Goal: Task Accomplishment & Management: Use online tool/utility

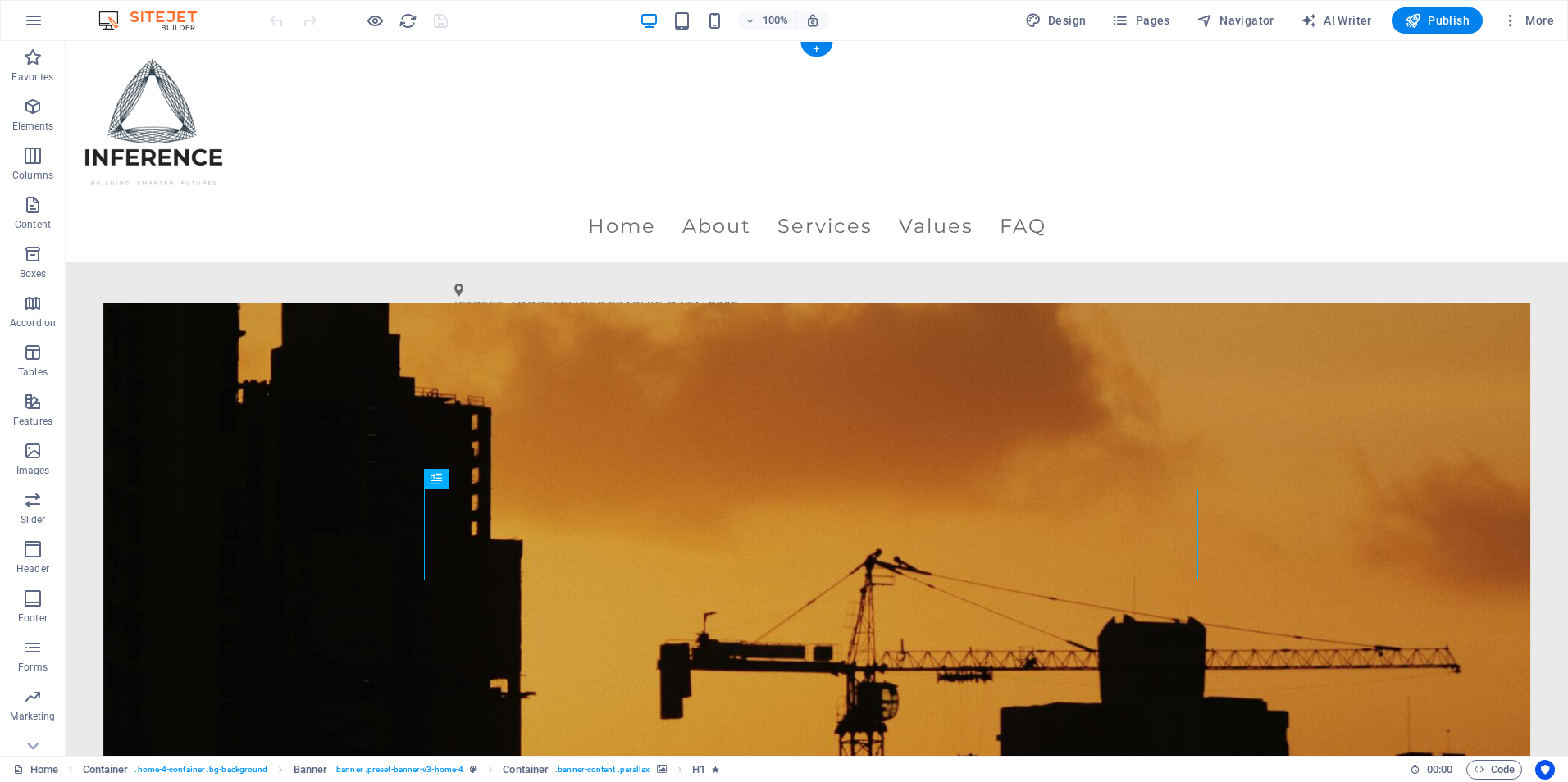
click at [951, 349] on figure at bounding box center [817, 629] width 1428 height 651
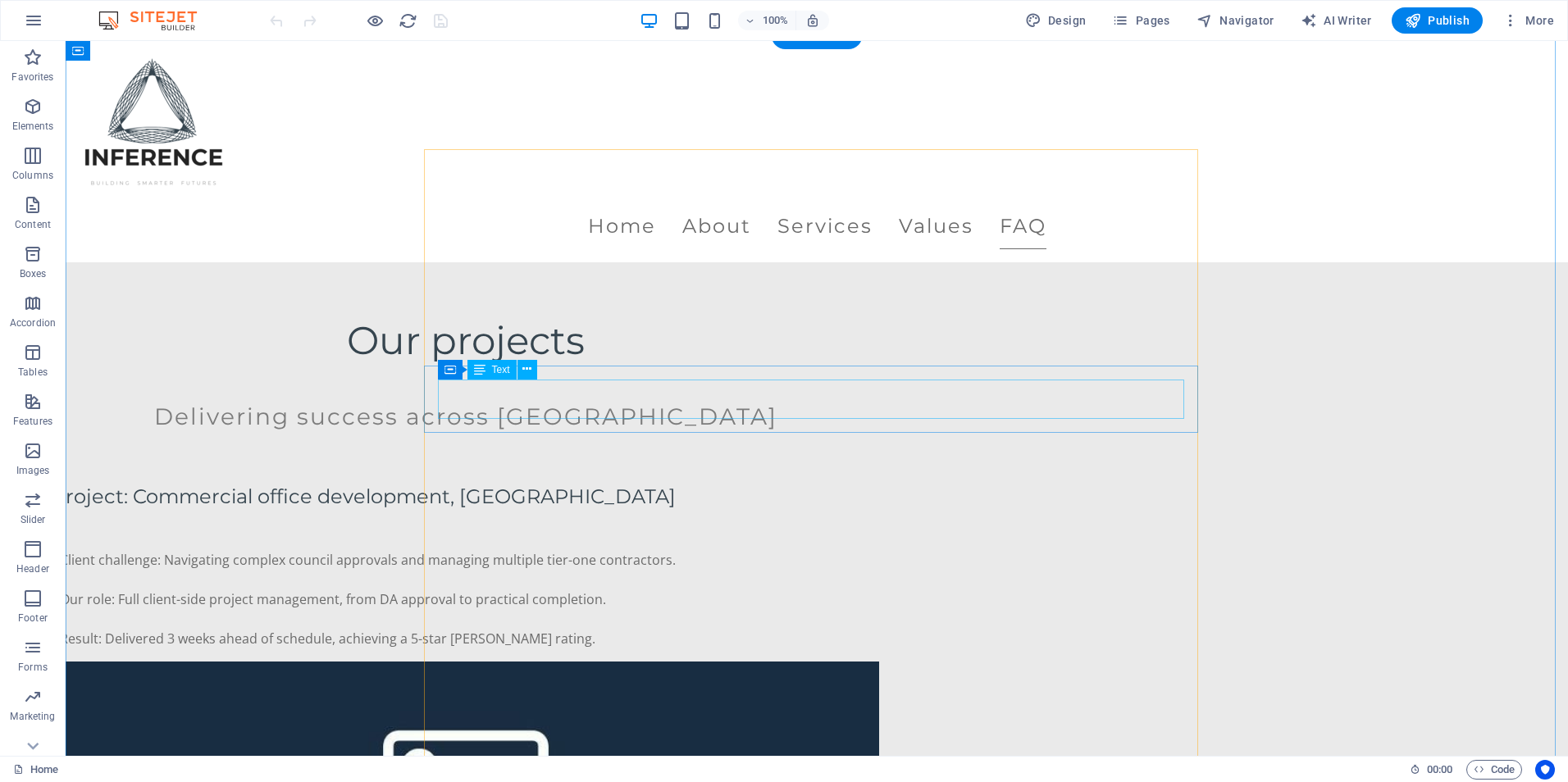
scroll to position [3480, 0]
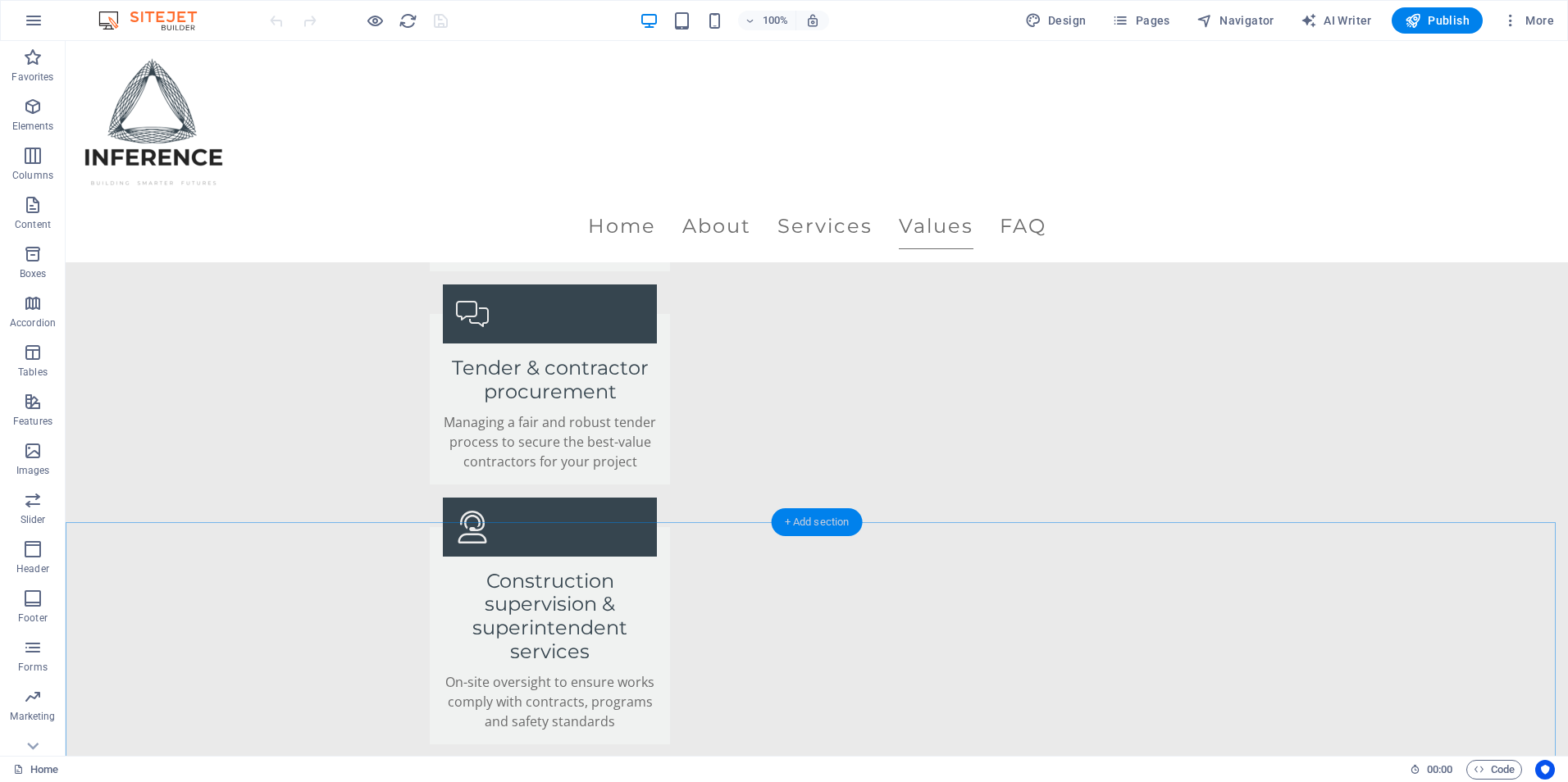
click at [847, 524] on div "+ Add section" at bounding box center [817, 522] width 91 height 28
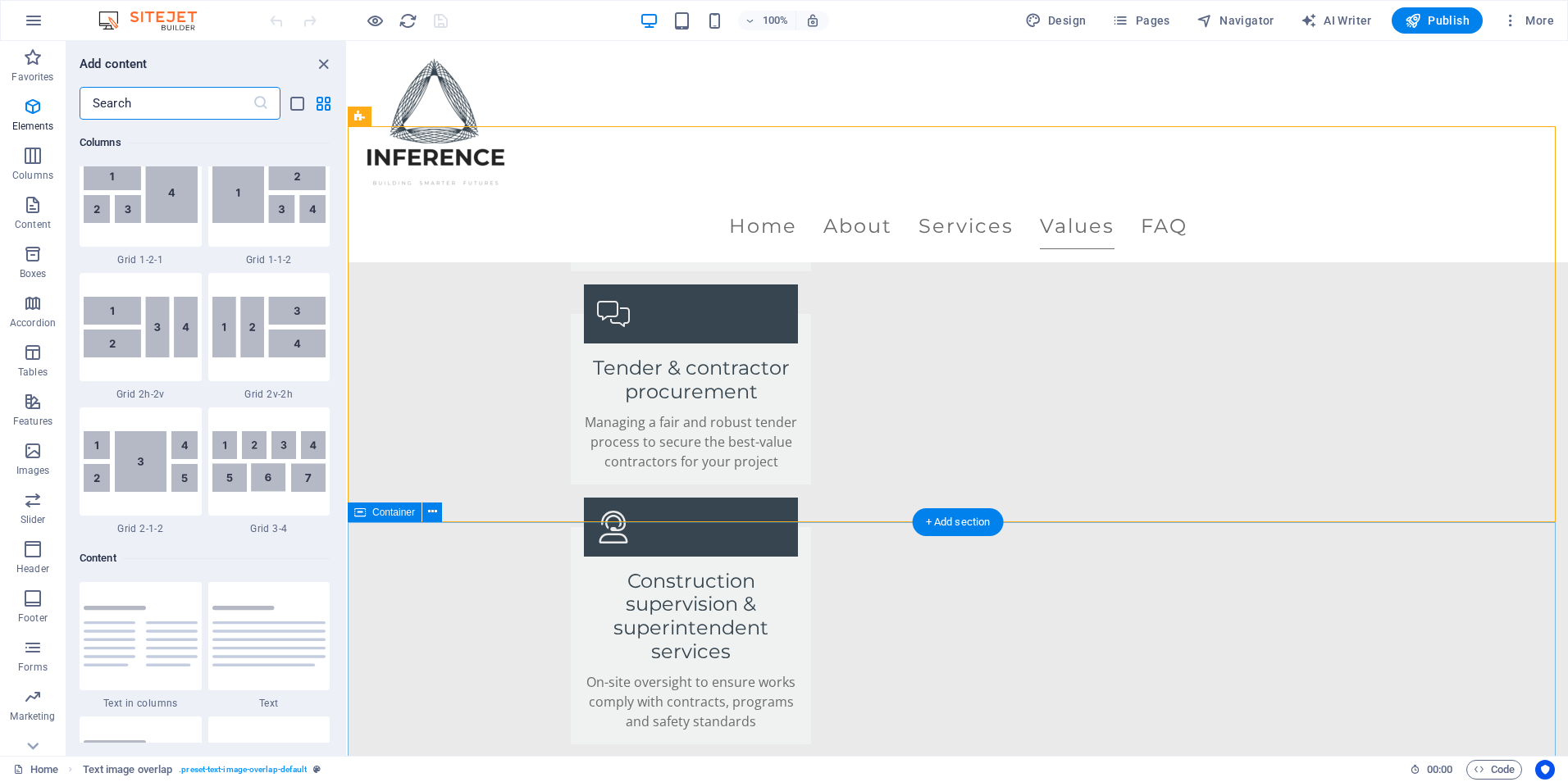
scroll to position [2869, 0]
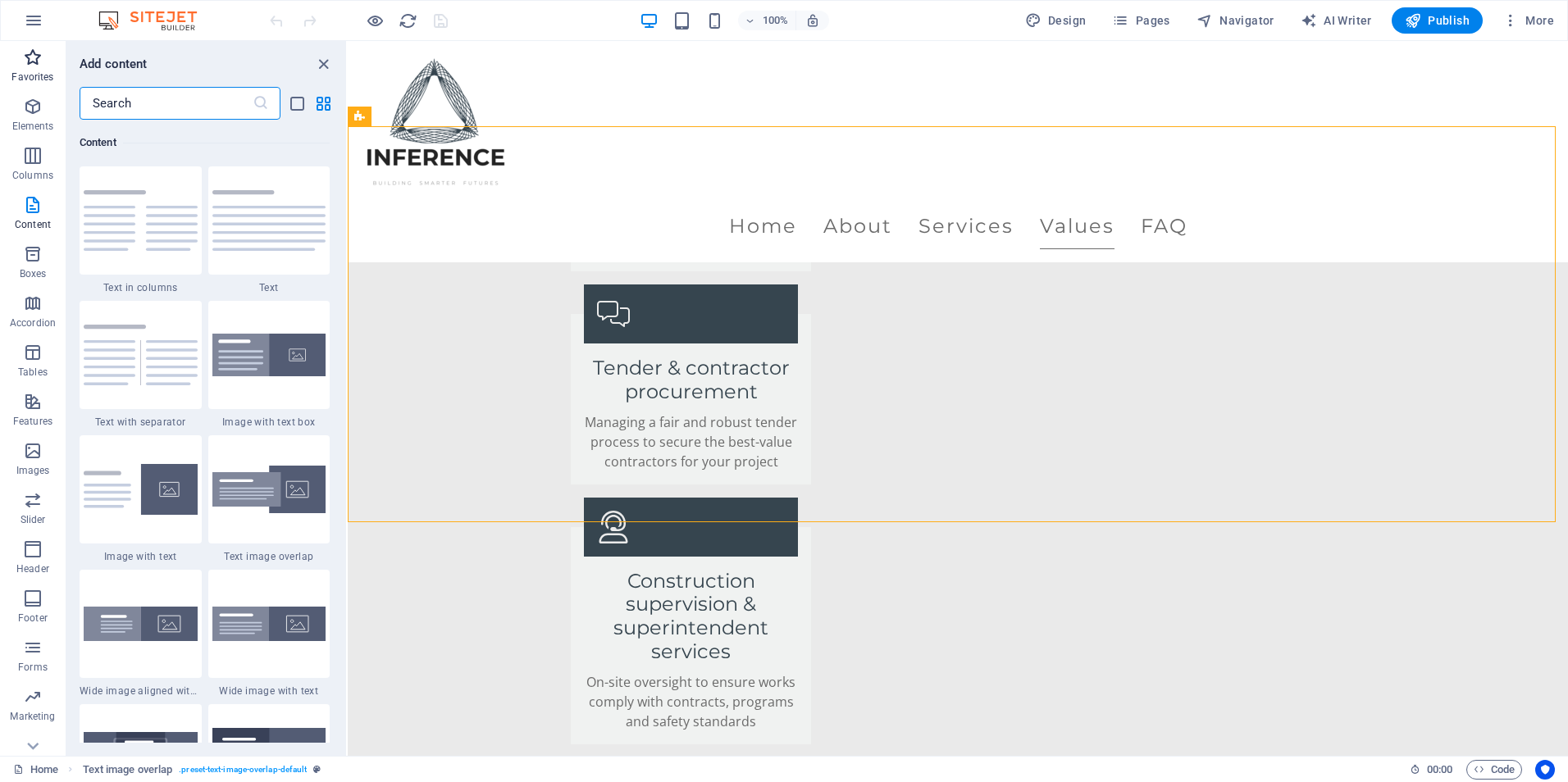
click at [28, 83] on p "Favorites" at bounding box center [32, 77] width 42 height 13
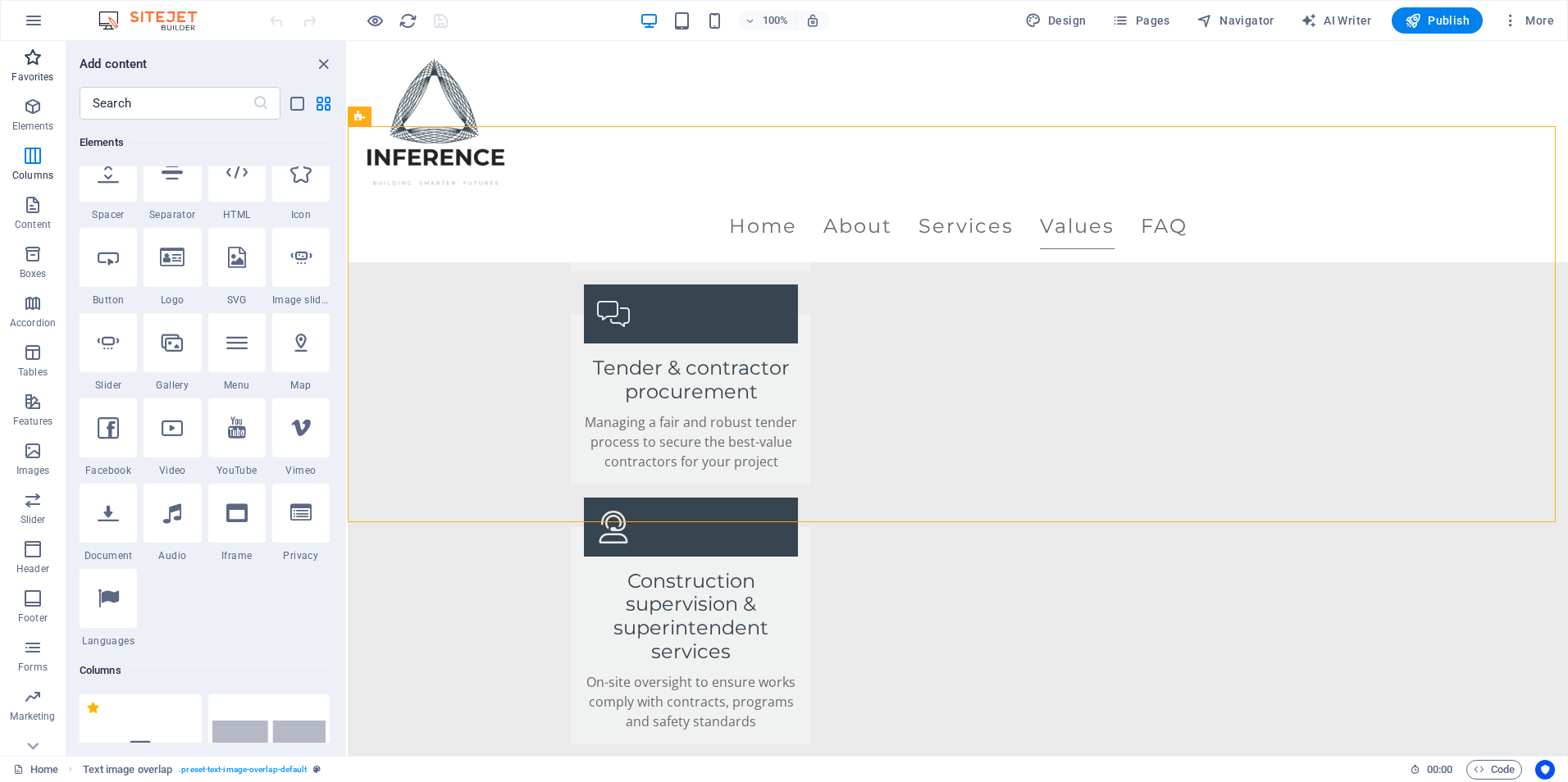
click at [28, 89] on button "Favorites" at bounding box center [32, 65] width 65 height 50
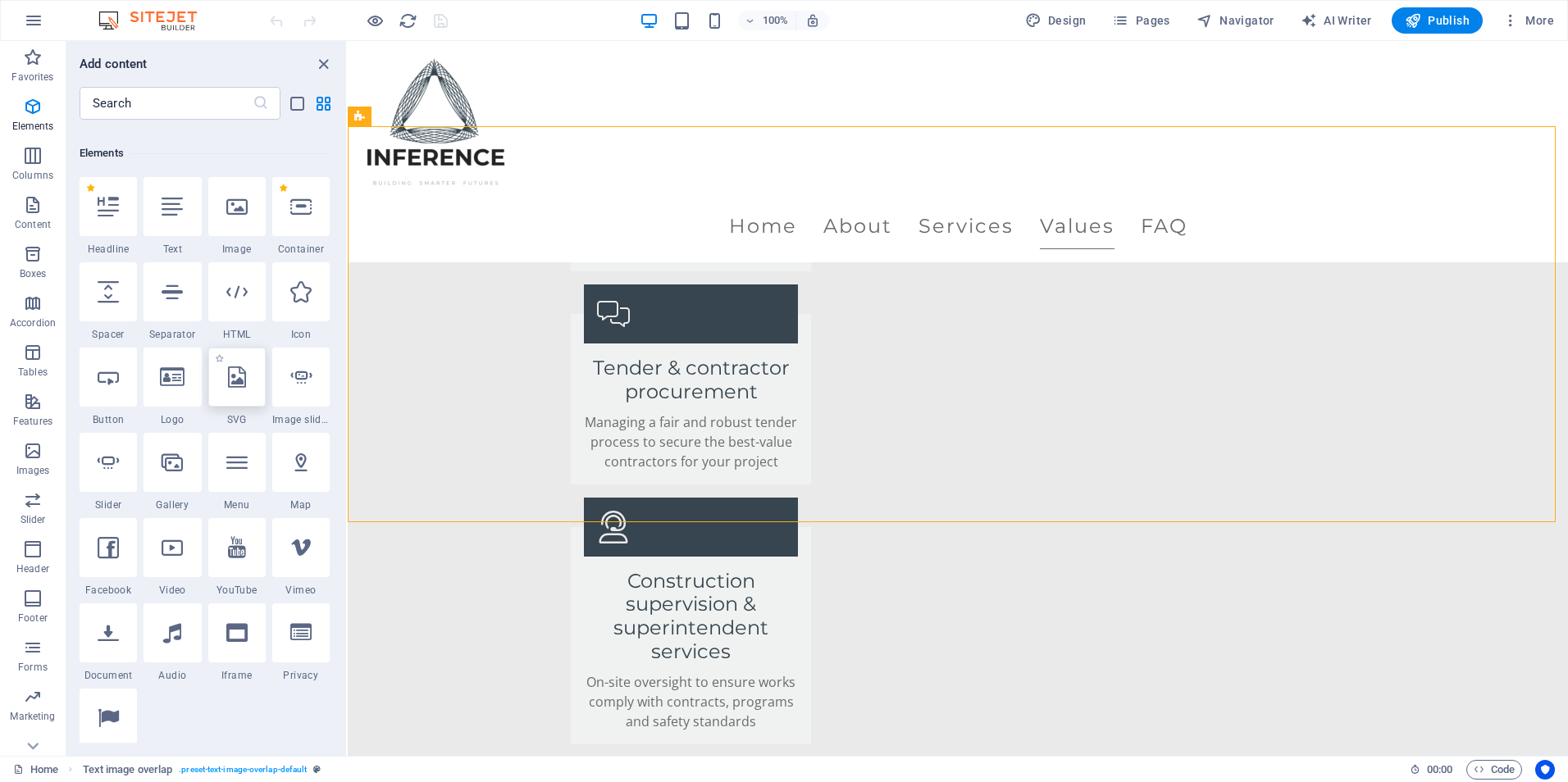
scroll to position [82, 0]
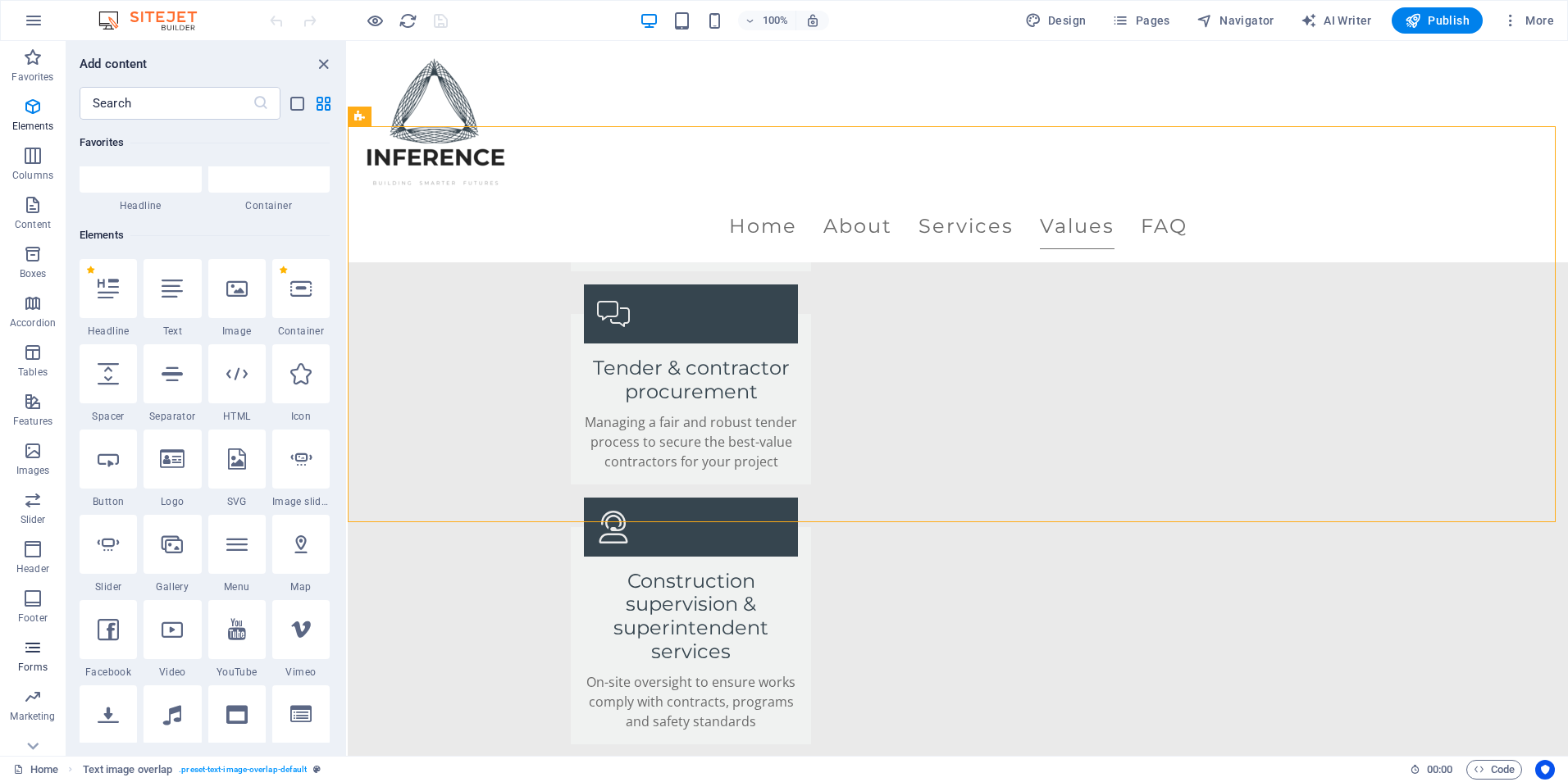
click at [24, 640] on icon "button" at bounding box center [32, 648] width 20 height 20
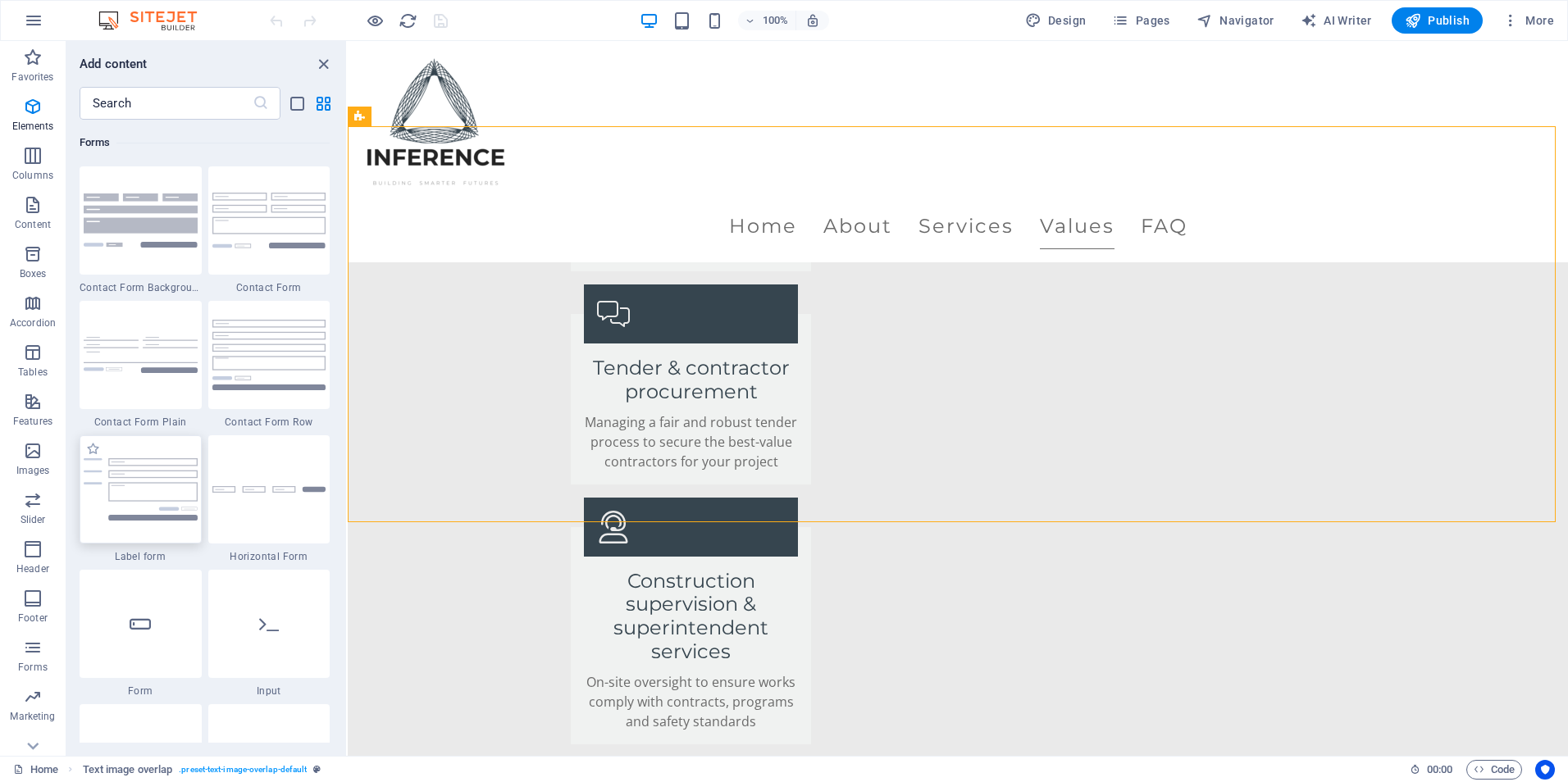
scroll to position [11972, 0]
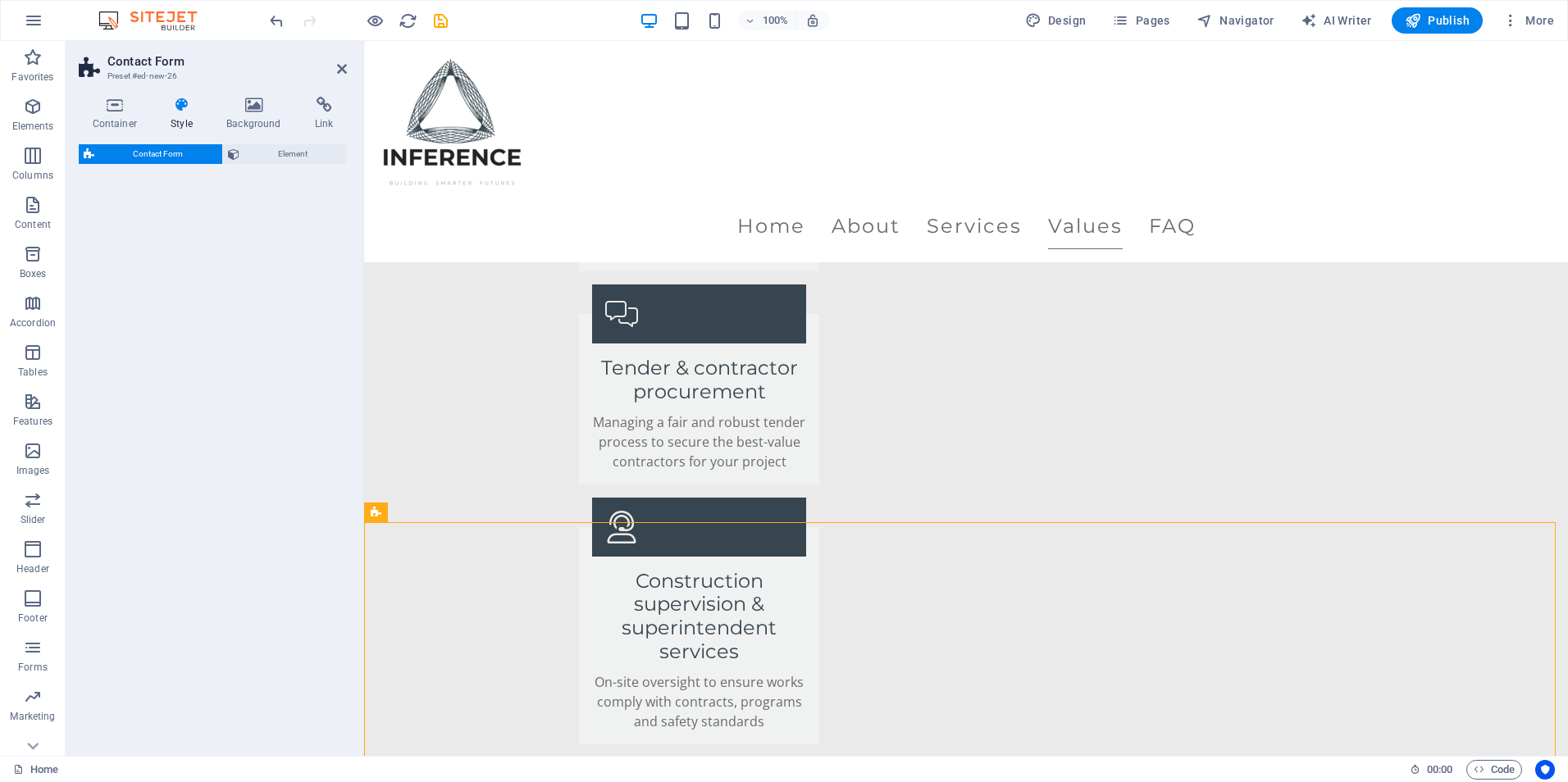
select select "rem"
select select "preset-contact-form-v3-background"
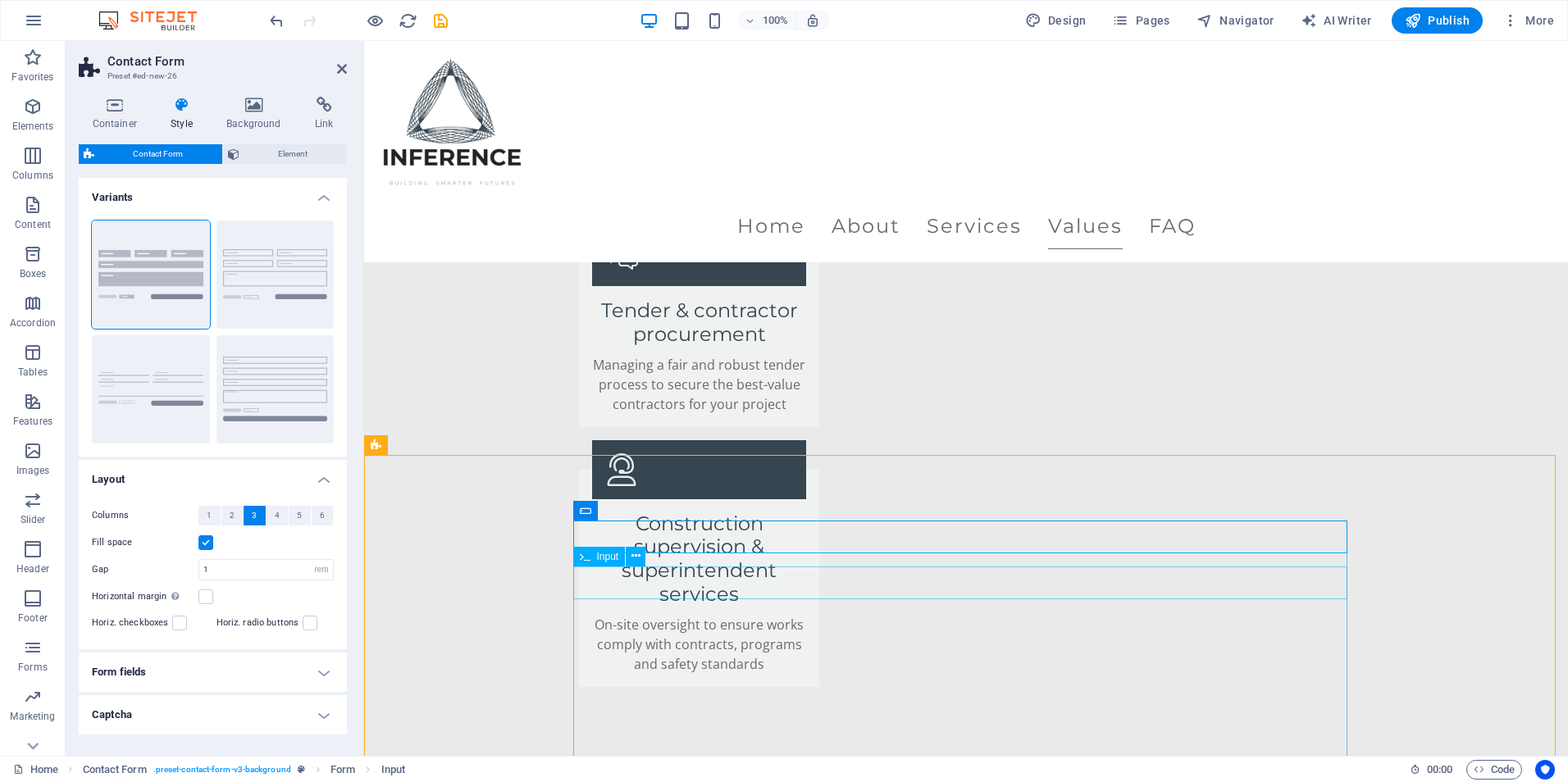
scroll to position [3563, 0]
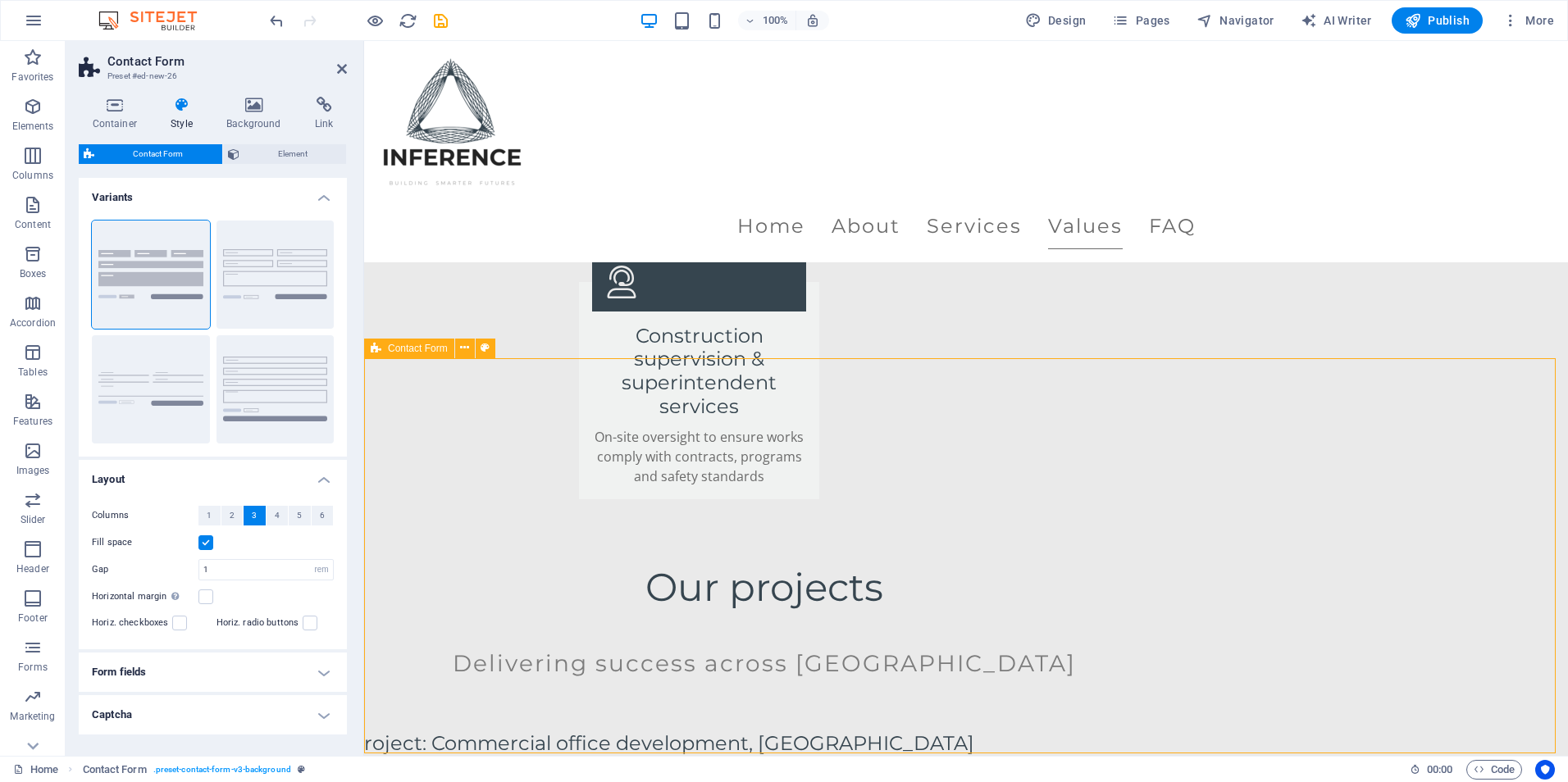
scroll to position [3726, 0]
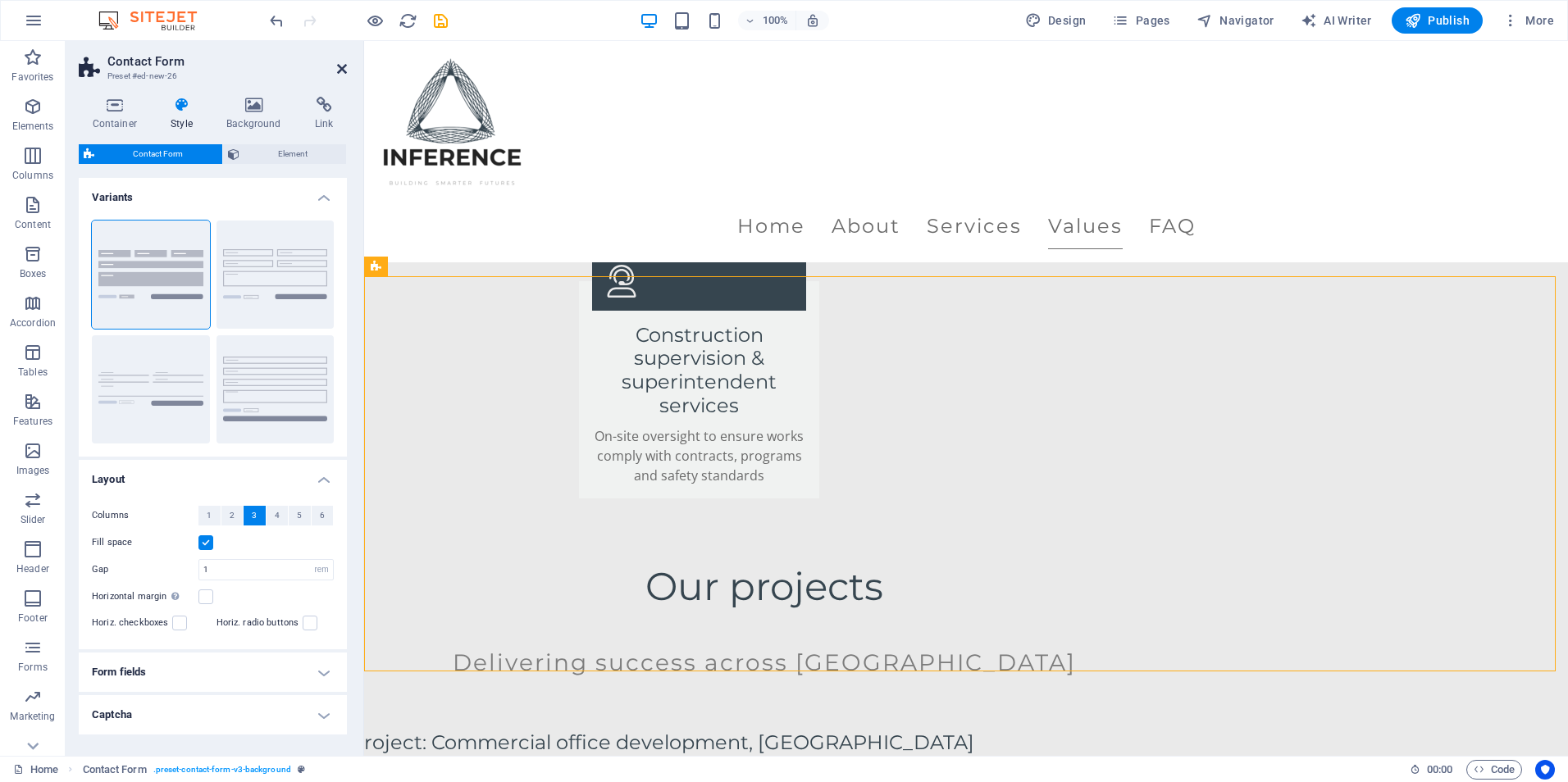
click at [341, 75] on icon at bounding box center [341, 69] width 10 height 13
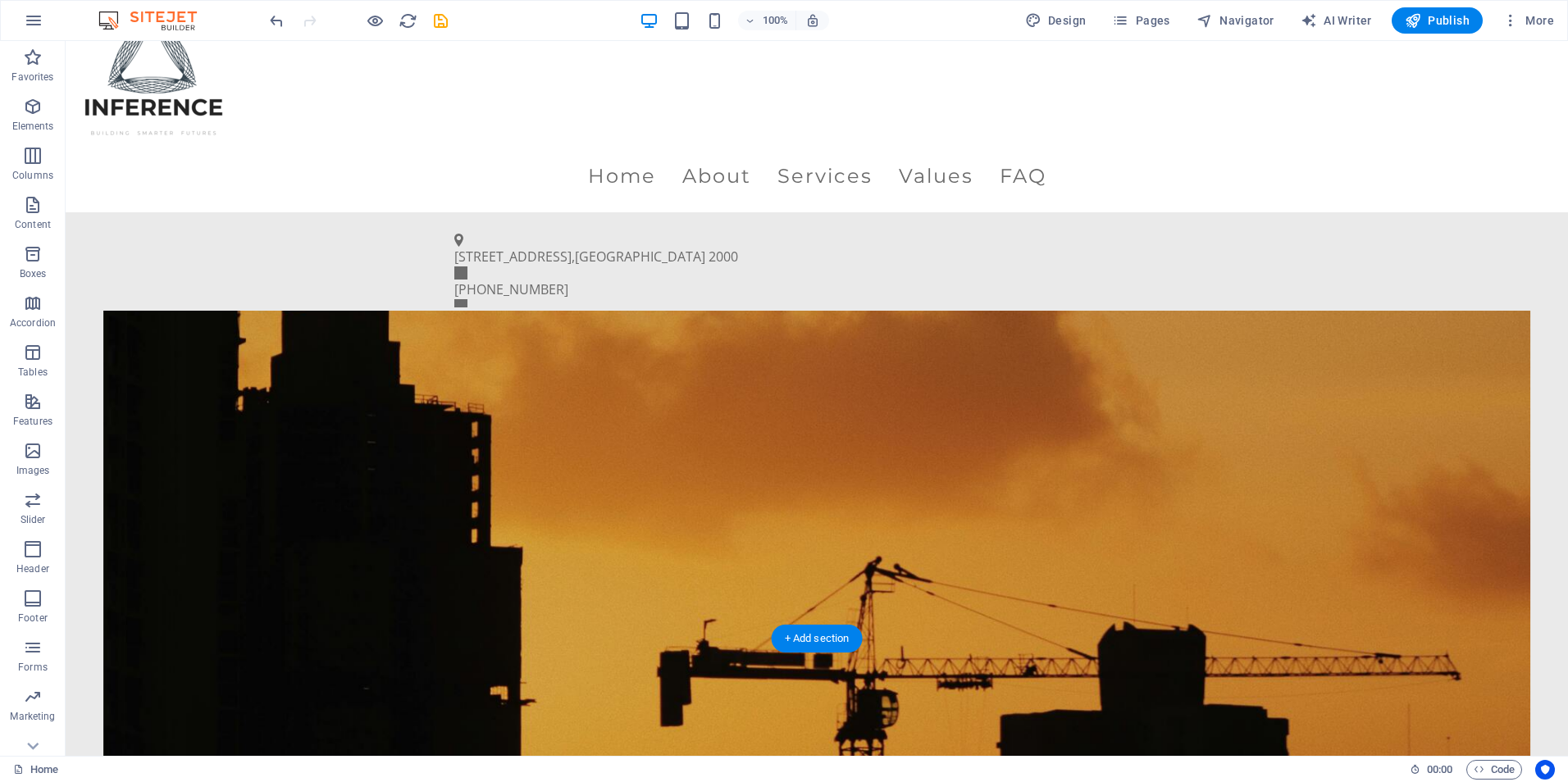
scroll to position [36, 0]
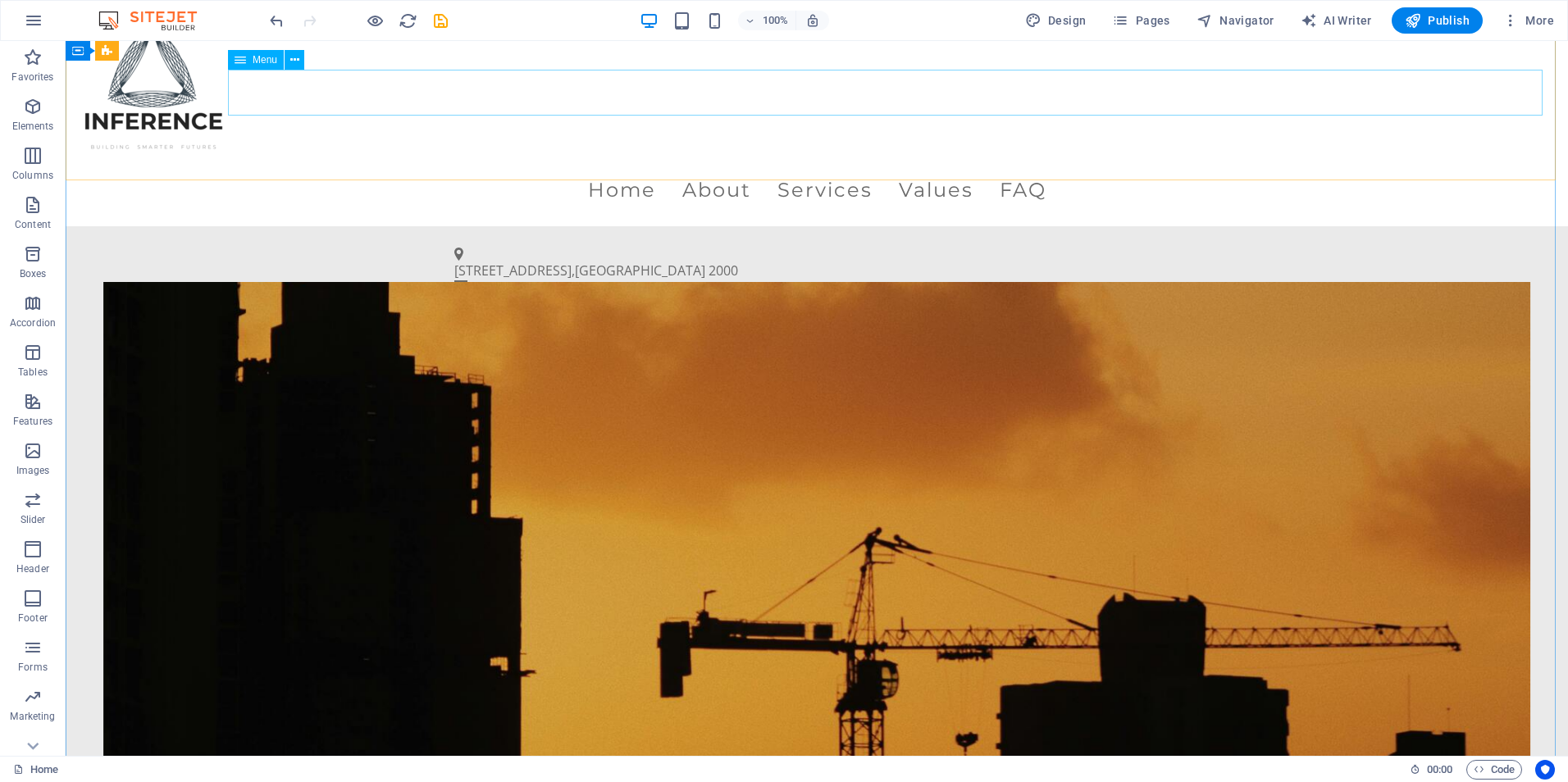
click at [709, 167] on nav "Home About Services Values FAQ" at bounding box center [816, 190] width 1477 height 46
select select
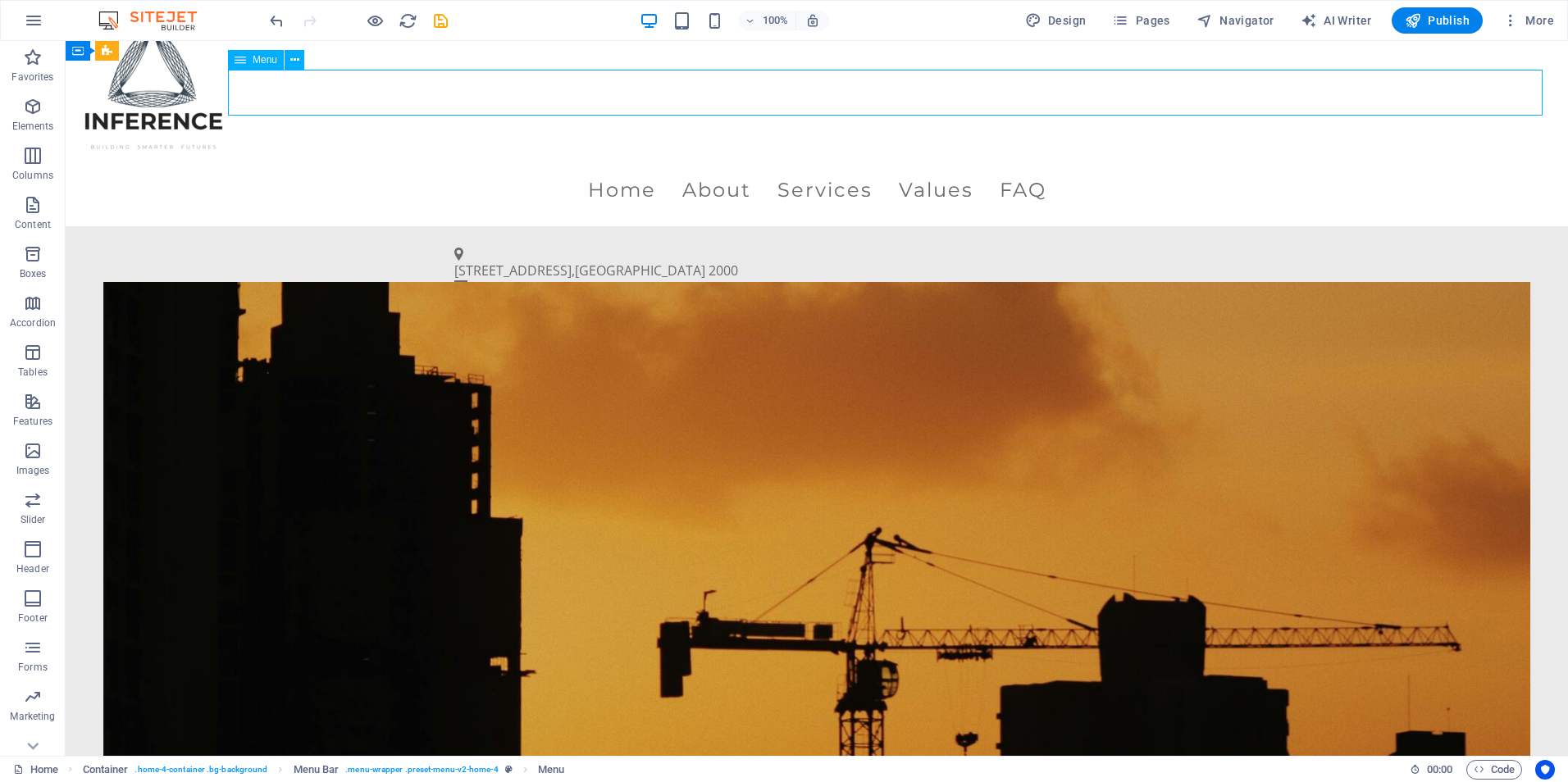
select select
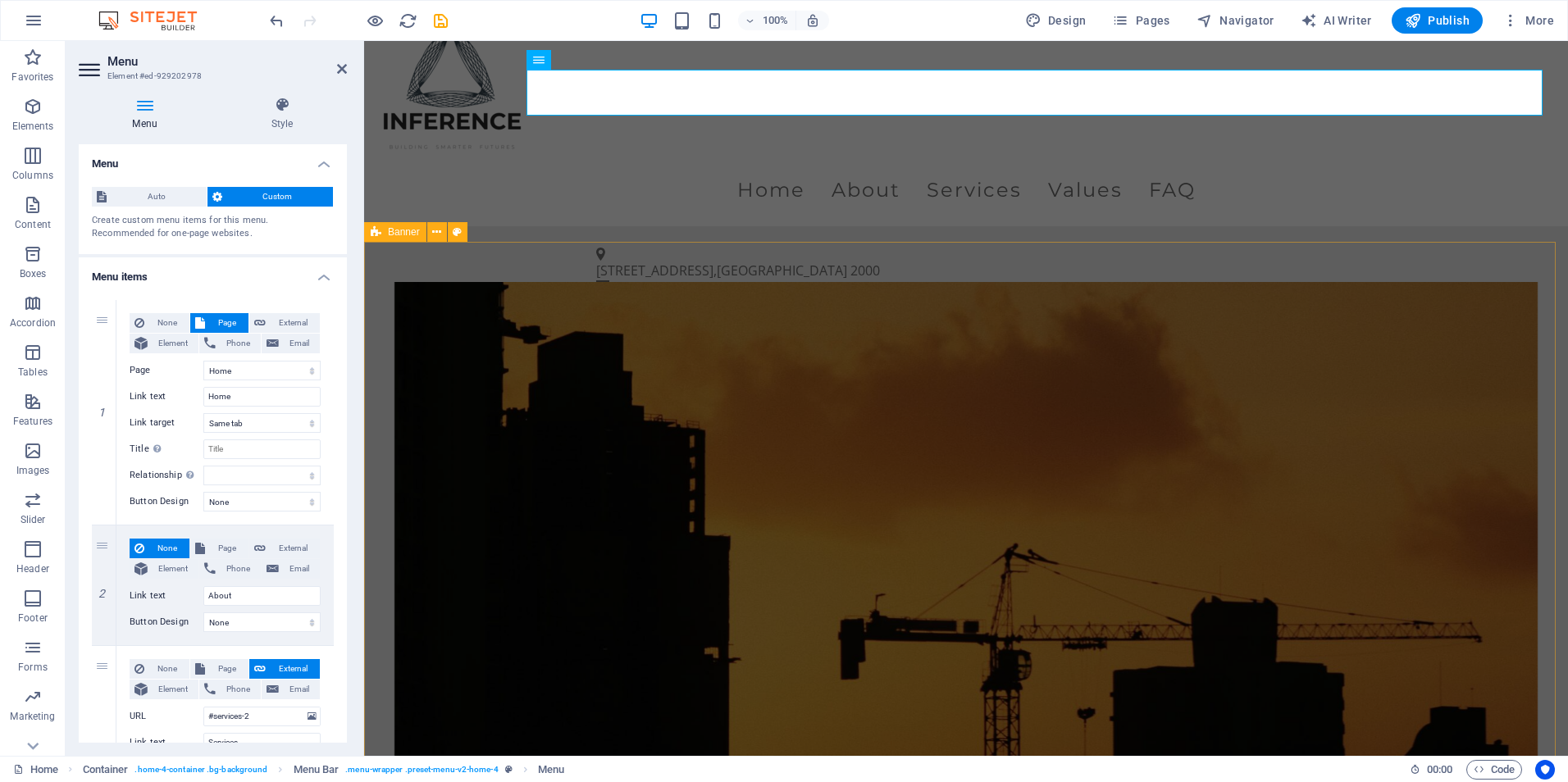
click at [334, 66] on h2 "Menu" at bounding box center [226, 61] width 240 height 15
drag, startPoint x: 338, startPoint y: 64, endPoint x: 299, endPoint y: 46, distance: 43.0
click at [338, 64] on icon at bounding box center [341, 69] width 10 height 13
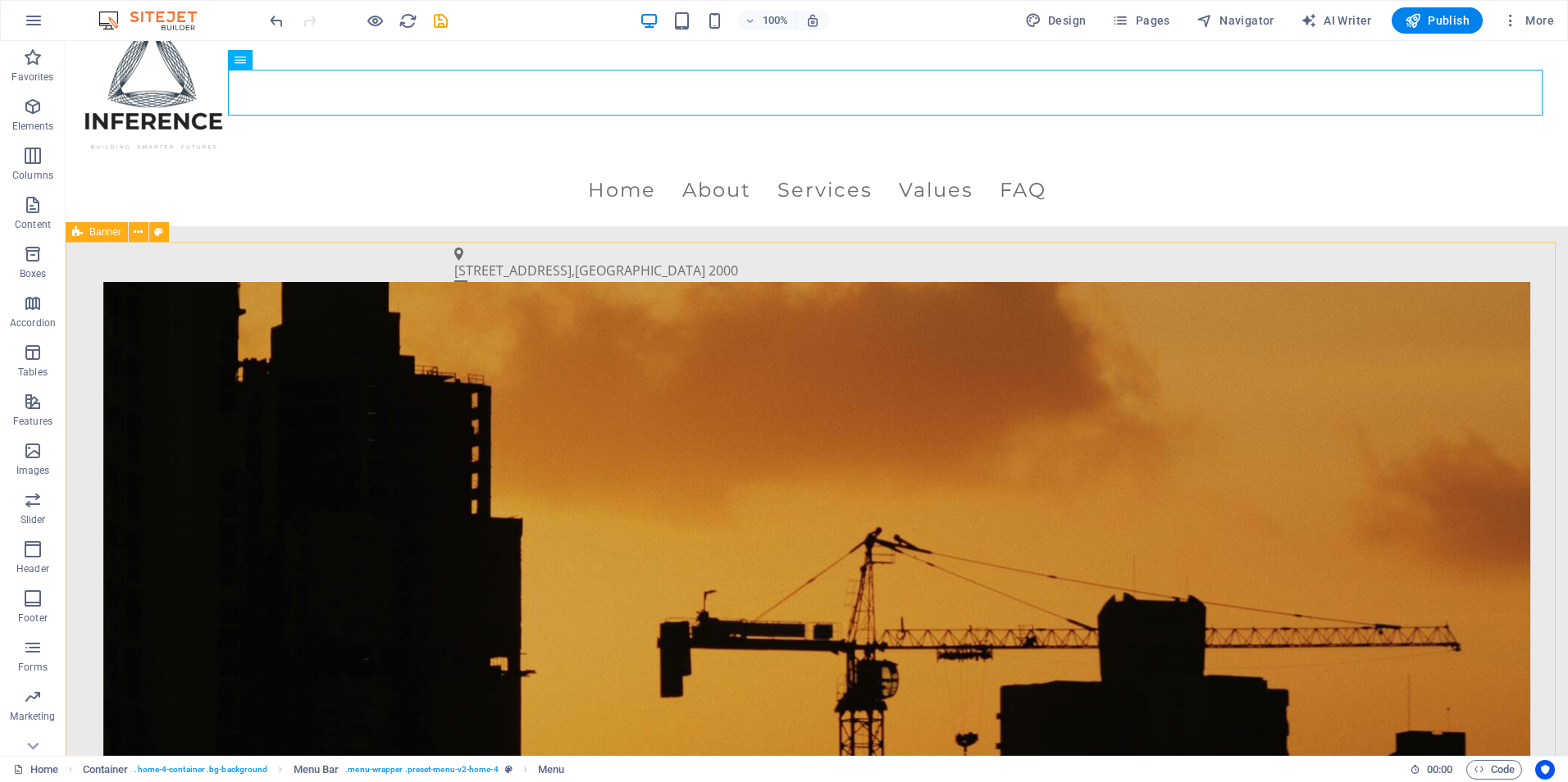
click at [673, 366] on figure at bounding box center [817, 608] width 1428 height 651
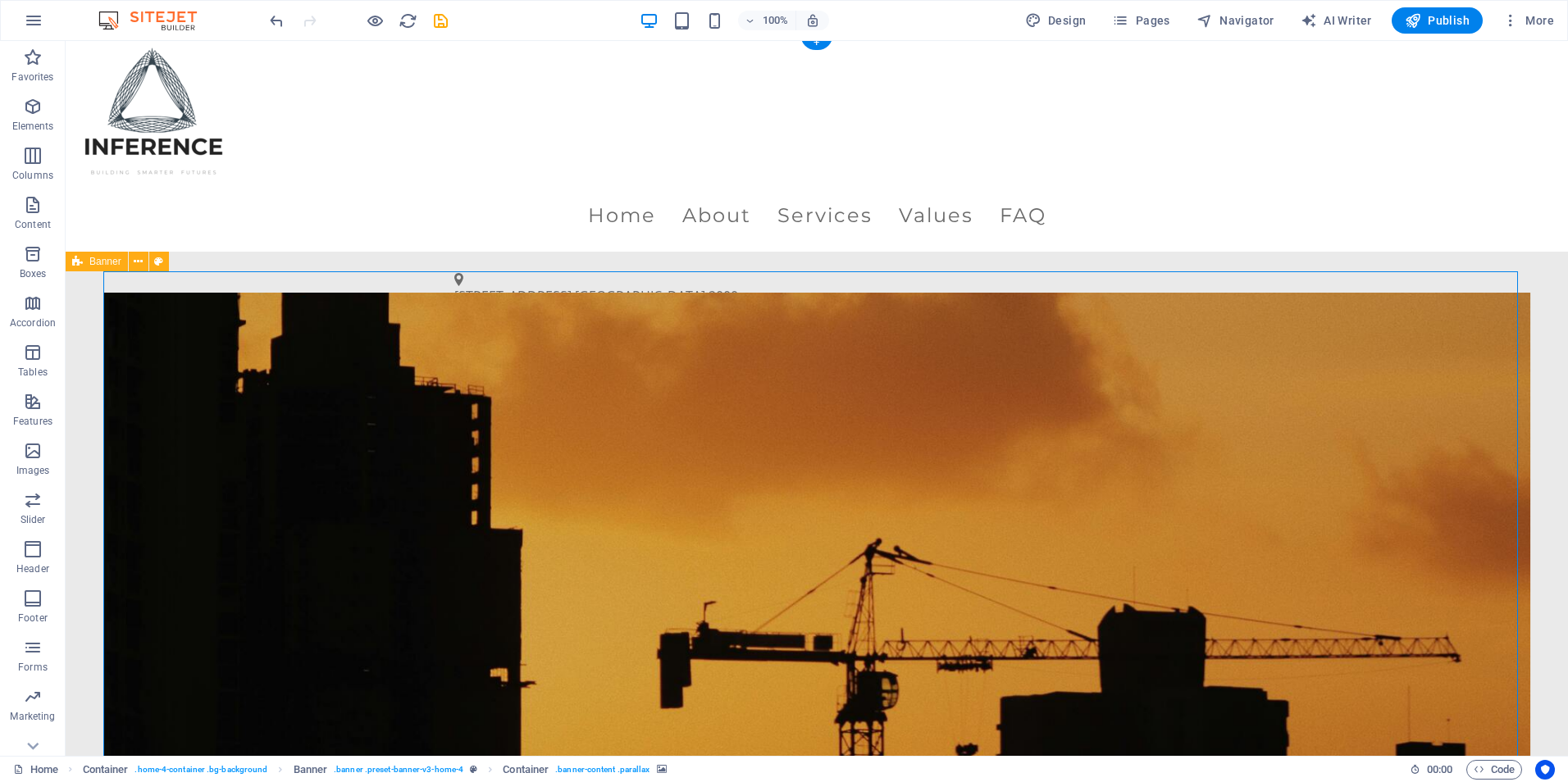
scroll to position [0, 0]
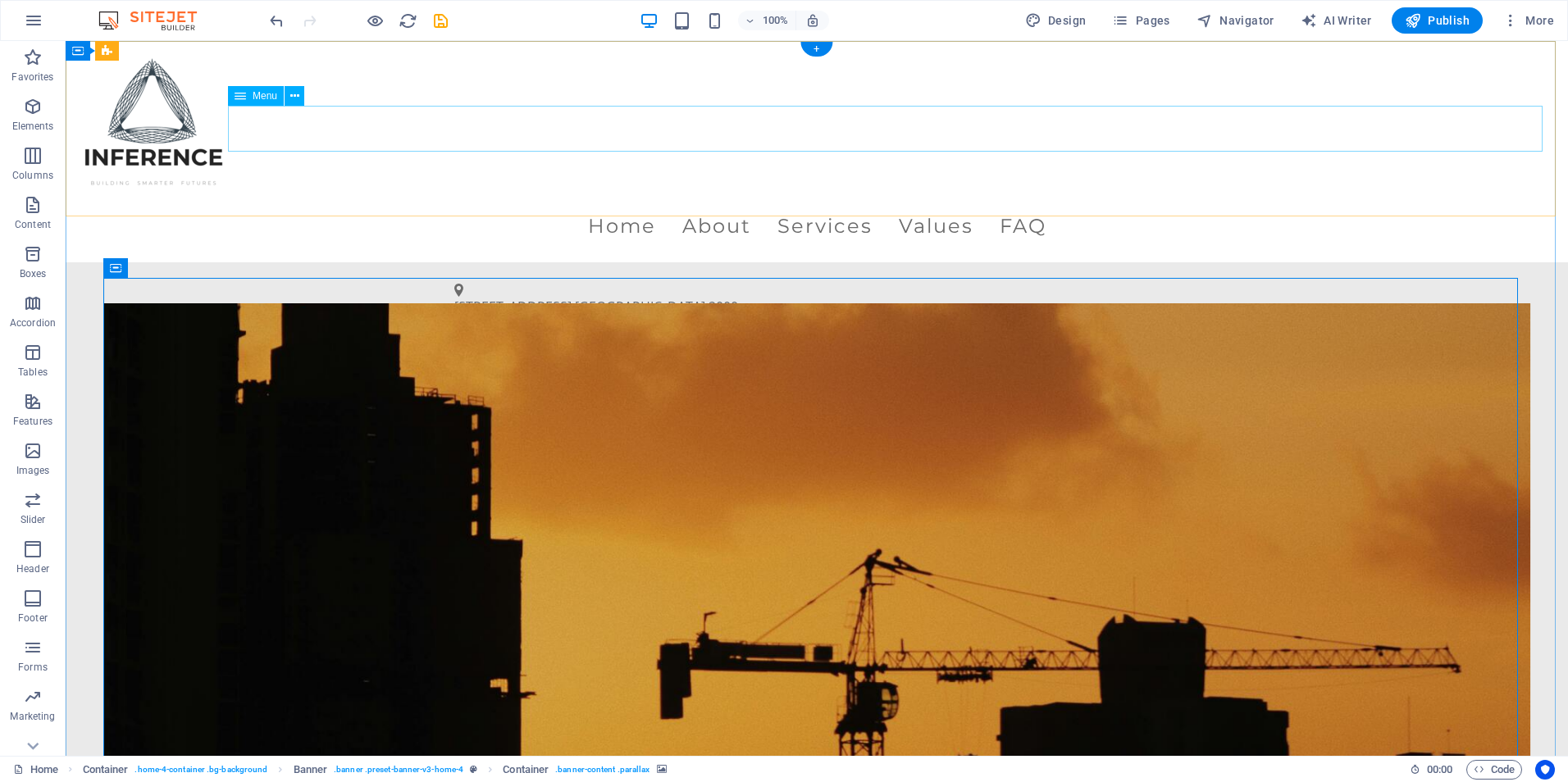
click at [615, 204] on nav "Home About Services Values FAQ" at bounding box center [816, 226] width 1477 height 46
select select
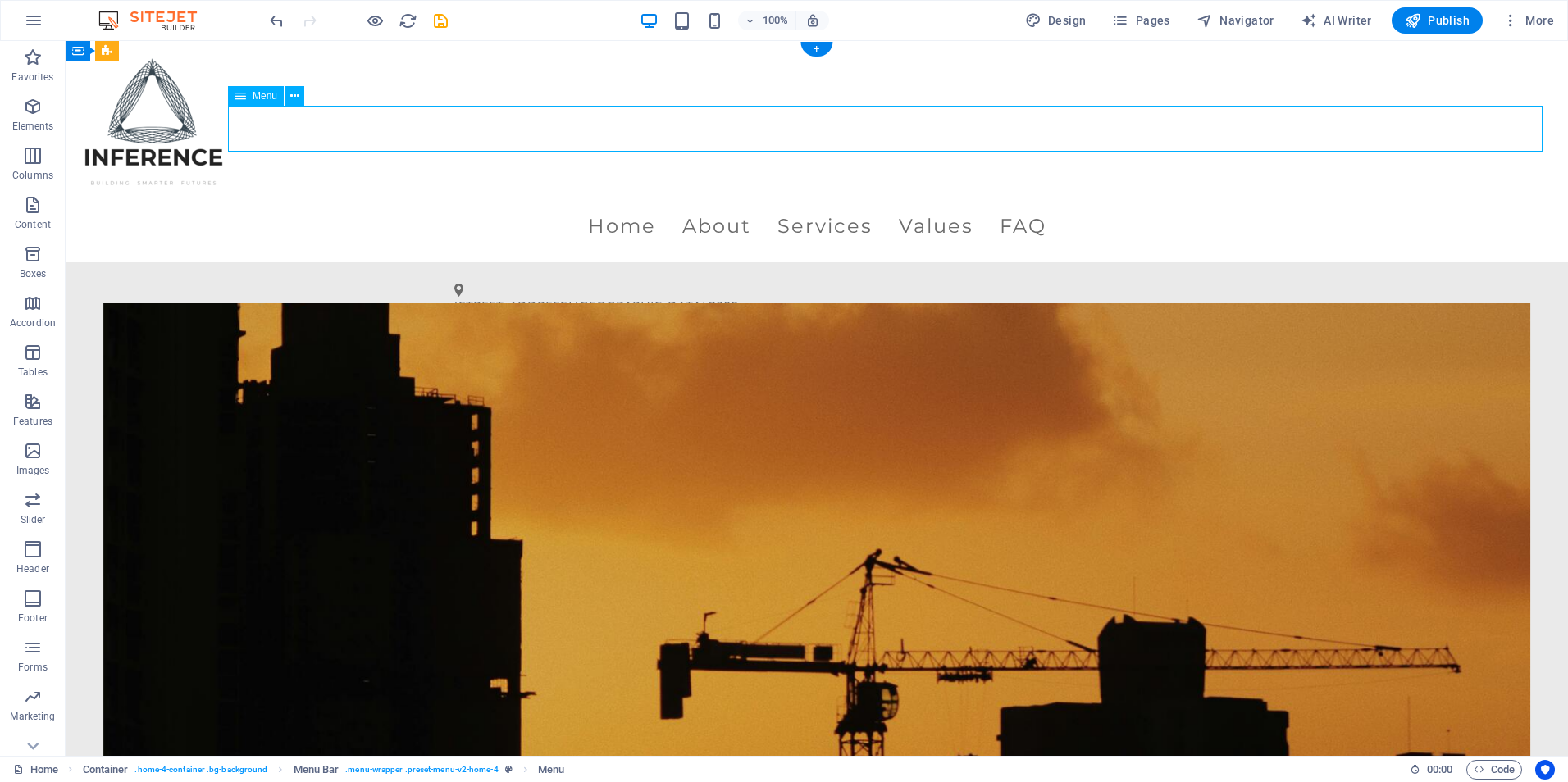
select select
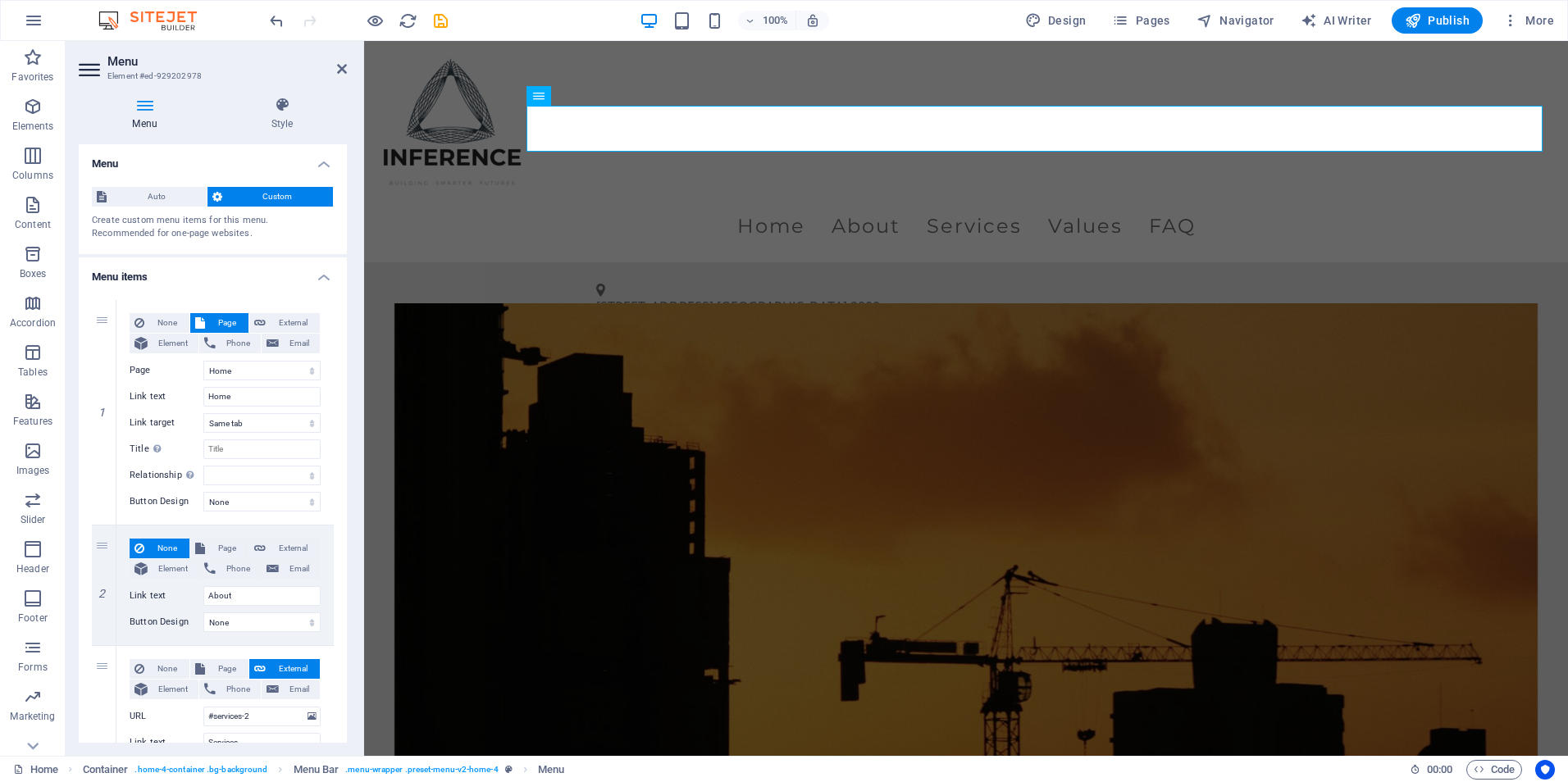
click at [269, 135] on div "Menu Style Menu Auto Custom Create custom menu items for this menu. Recommended…" at bounding box center [213, 420] width 268 height 646
click at [274, 119] on h4 "Style" at bounding box center [282, 114] width 130 height 35
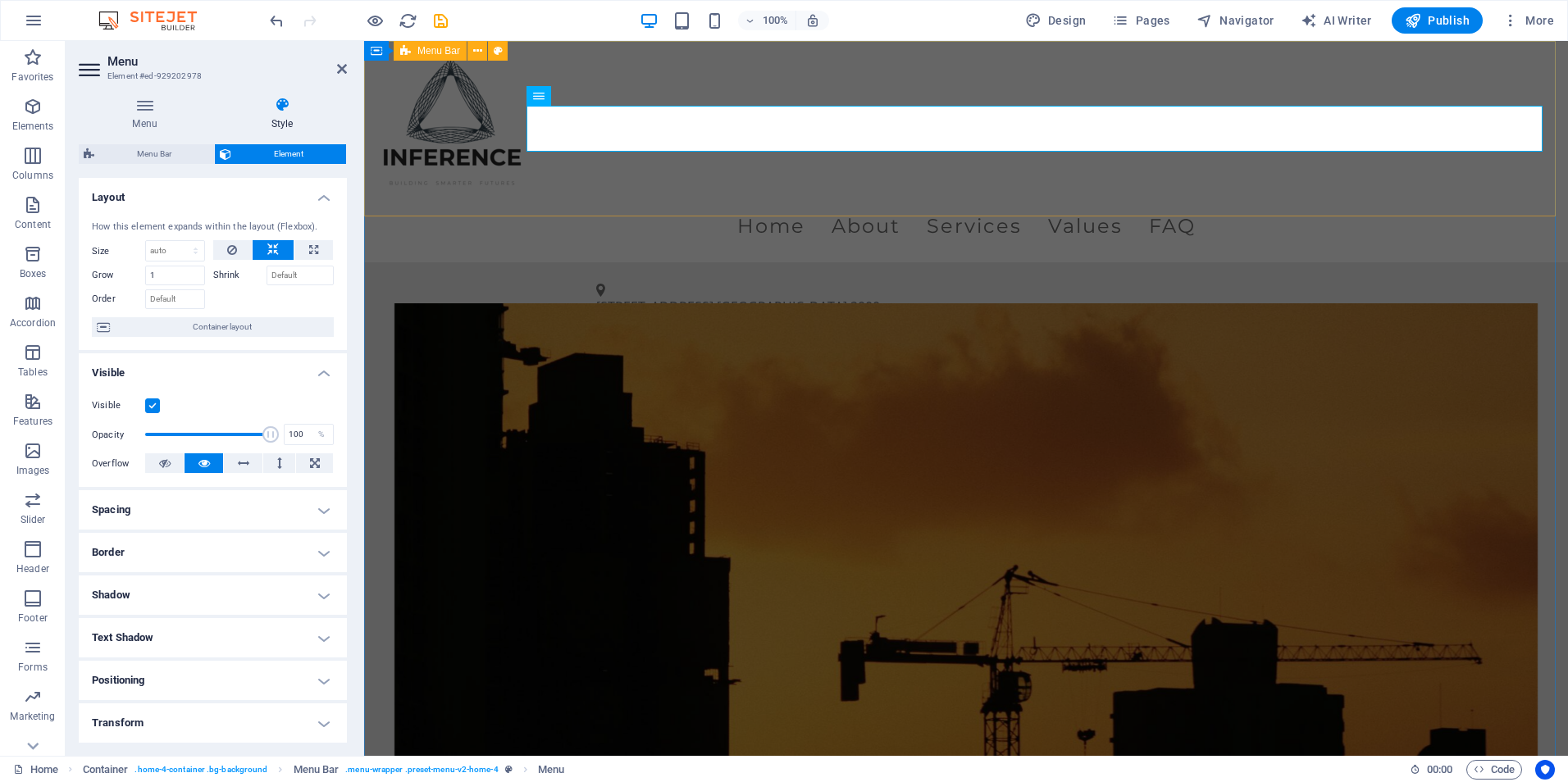
click at [617, 197] on div "Menu Home About Services Values FAQ" at bounding box center [966, 152] width 1204 height 221
select select "rem"
select select "preset-menu-v2-home-4"
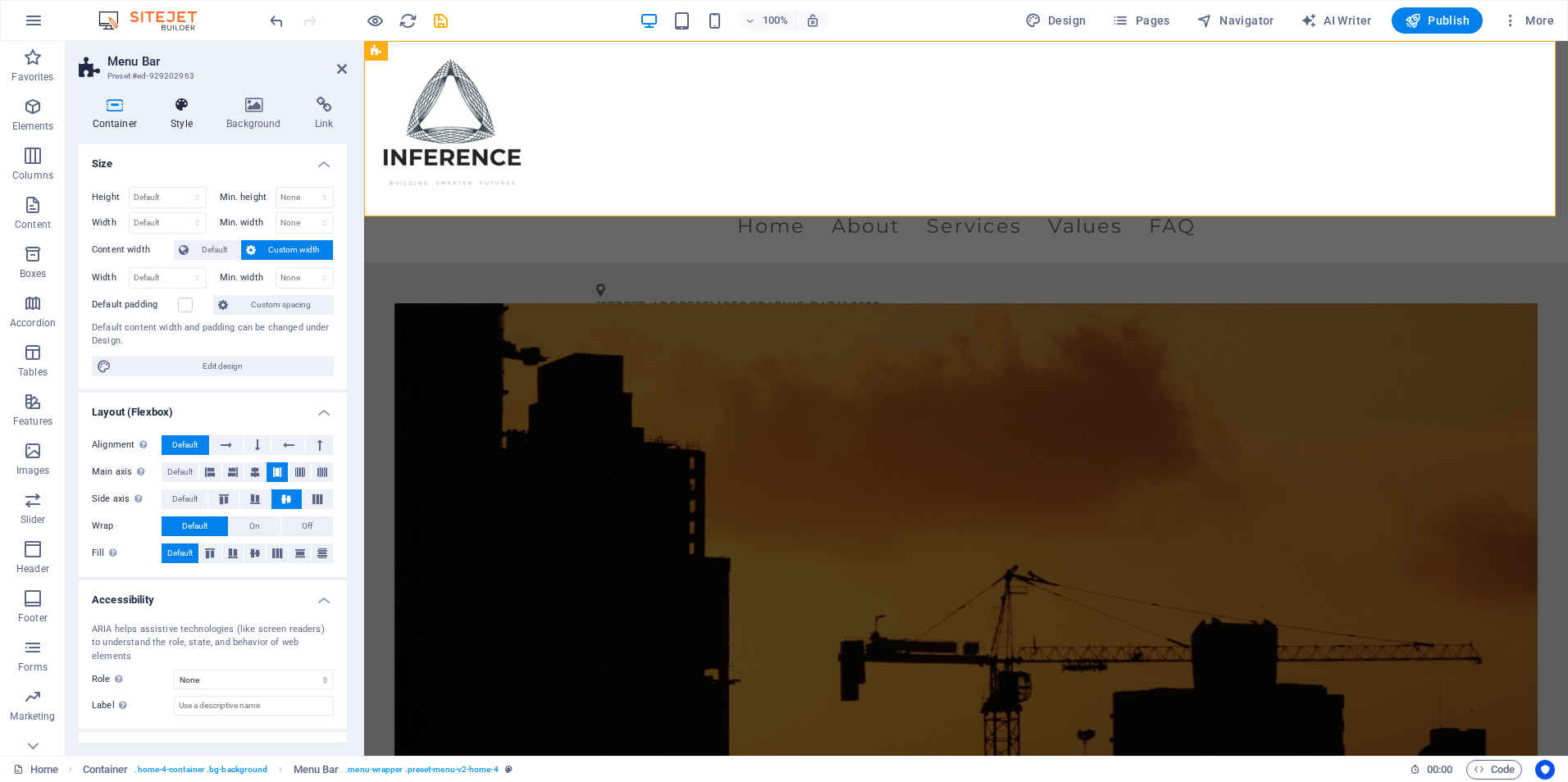
click at [208, 125] on h4 "Style" at bounding box center [186, 114] width 56 height 35
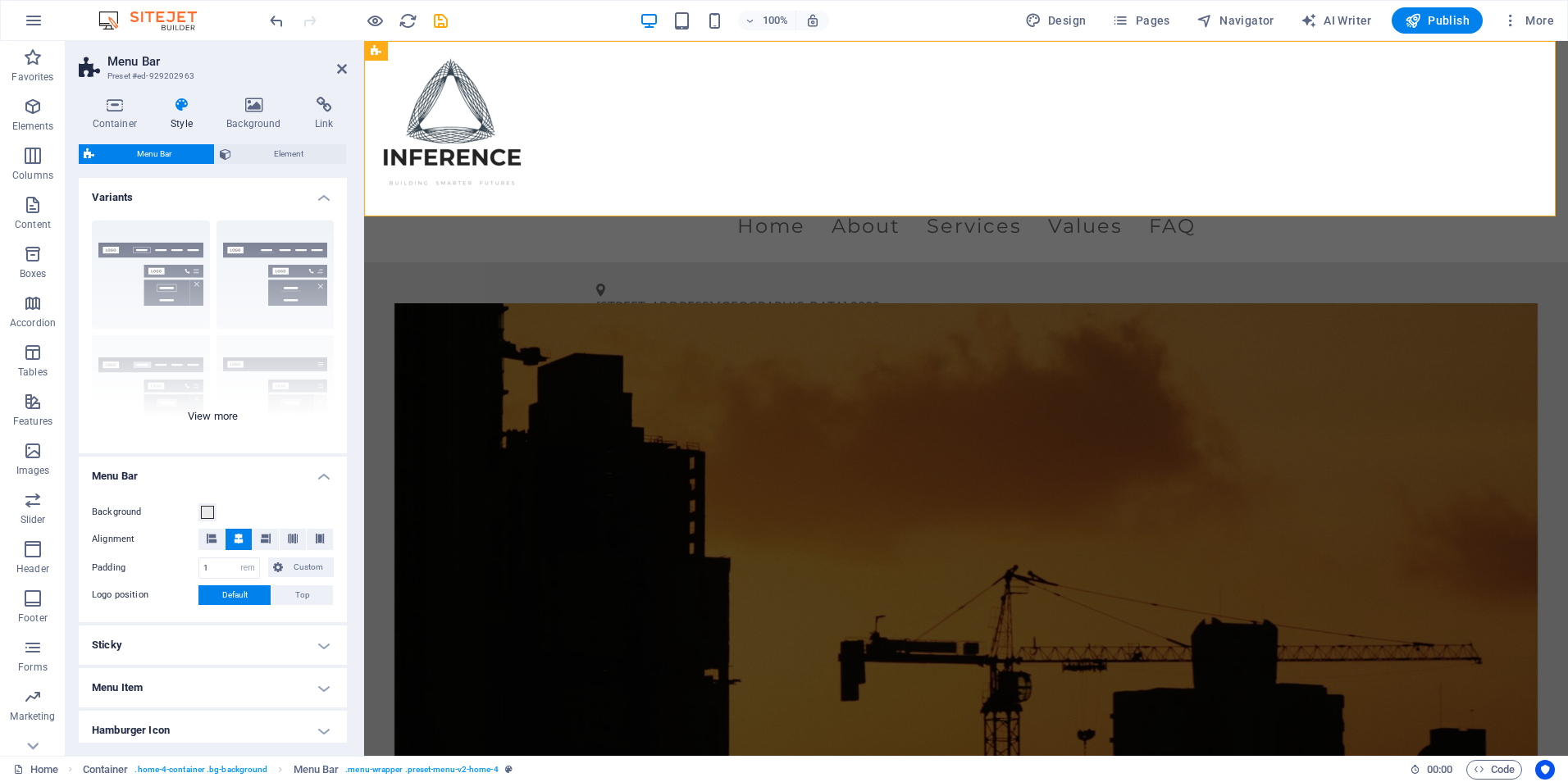
click at [209, 412] on div "Border Centered Default Fixed Loki Trigger Wide XXL" at bounding box center [213, 330] width 268 height 246
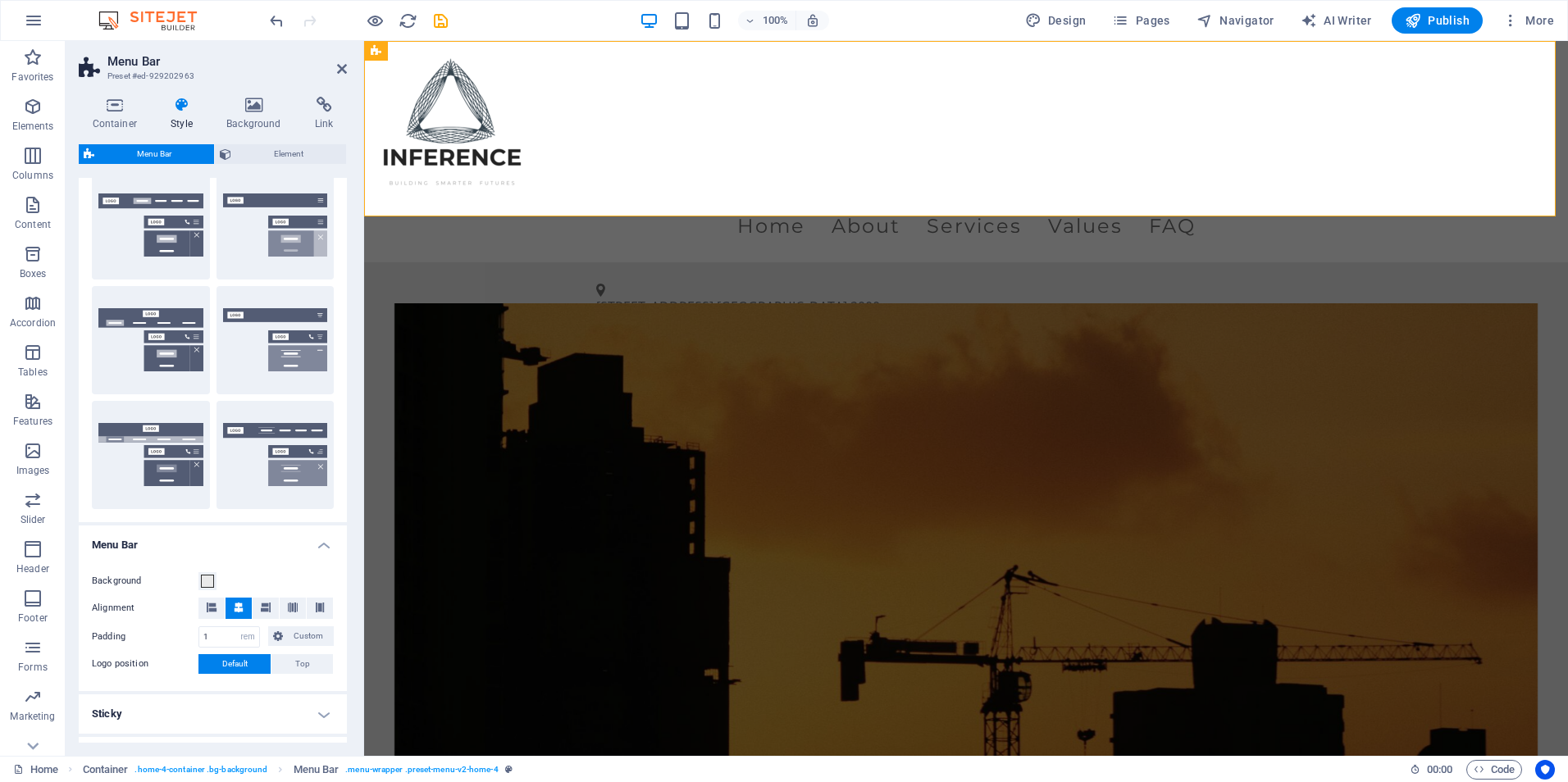
scroll to position [82, 0]
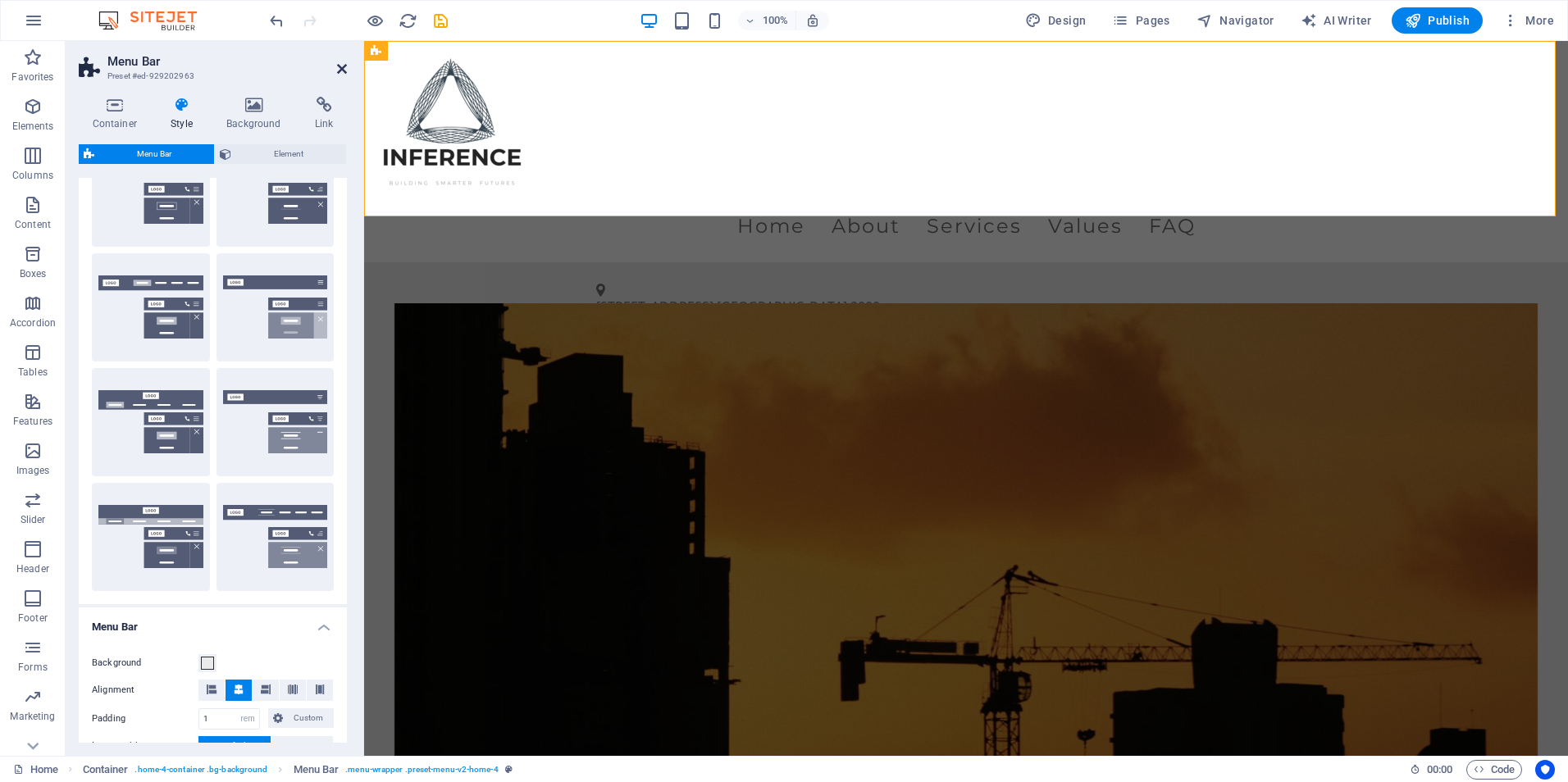
click at [345, 69] on icon at bounding box center [341, 69] width 10 height 13
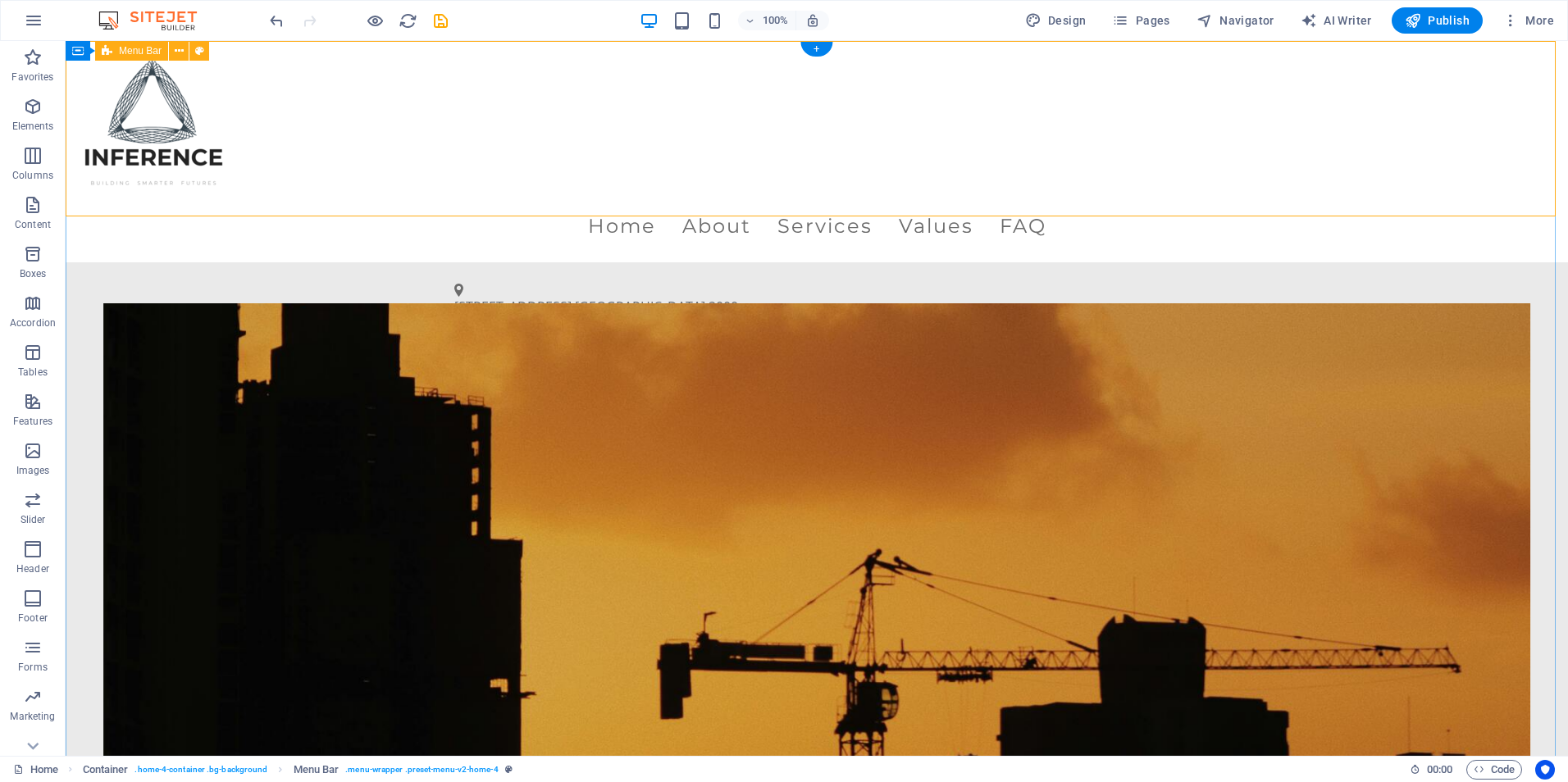
click at [538, 154] on div "Menu Home About Services Values FAQ" at bounding box center [816, 152] width 1503 height 221
select select "rem"
select select "preset-menu-v2-home-4"
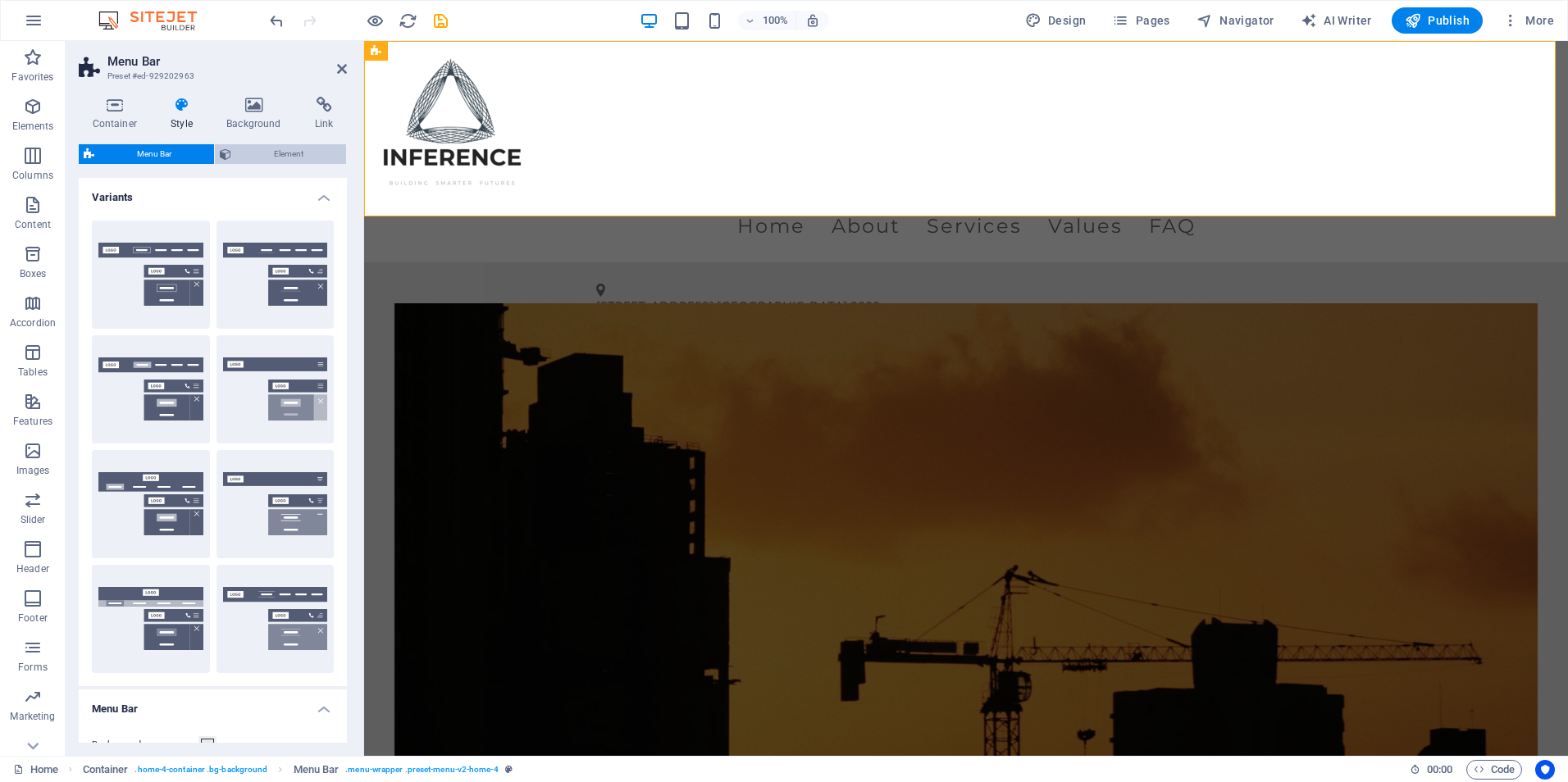
click at [247, 149] on span "Element" at bounding box center [288, 154] width 105 height 20
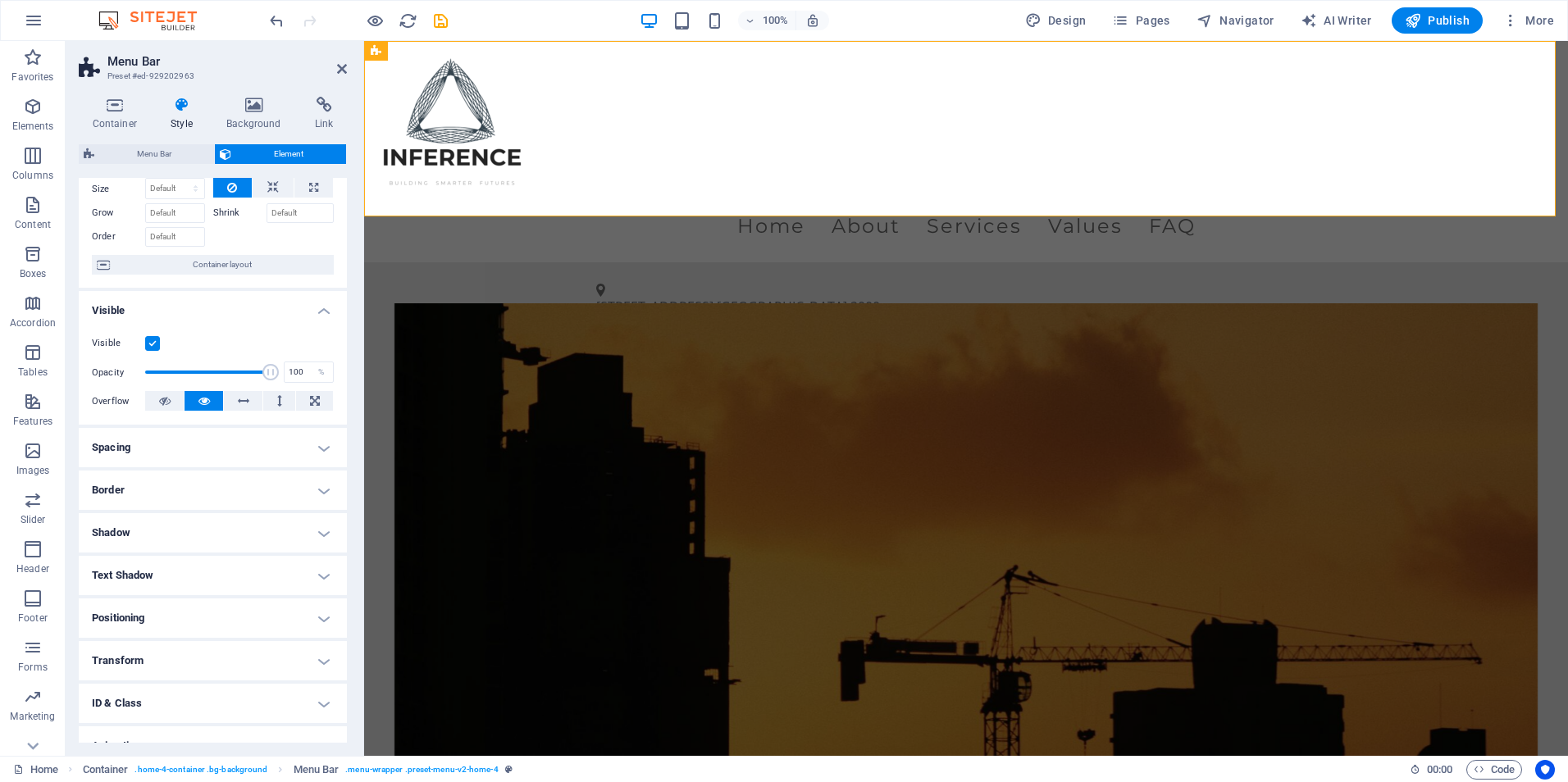
scroll to position [128, 0]
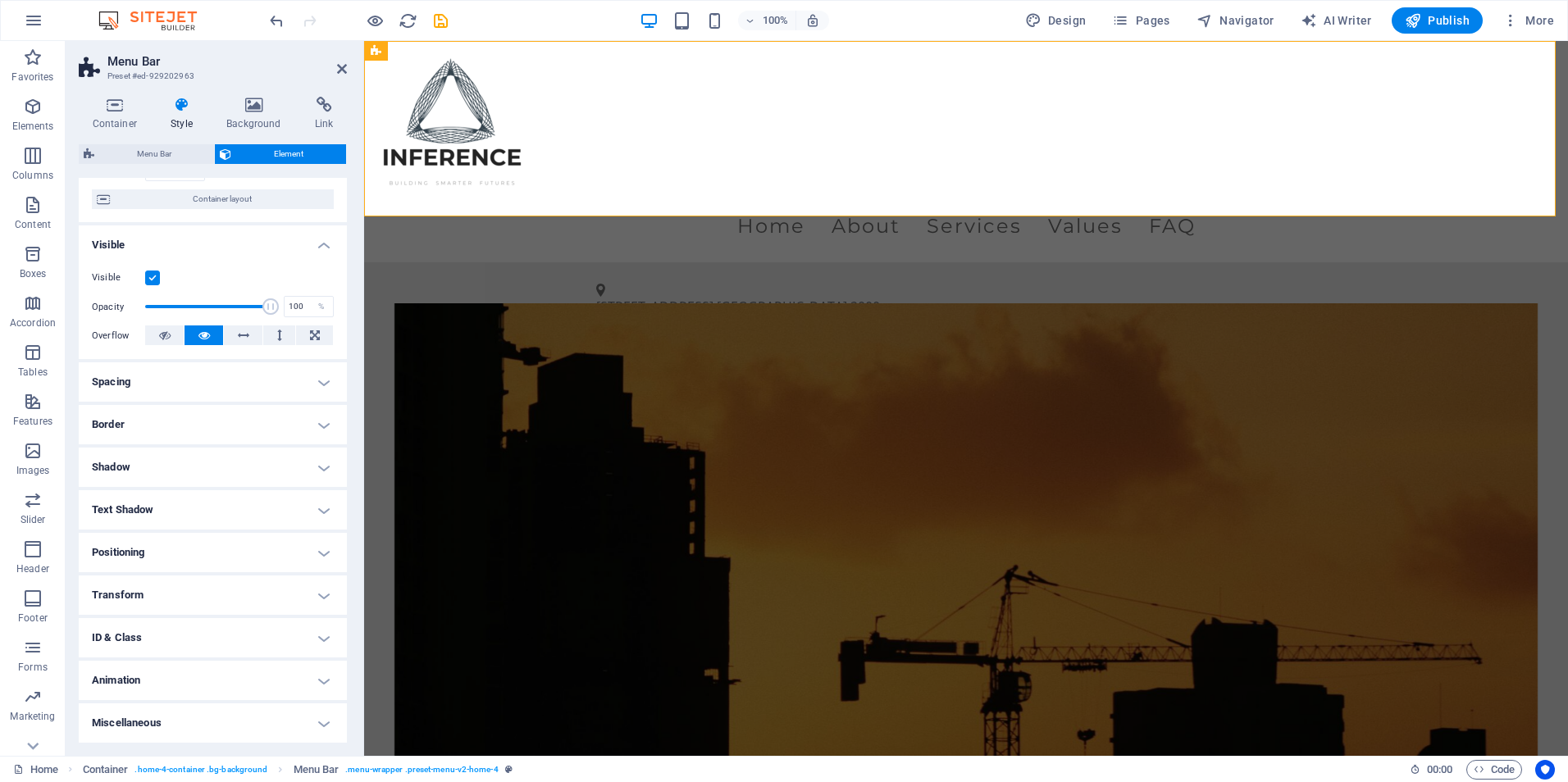
click at [158, 388] on h4 "Spacing" at bounding box center [213, 381] width 268 height 39
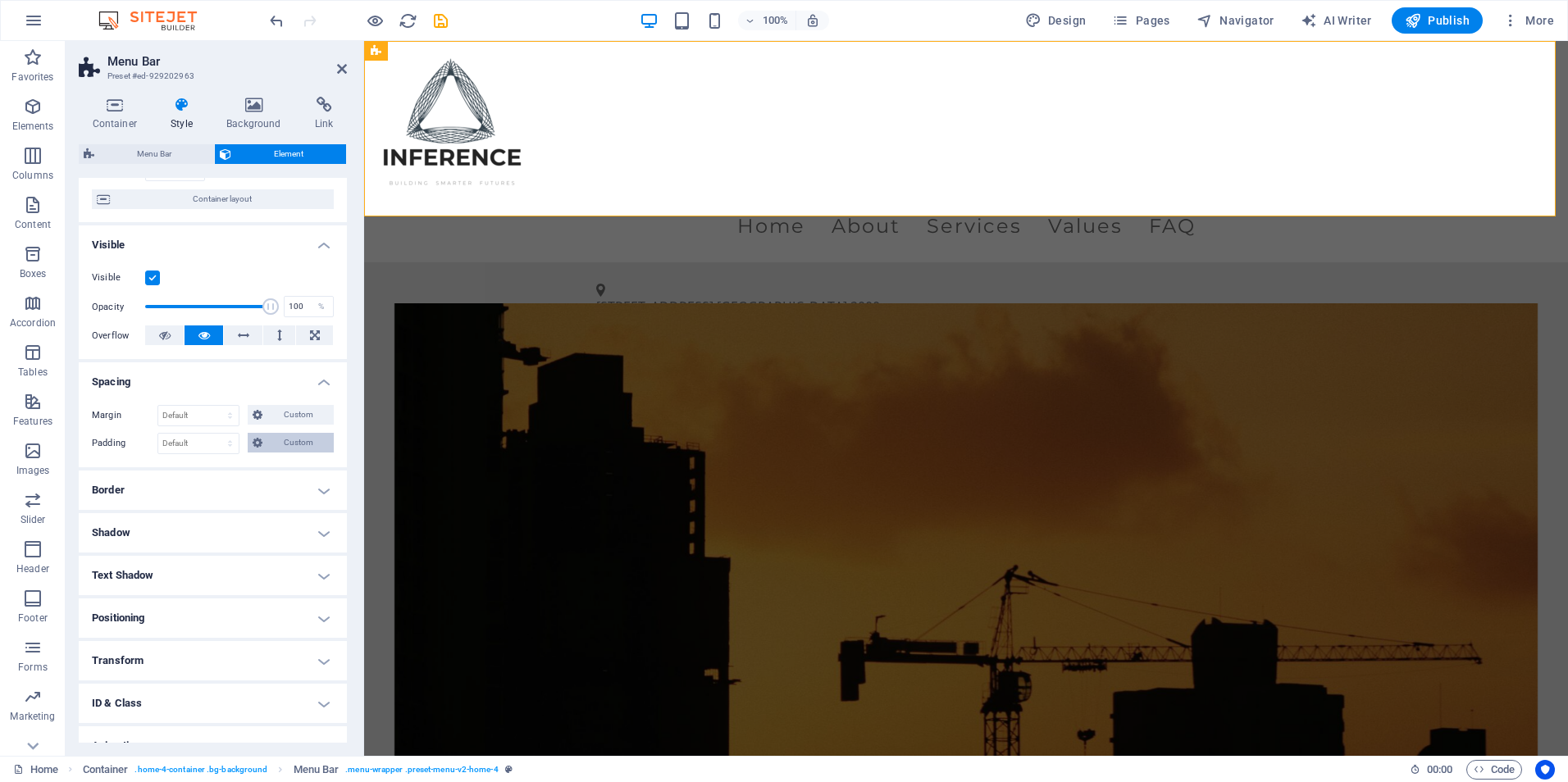
click at [287, 433] on span "Custom" at bounding box center [298, 442] width 62 height 20
click at [213, 501] on input "number" at bounding box center [222, 499] width 52 height 20
type input "100"
type input "0"
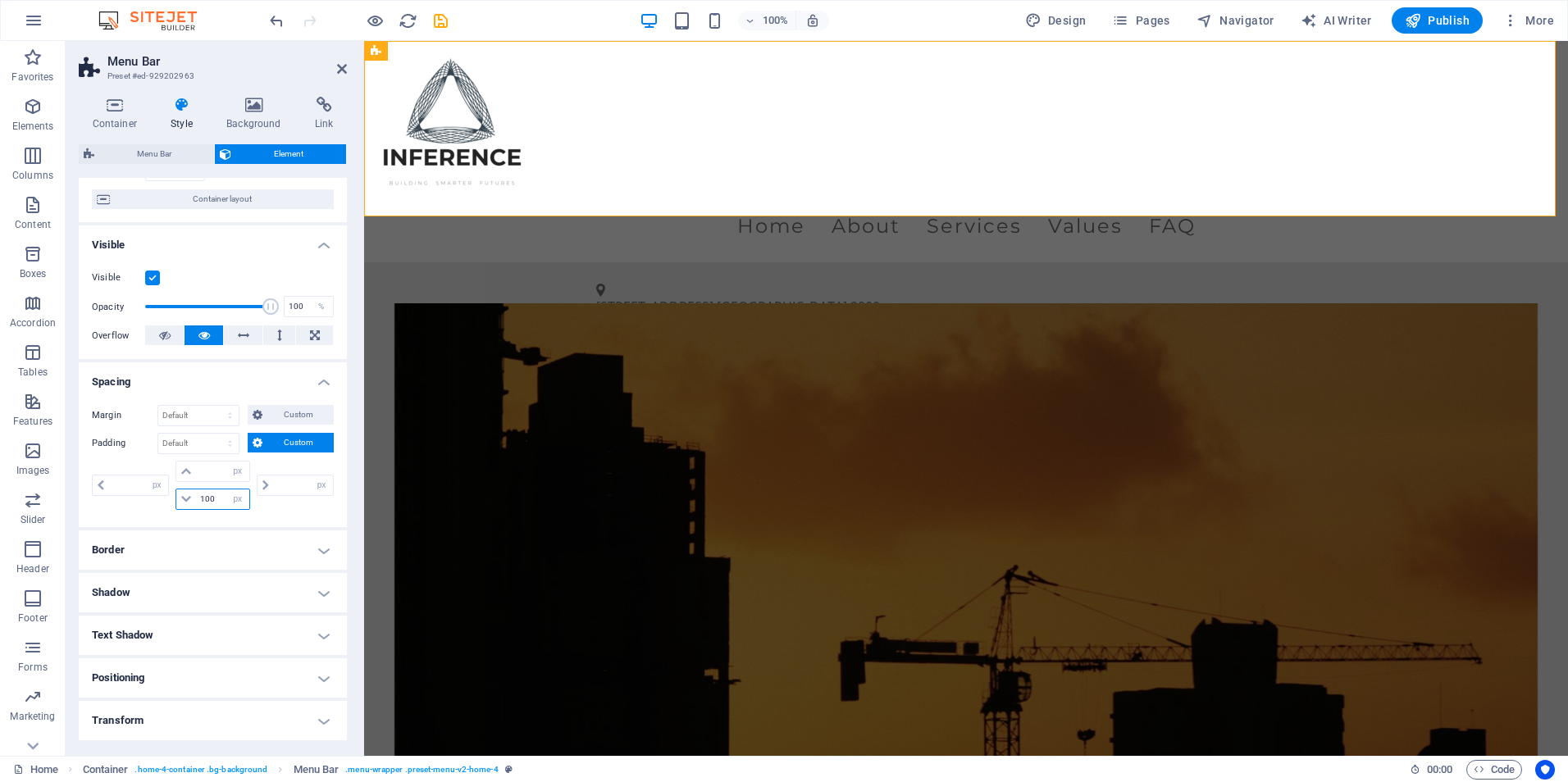
type input "0"
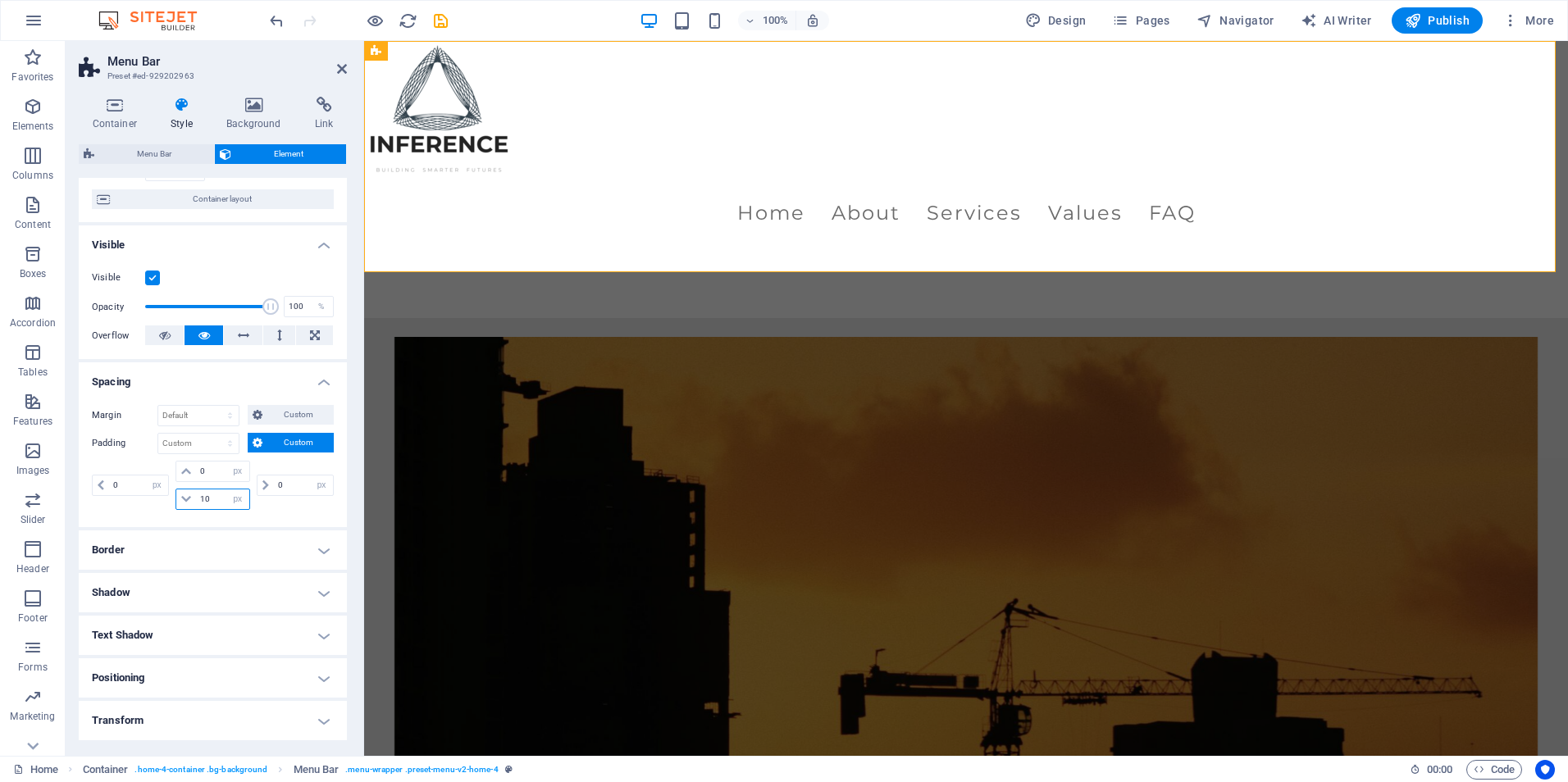
type input "1"
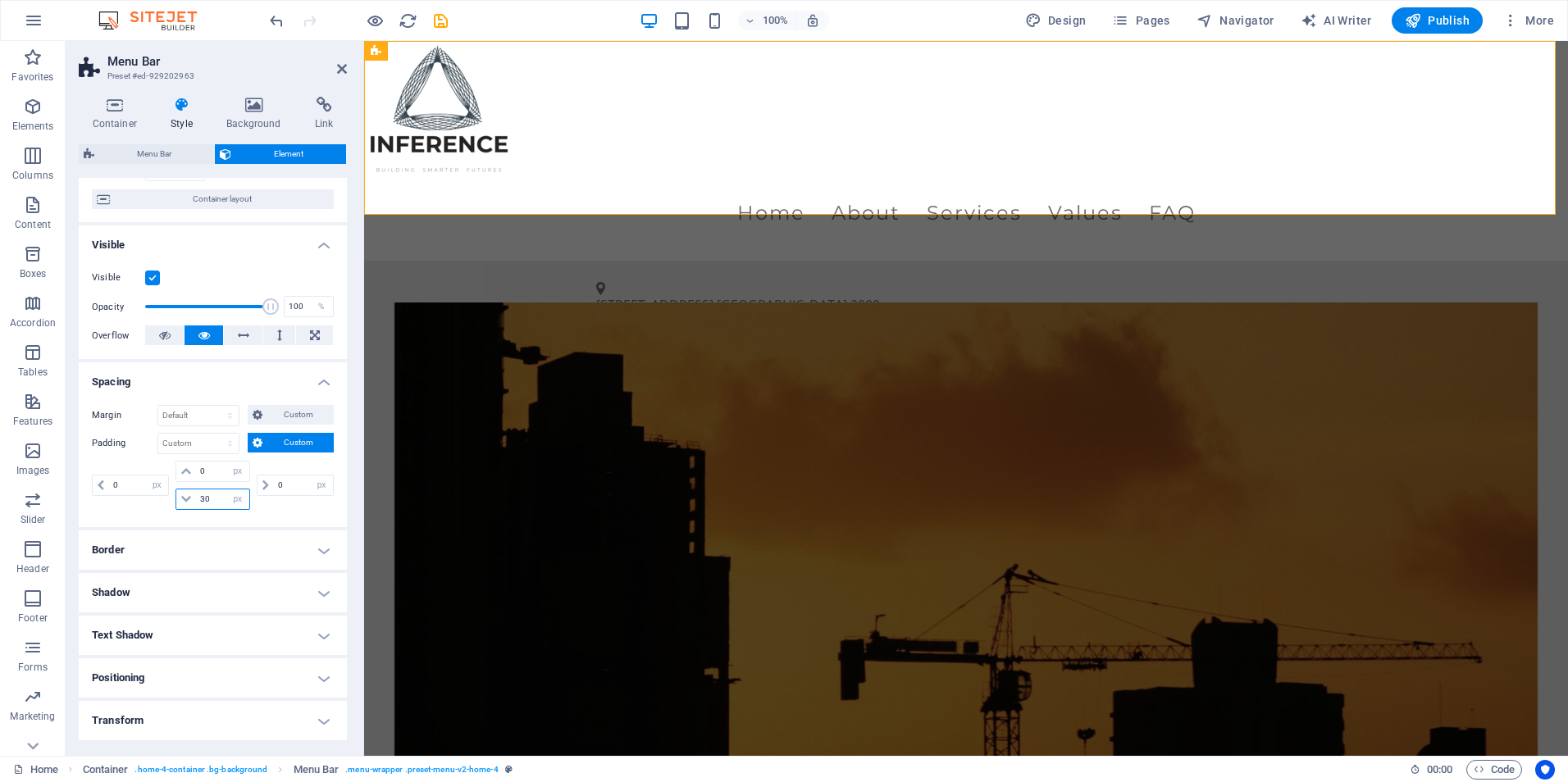
type input "3"
type input "20"
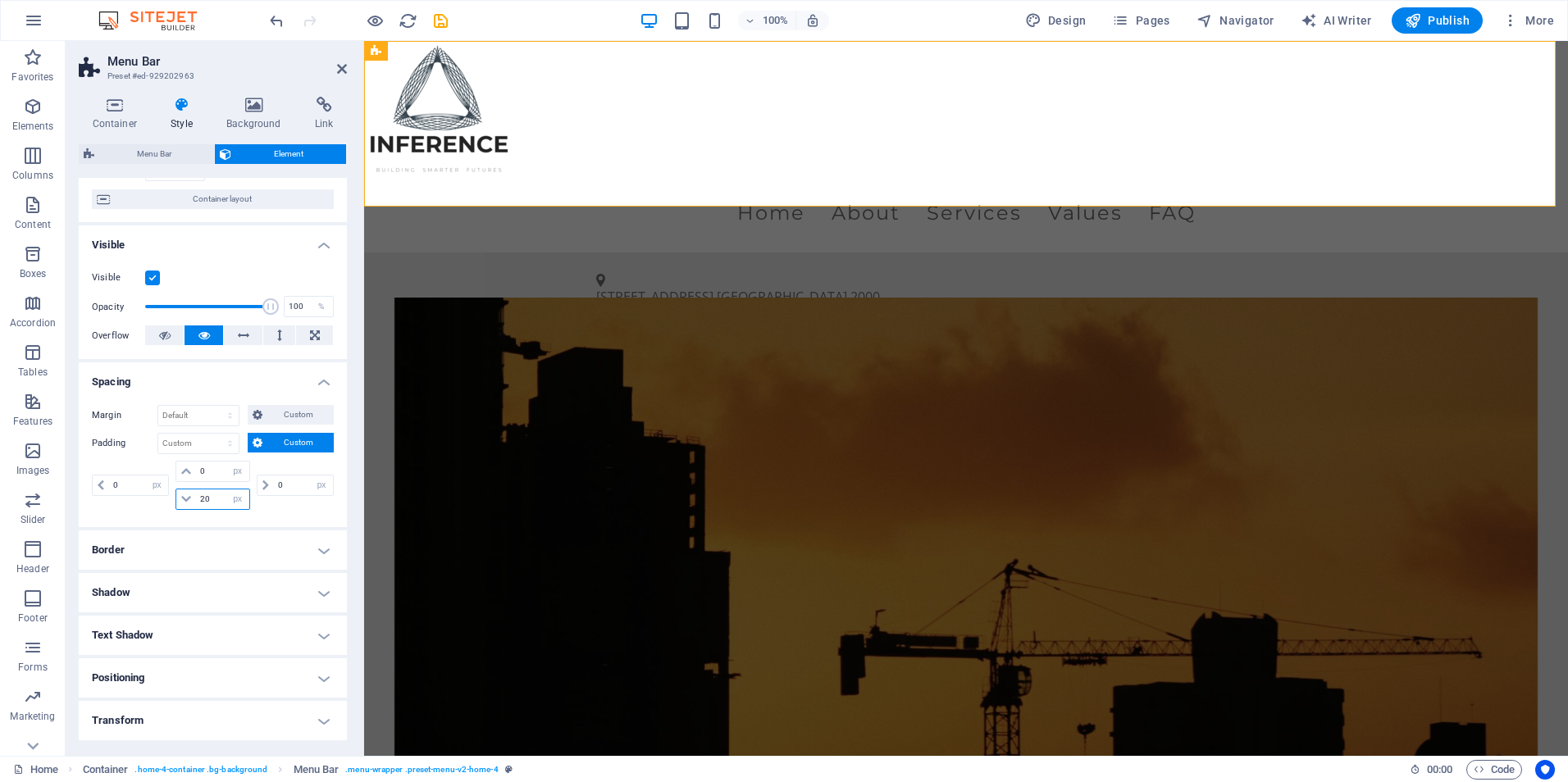
type input "20"
click at [341, 64] on header "Menu Bar Preset #ed-929202963" at bounding box center [213, 62] width 268 height 43
click at [341, 65] on icon at bounding box center [341, 69] width 10 height 13
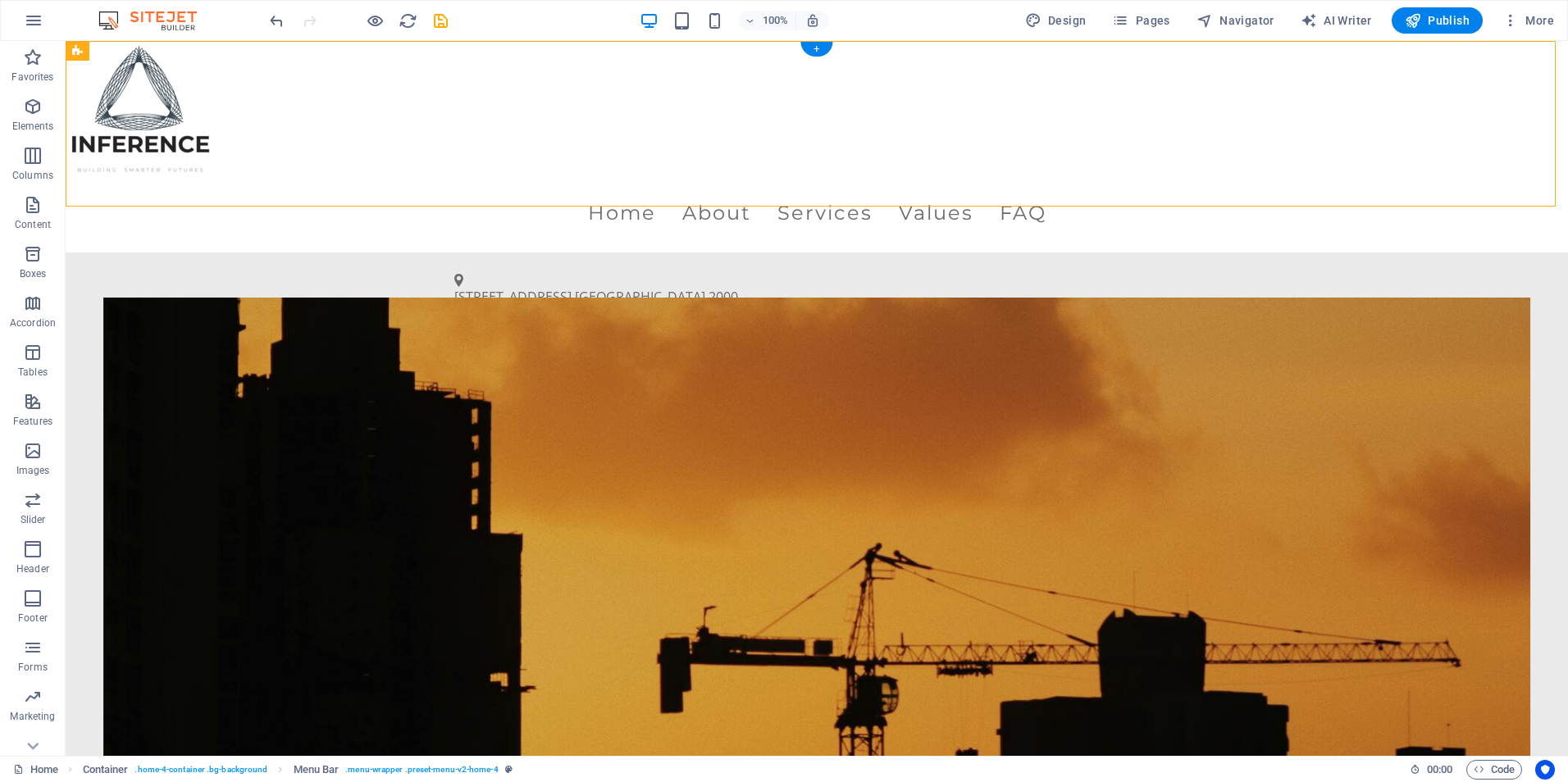
click at [618, 389] on figure at bounding box center [817, 624] width 1428 height 651
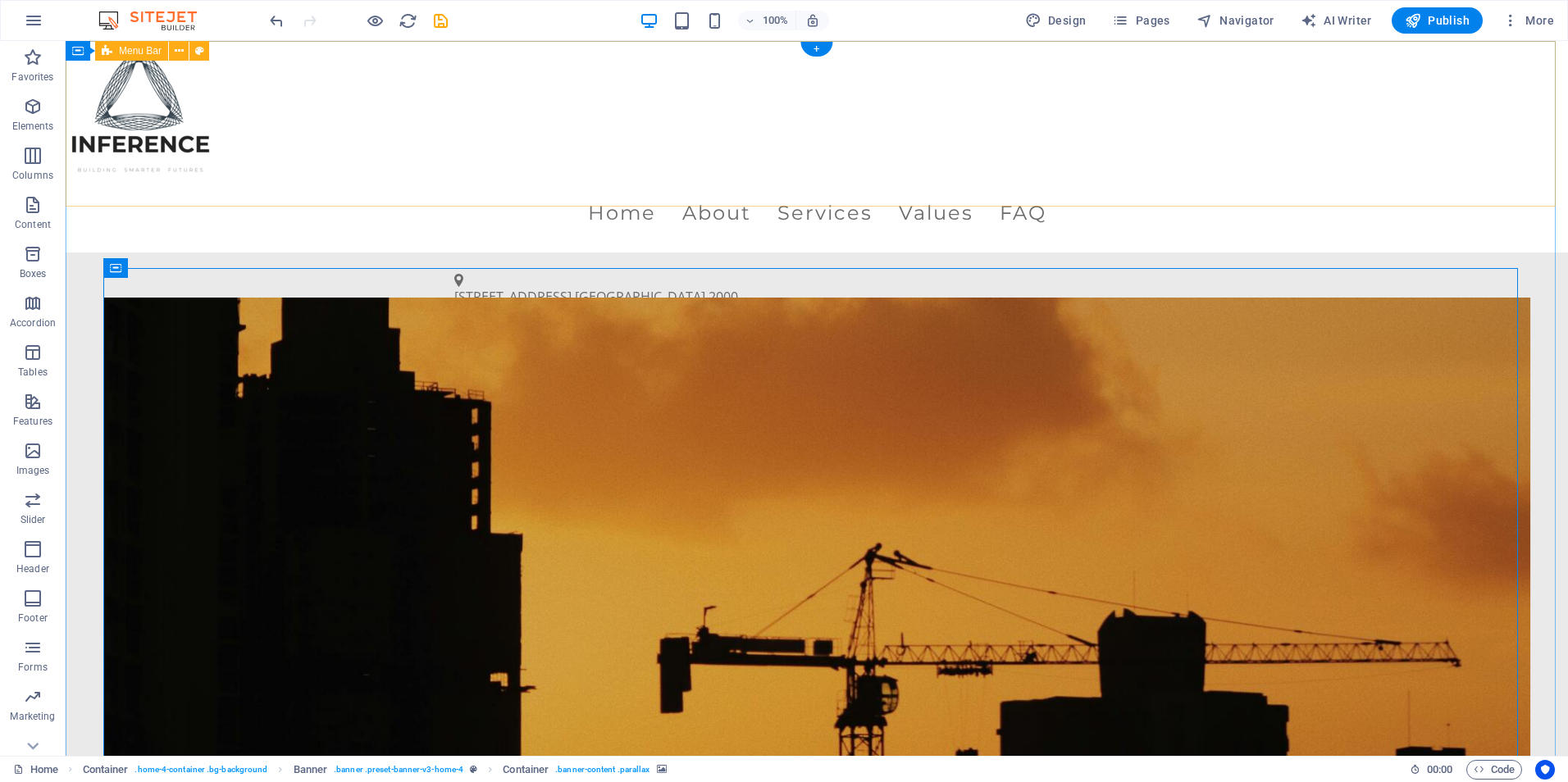
click at [459, 151] on div "Menu Home About Services Values FAQ" at bounding box center [816, 146] width 1503 height 212
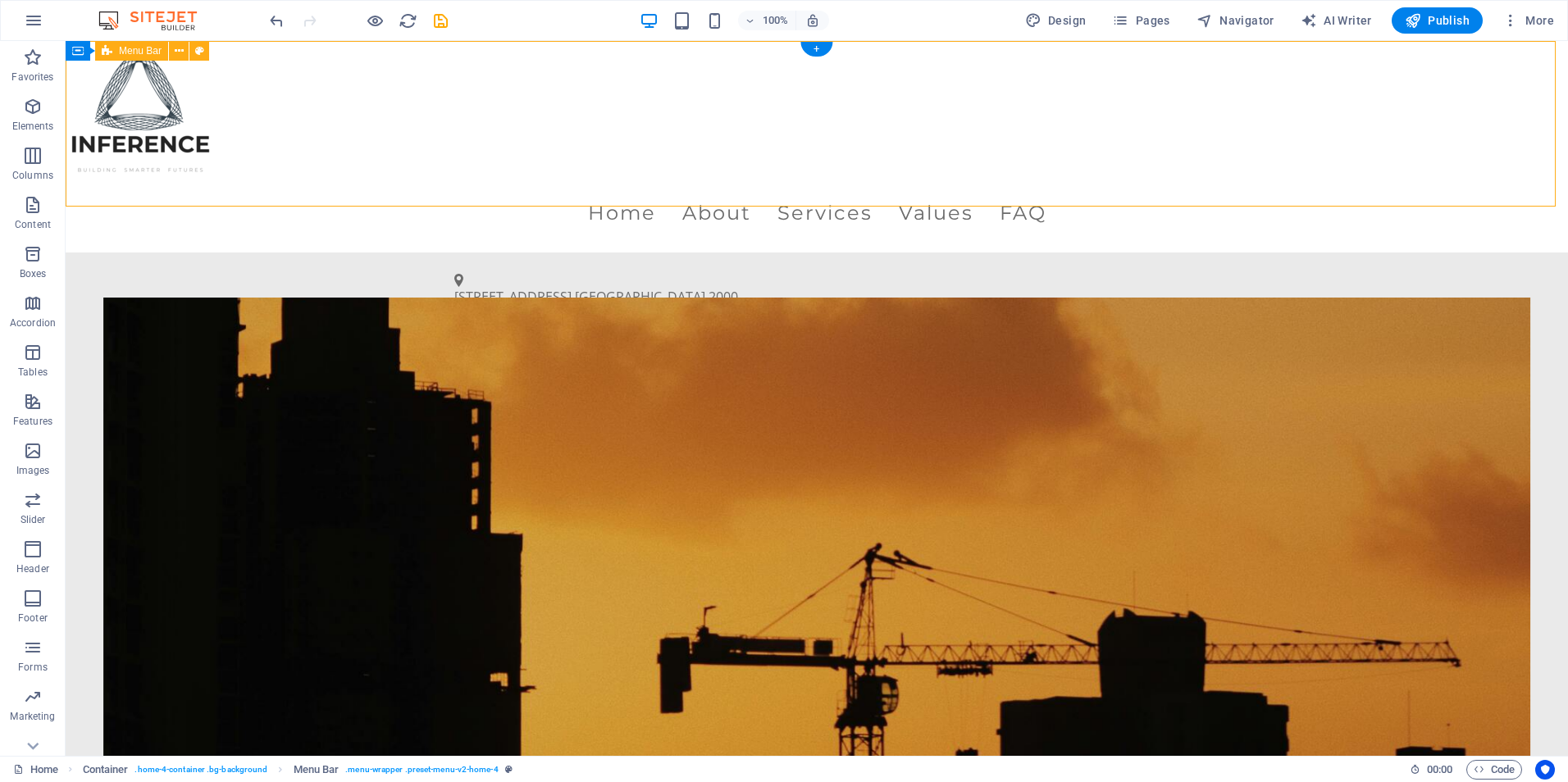
click at [459, 151] on div "Menu Home About Services Values FAQ" at bounding box center [816, 146] width 1503 height 212
select select "px"
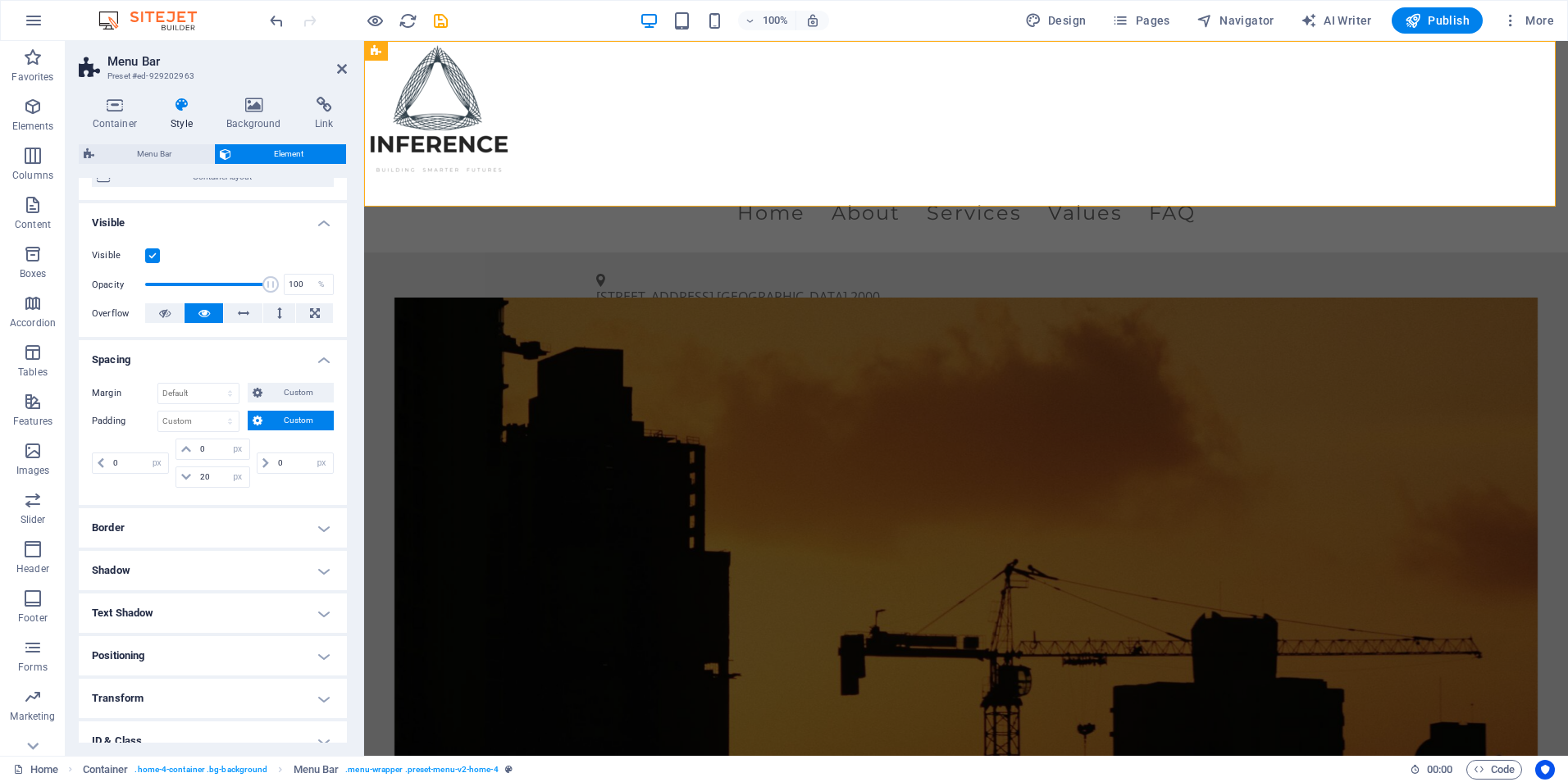
scroll to position [82, 0]
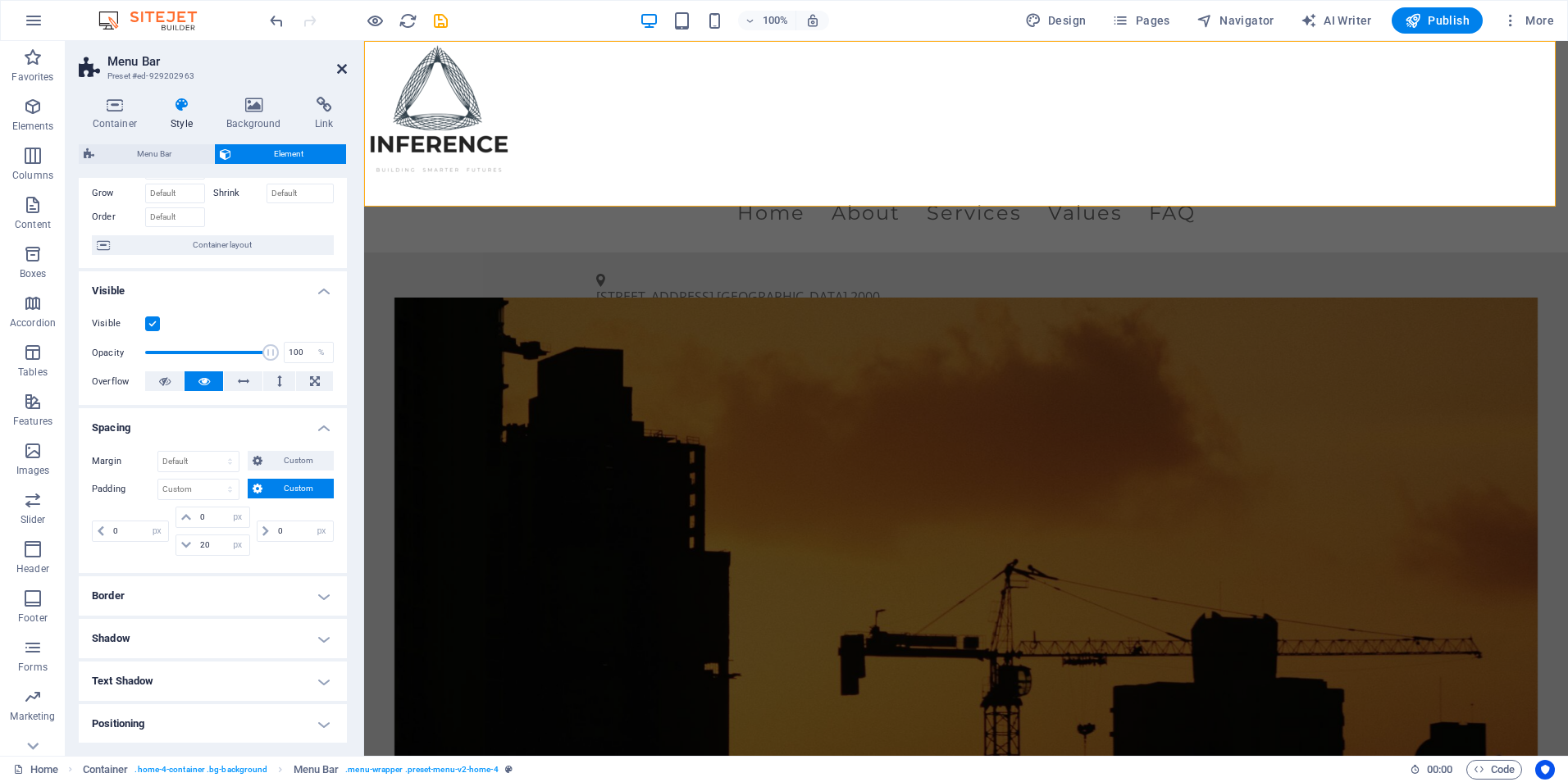
click at [345, 65] on icon at bounding box center [341, 69] width 10 height 13
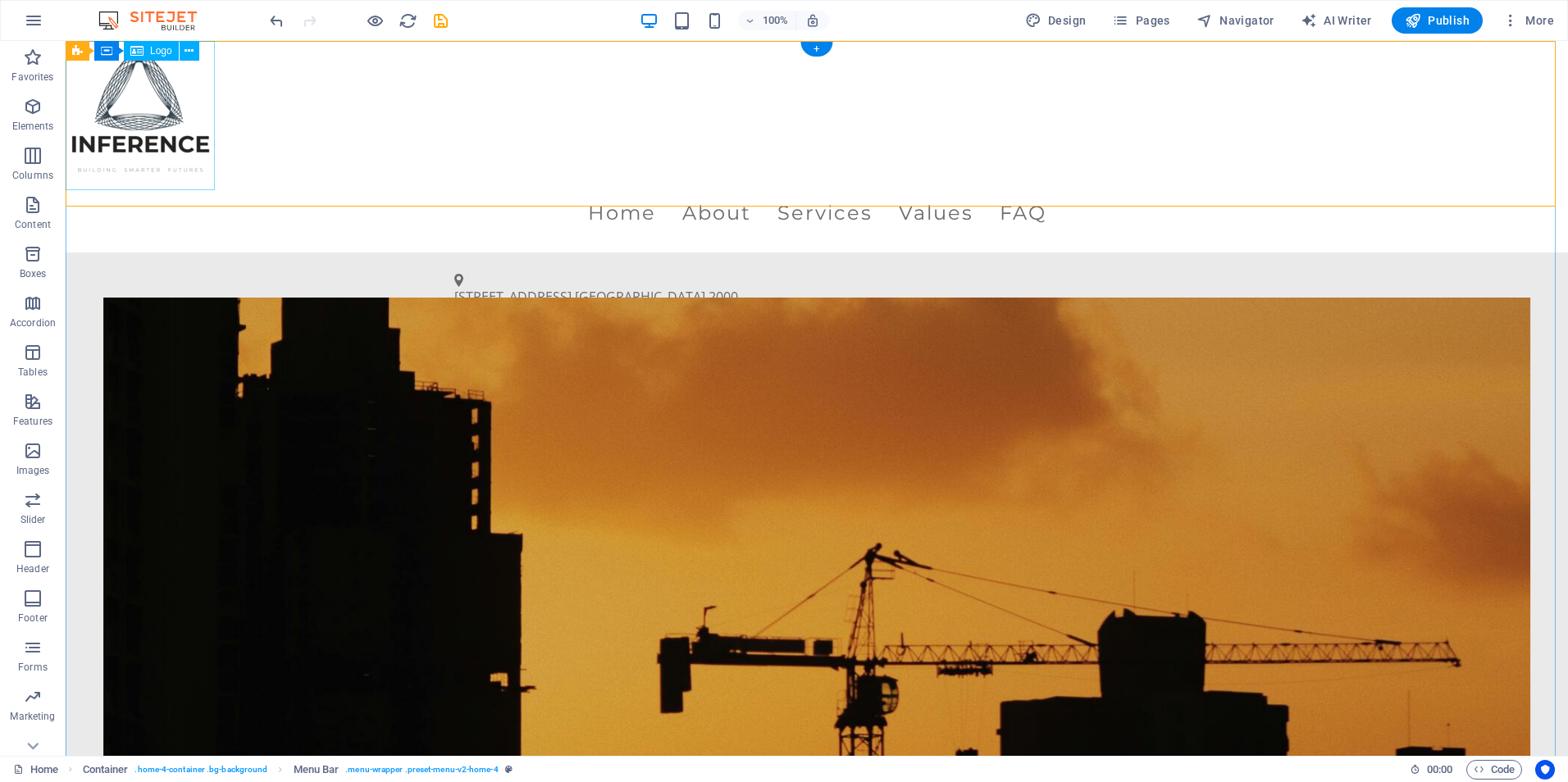
click at [154, 162] on div at bounding box center [816, 115] width 1503 height 149
select select "px"
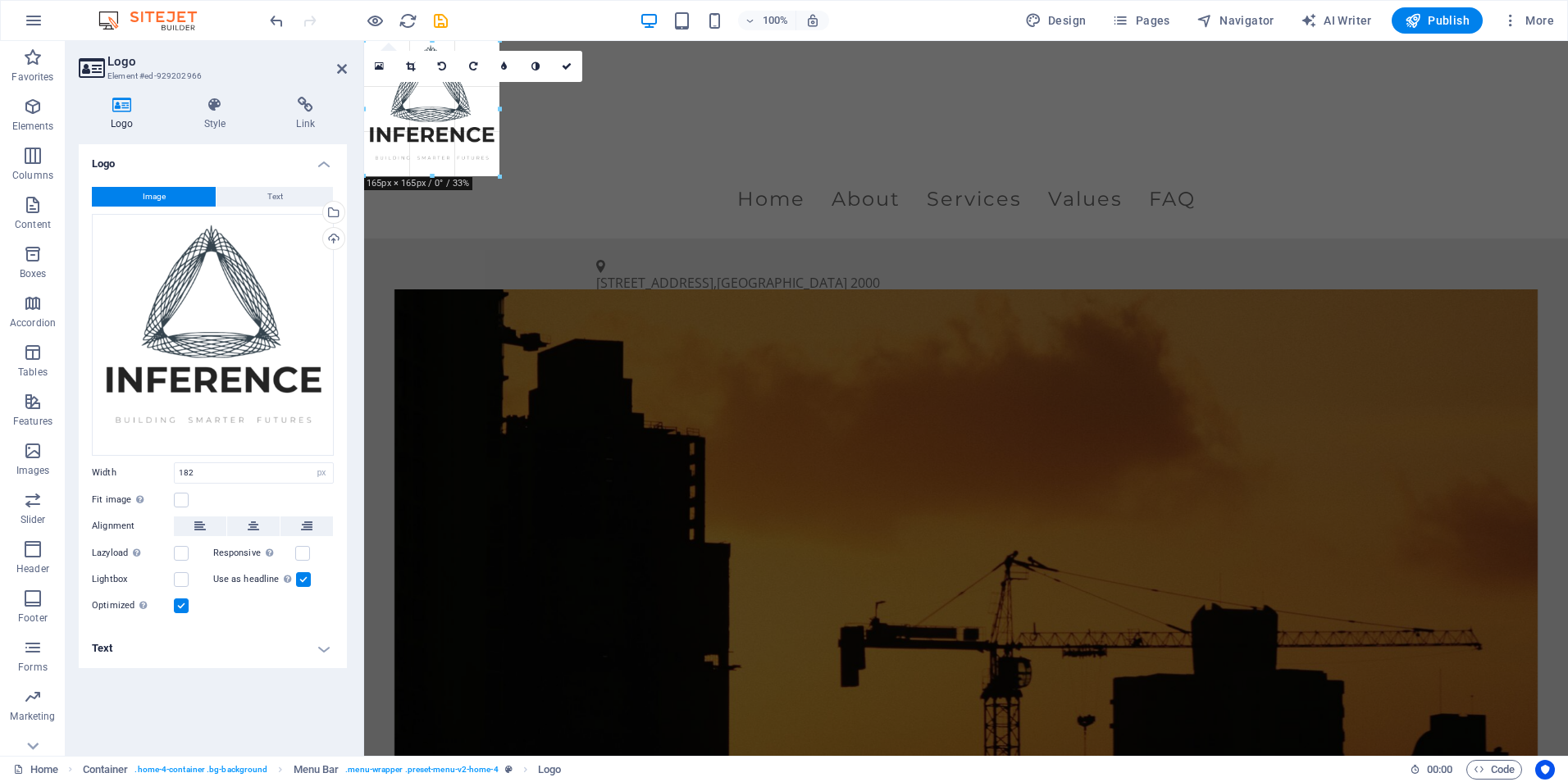
drag, startPoint x: 513, startPoint y: 191, endPoint x: 130, endPoint y: 104, distance: 392.8
type input "165"
click at [544, 296] on figure at bounding box center [967, 615] width 1145 height 651
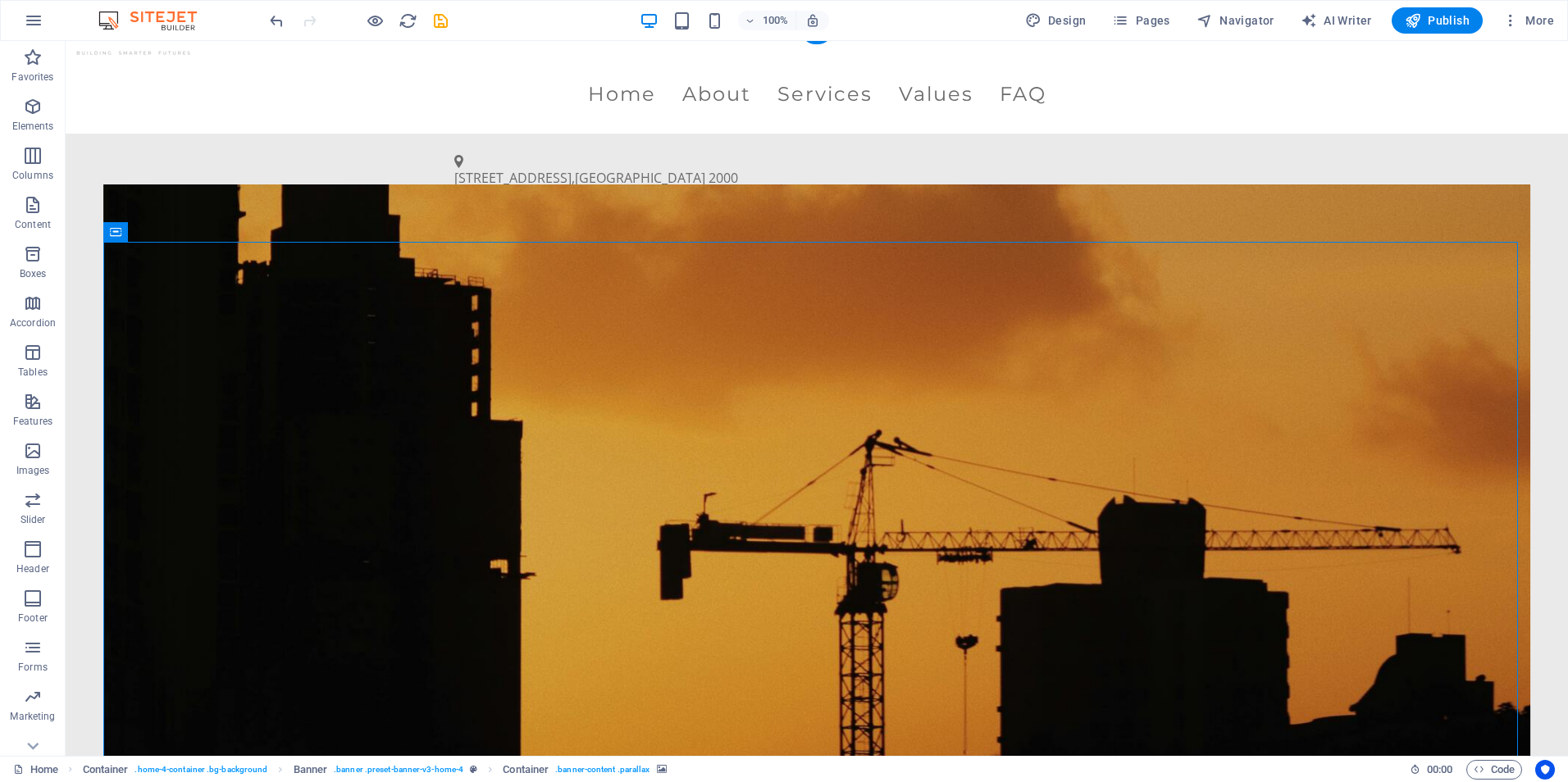
scroll to position [0, 0]
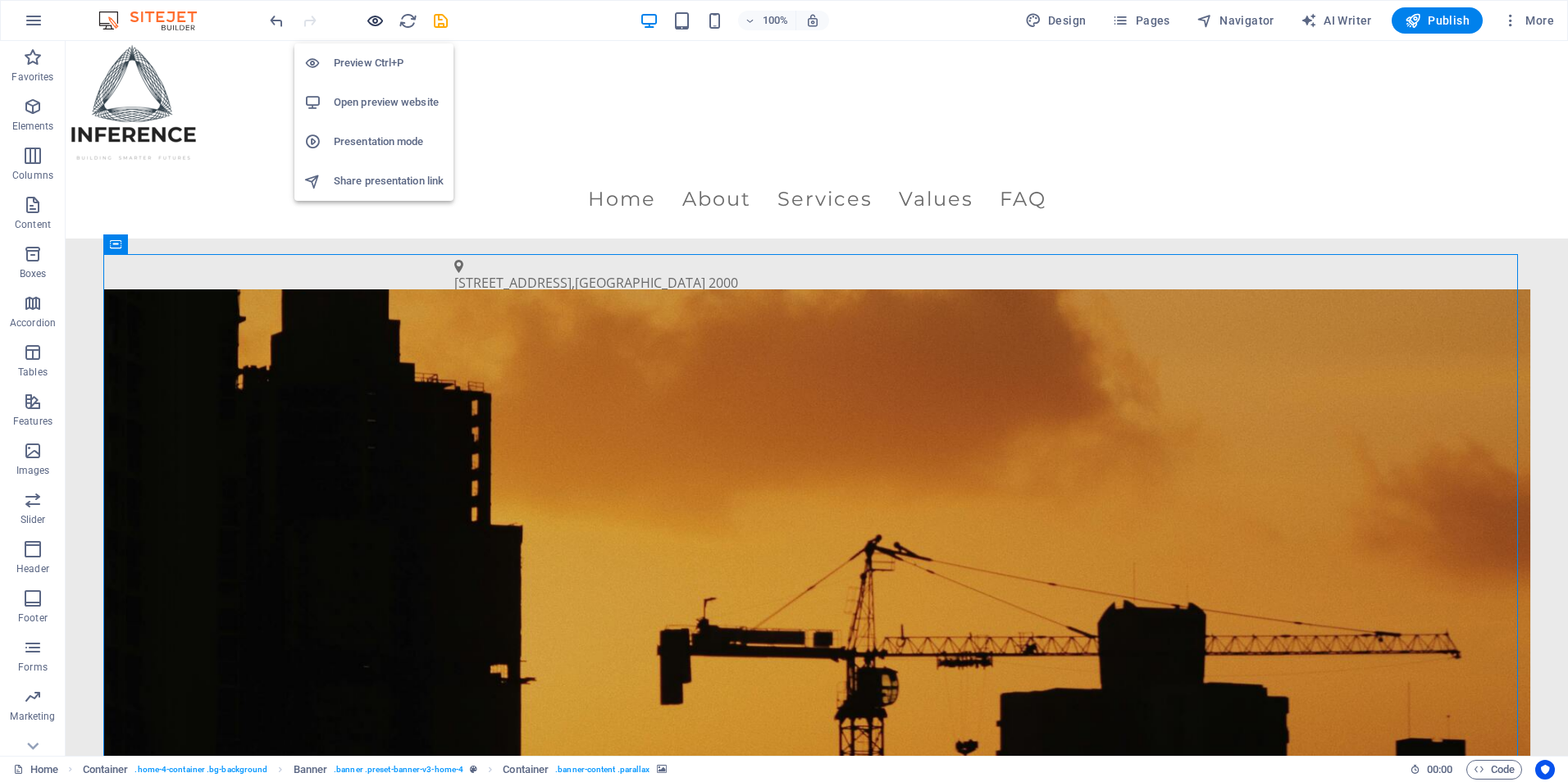
click at [381, 24] on icon "button" at bounding box center [375, 21] width 19 height 19
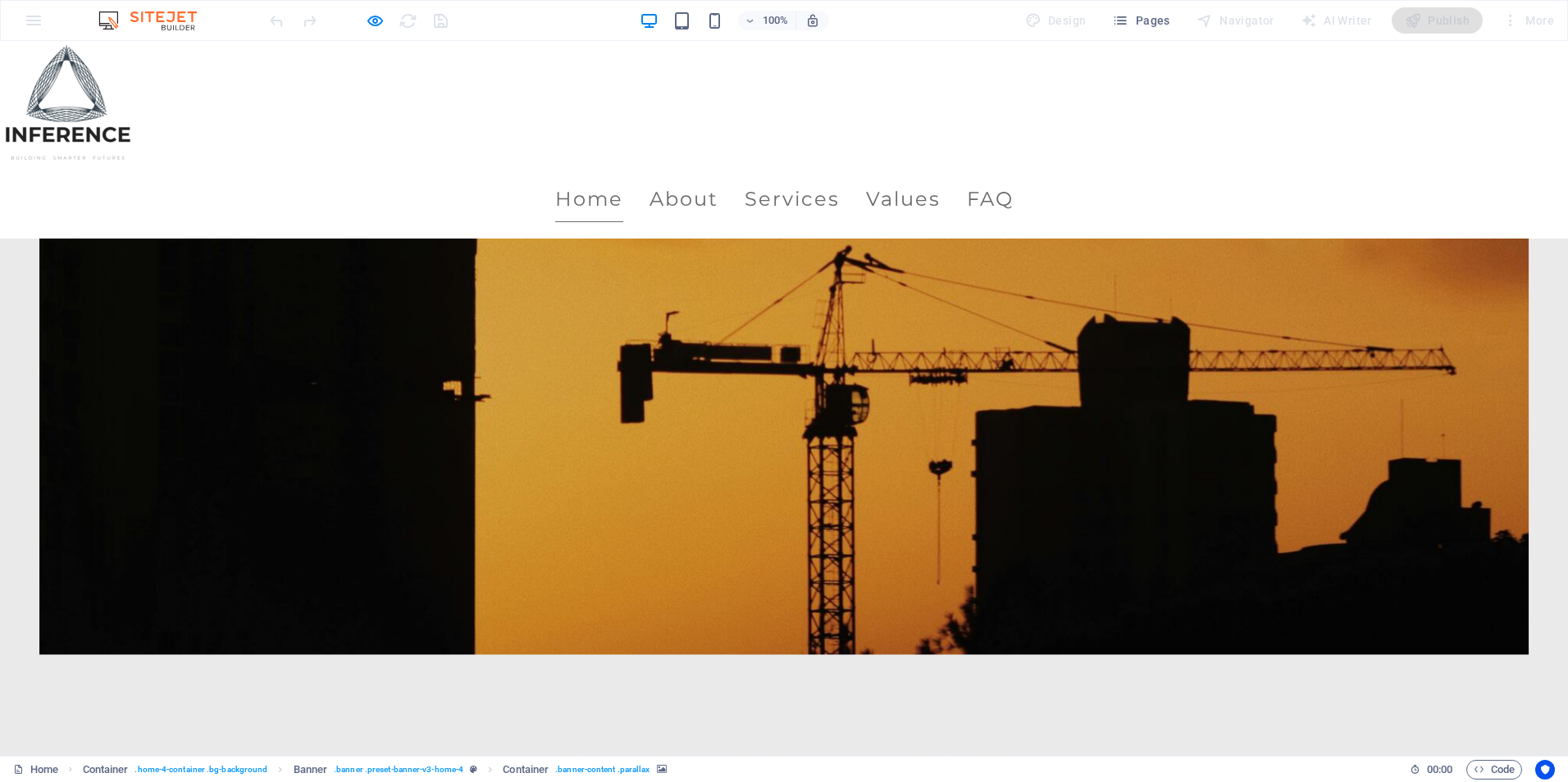
scroll to position [492, 0]
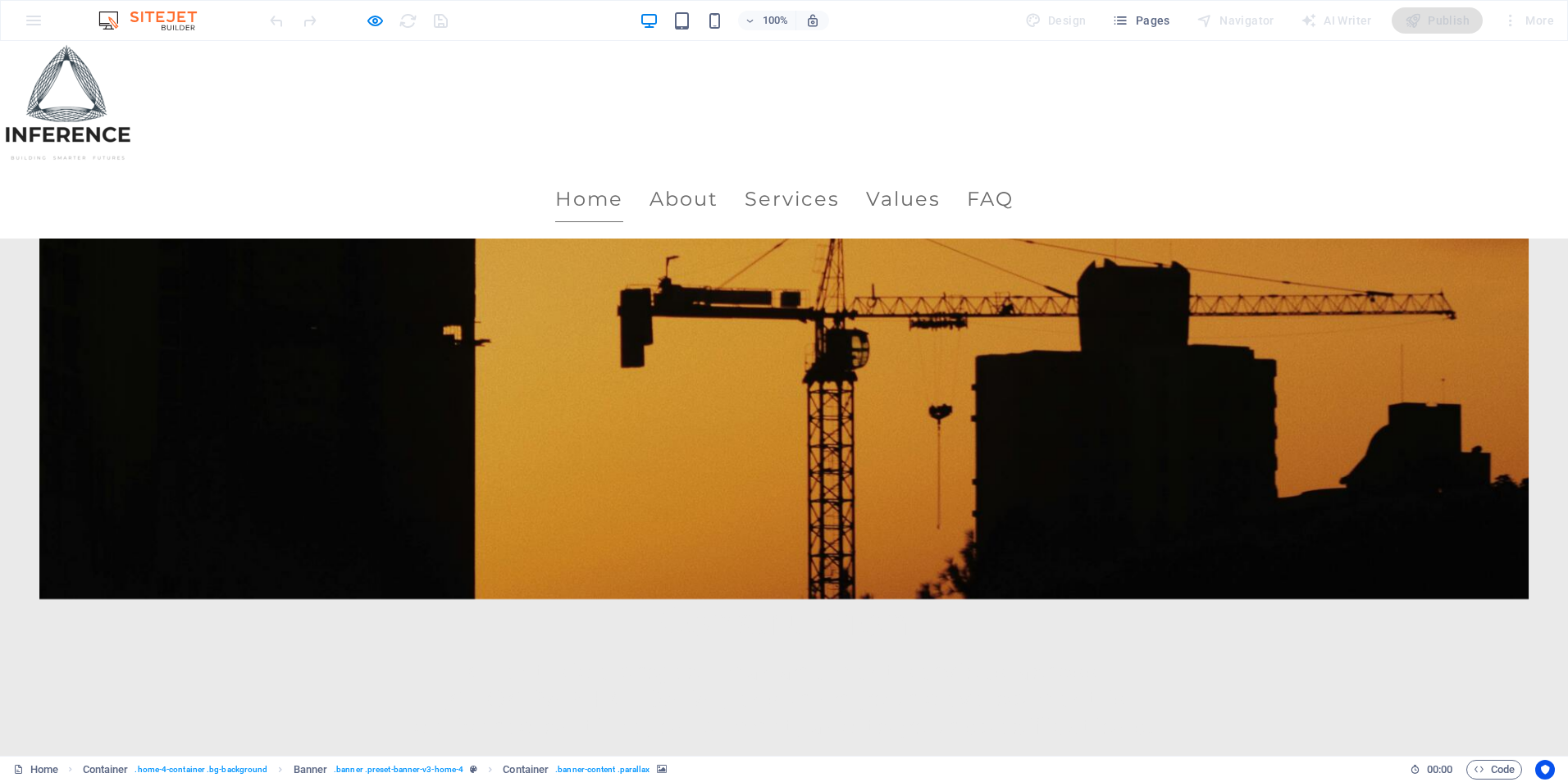
drag, startPoint x: 916, startPoint y: 583, endPoint x: 1017, endPoint y: 589, distance: 101.2
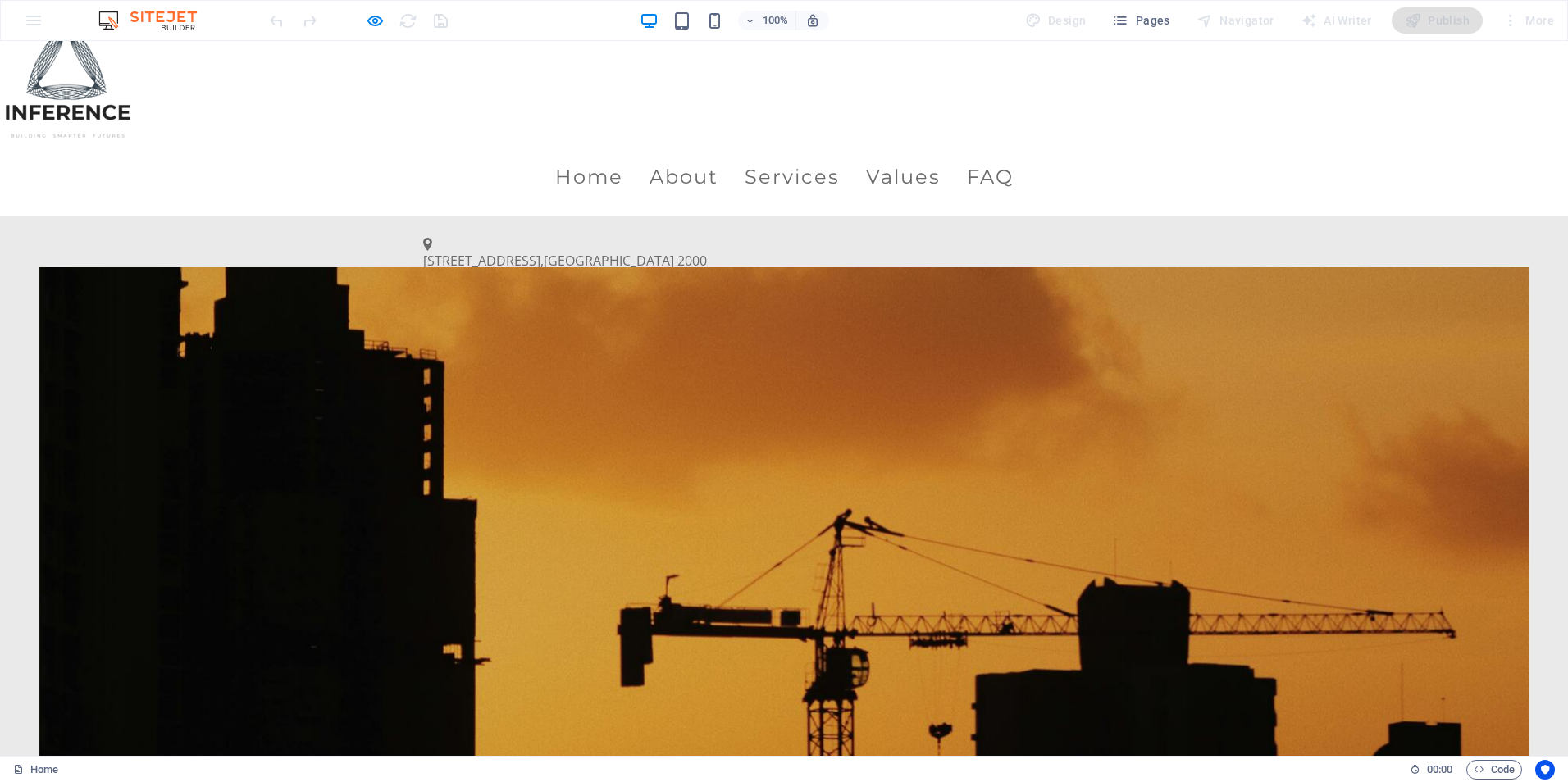
scroll to position [0, 0]
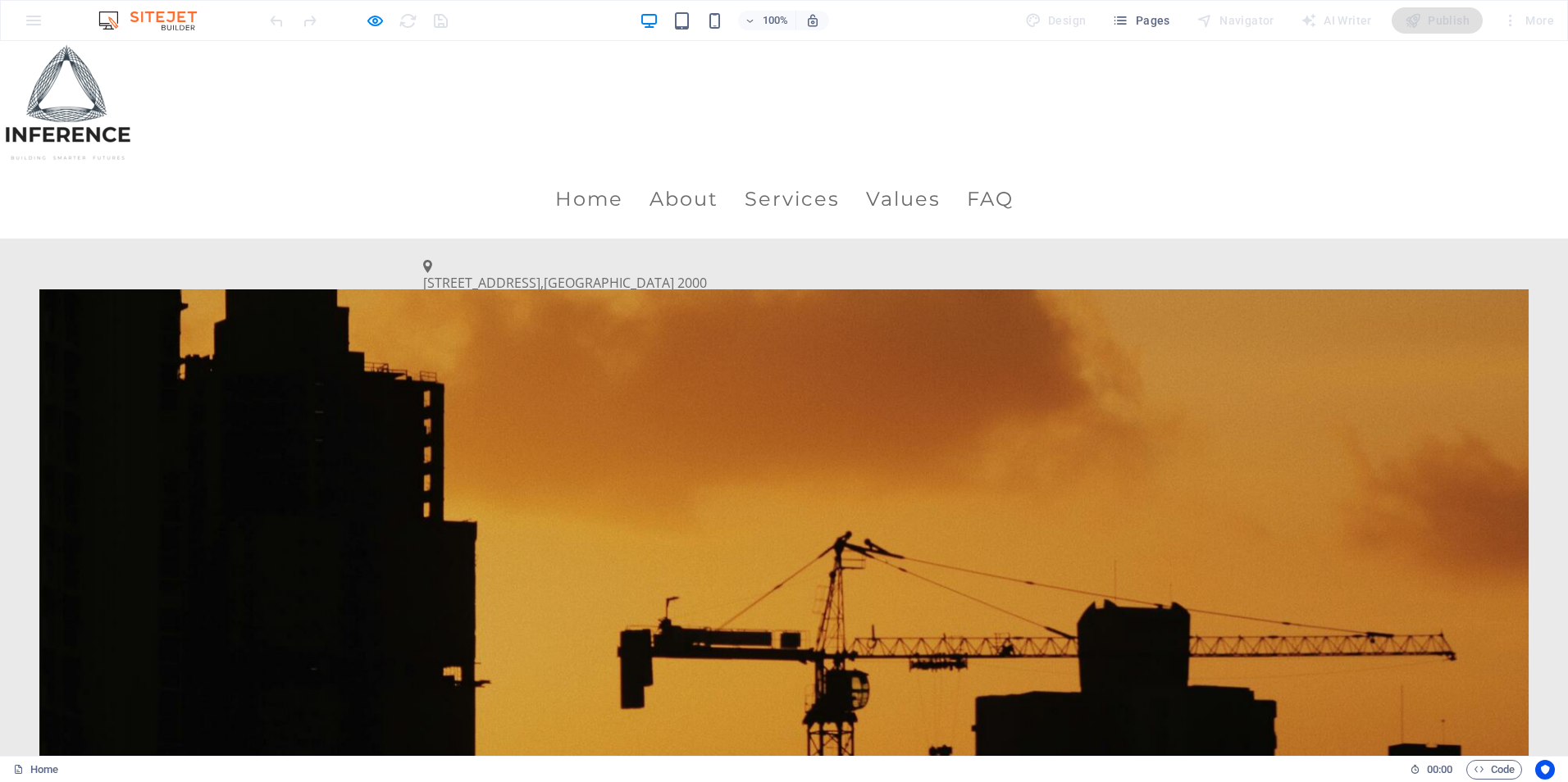
click at [298, 239] on div "[STREET_ADDRESS] (02) 1234 5678 [EMAIL_ADDRESS][DOMAIN_NAME]" at bounding box center [784, 307] width 1568 height 136
click at [463, 274] on span "[STREET_ADDRESS]" at bounding box center [482, 283] width 118 height 18
click at [472, 239] on div "[STREET_ADDRESS] (02) 1234 5678 [EMAIL_ADDRESS][DOMAIN_NAME]" at bounding box center [784, 307] width 1568 height 136
click at [374, 14] on icon "button" at bounding box center [375, 21] width 19 height 19
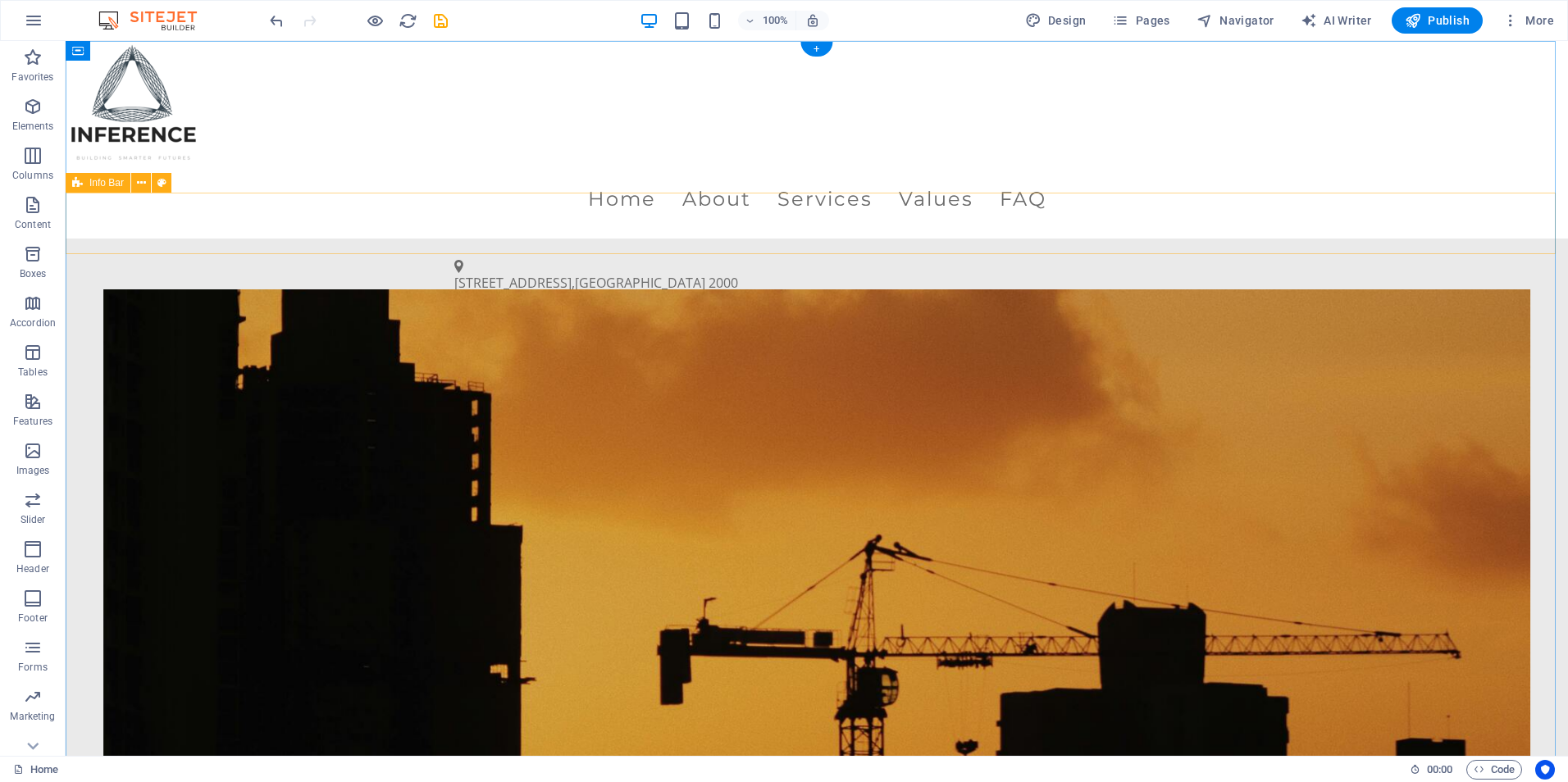
click at [396, 239] on div "[STREET_ADDRESS] (02) 1234 5678 [EMAIL_ADDRESS][DOMAIN_NAME]" at bounding box center [816, 307] width 1503 height 136
click at [1420, 239] on div "[STREET_ADDRESS] (02) 1234 5678 [EMAIL_ADDRESS][DOMAIN_NAME]" at bounding box center [816, 307] width 1503 height 136
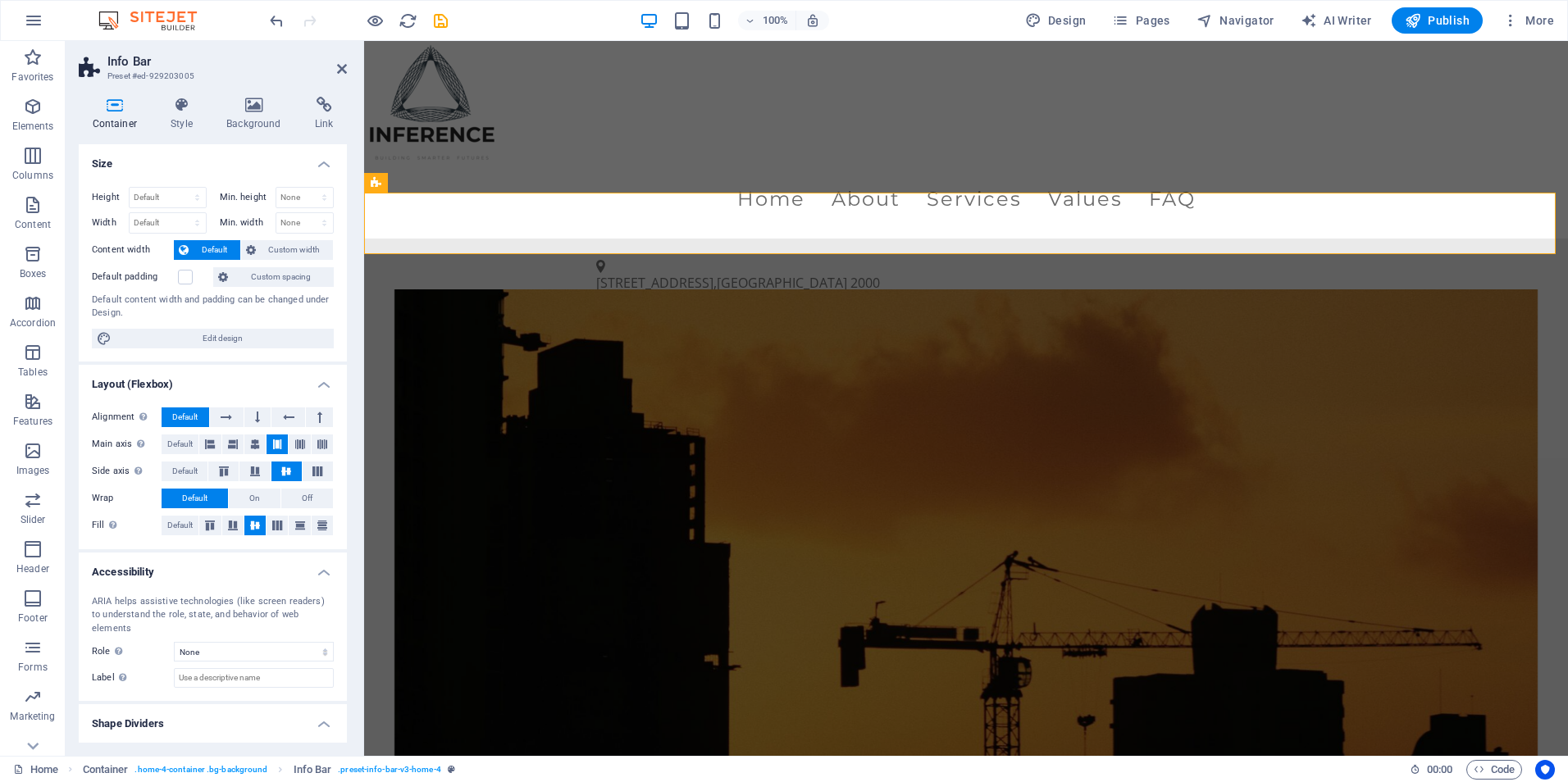
click at [342, 60] on h2 "Info Bar" at bounding box center [226, 61] width 240 height 15
click at [340, 67] on icon at bounding box center [341, 69] width 10 height 13
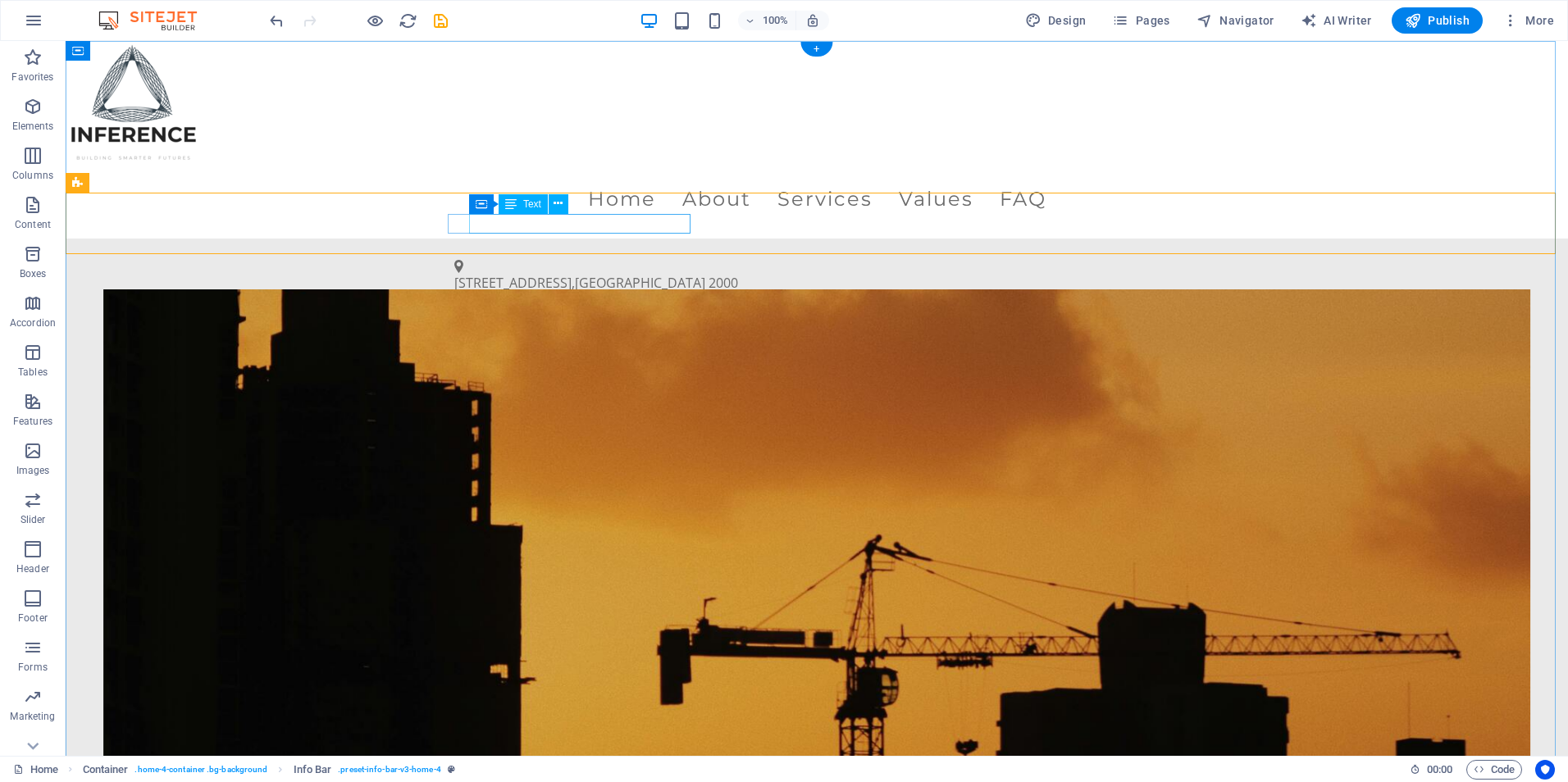
click at [709, 274] on span "2000" at bounding box center [724, 283] width 30 height 18
click at [675, 239] on div "[STREET_ADDRESS] (02) 1234 5678 [EMAIL_ADDRESS][DOMAIN_NAME]" at bounding box center [816, 307] width 1503 height 136
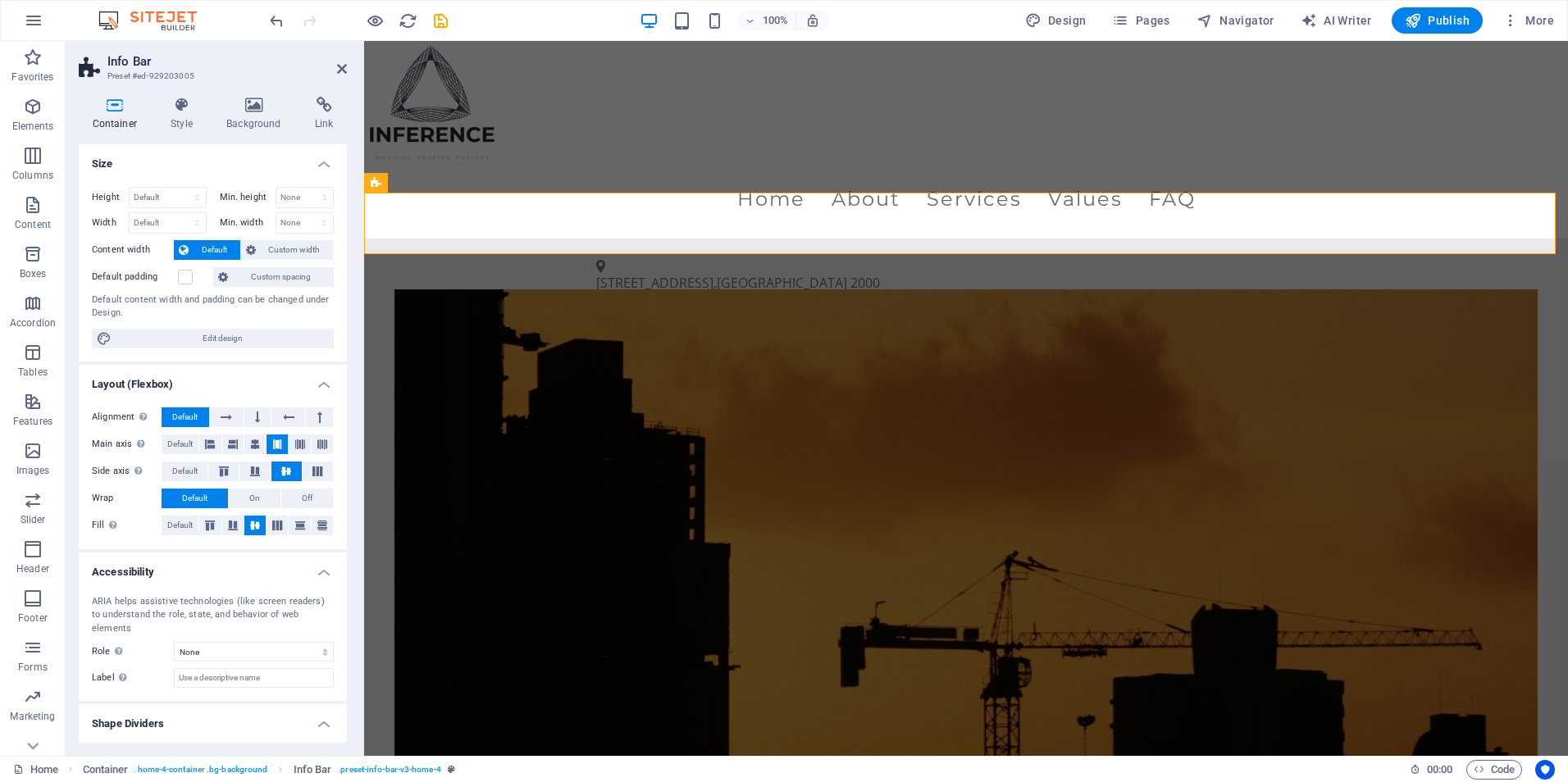
click at [349, 76] on aside "Info Bar Preset #ed-929203005 Container Style Background Link Size Height Defau…" at bounding box center [214, 398] width 299 height 715
click at [344, 76] on link at bounding box center [341, 70] width 10 height 14
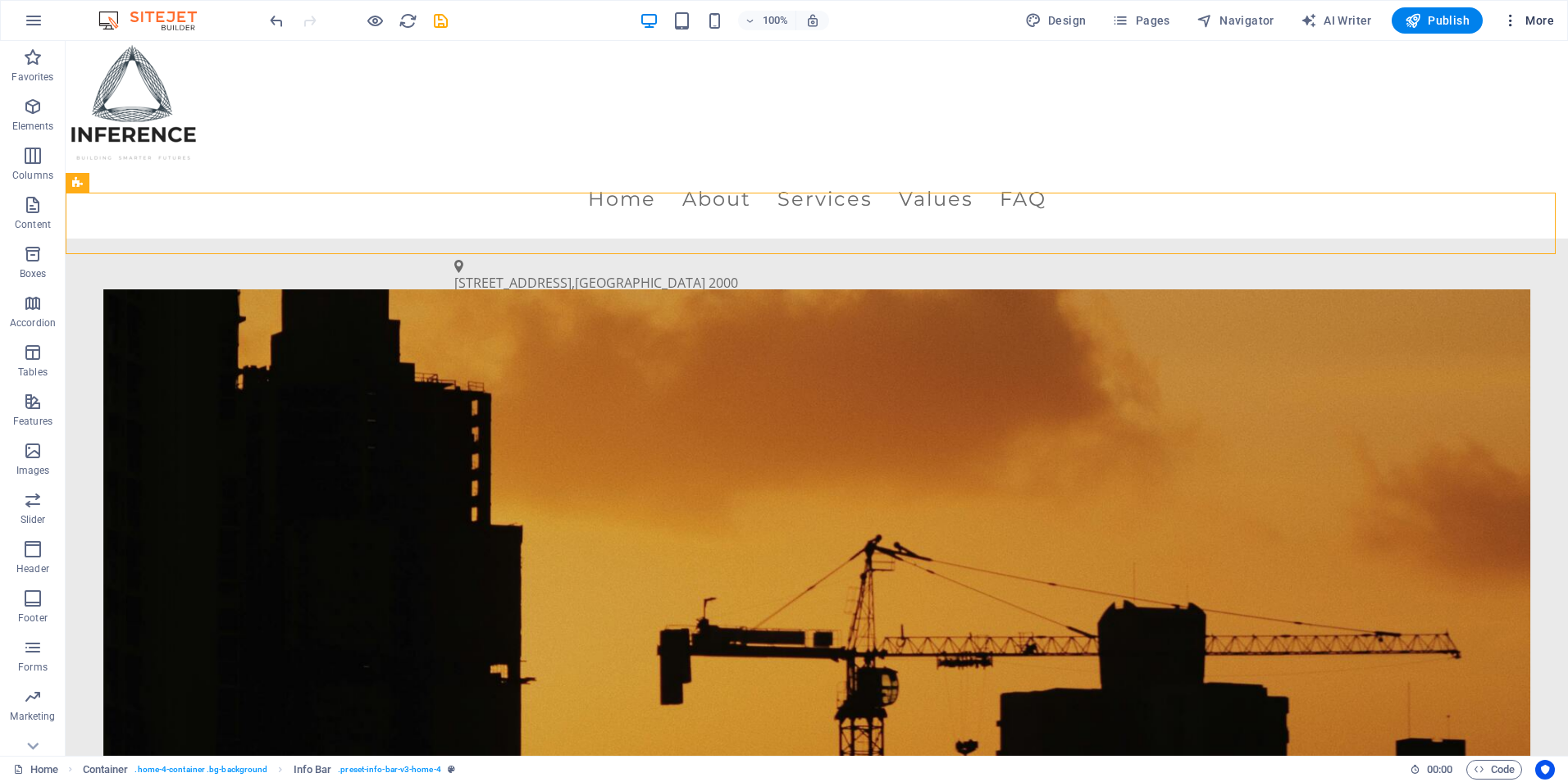
click at [1531, 21] on span "More" at bounding box center [1528, 20] width 51 height 17
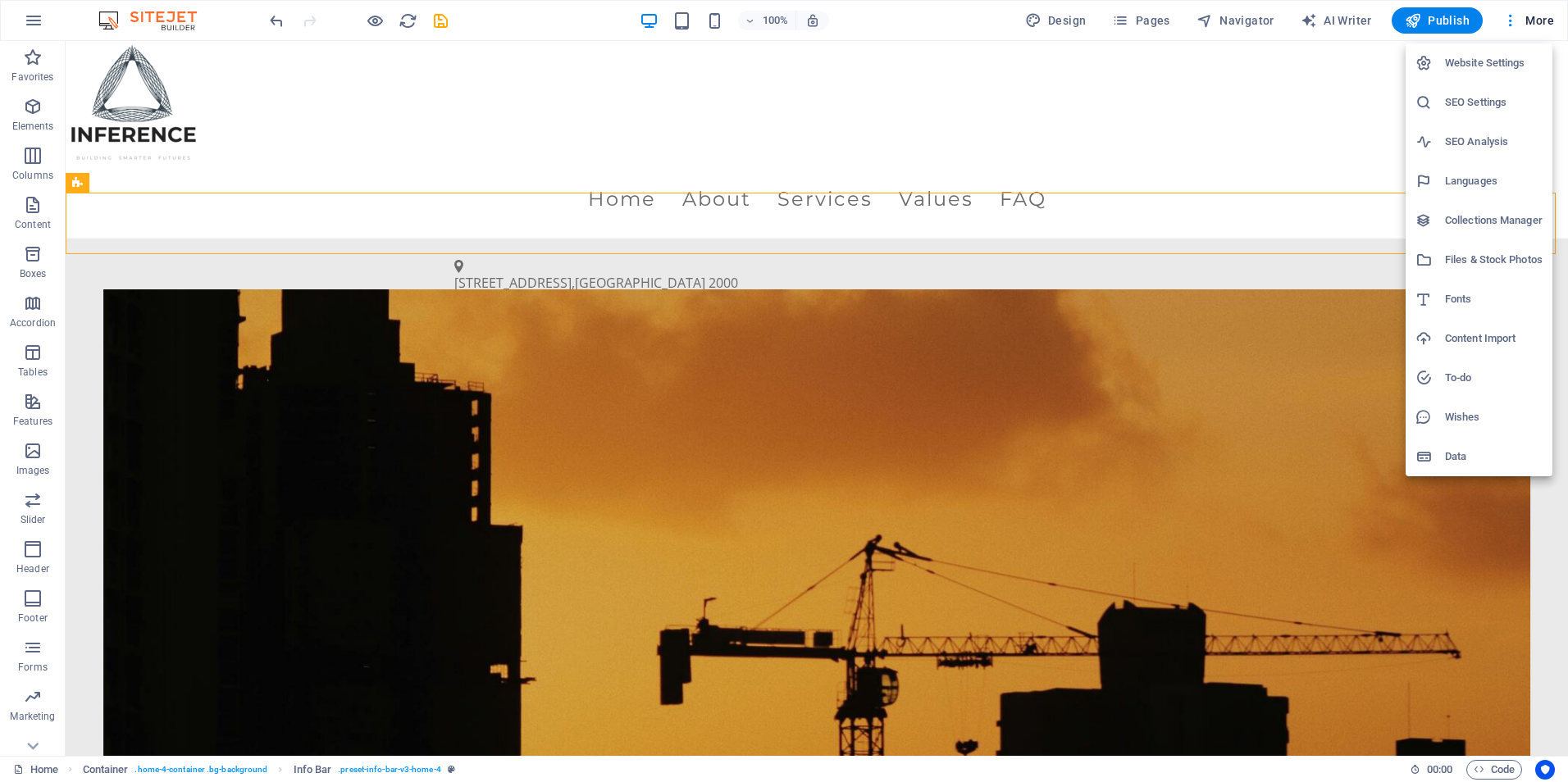
click at [1456, 71] on h6 "Website Settings" at bounding box center [1494, 63] width 98 height 20
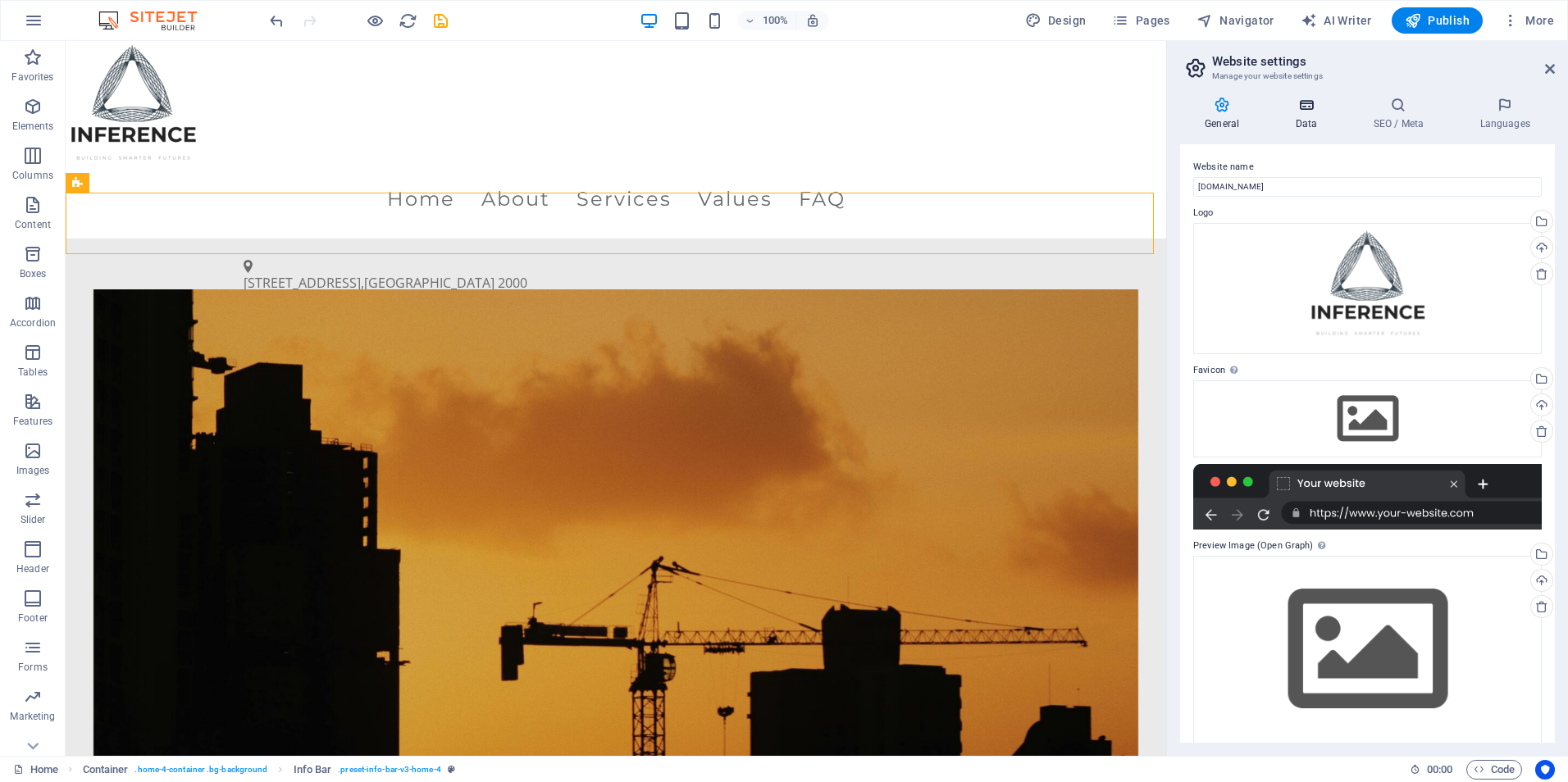
click at [1301, 105] on icon at bounding box center [1307, 104] width 71 height 17
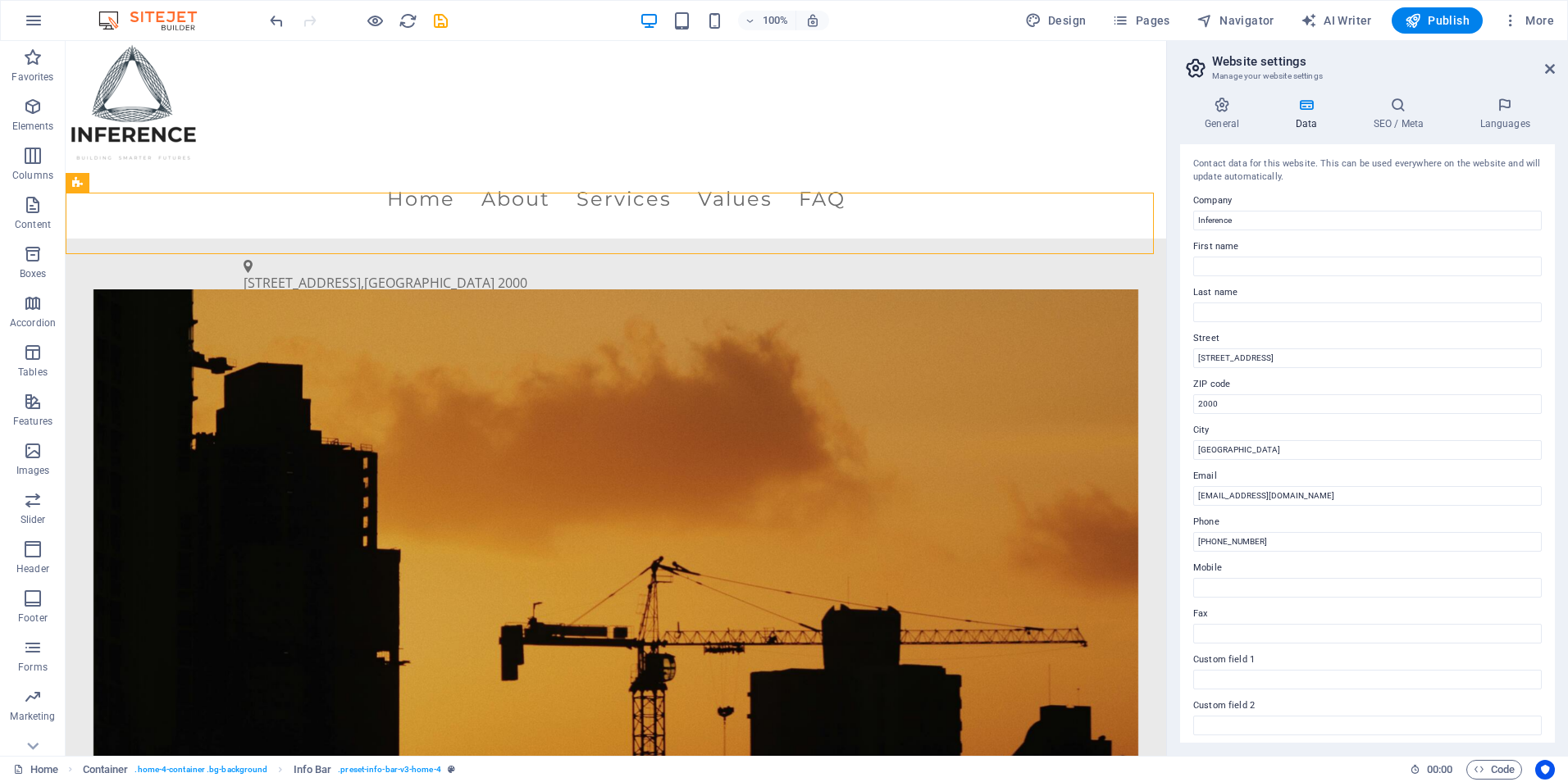
click at [1543, 68] on h2 "Website settings" at bounding box center [1384, 61] width 343 height 15
click at [1548, 67] on icon at bounding box center [1550, 69] width 10 height 13
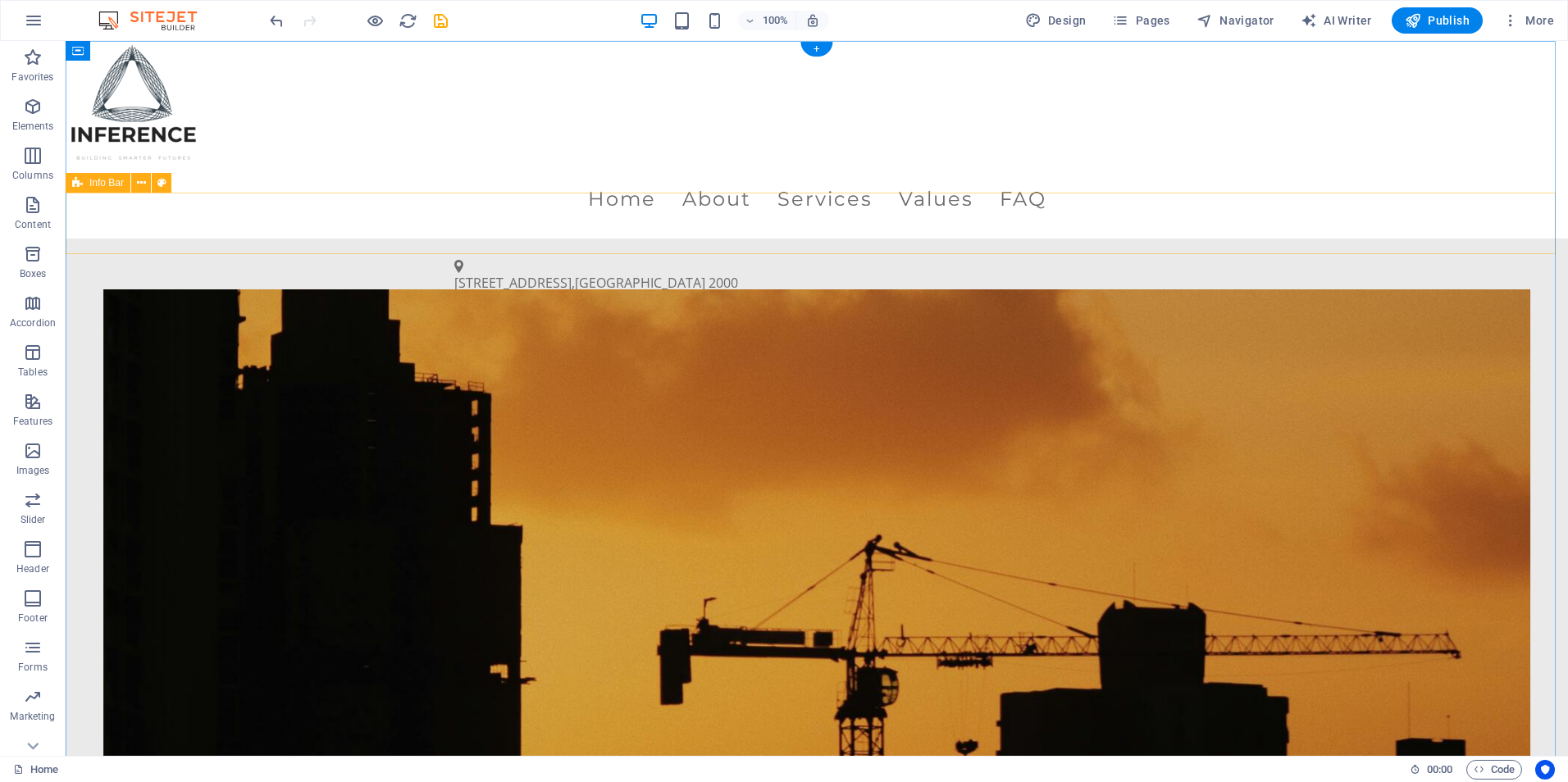
click at [1299, 239] on div "[STREET_ADDRESS] (02) 1234 5678 [EMAIL_ADDRESS][DOMAIN_NAME]" at bounding box center [816, 307] width 1503 height 136
click at [34, 101] on icon "button" at bounding box center [32, 106] width 20 height 20
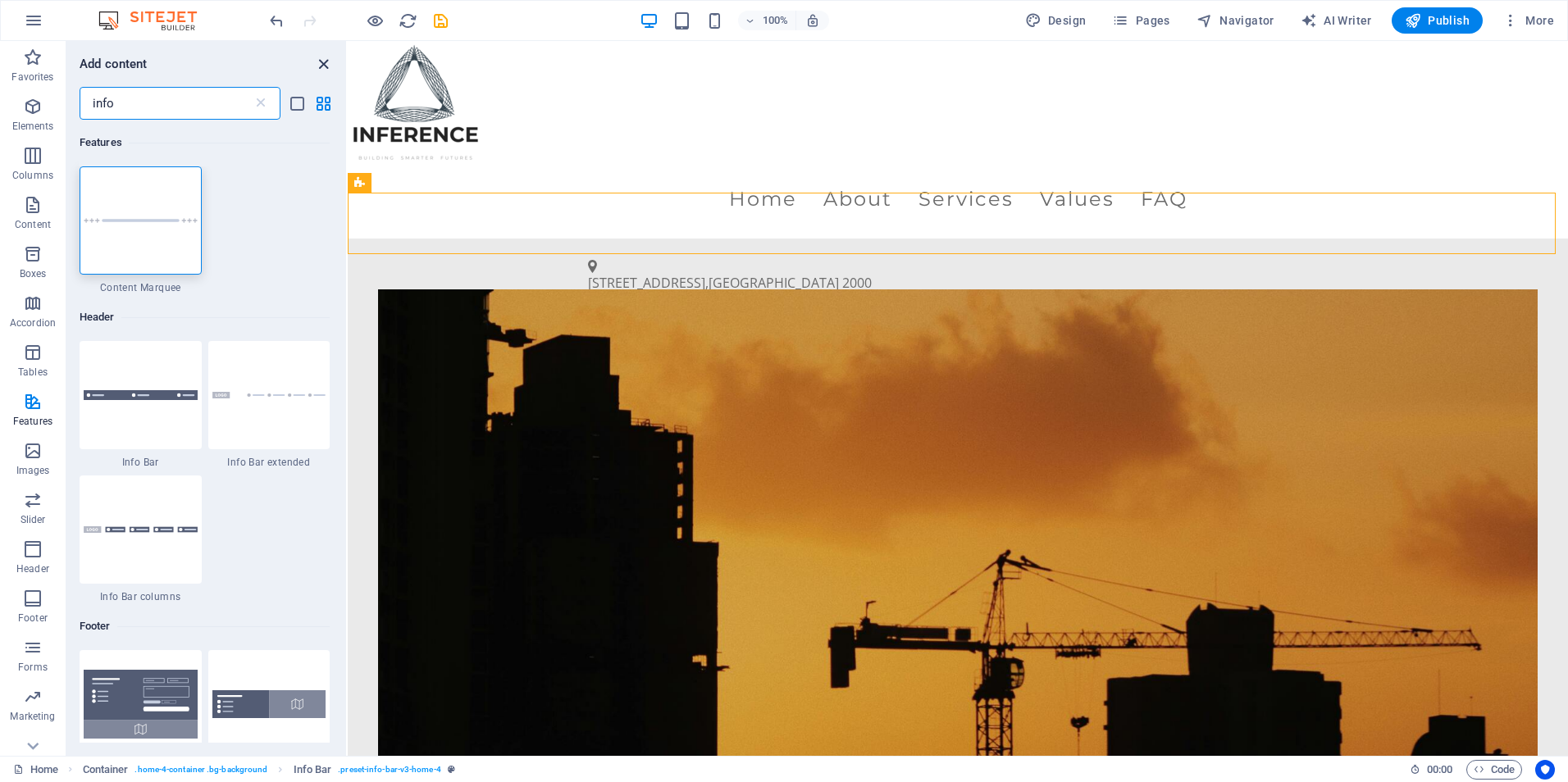
type input "info"
click at [315, 65] on icon "close panel" at bounding box center [324, 64] width 19 height 19
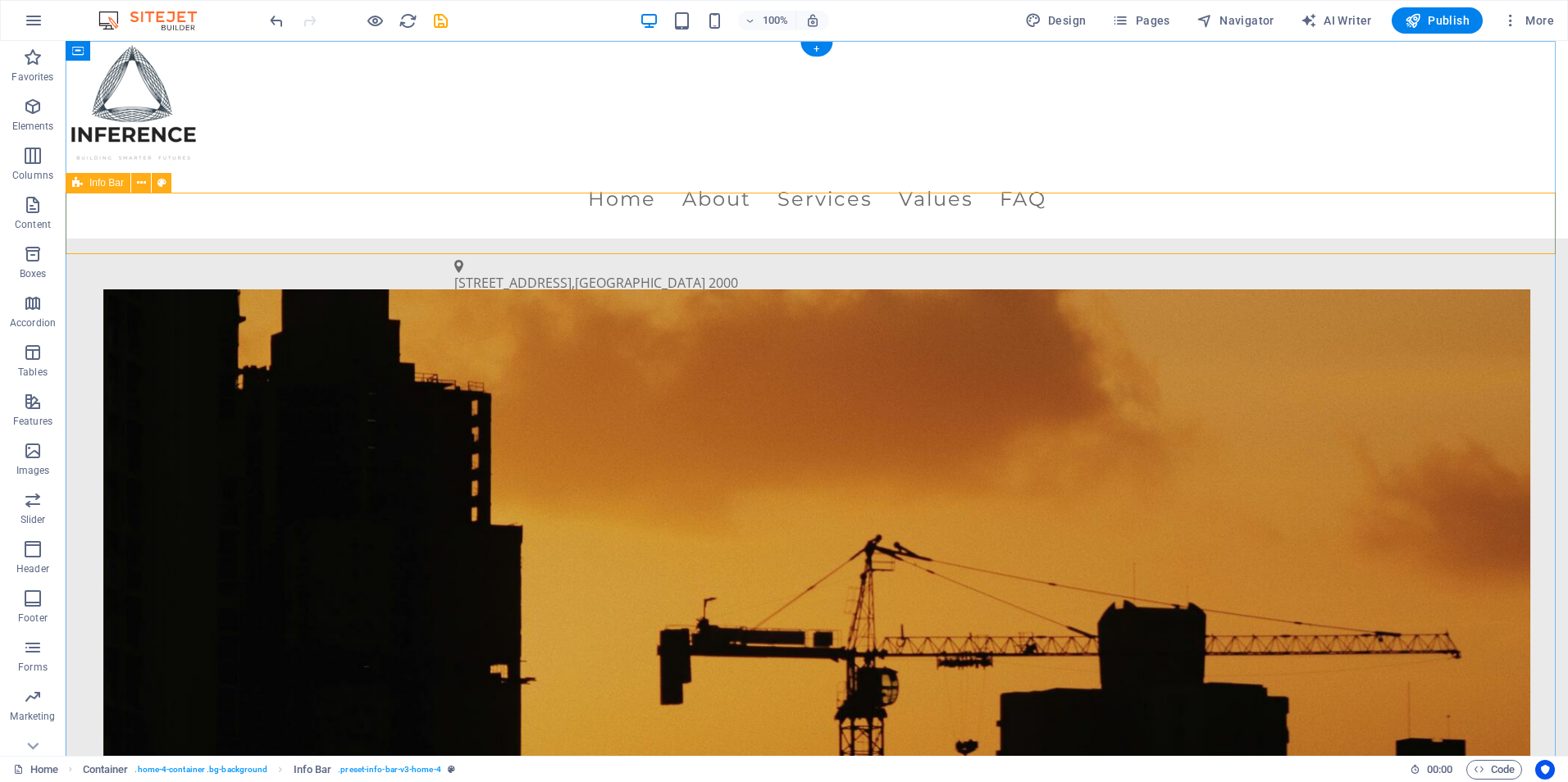
click at [342, 239] on div "[STREET_ADDRESS] (02) 1234 5678 [EMAIL_ADDRESS][DOMAIN_NAME]" at bounding box center [816, 307] width 1503 height 136
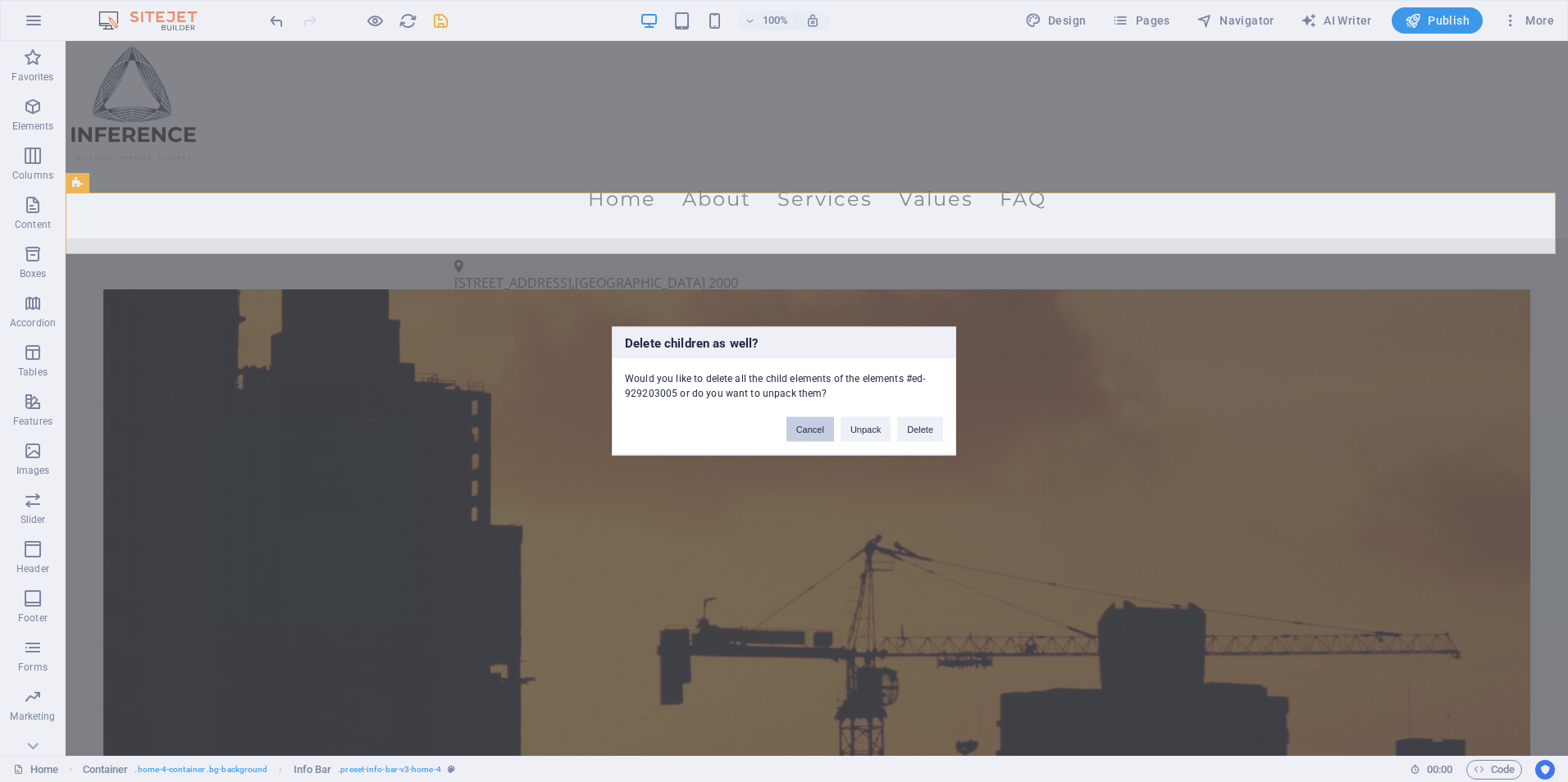
click at [811, 431] on button "Cancel" at bounding box center [810, 429] width 48 height 24
click at [899, 422] on button "Delete" at bounding box center [920, 429] width 46 height 24
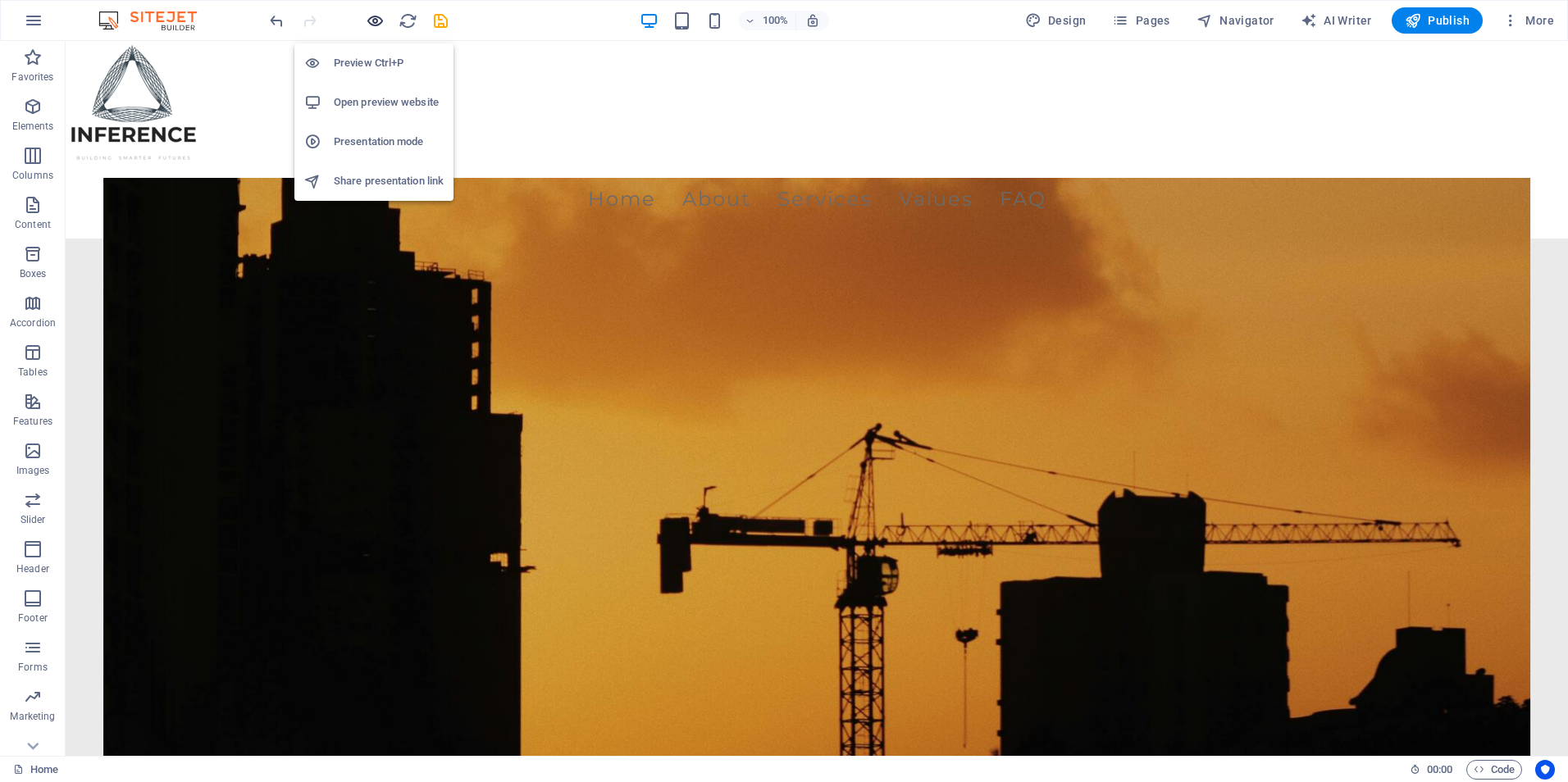
click at [370, 24] on icon "button" at bounding box center [375, 21] width 19 height 19
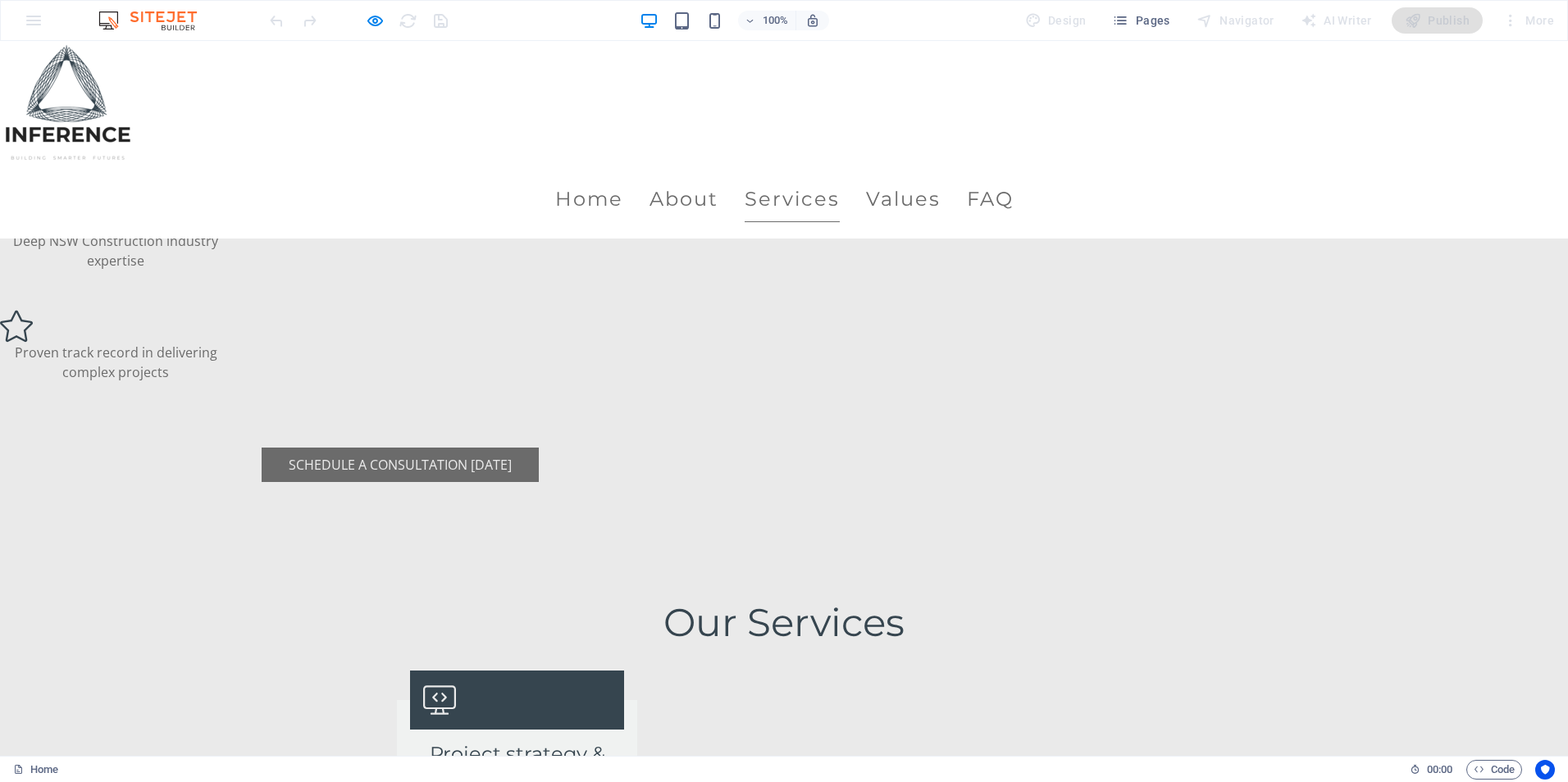
scroll to position [2050, 0]
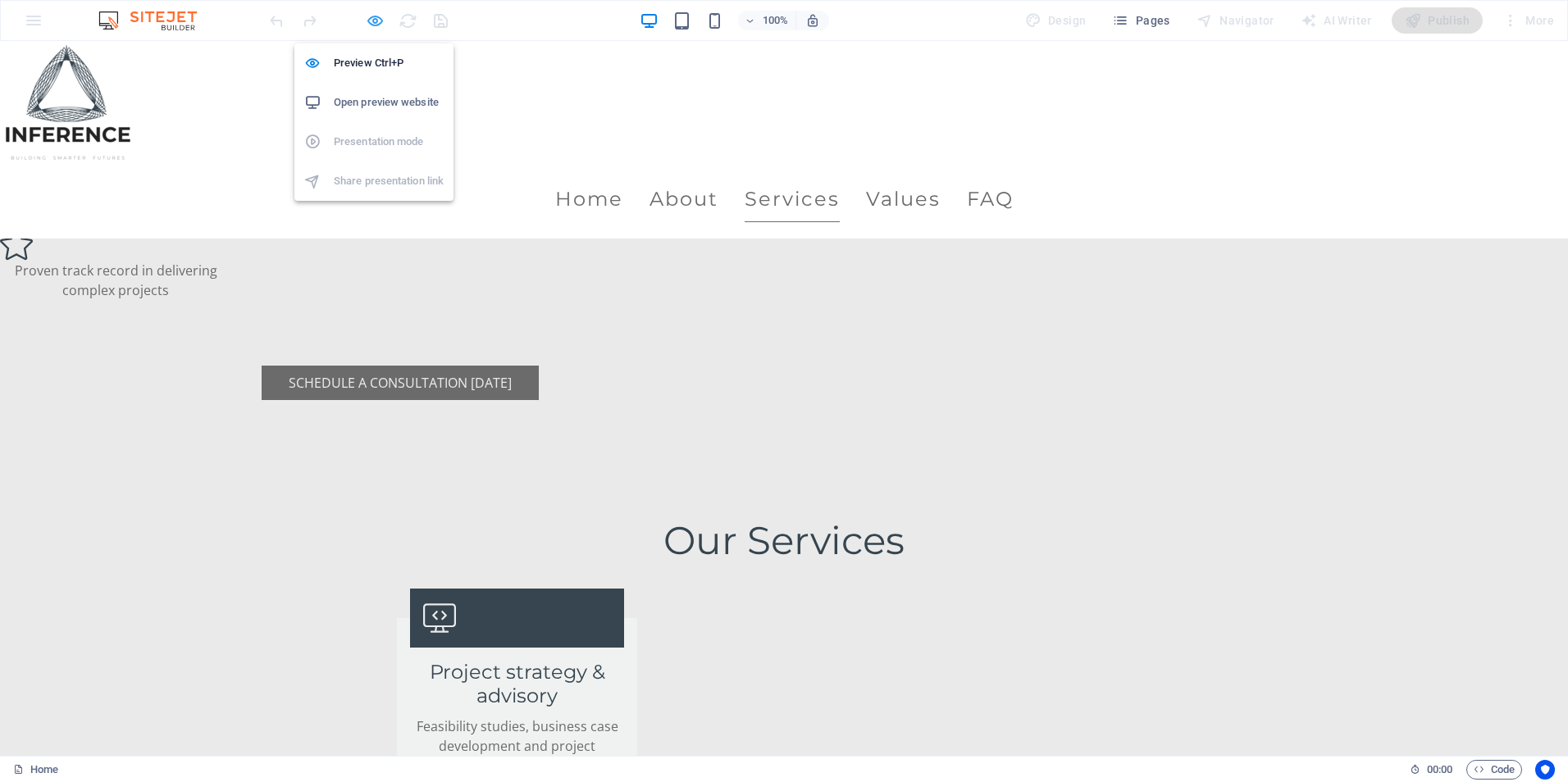
click at [373, 20] on icon "button" at bounding box center [375, 21] width 19 height 19
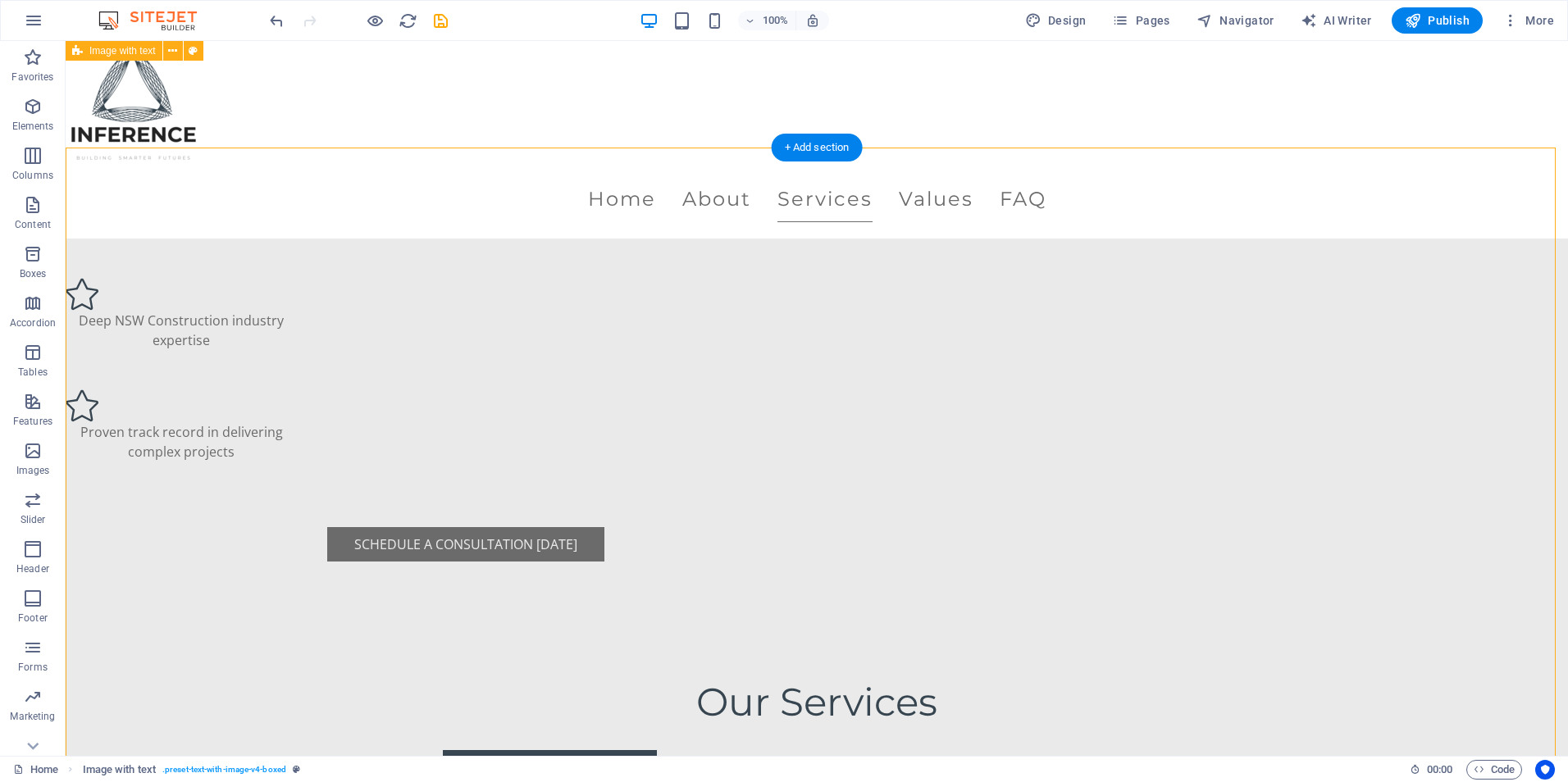
scroll to position [1886, 0]
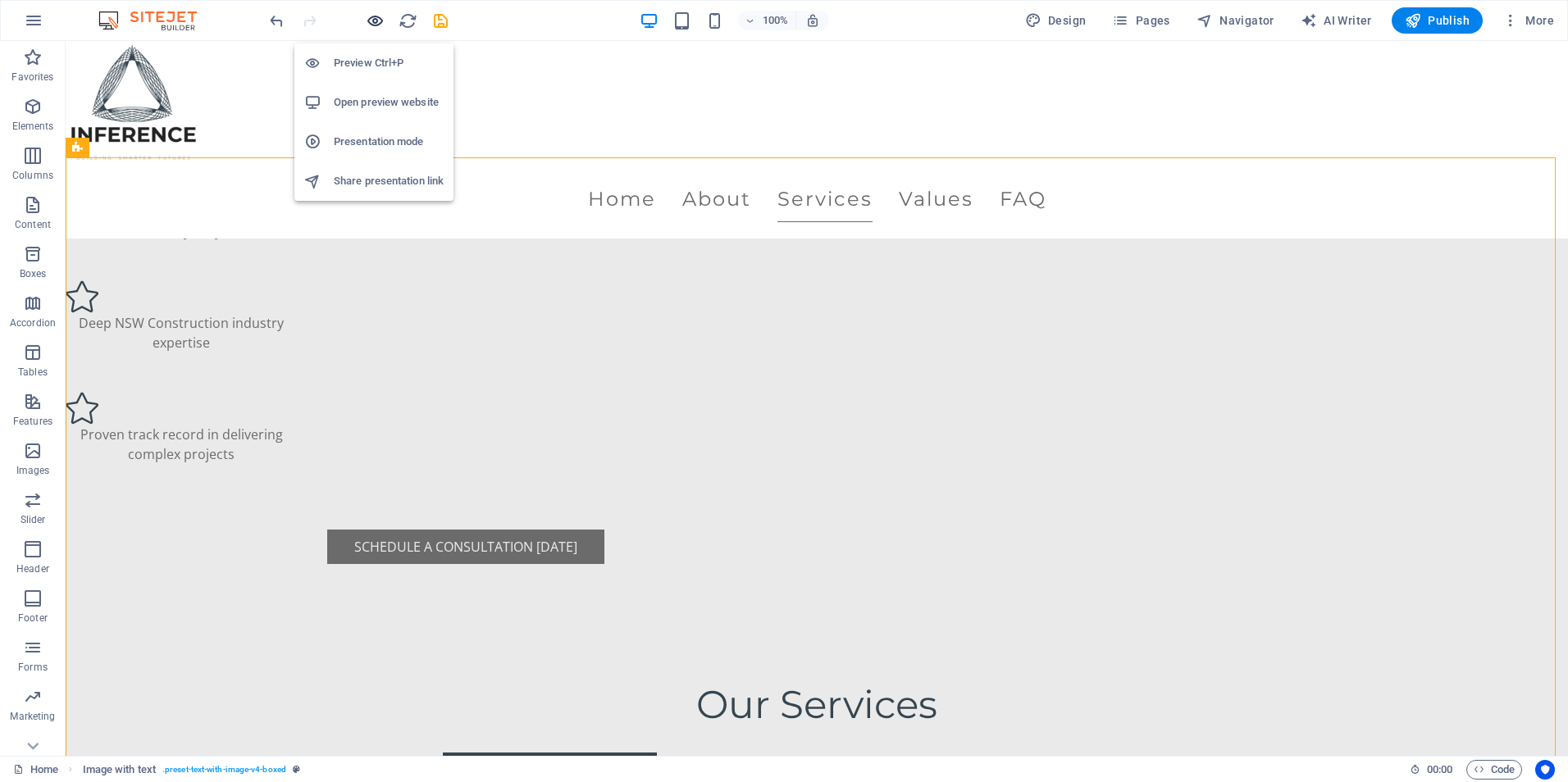
click at [380, 23] on icon "button" at bounding box center [375, 21] width 19 height 19
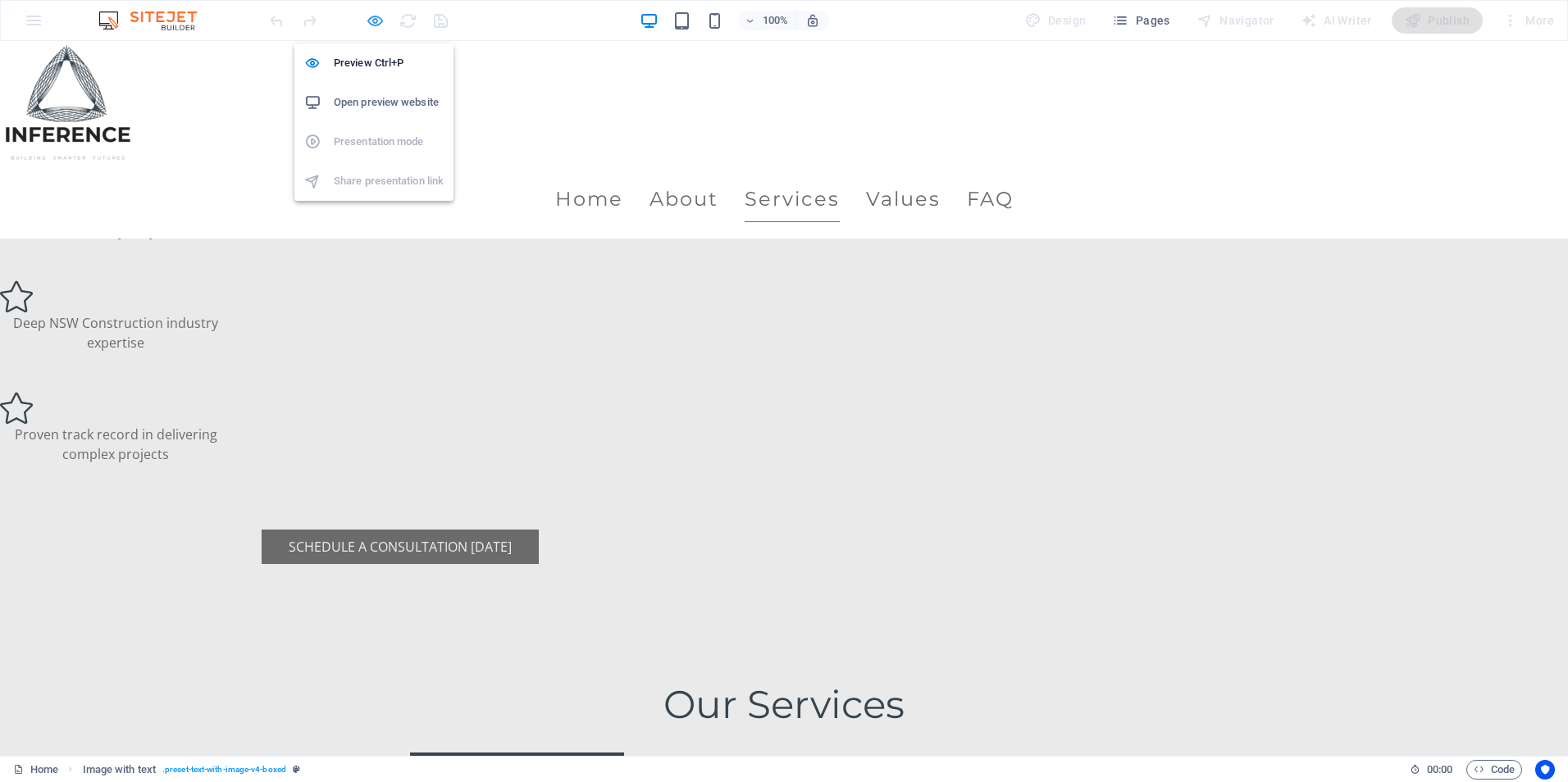
click at [369, 24] on icon "button" at bounding box center [375, 21] width 19 height 19
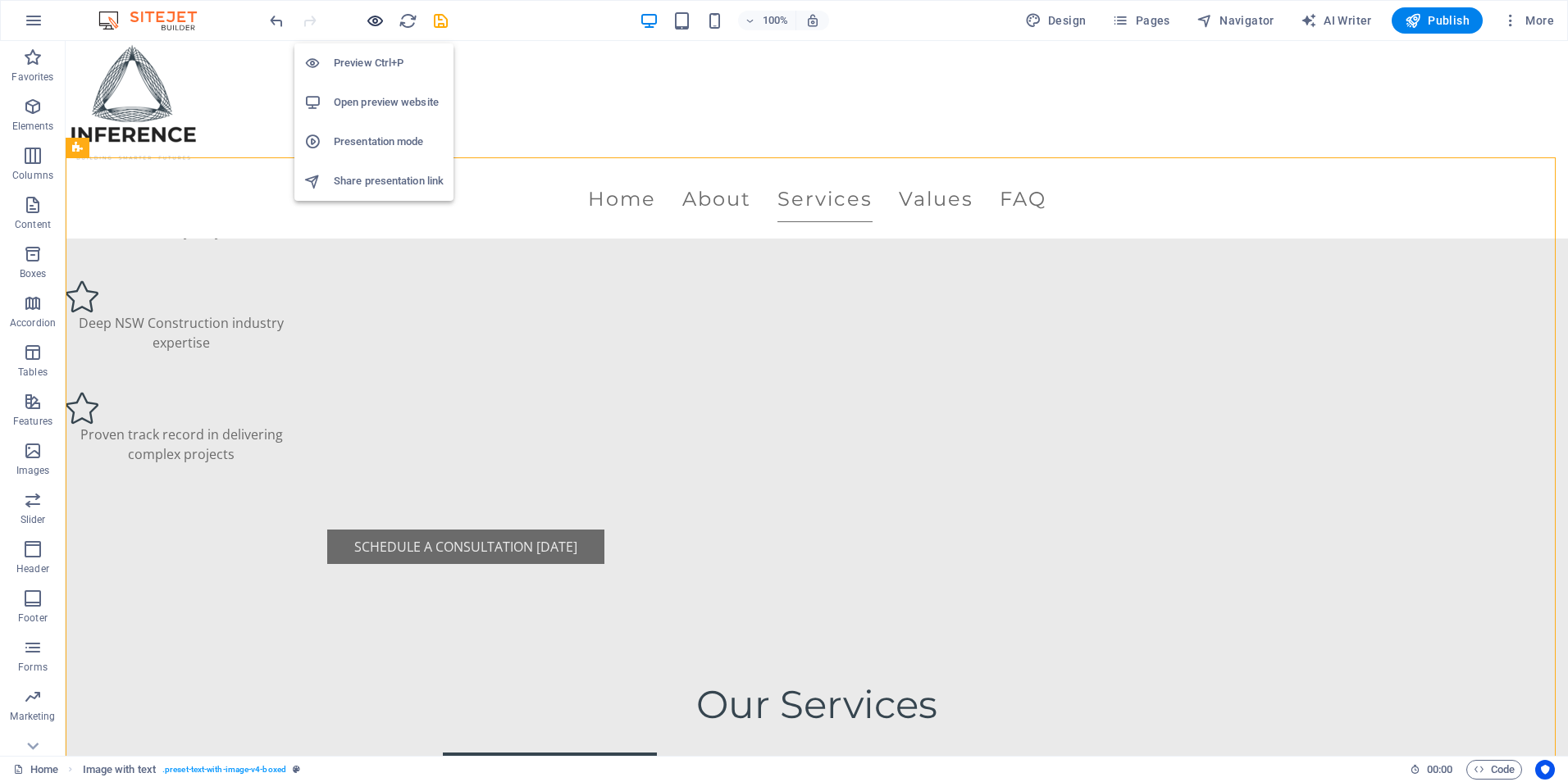
click at [369, 24] on icon "button" at bounding box center [375, 21] width 19 height 19
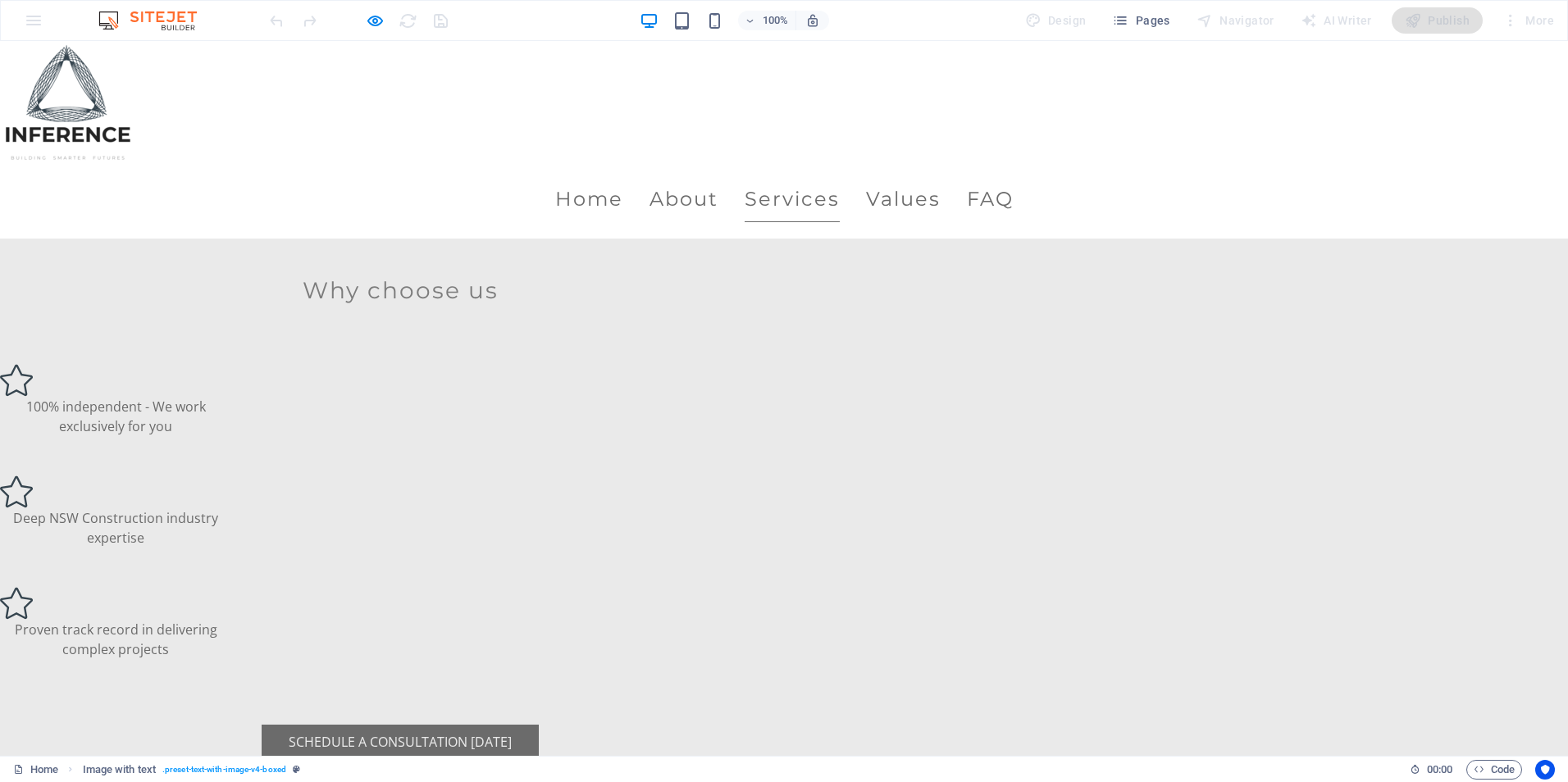
scroll to position [1640, 0]
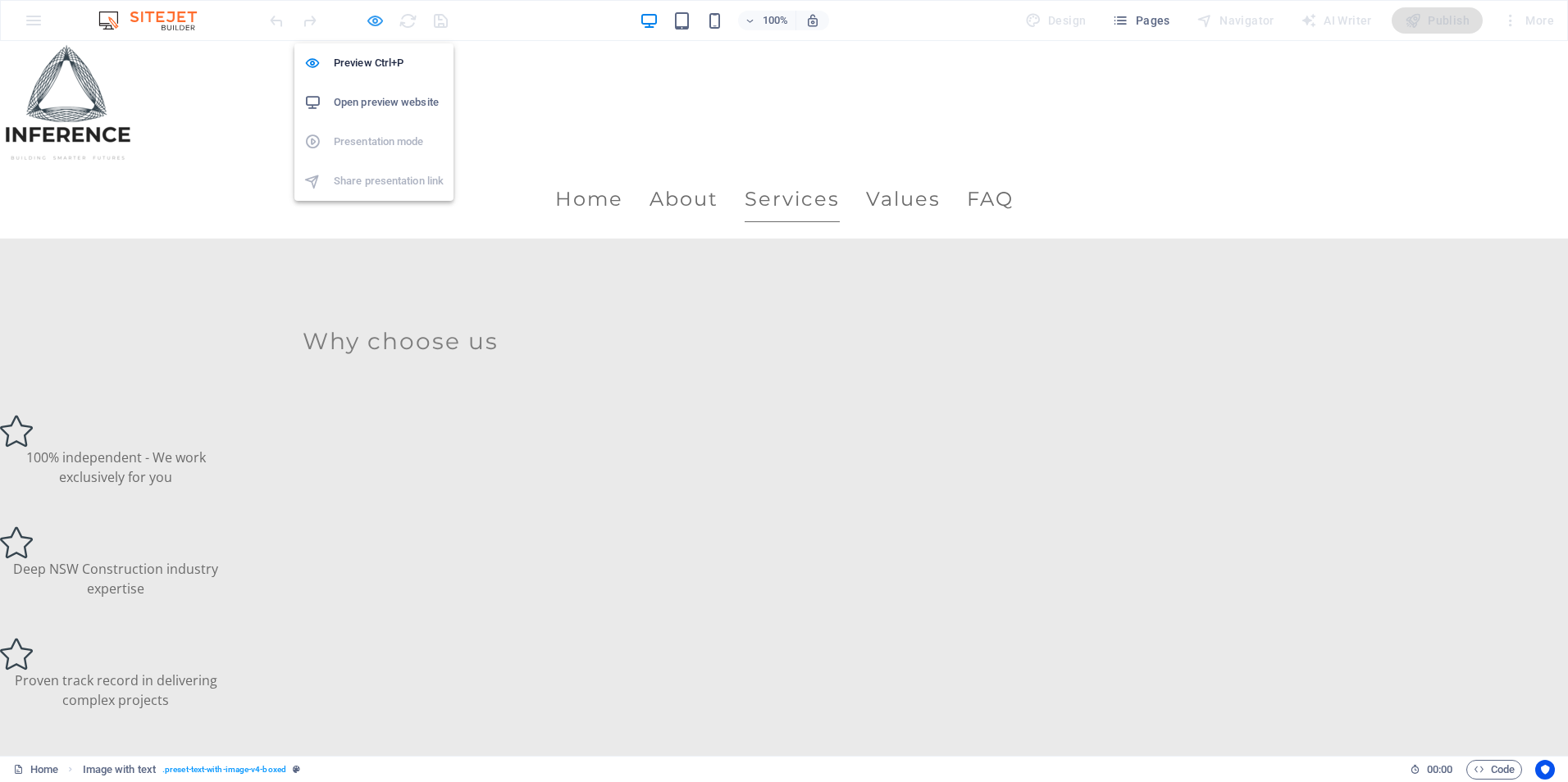
click at [372, 22] on icon "button" at bounding box center [375, 21] width 19 height 19
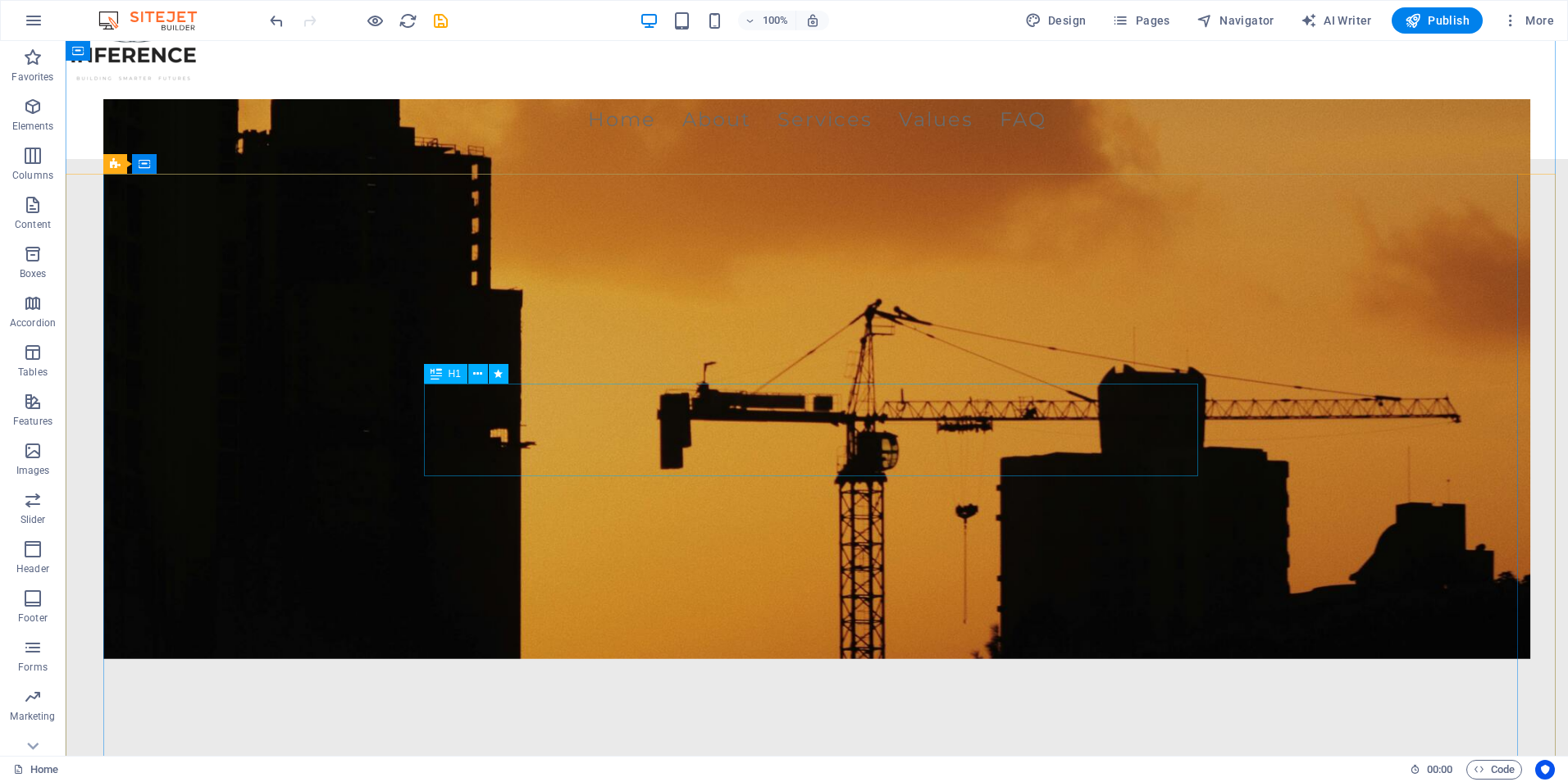
scroll to position [0, 0]
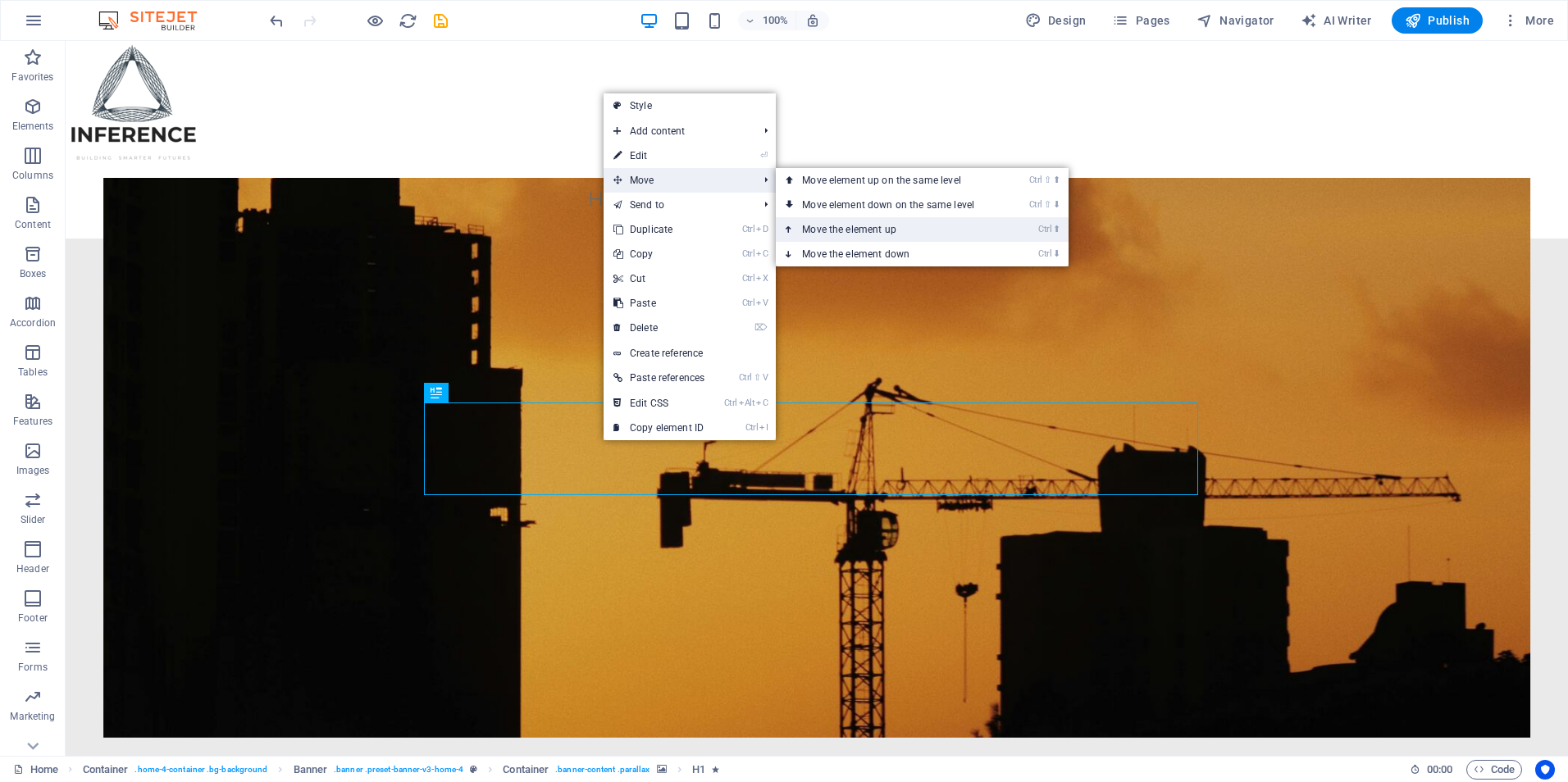
click at [839, 223] on link "Ctrl ⬆ Move the element up" at bounding box center [892, 230] width 232 height 24
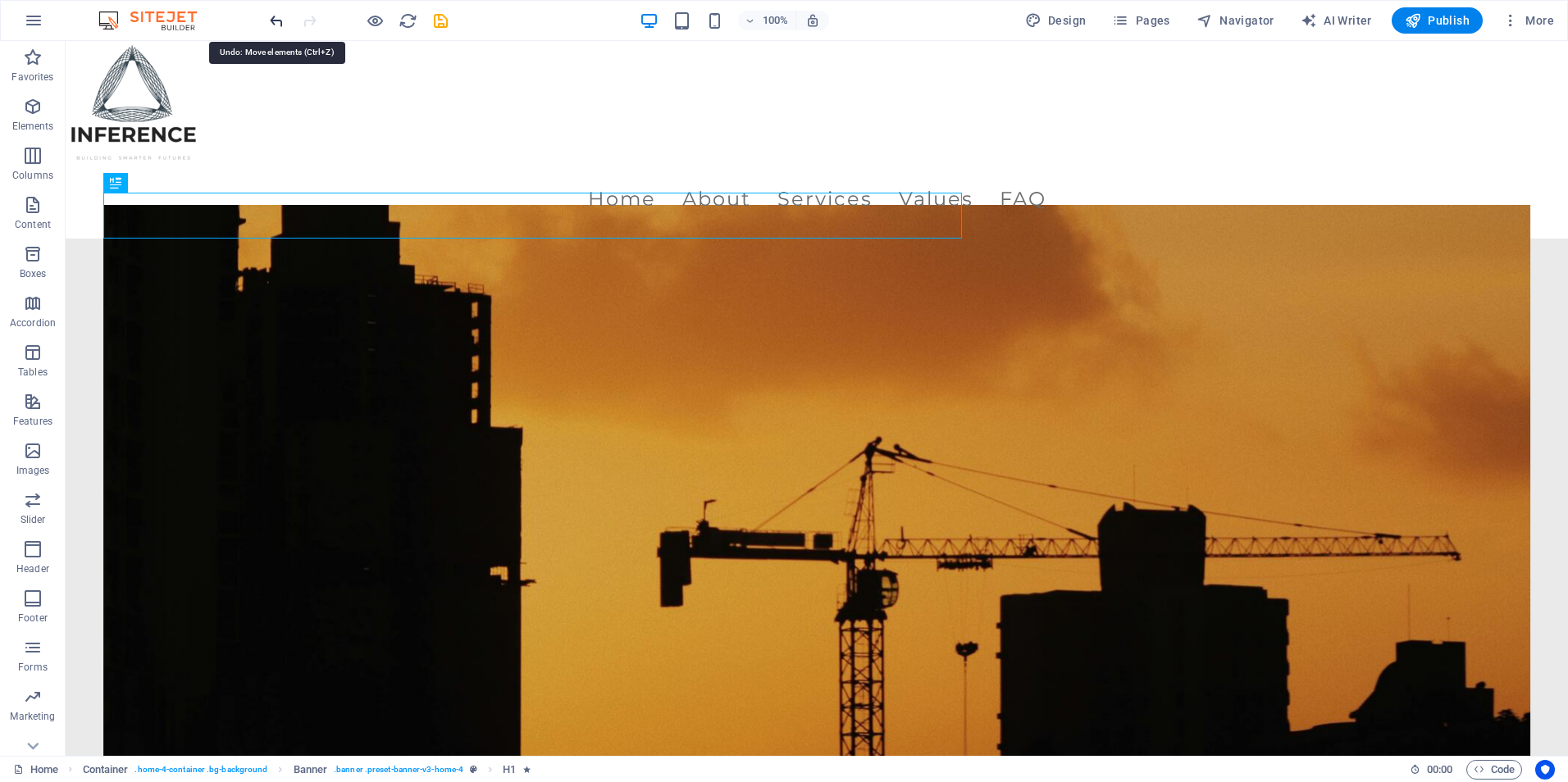
click at [274, 24] on icon "undo" at bounding box center [277, 21] width 19 height 19
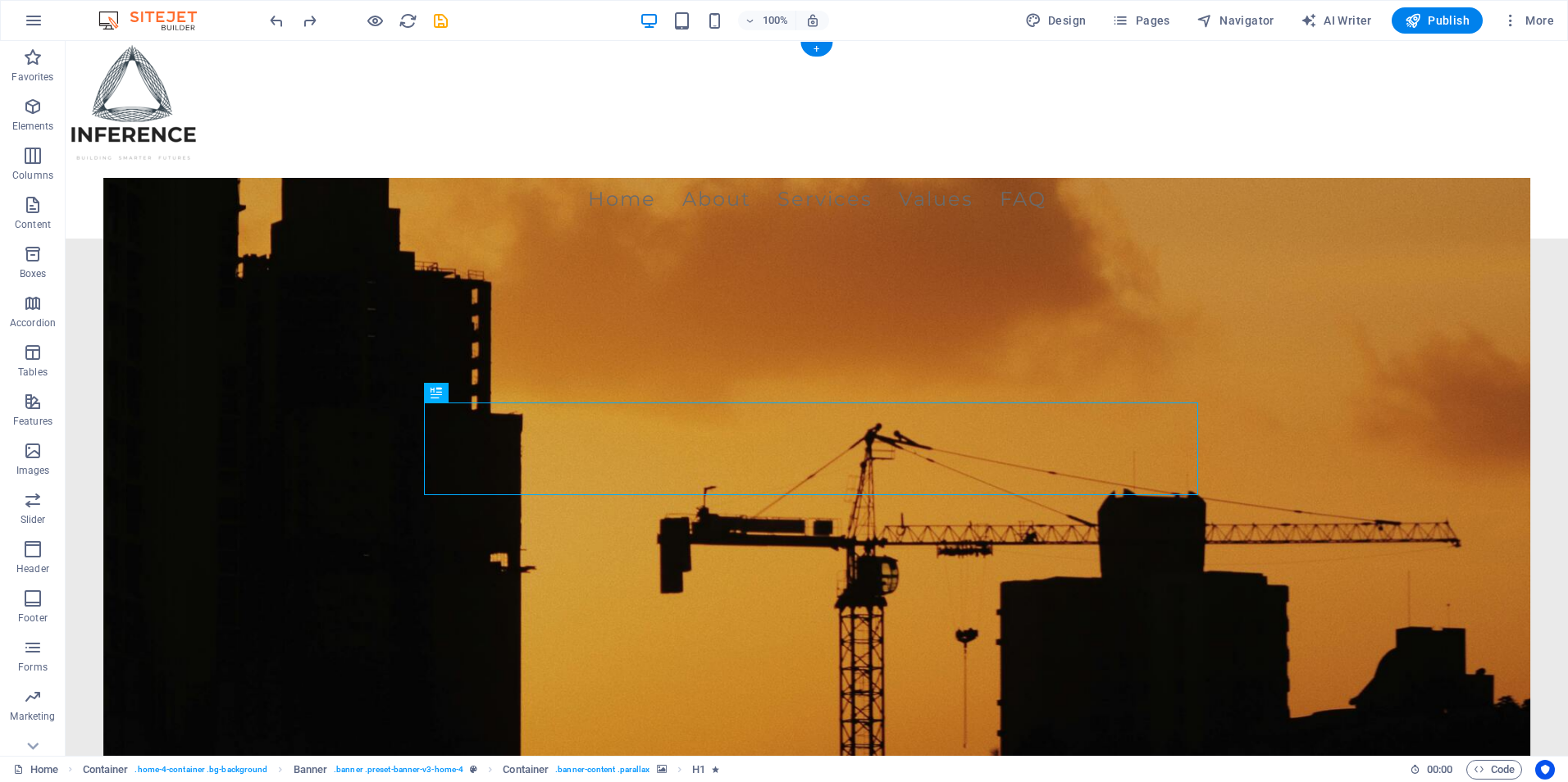
click at [723, 354] on figure at bounding box center [817, 503] width 1428 height 651
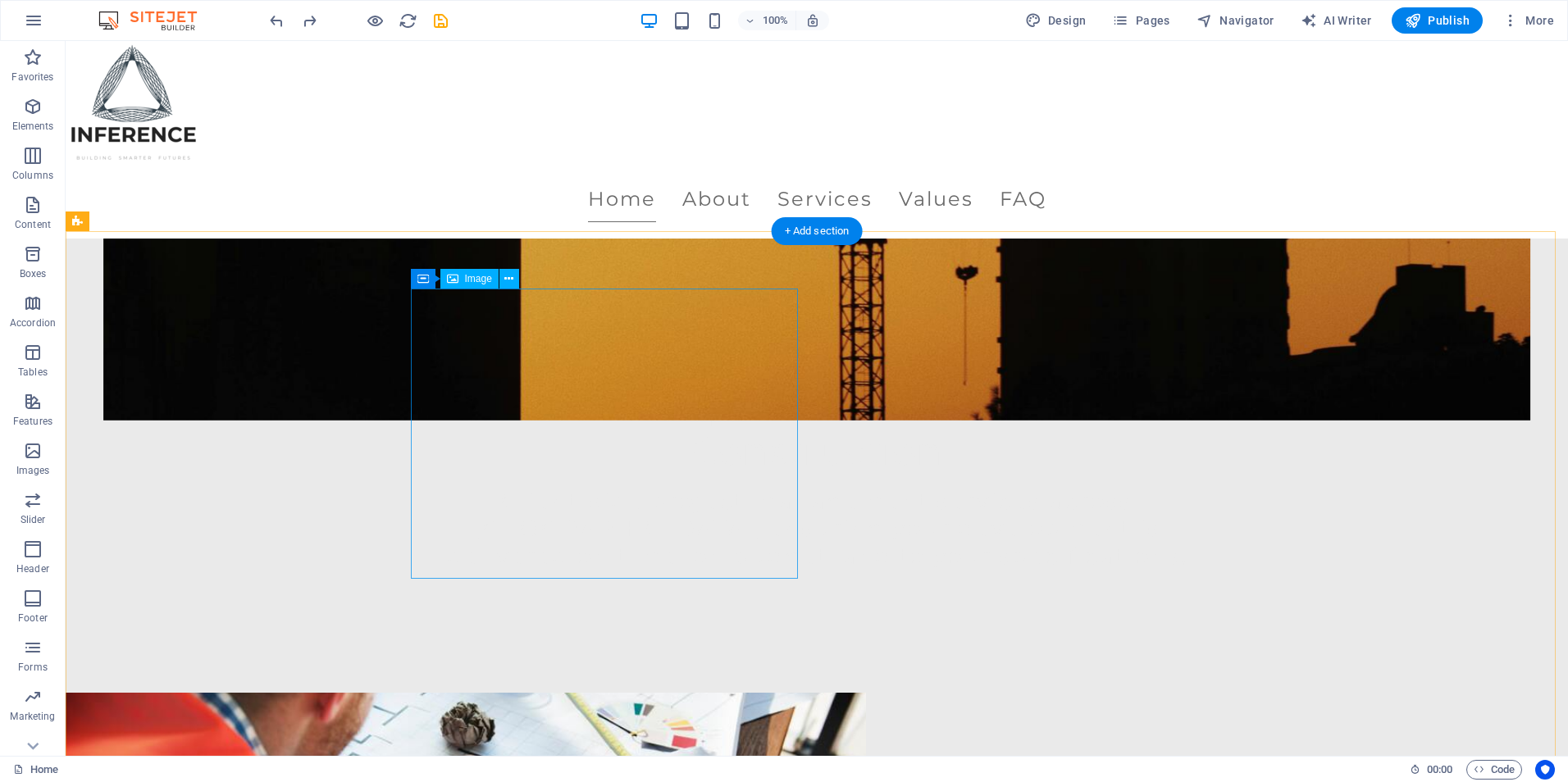
scroll to position [410, 0]
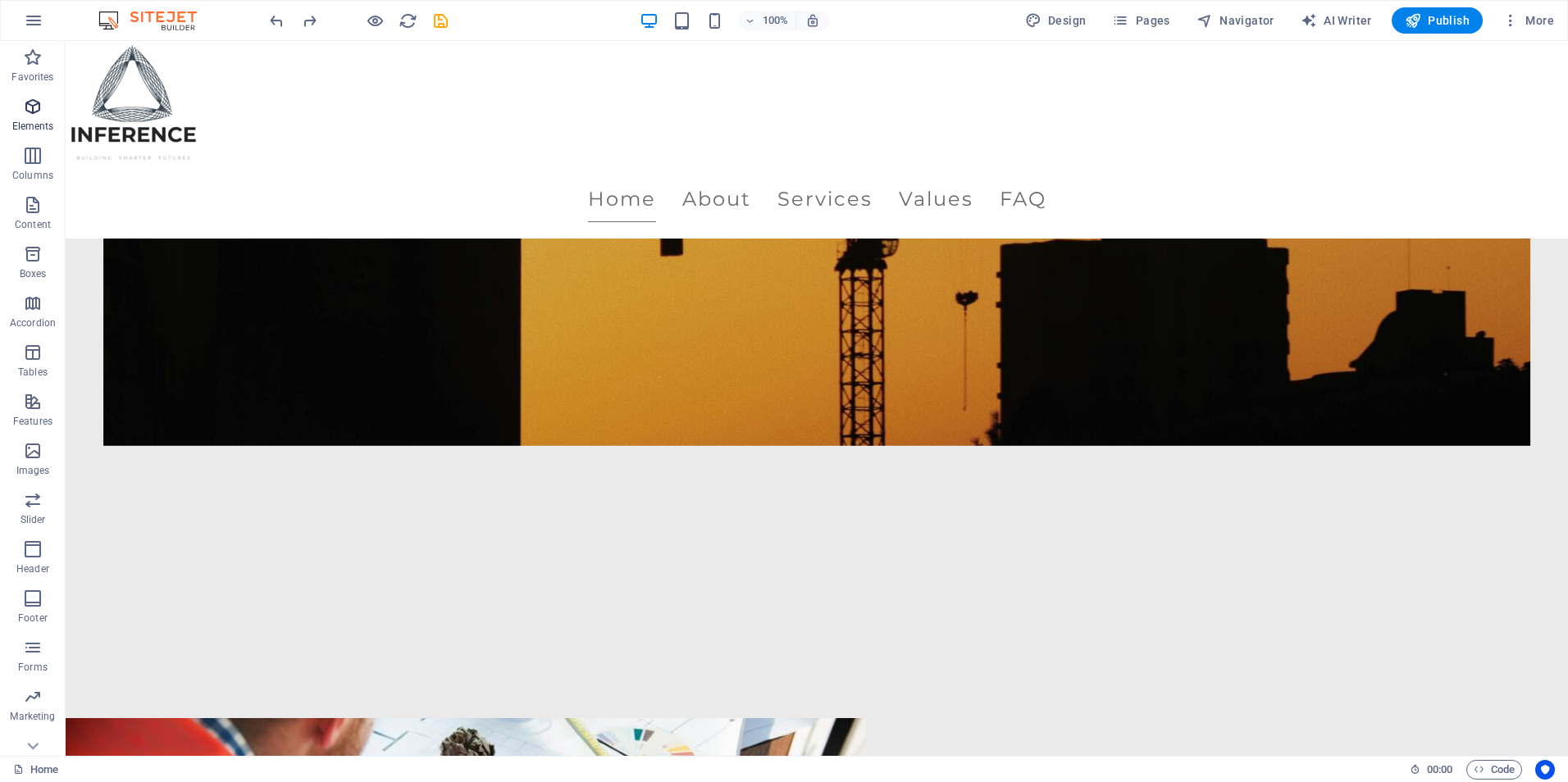
click at [0, 104] on span "Elements" at bounding box center [32, 116] width 65 height 39
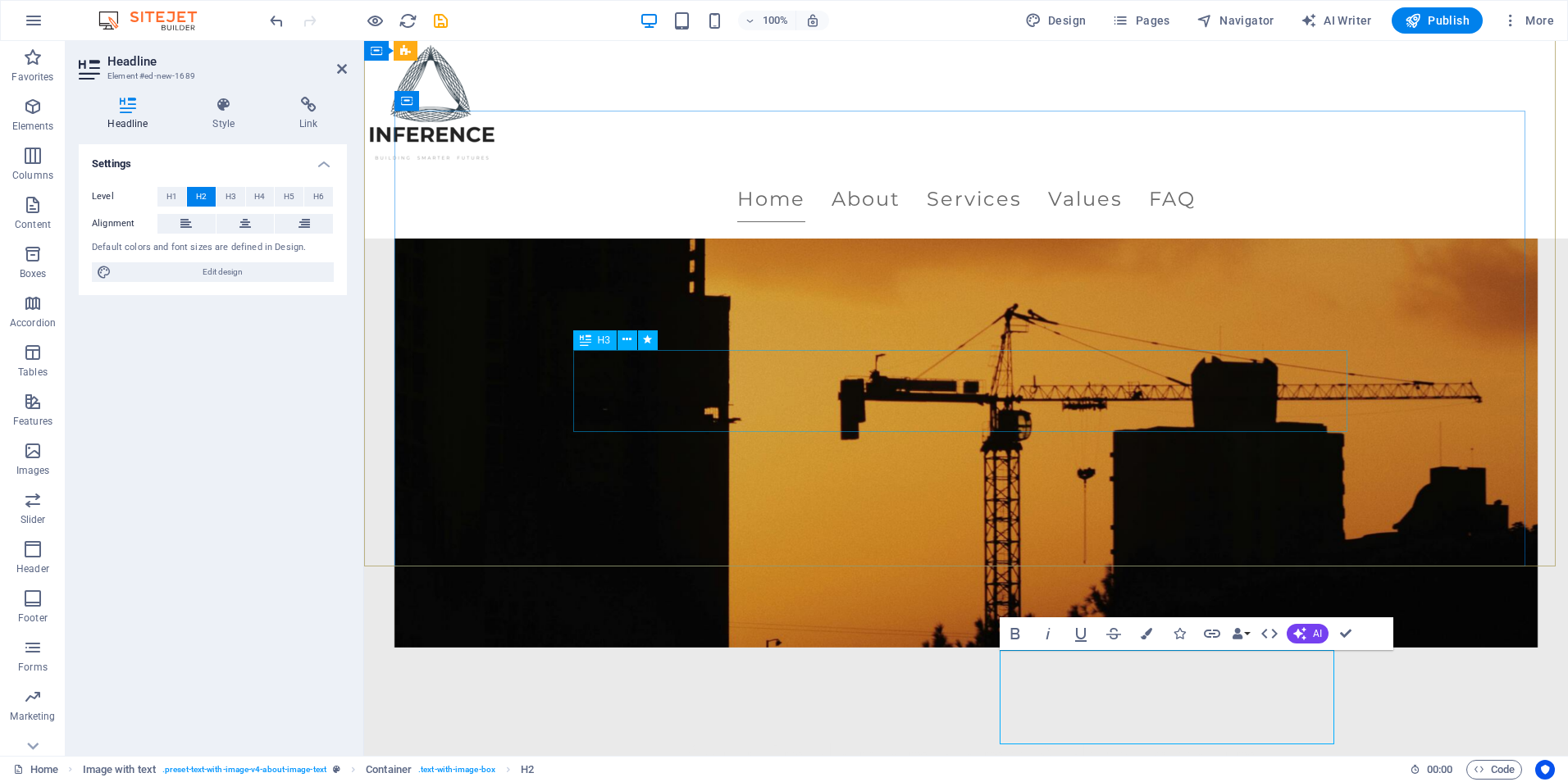
scroll to position [94, 0]
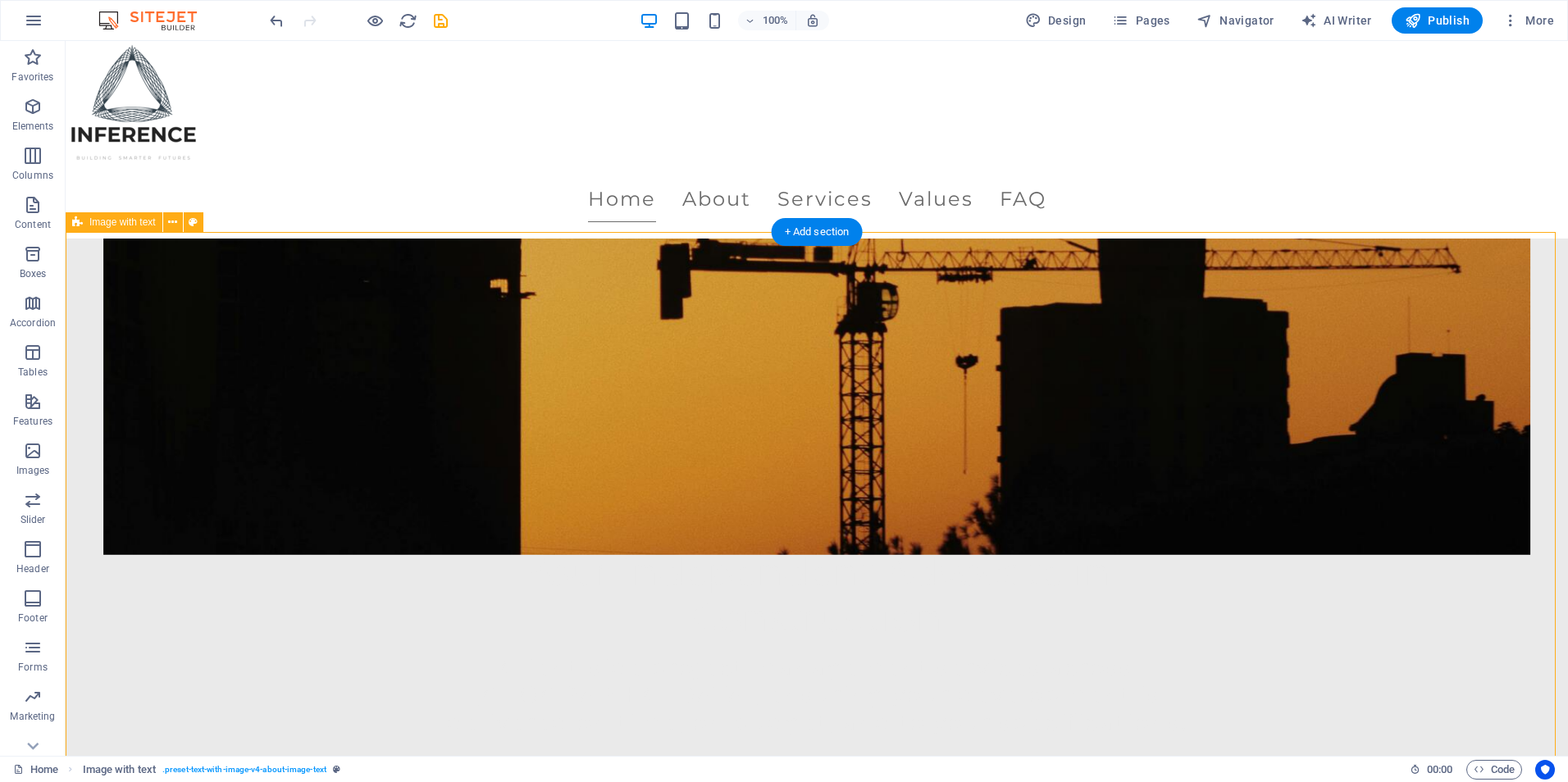
scroll to position [422, 0]
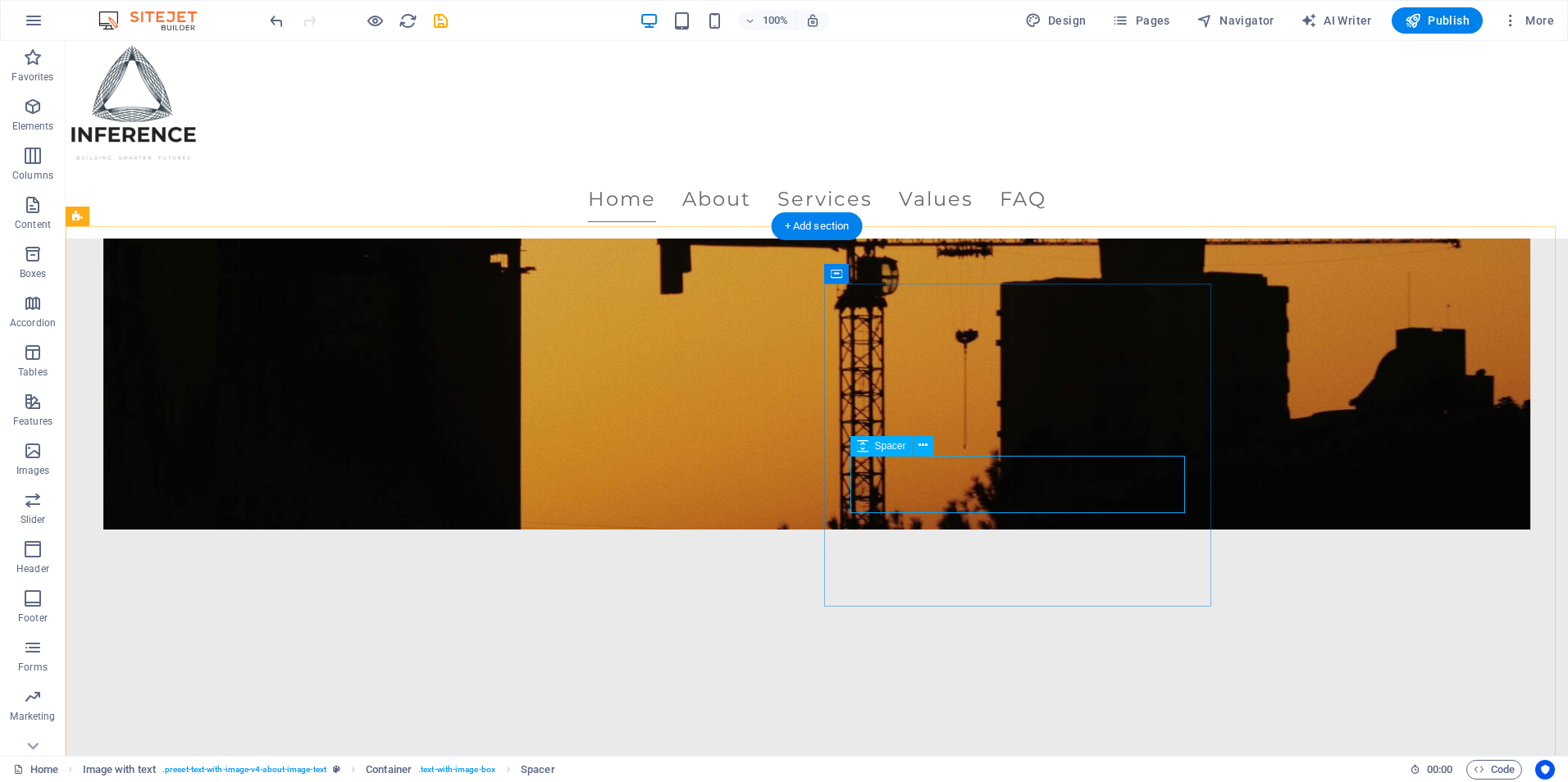
select select "px"
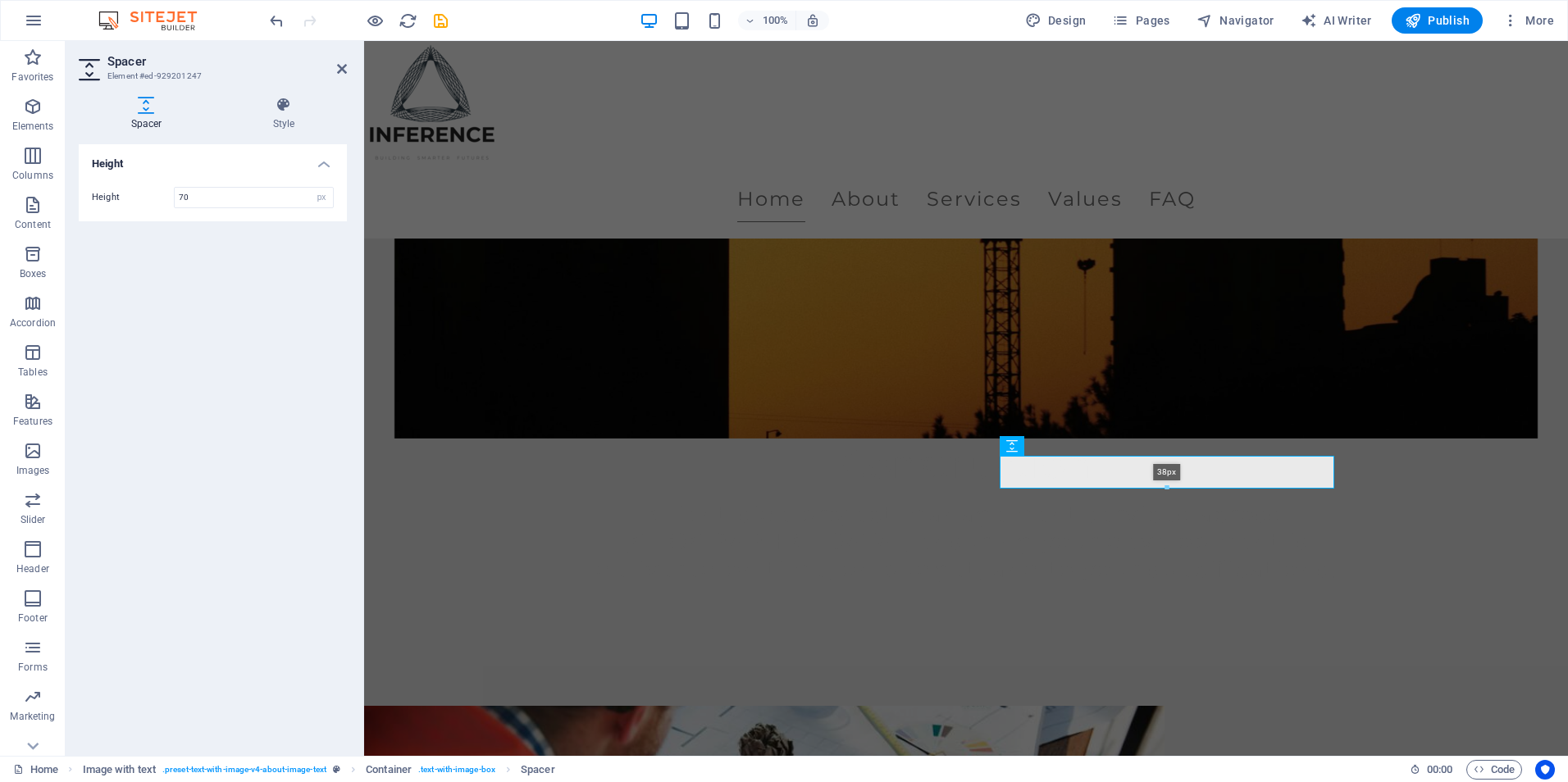
drag, startPoint x: 1169, startPoint y: 511, endPoint x: 1167, endPoint y: 487, distance: 24.1
click at [1167, 487] on div at bounding box center [1167, 488] width 333 height 6
type input "38"
click at [335, 65] on h2 "Spacer" at bounding box center [226, 61] width 240 height 15
click at [337, 65] on icon at bounding box center [341, 69] width 10 height 13
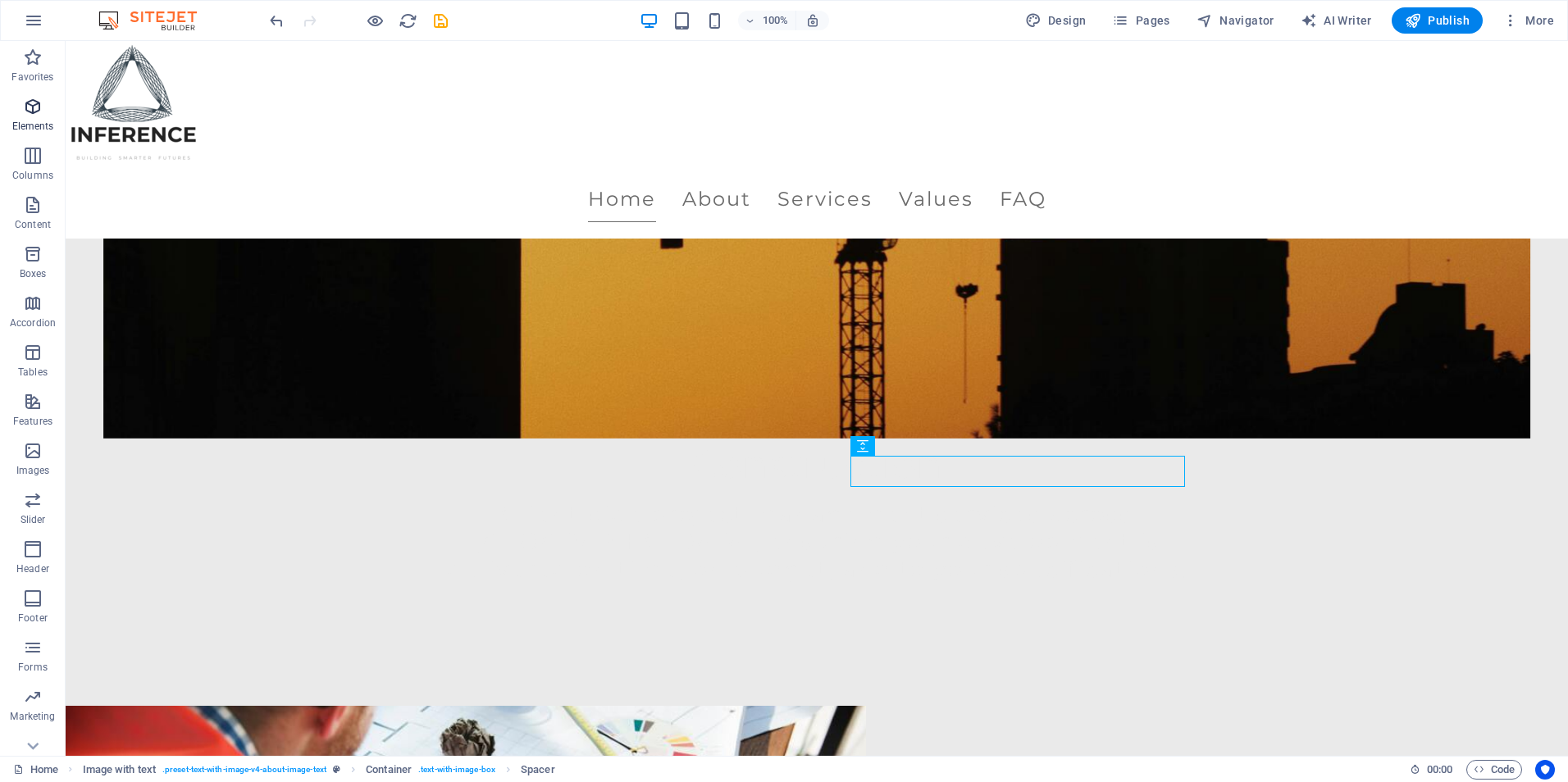
click at [27, 111] on icon "button" at bounding box center [32, 106] width 20 height 20
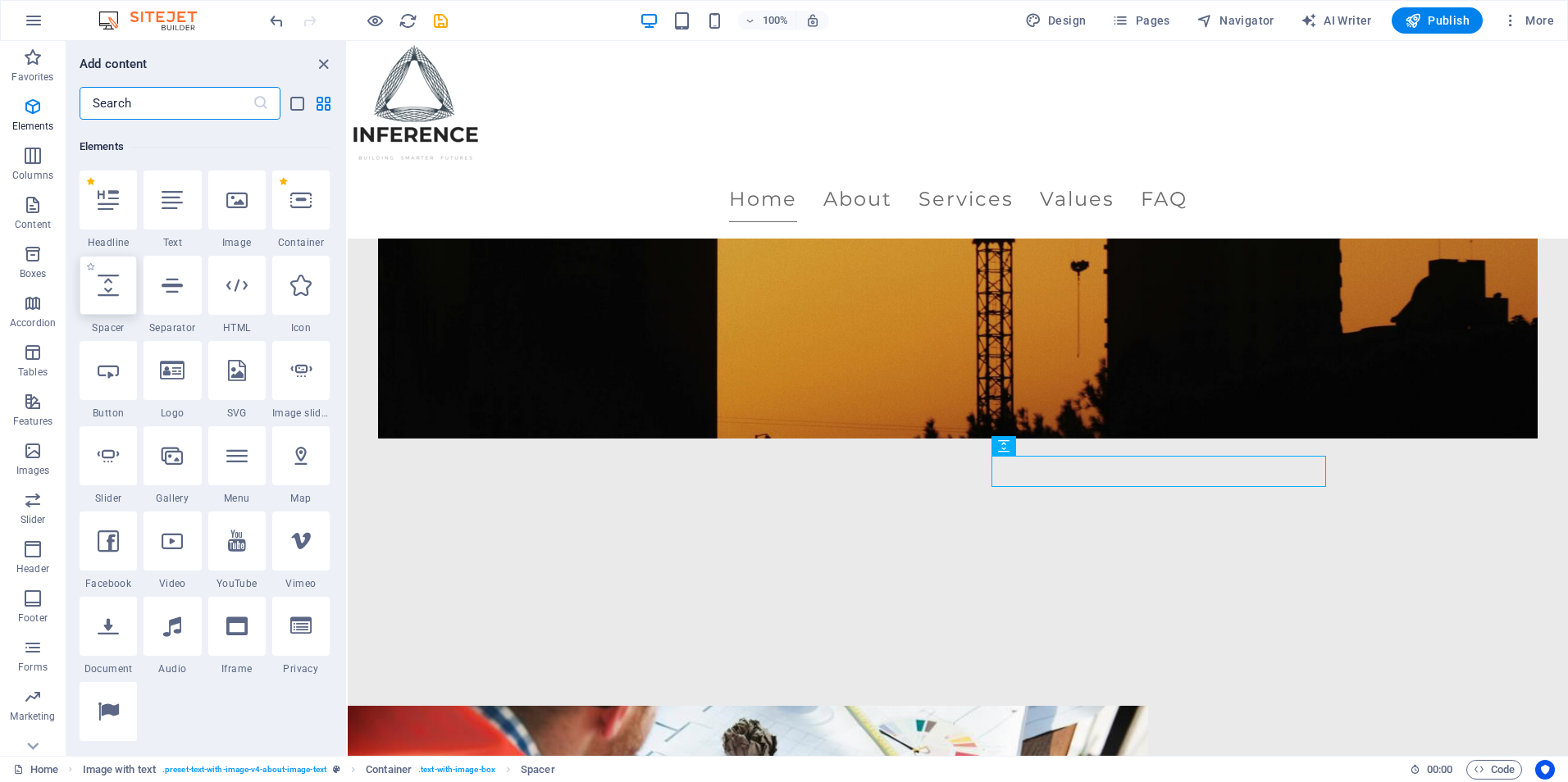
scroll to position [175, 0]
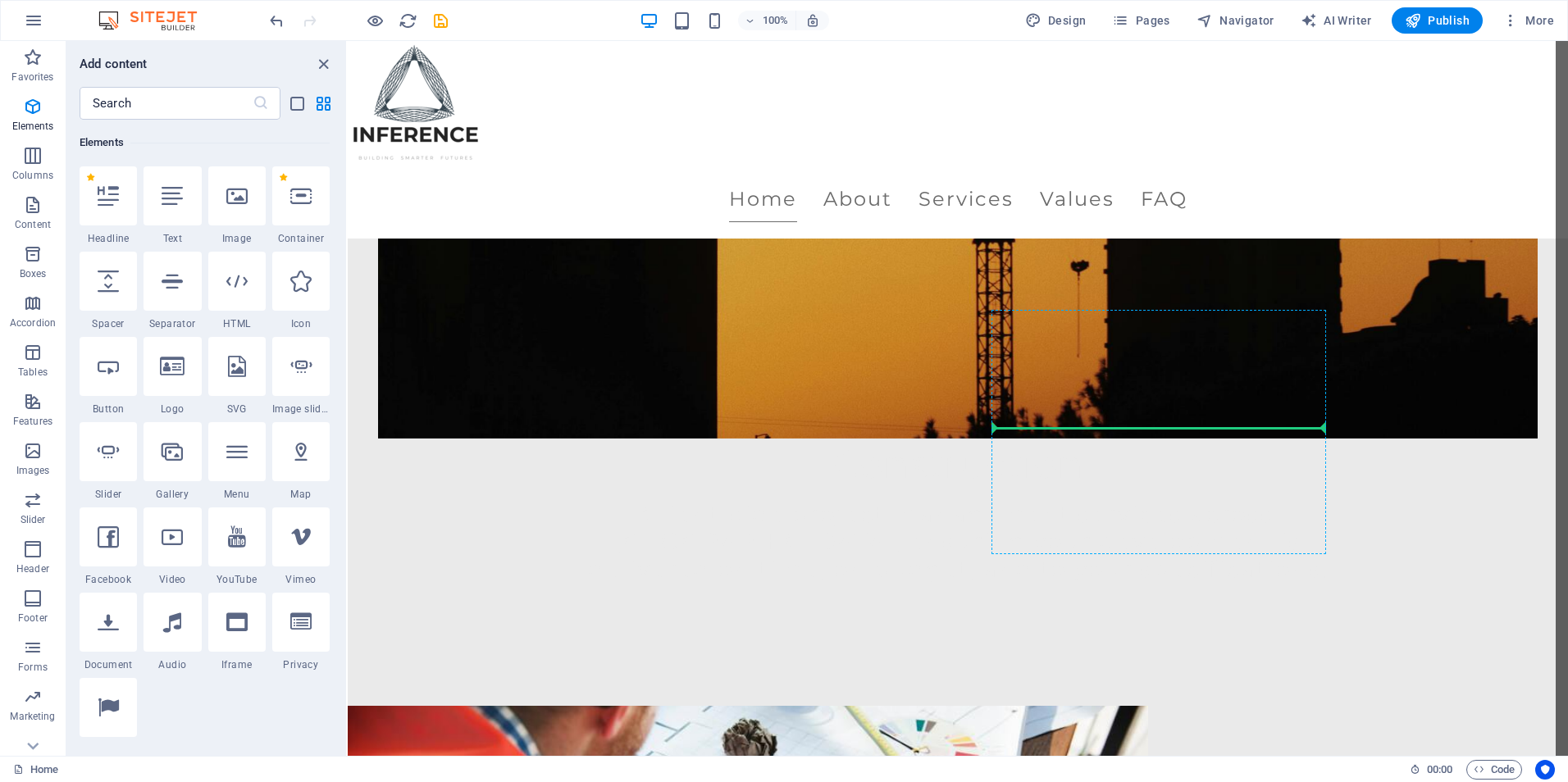
select select "px"
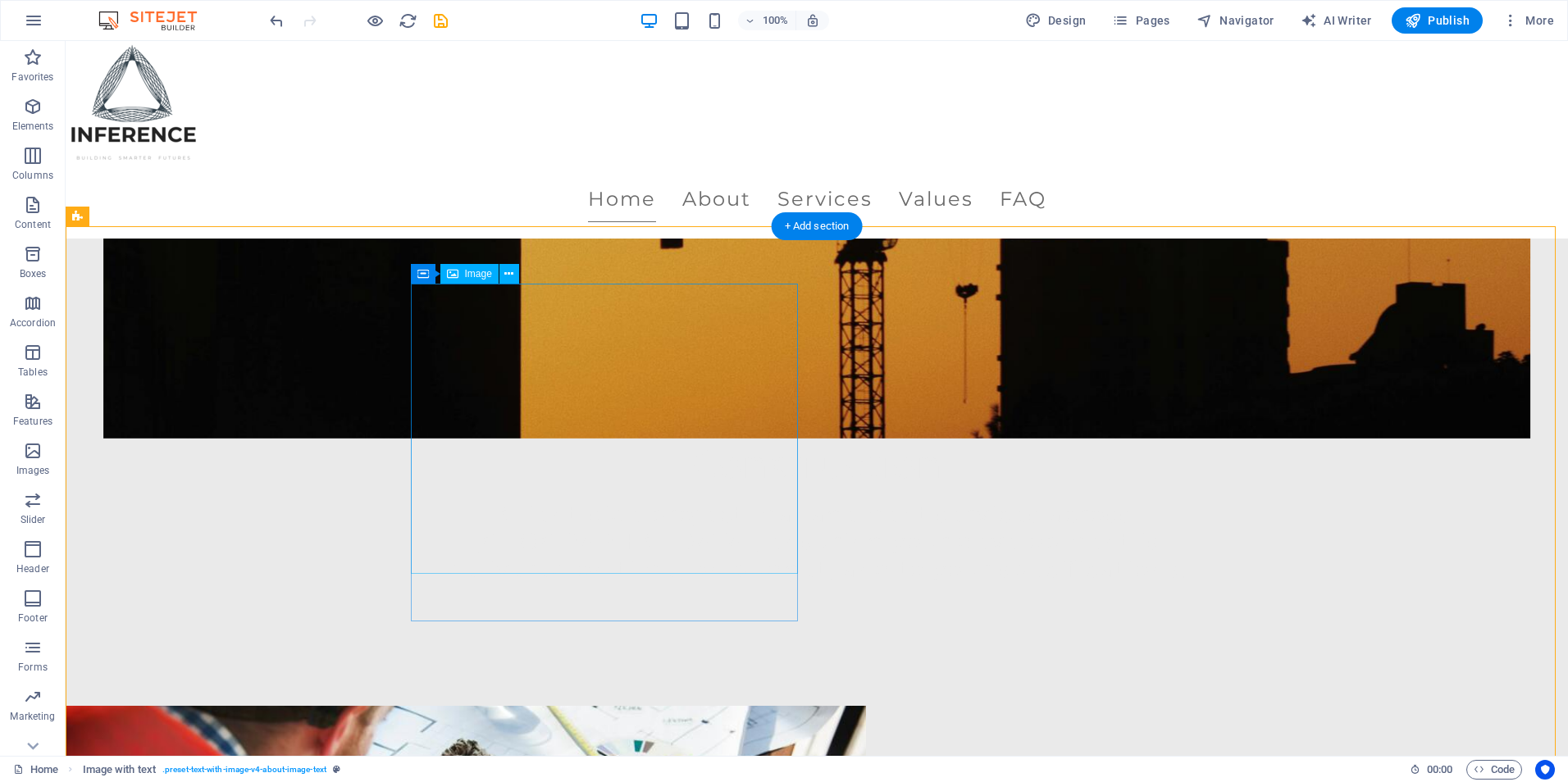
select select "px"
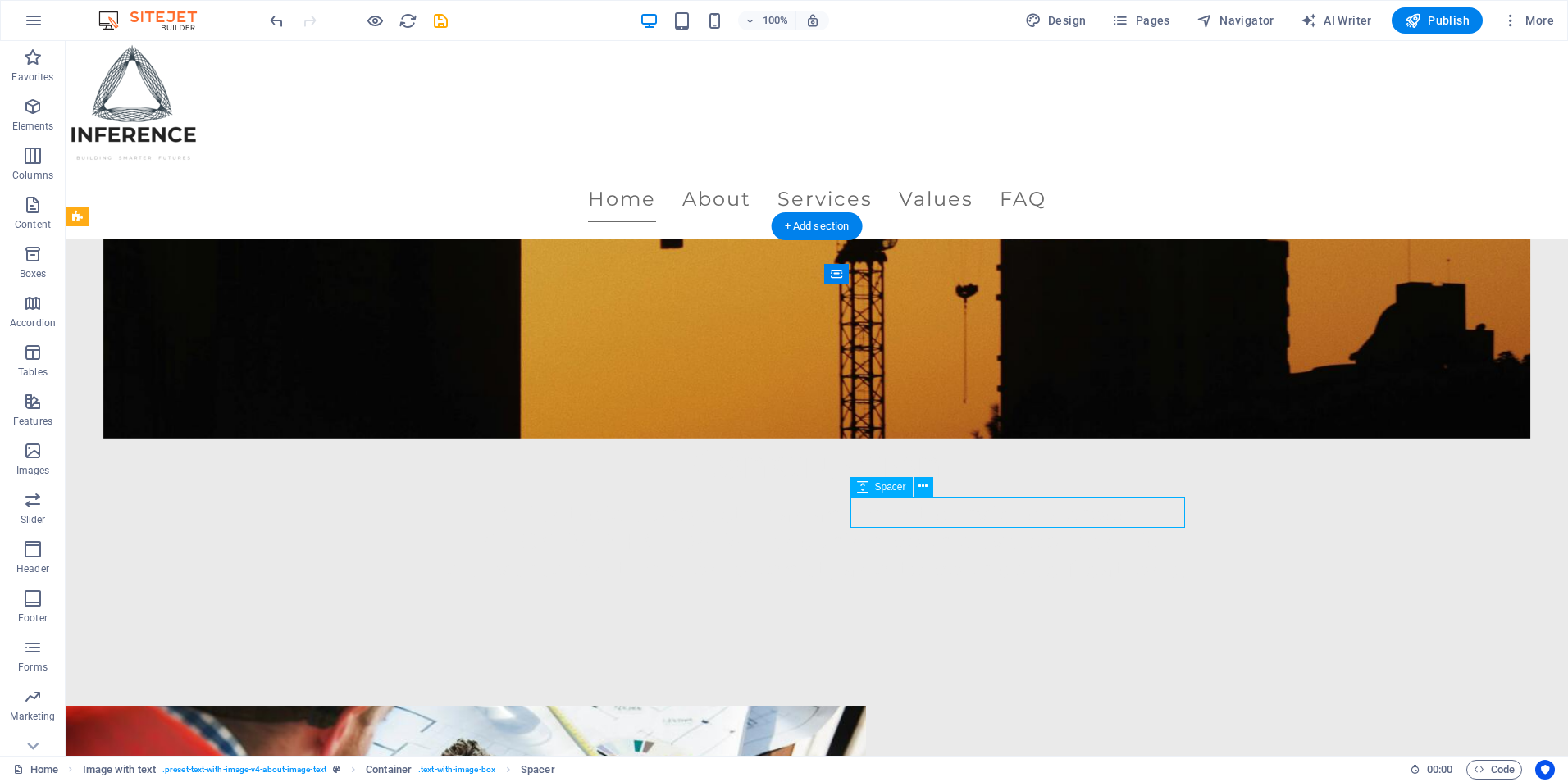
select select "px"
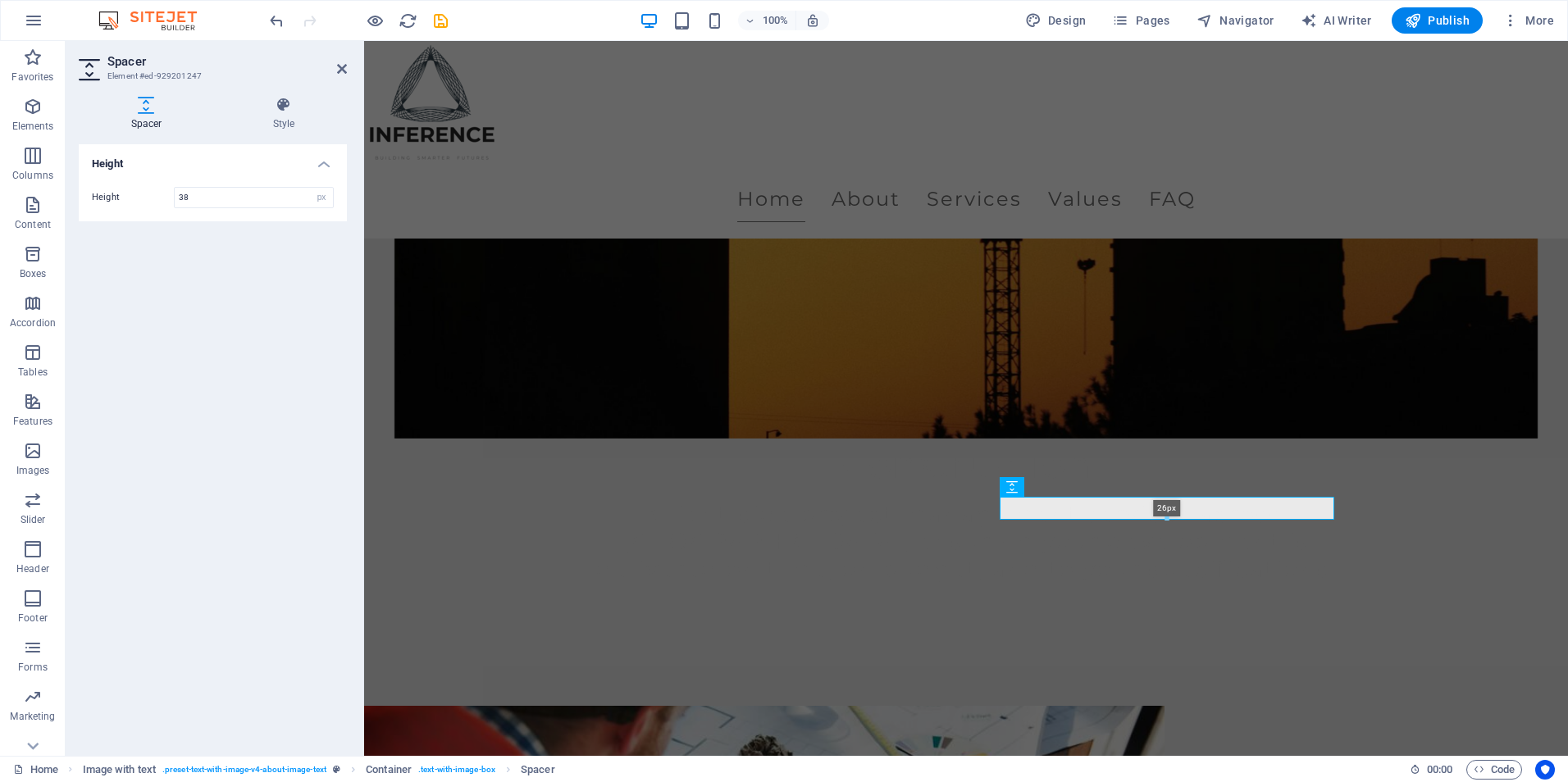
drag, startPoint x: 1167, startPoint y: 527, endPoint x: 1166, endPoint y: 516, distance: 11.0
click at [1166, 516] on div at bounding box center [1167, 519] width 333 height 6
type input "26"
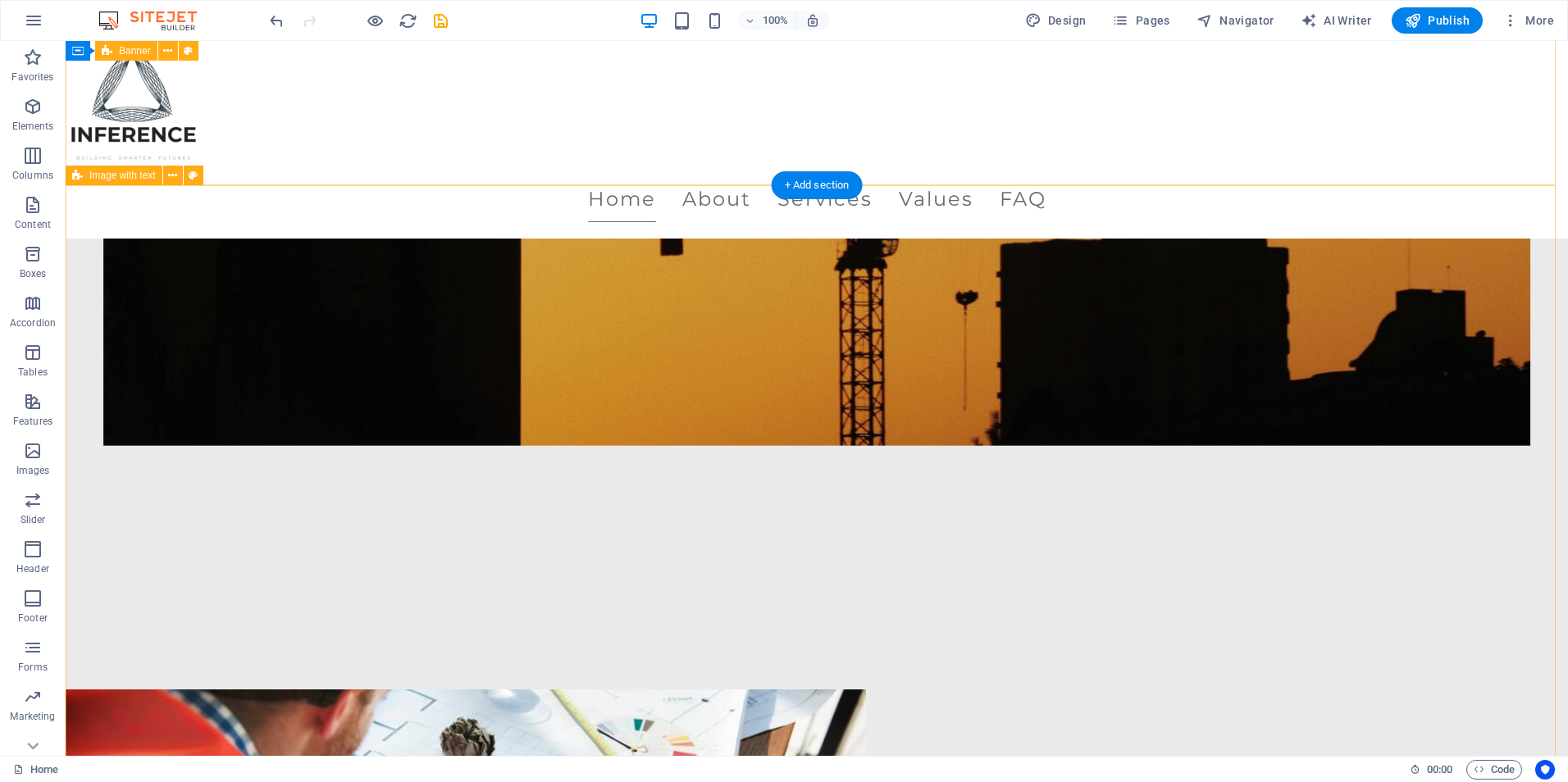
scroll to position [492, 0]
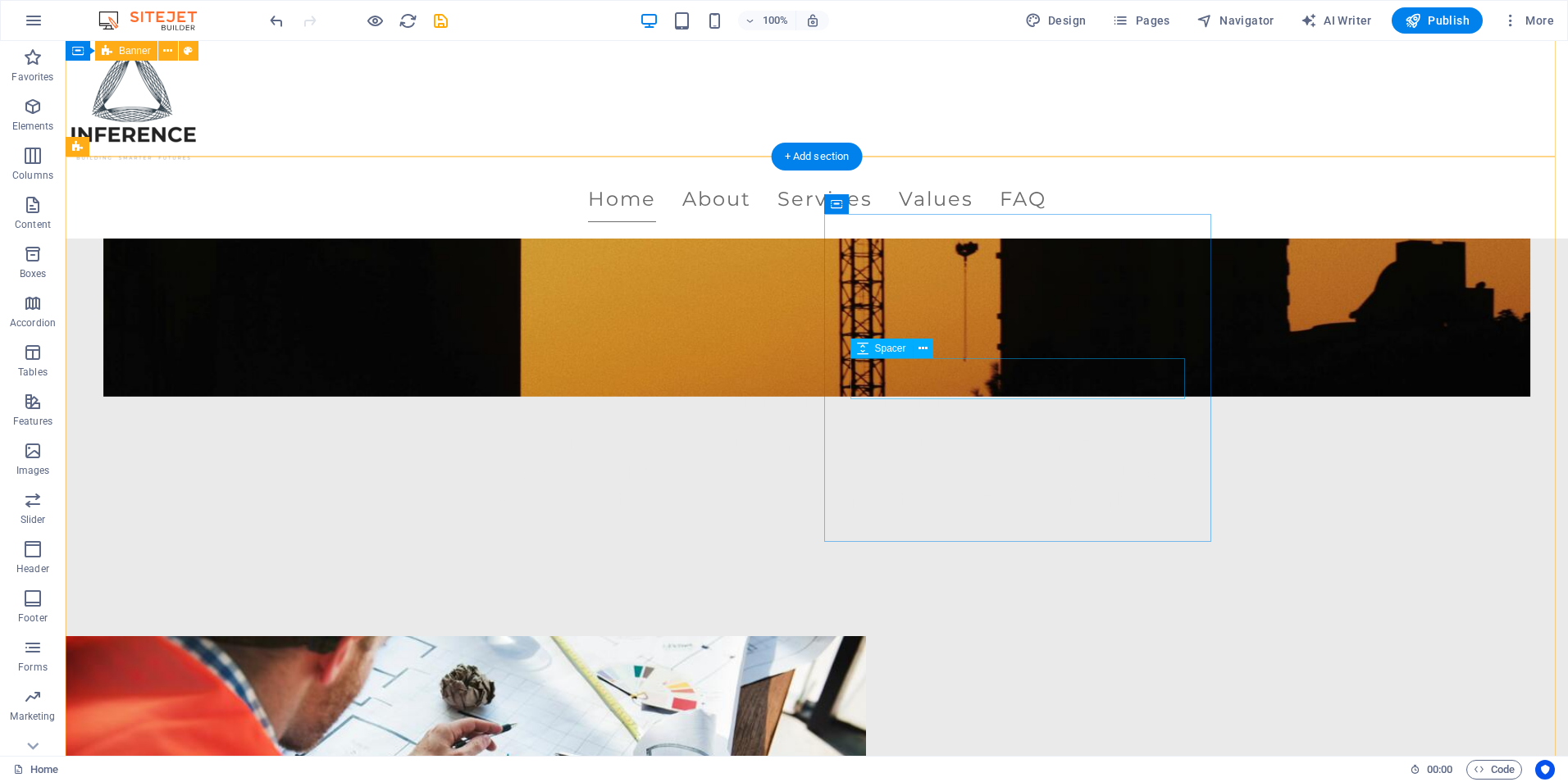
select select "px"
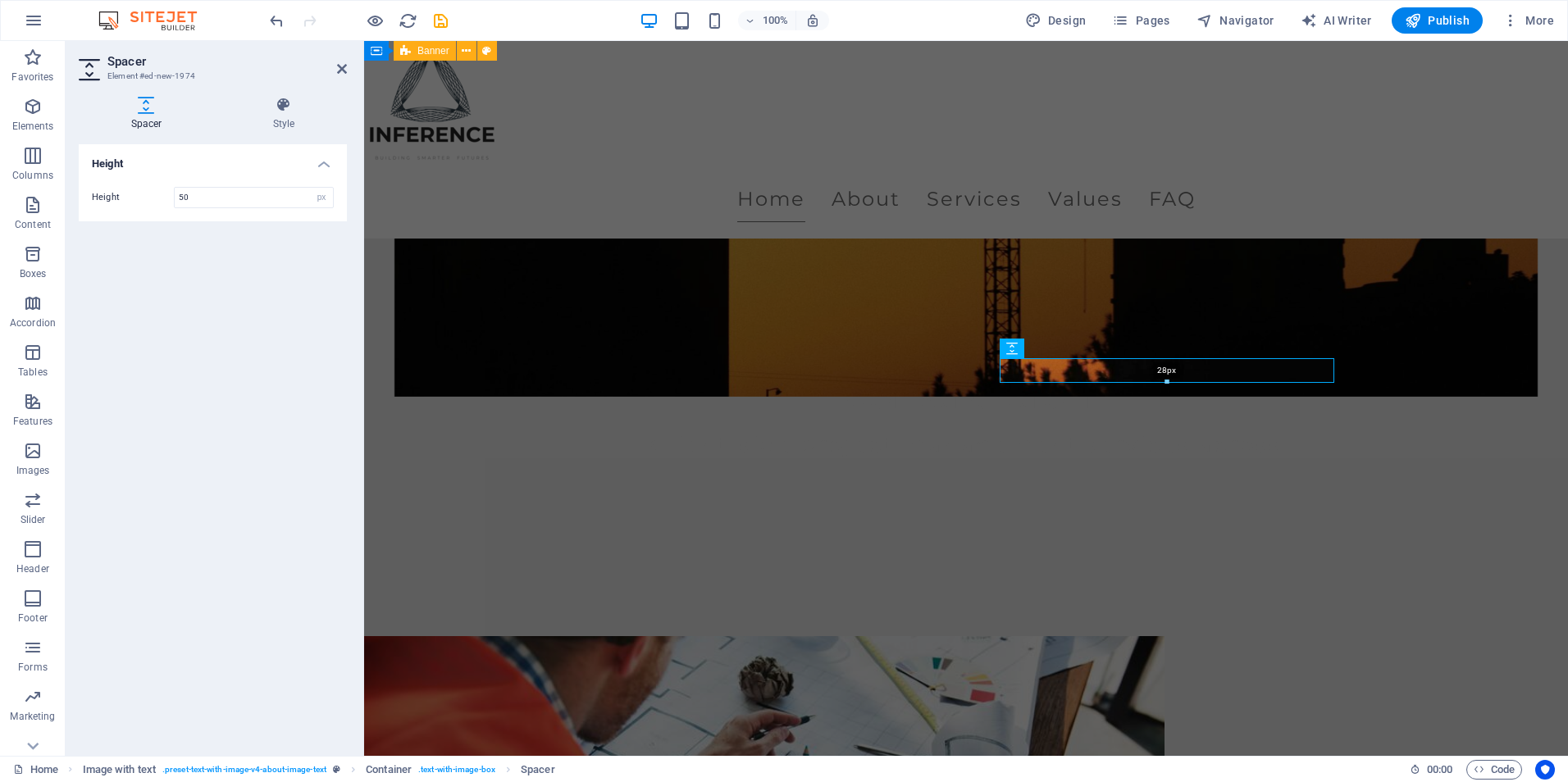
drag, startPoint x: 1173, startPoint y: 398, endPoint x: 1175, endPoint y: 378, distance: 20.1
click at [1175, 378] on div "28px" at bounding box center [1167, 371] width 335 height 24
type input "28"
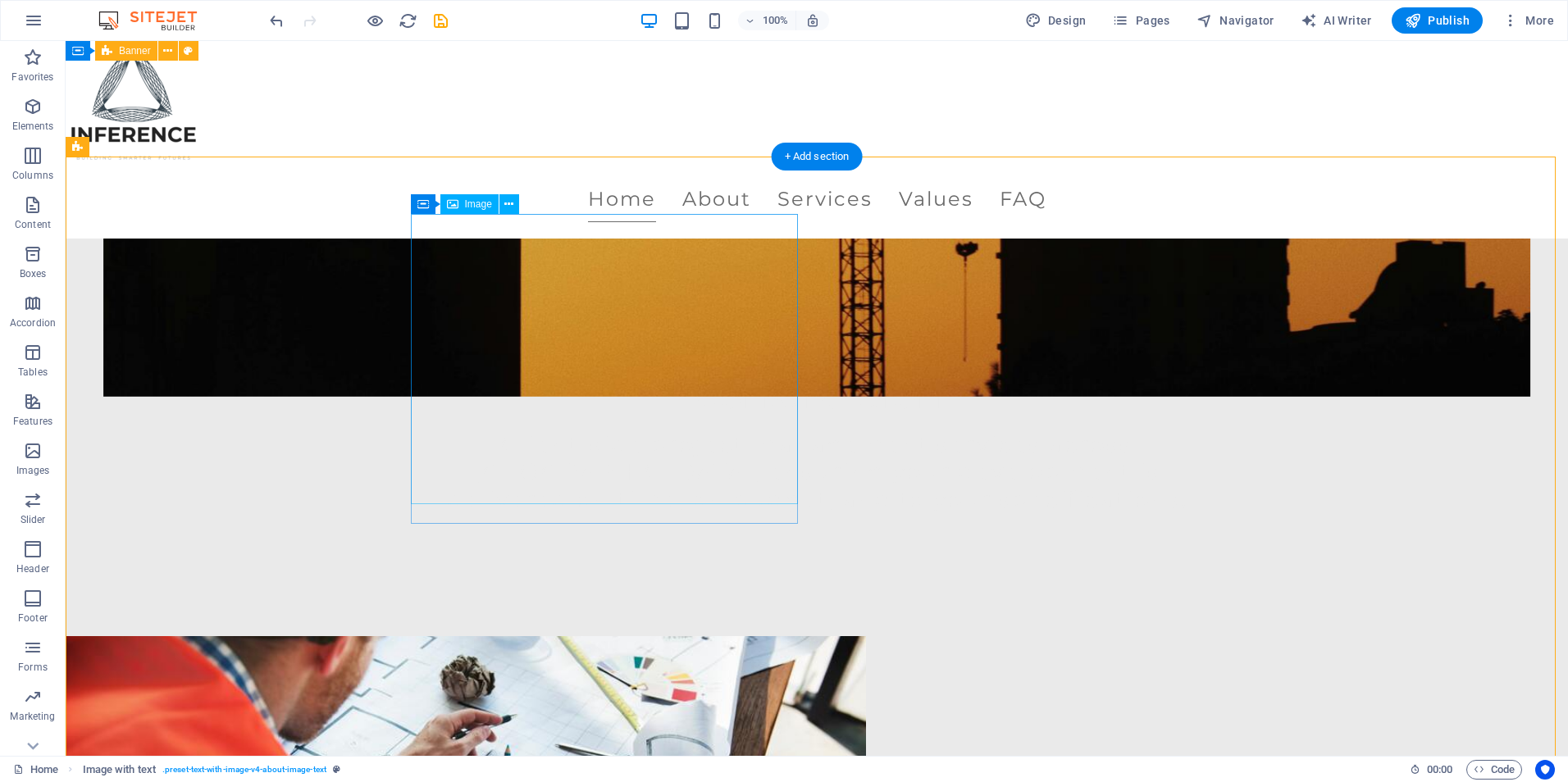
select select "px"
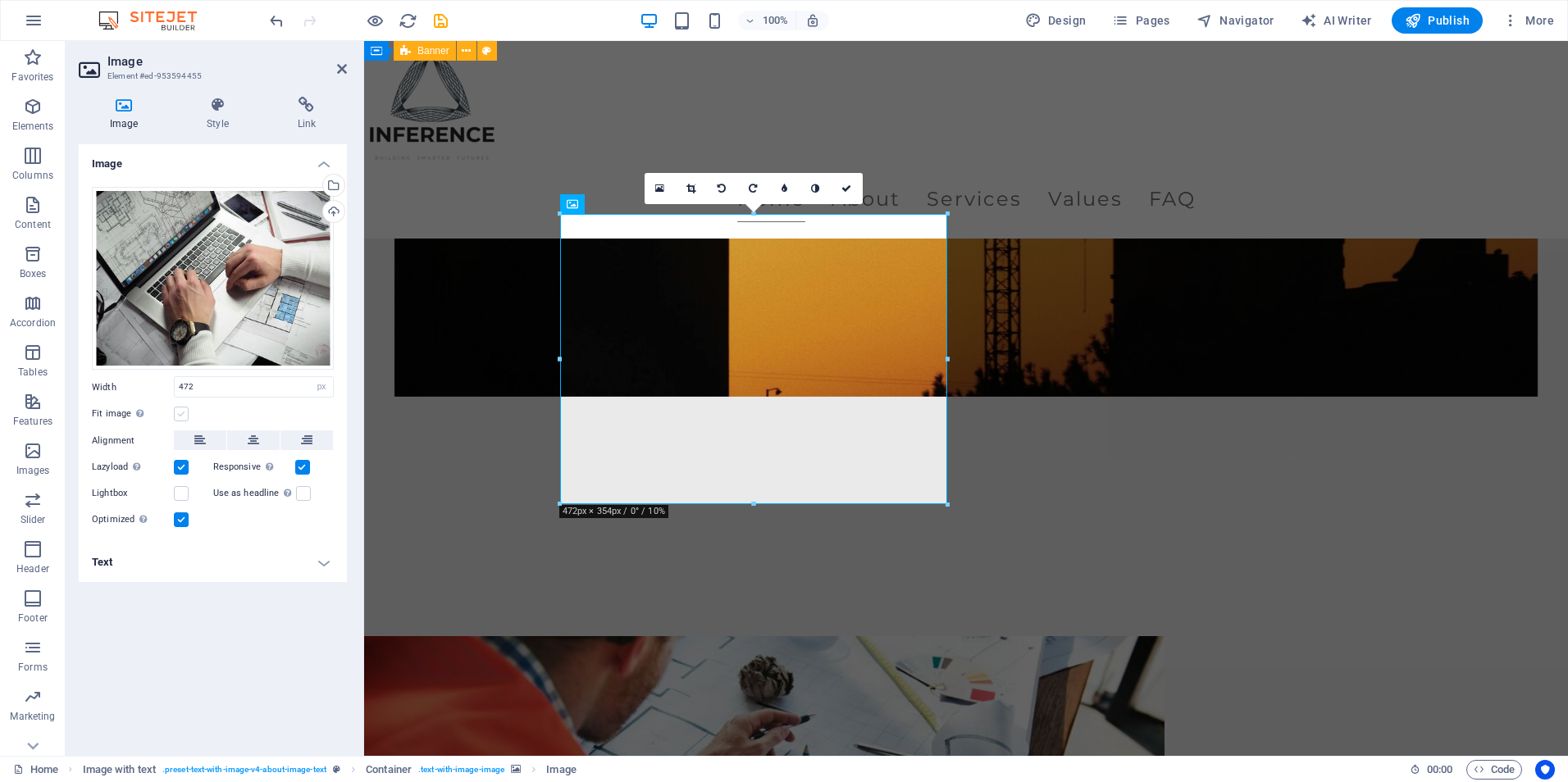
click at [184, 413] on label at bounding box center [181, 414] width 15 height 15
click at [0, 0] on input "Fit image Automatically fit image to a fixed width and height" at bounding box center [0, 0] width 0 height 0
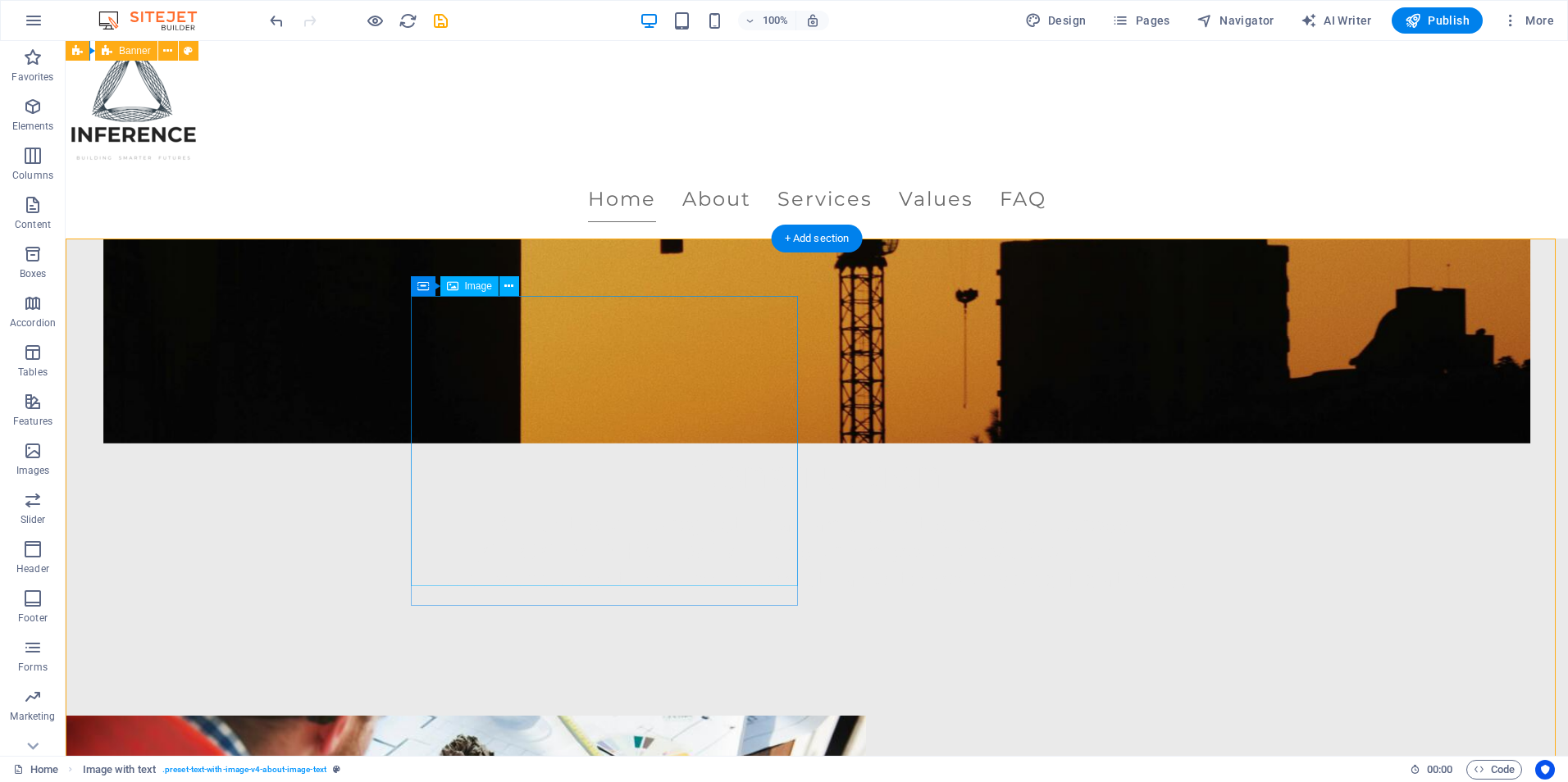
scroll to position [410, 0]
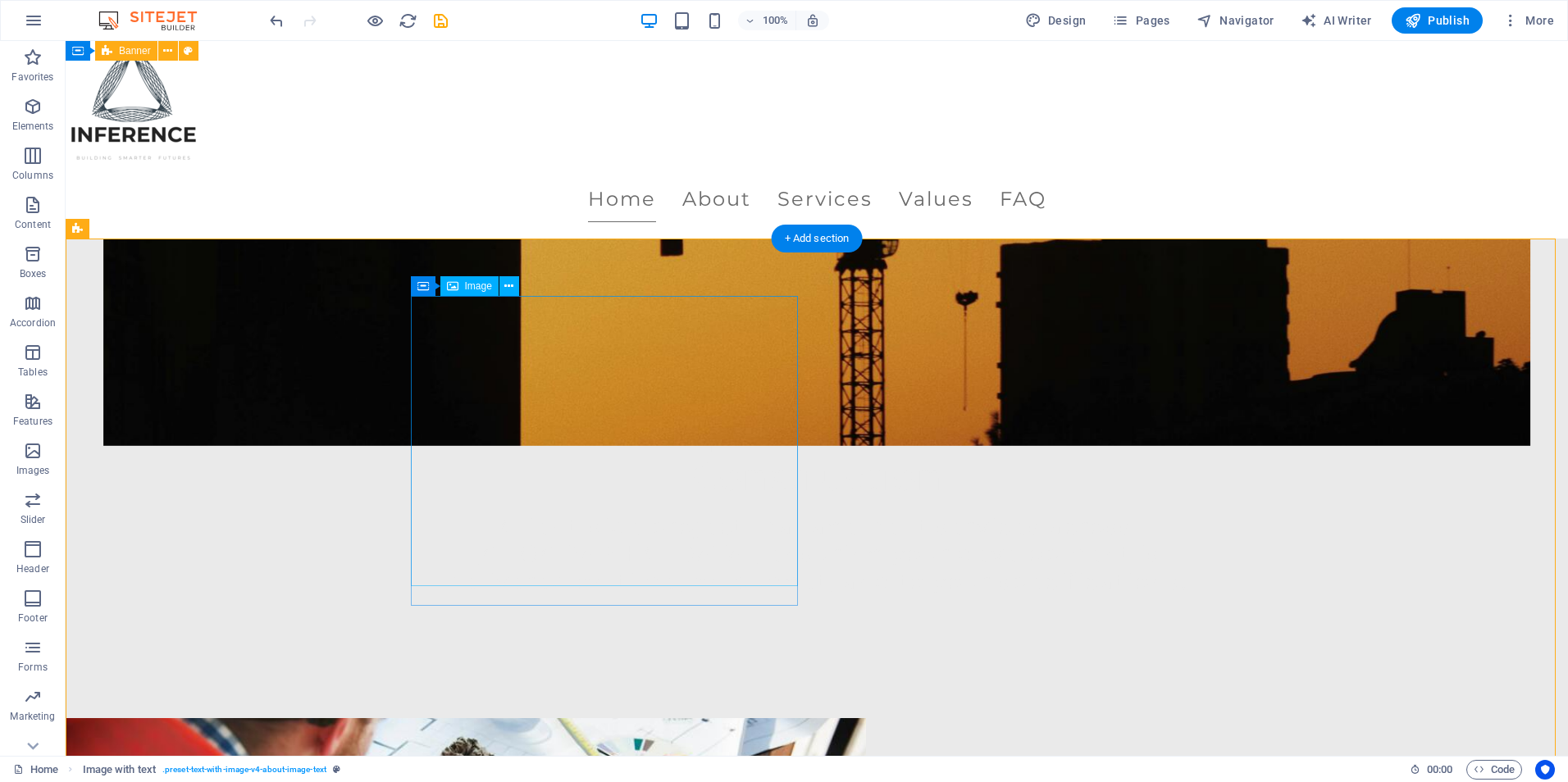
select select "px"
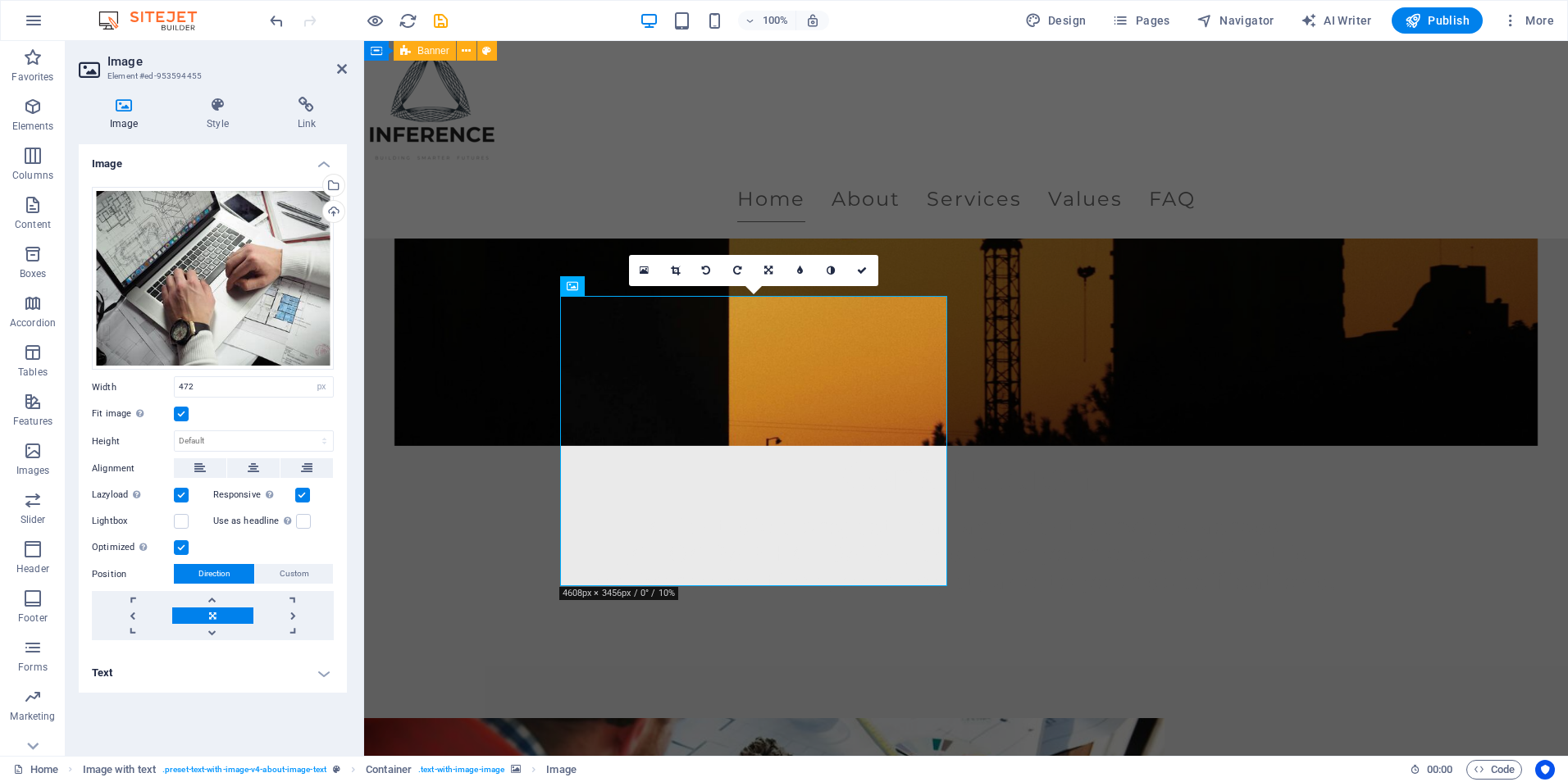
click at [187, 418] on label at bounding box center [181, 414] width 15 height 15
click at [0, 0] on input "Fit image Automatically fit image to a fixed width and height" at bounding box center [0, 0] width 0 height 0
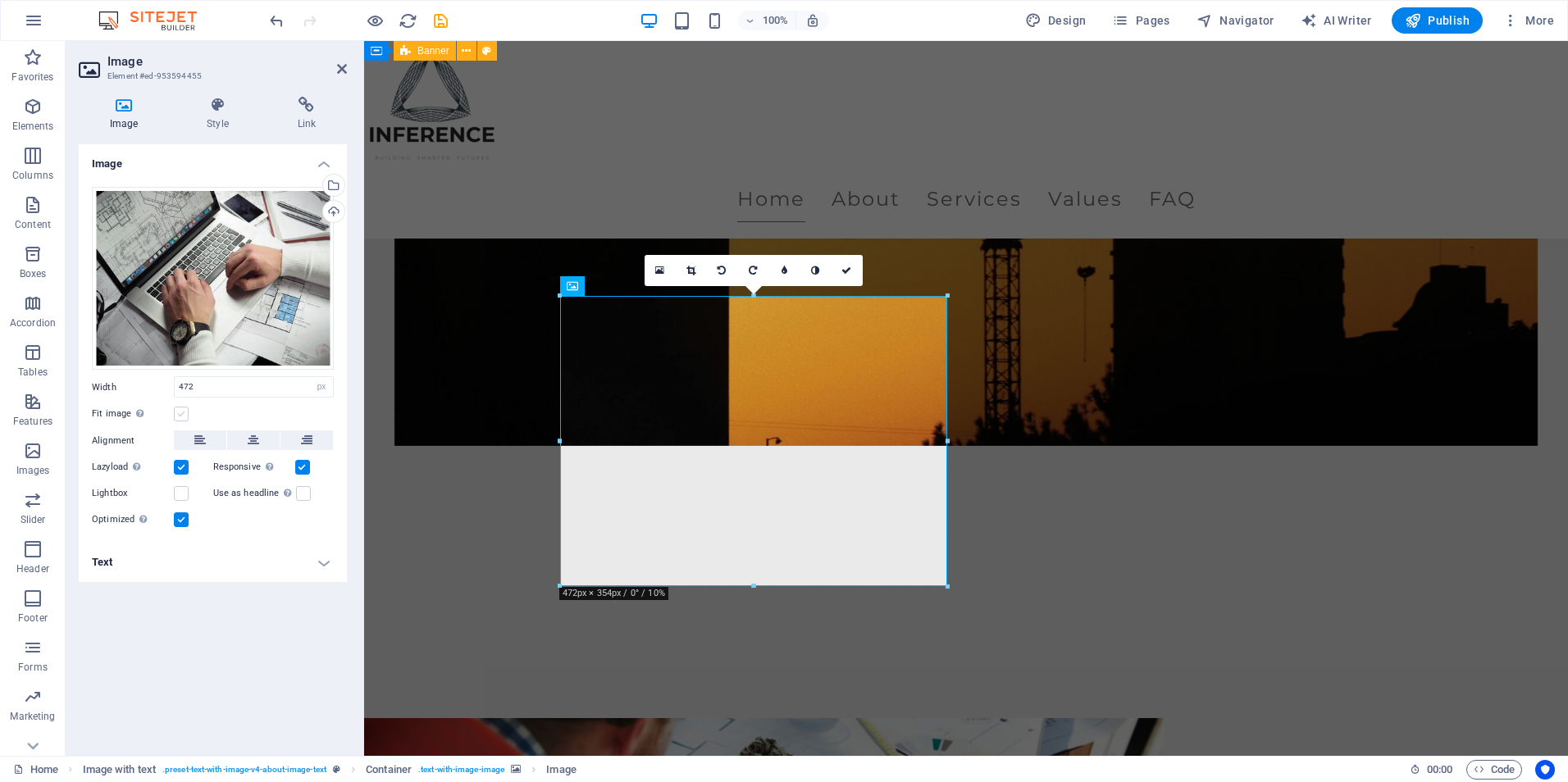
click at [182, 415] on label at bounding box center [181, 414] width 15 height 15
click at [0, 0] on input "Fit image Automatically fit image to a fixed width and height" at bounding box center [0, 0] width 0 height 0
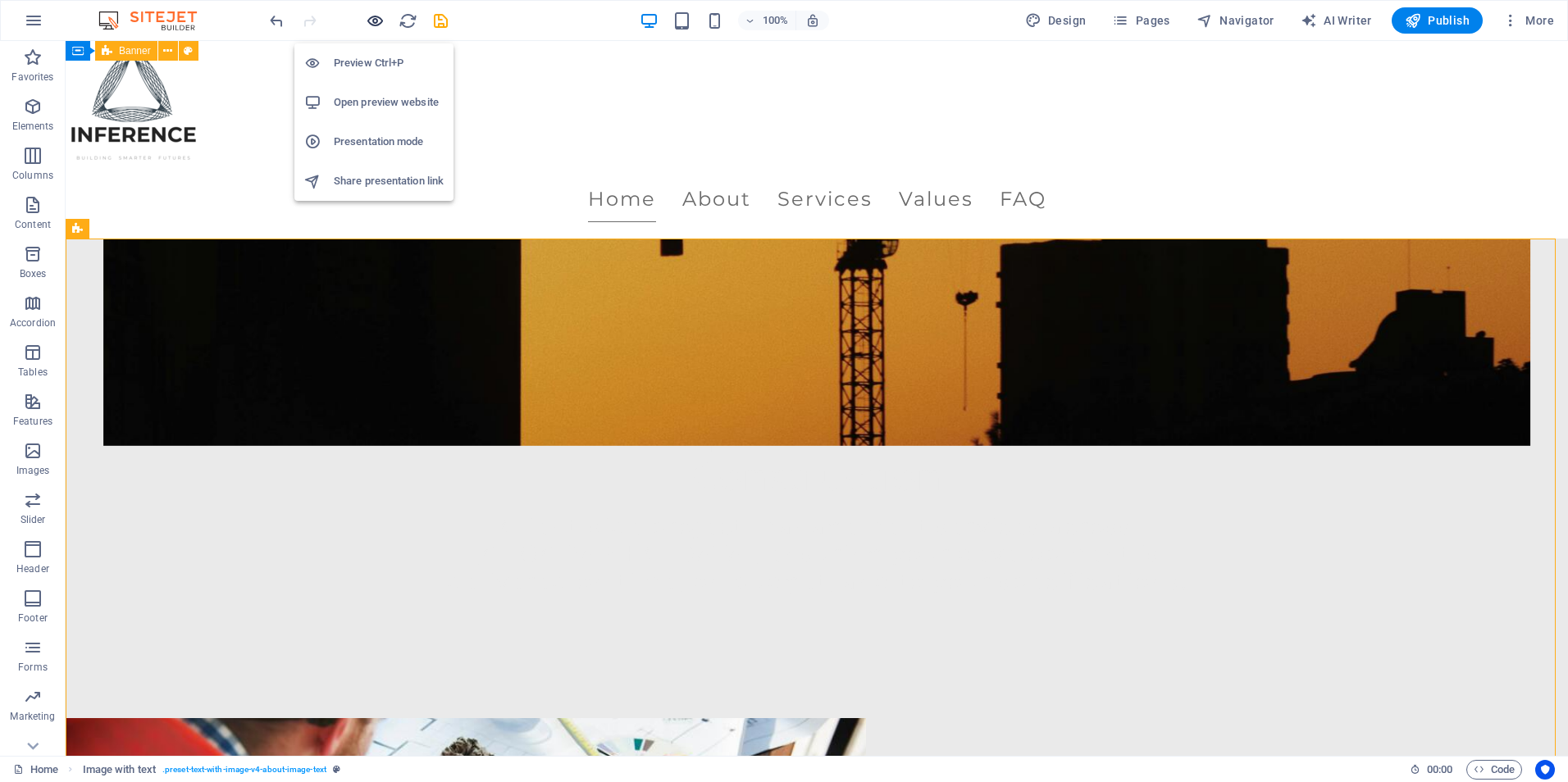
click at [378, 27] on icon "button" at bounding box center [375, 21] width 19 height 19
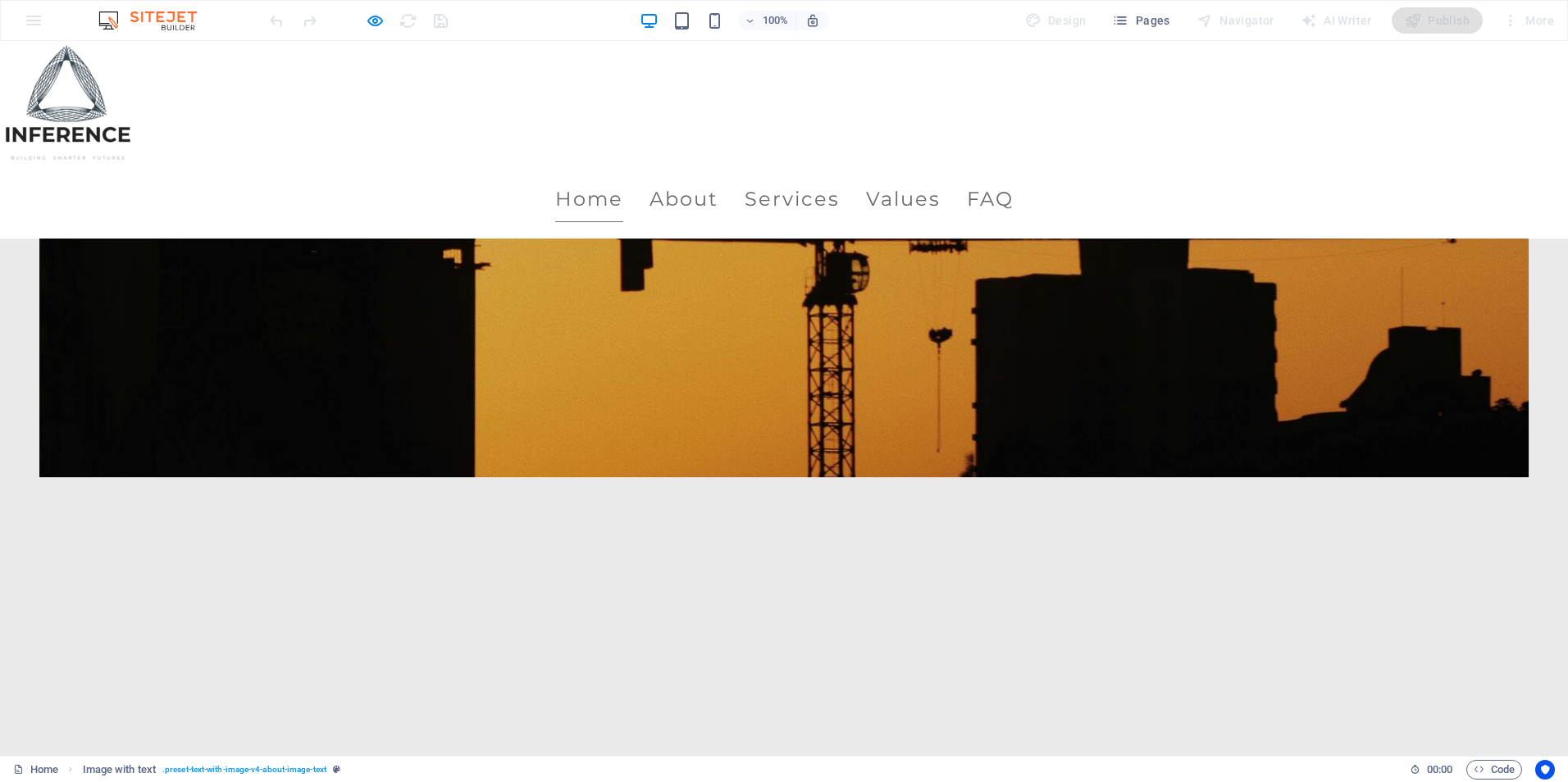
scroll to position [328, 0]
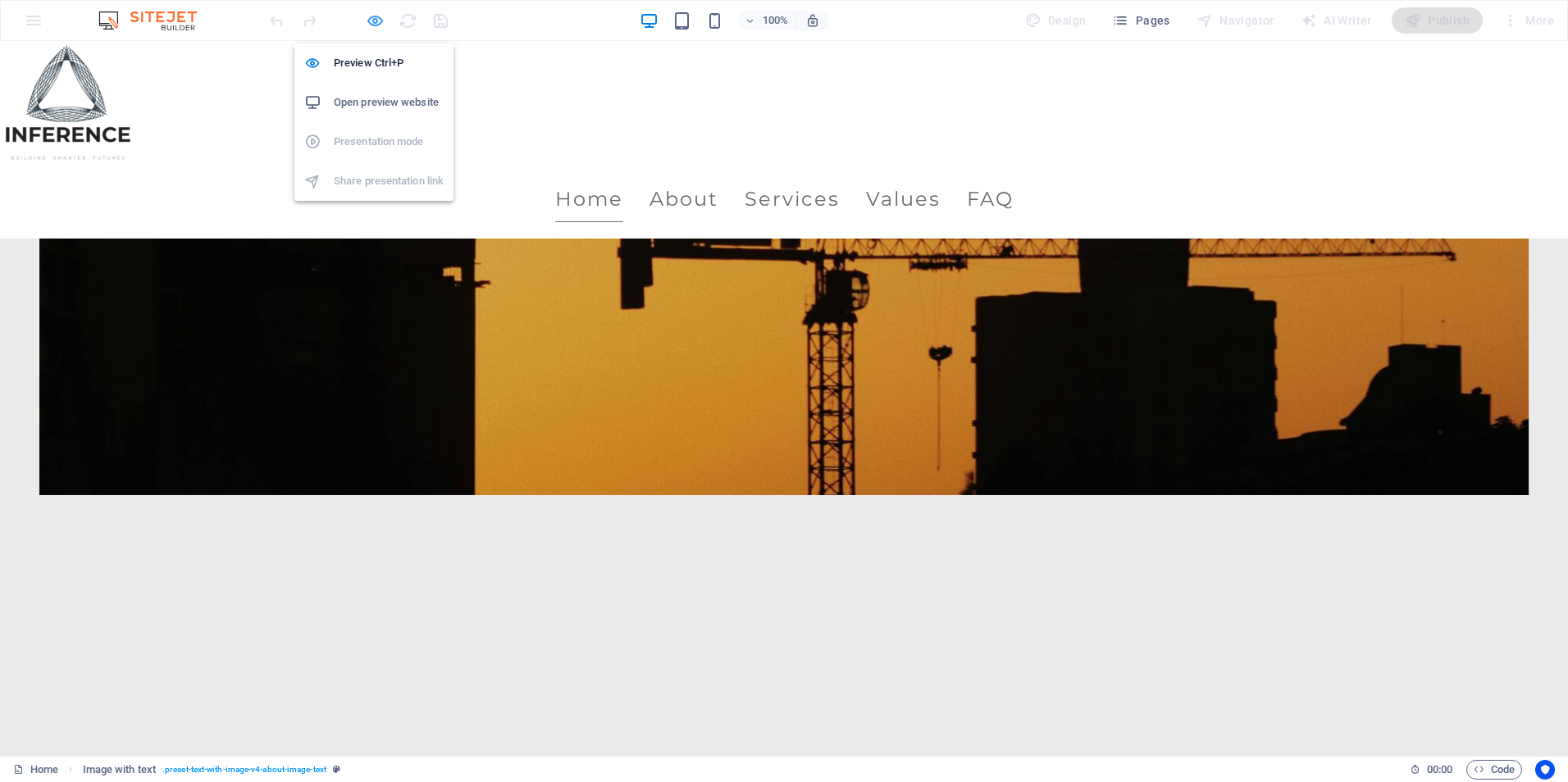
click at [373, 29] on icon "button" at bounding box center [375, 21] width 19 height 19
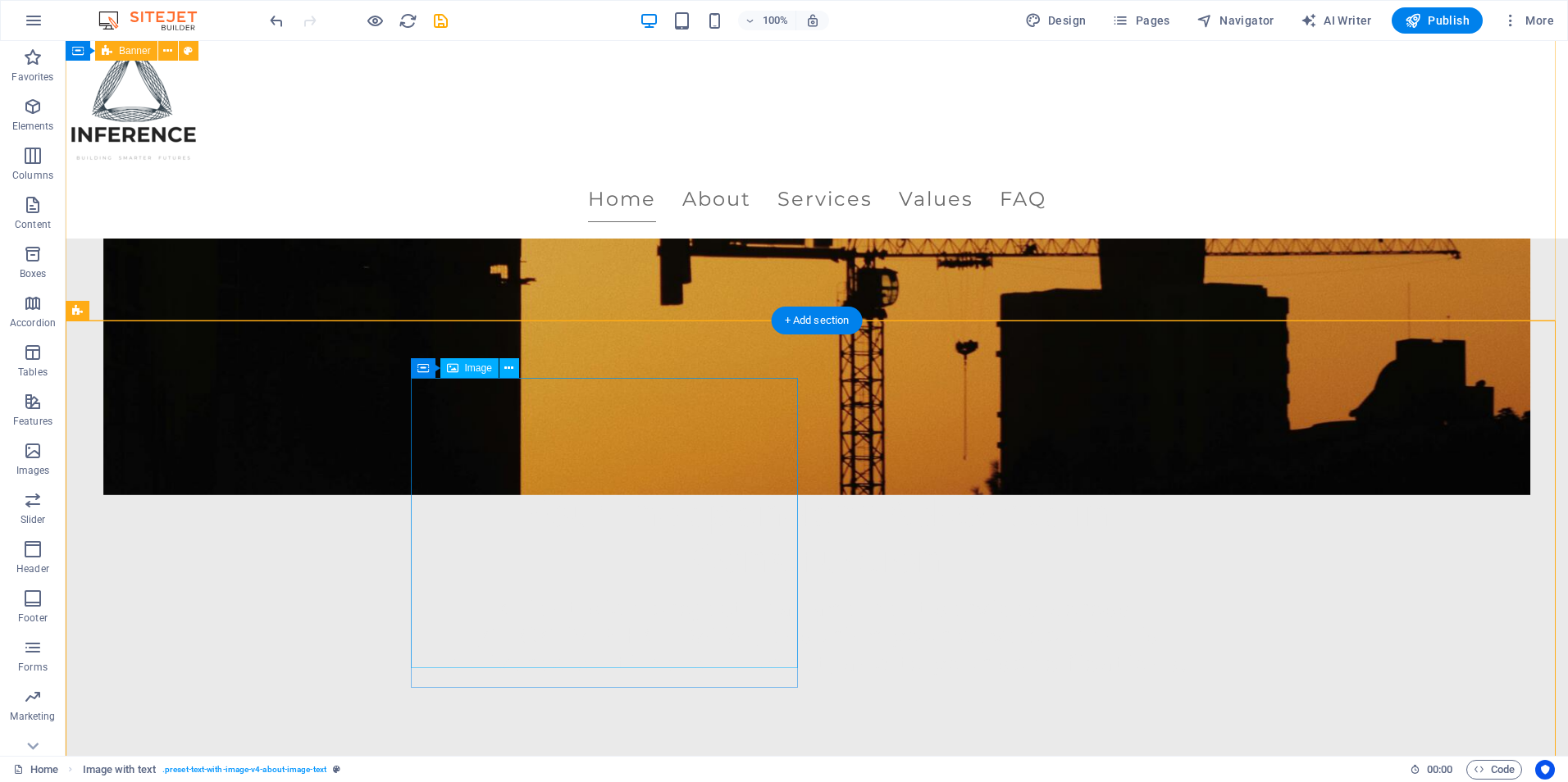
select select "px"
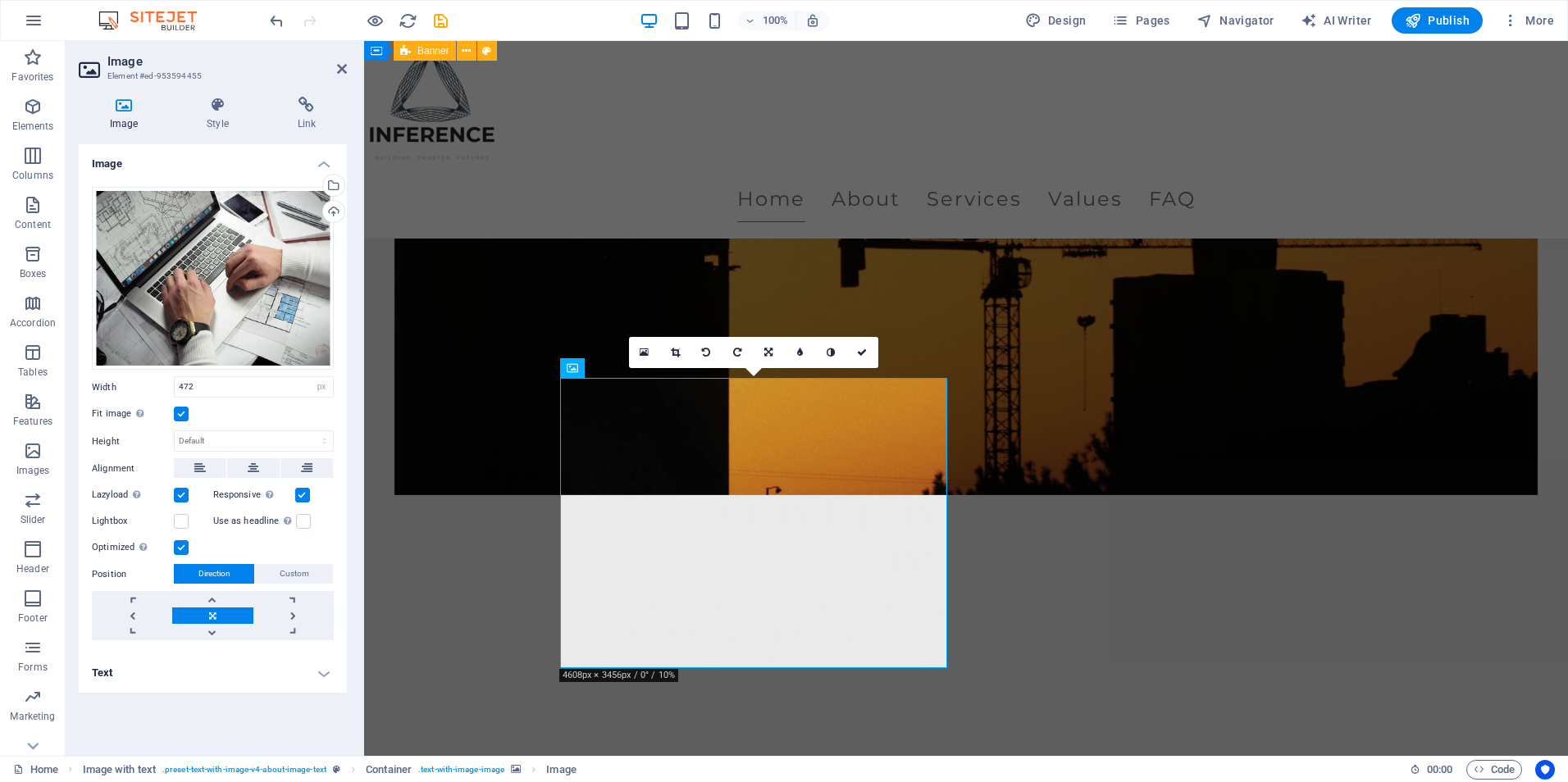
click at [188, 415] on label at bounding box center [181, 414] width 15 height 15
click at [0, 0] on input "Fit image Automatically fit image to a fixed width and height" at bounding box center [0, 0] width 0 height 0
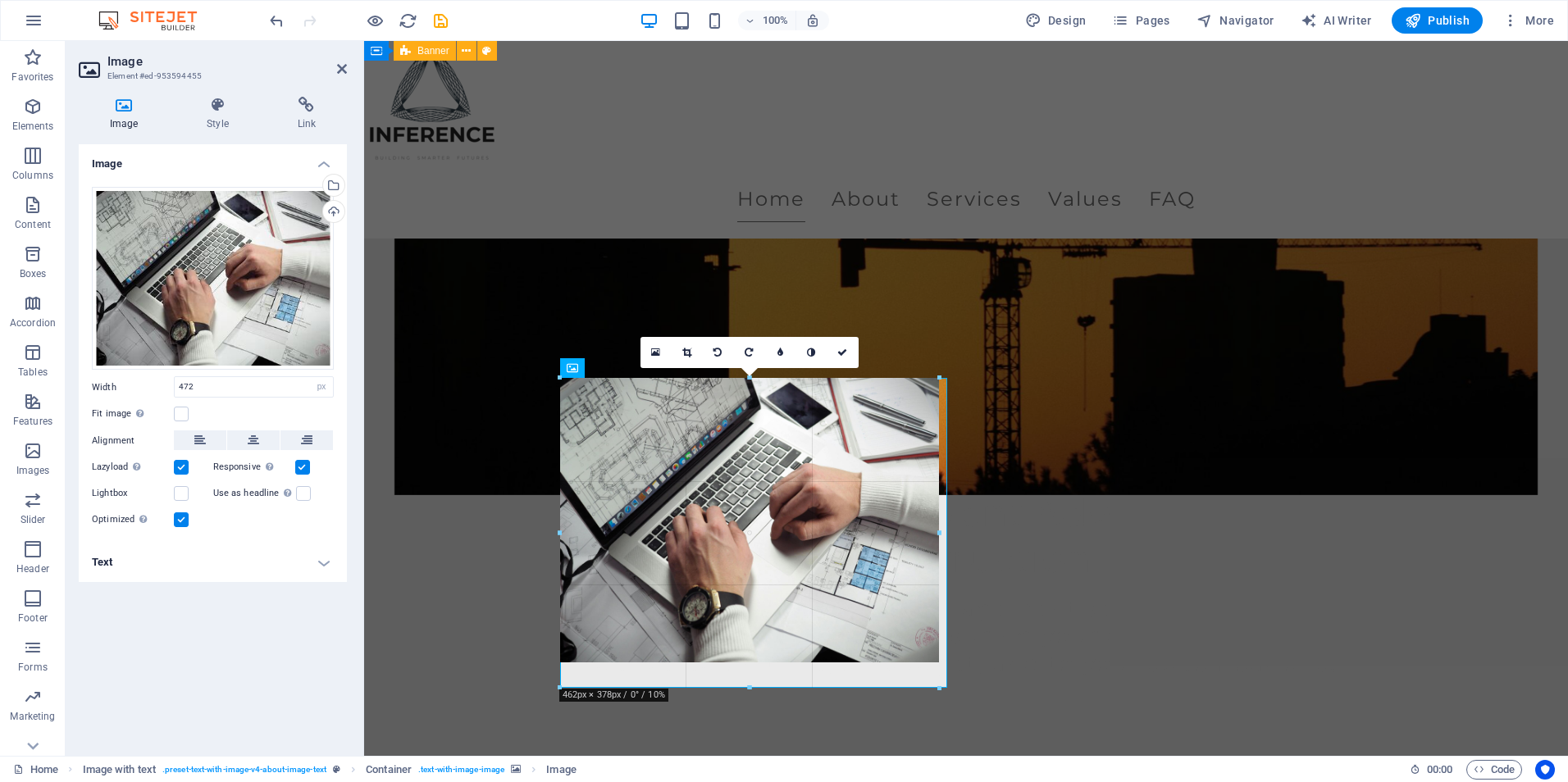
drag, startPoint x: 753, startPoint y: 668, endPoint x: 781, endPoint y: 684, distance: 32.2
type input "462"
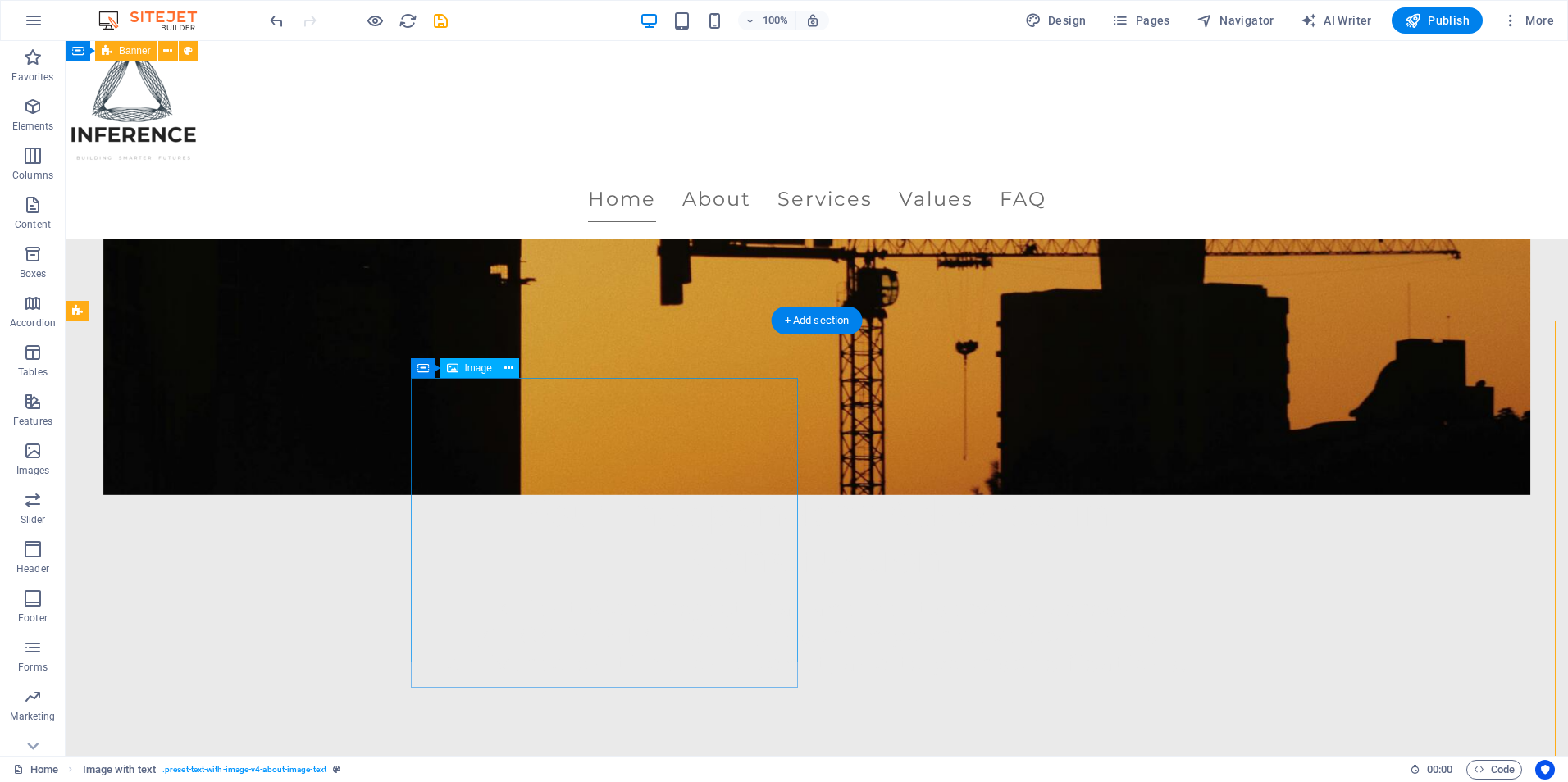
select select "px"
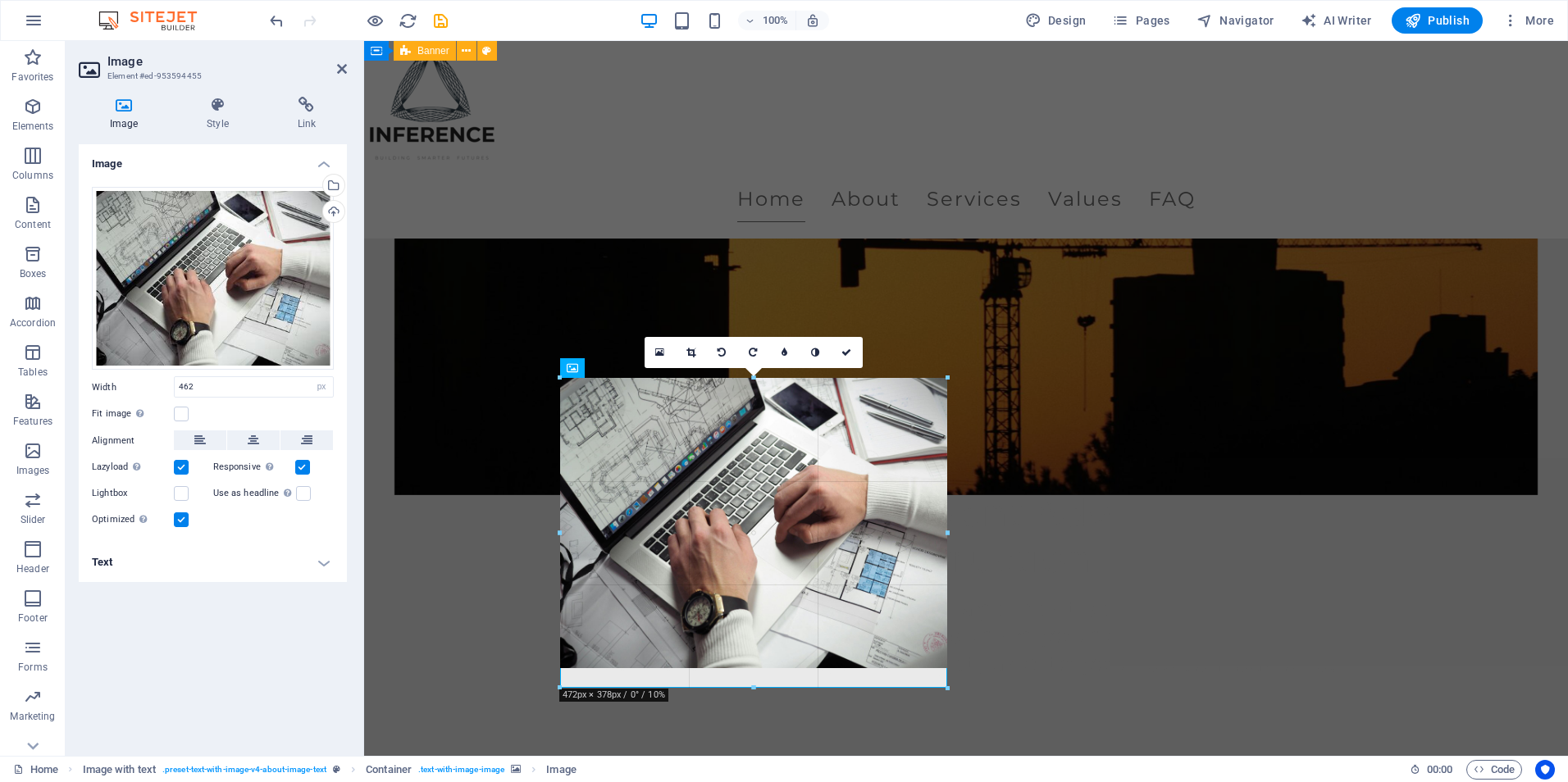
drag, startPoint x: 754, startPoint y: 665, endPoint x: 754, endPoint y: 686, distance: 21.0
type input "472"
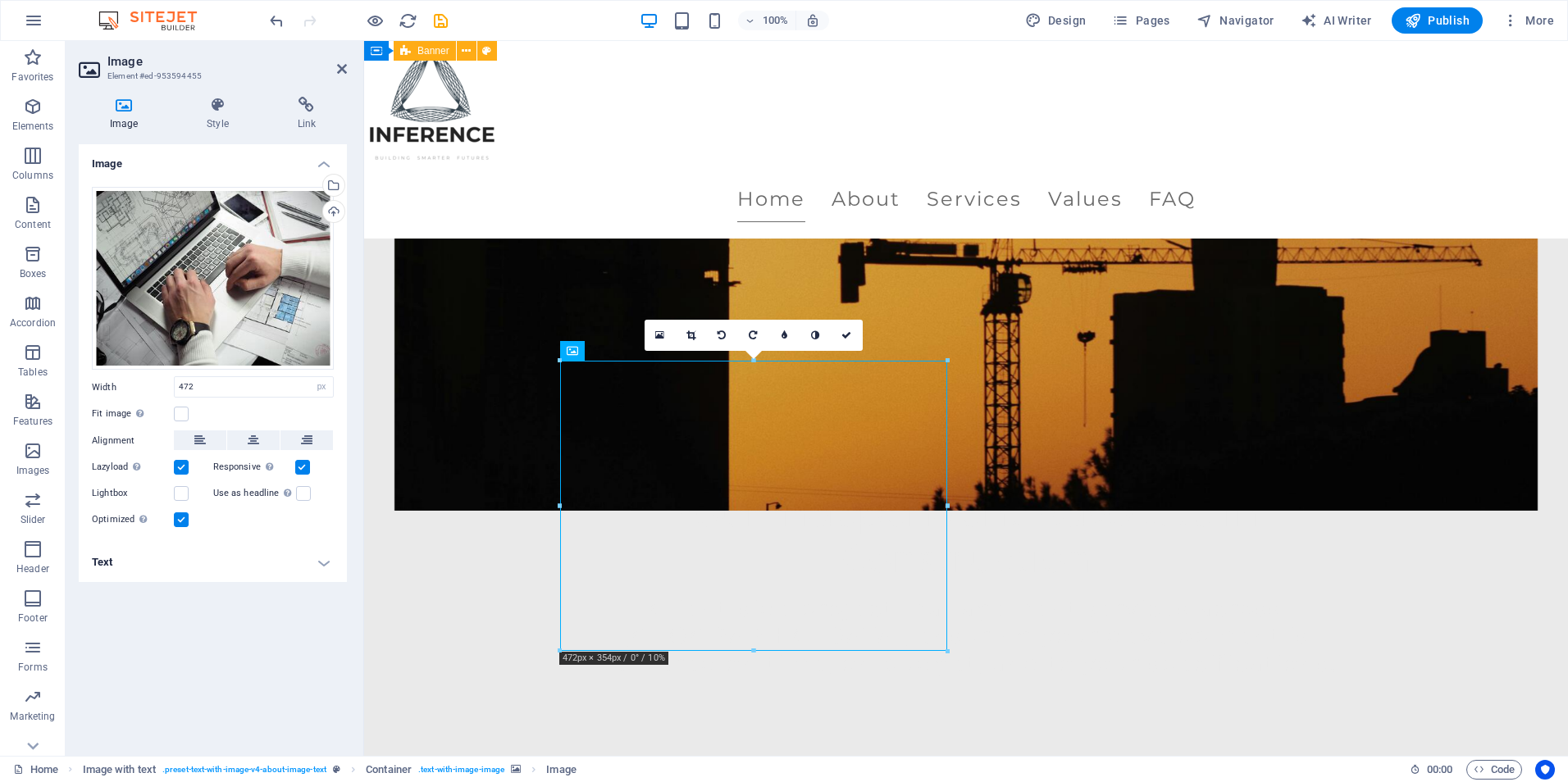
scroll to position [385, 0]
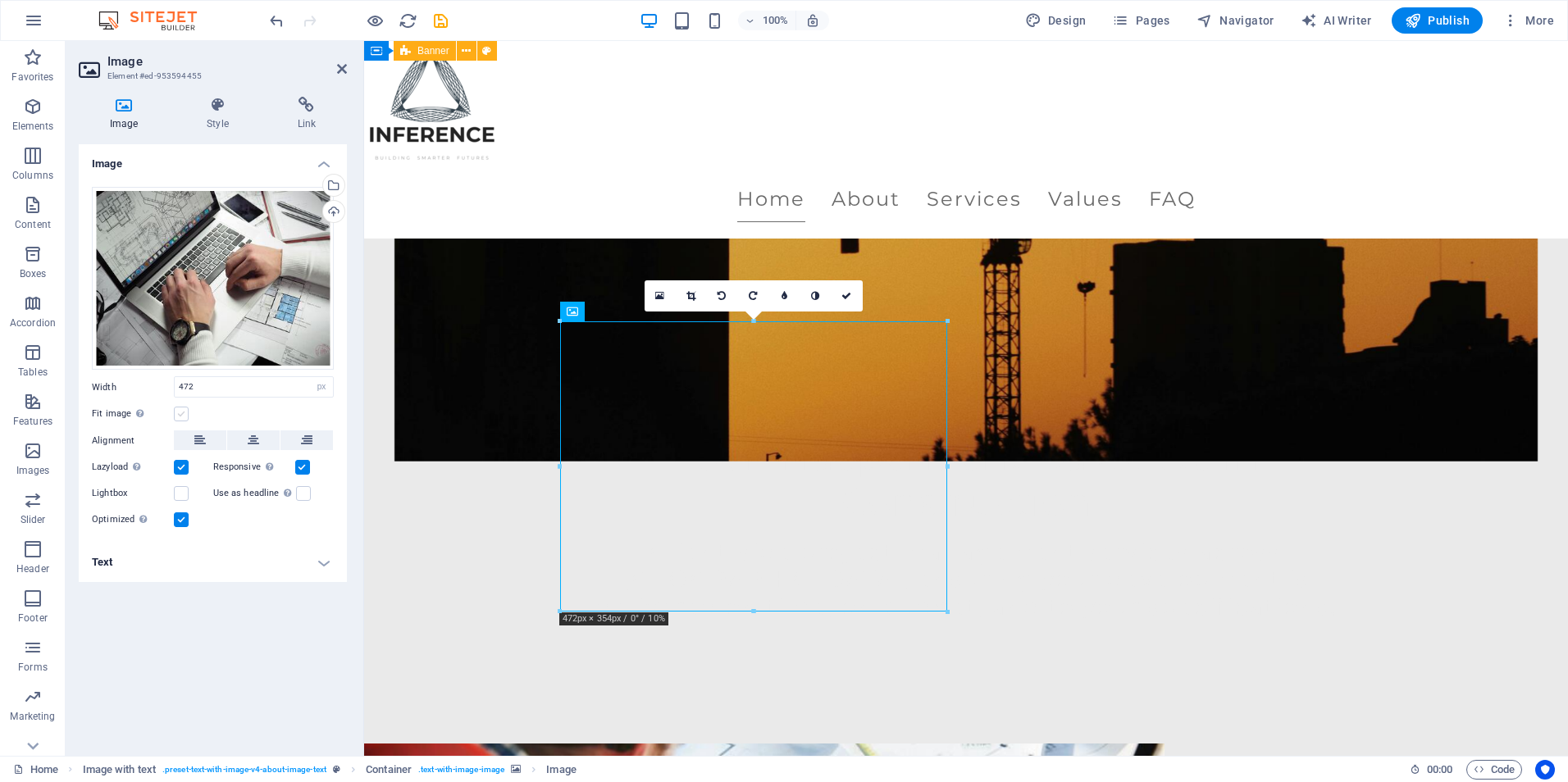
click at [181, 414] on label at bounding box center [181, 414] width 15 height 15
click at [0, 0] on input "Fit image Automatically fit image to a fixed width and height" at bounding box center [0, 0] width 0 height 0
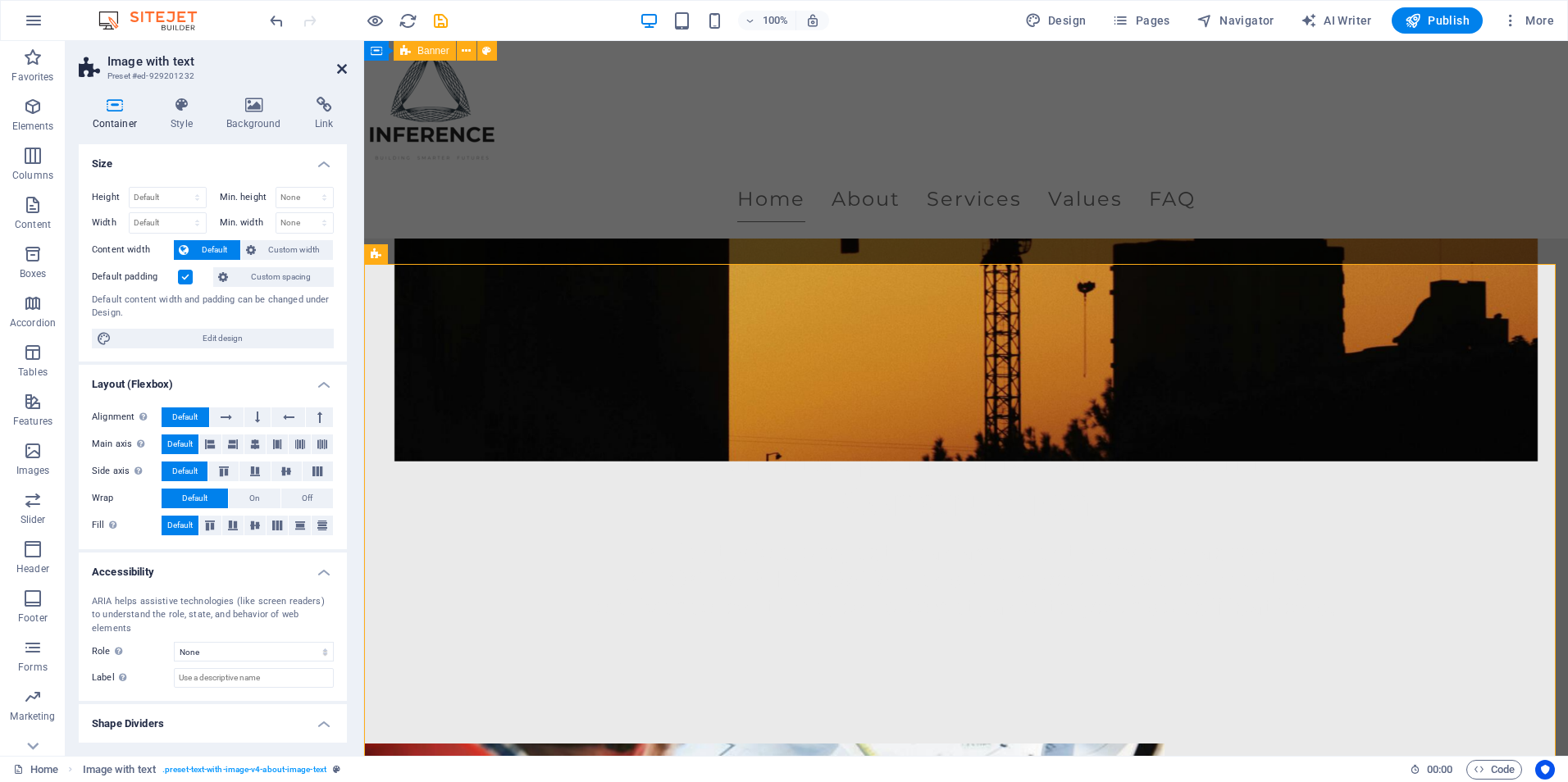
click at [340, 71] on icon at bounding box center [341, 69] width 10 height 13
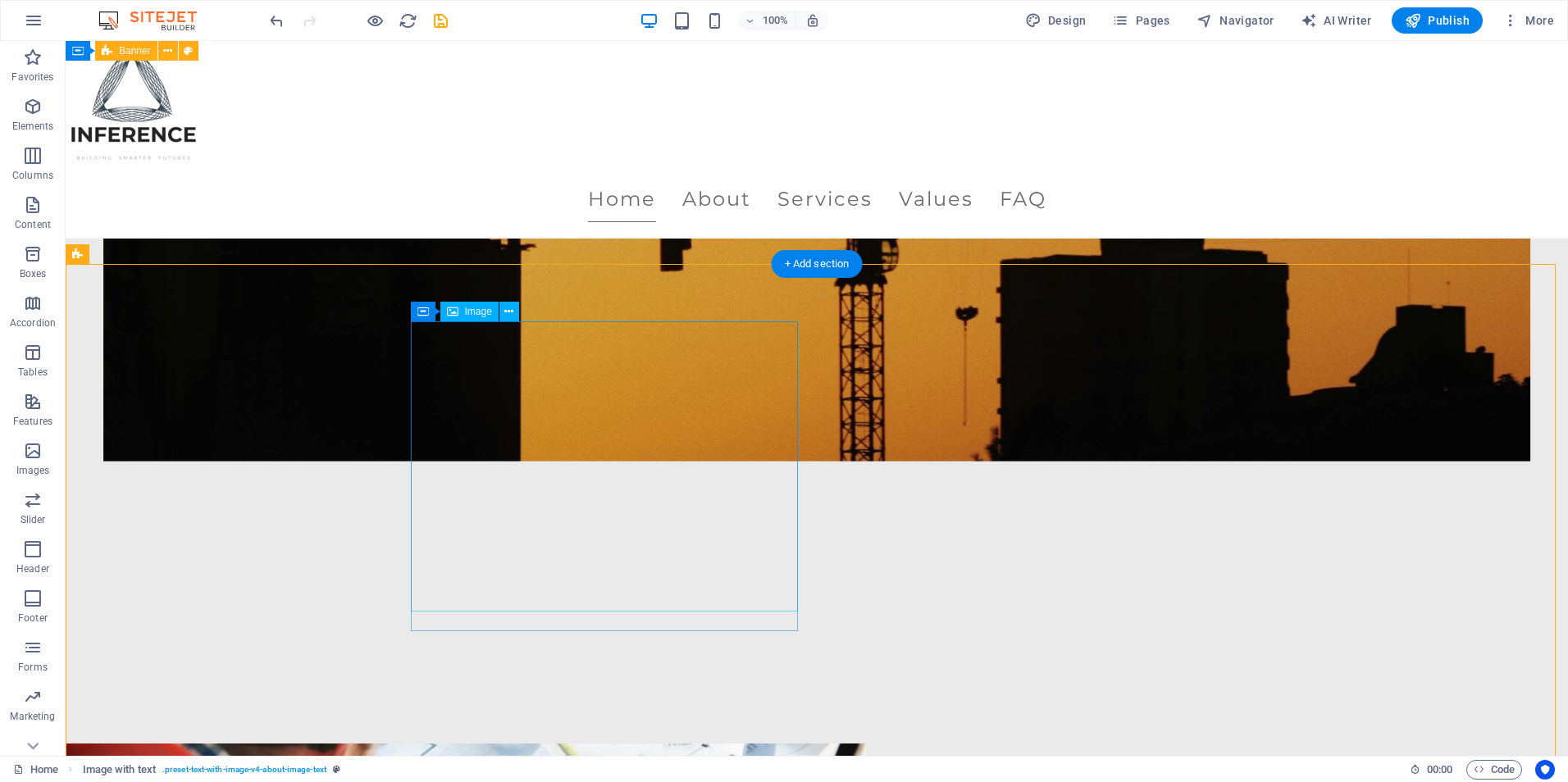
select select "px"
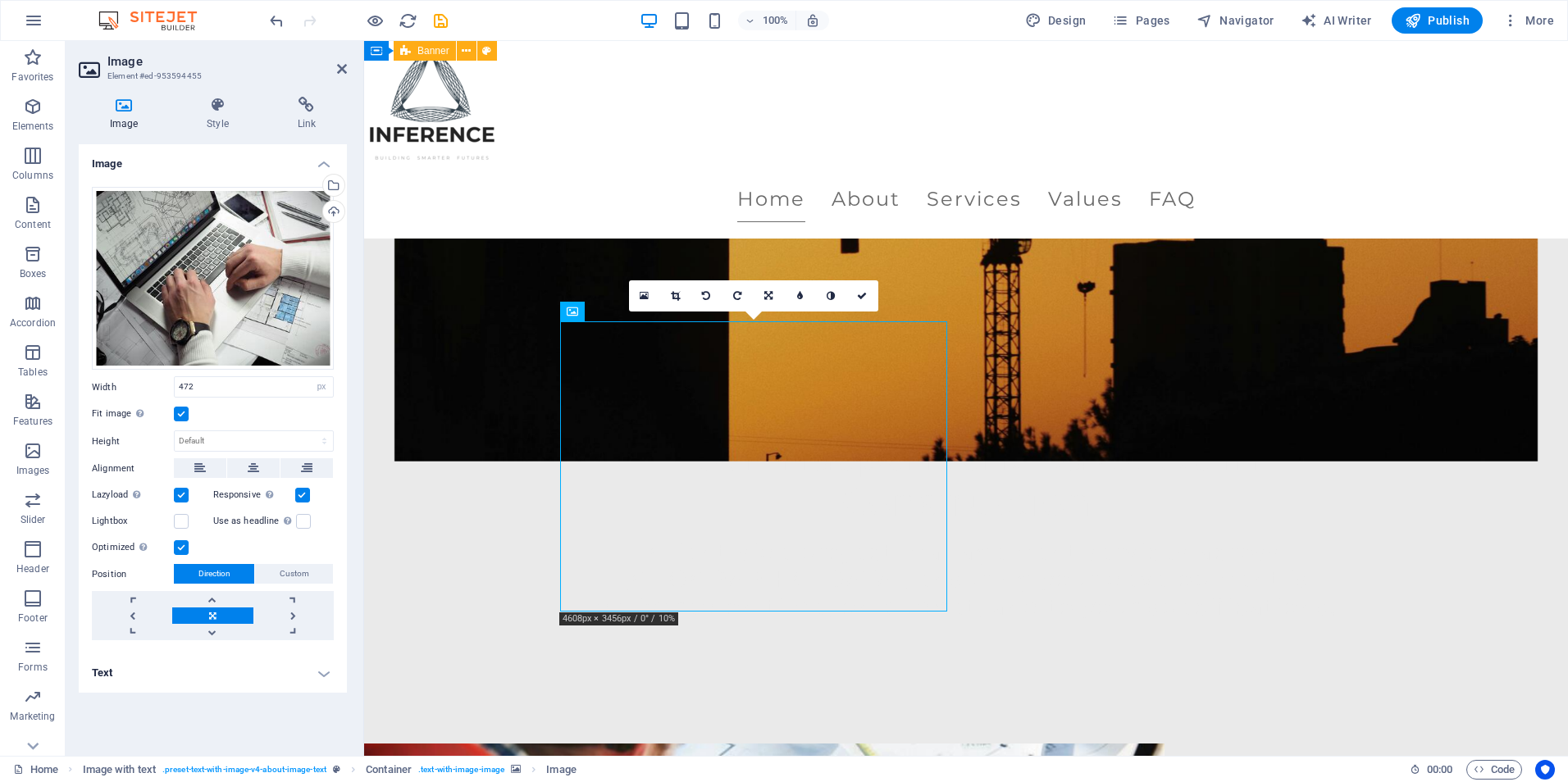
drag, startPoint x: 751, startPoint y: 608, endPoint x: 754, endPoint y: 615, distance: 7.6
click at [184, 408] on label at bounding box center [181, 414] width 15 height 15
click at [0, 0] on input "Fit image Automatically fit image to a fixed width and height" at bounding box center [0, 0] width 0 height 0
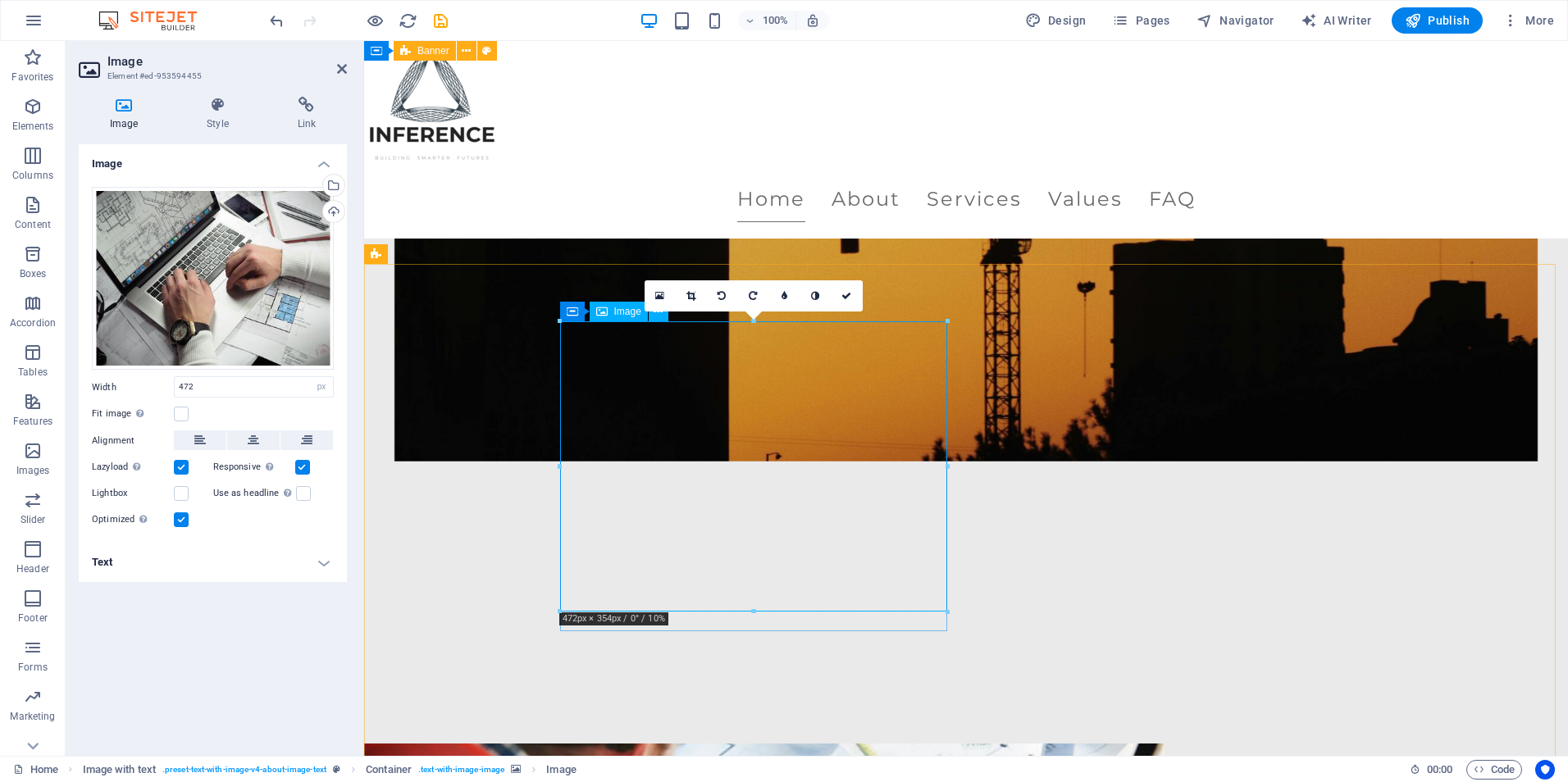
drag, startPoint x: 341, startPoint y: 71, endPoint x: 619, endPoint y: 256, distance: 333.9
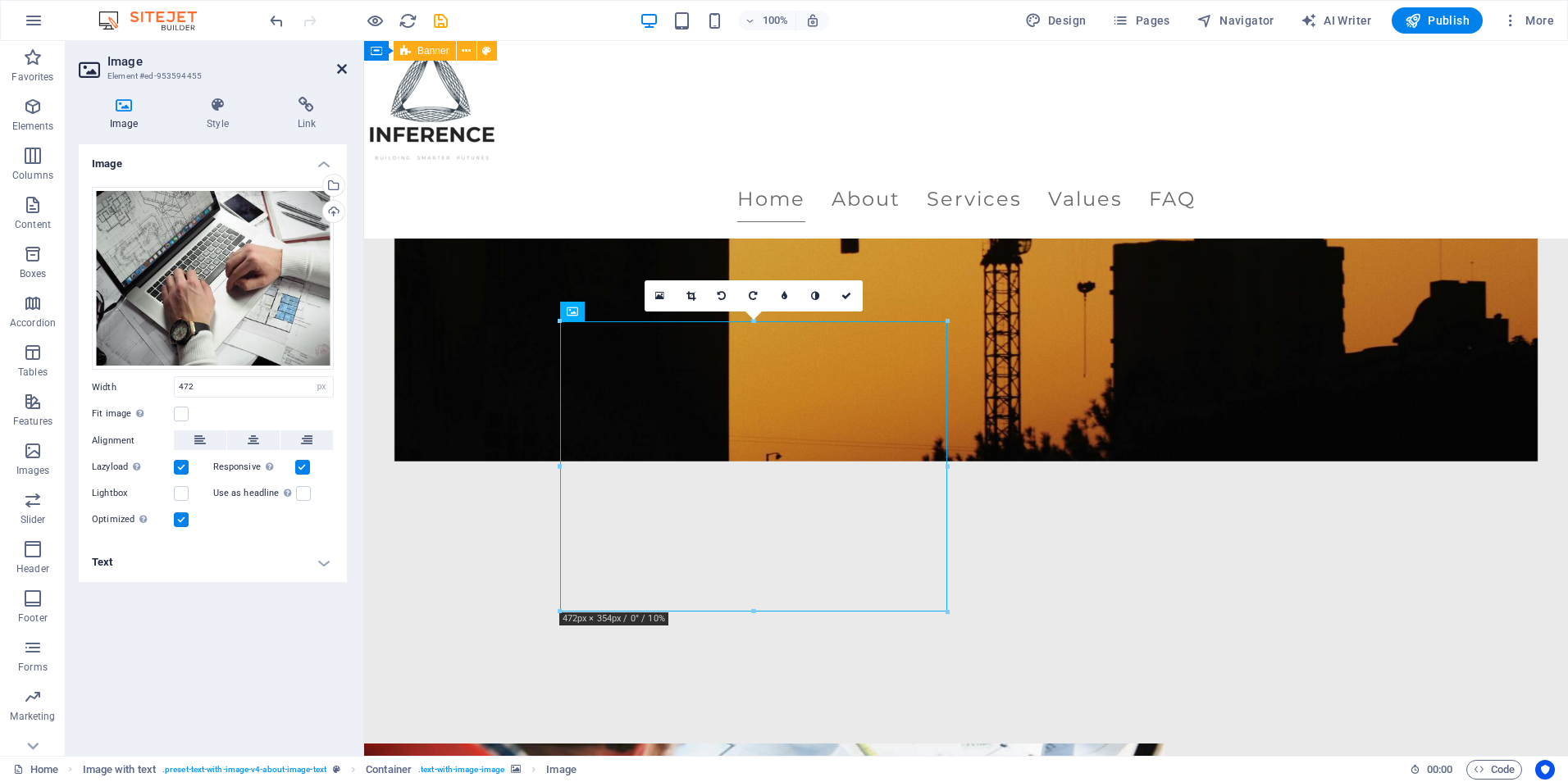
click at [341, 71] on icon at bounding box center [341, 69] width 10 height 13
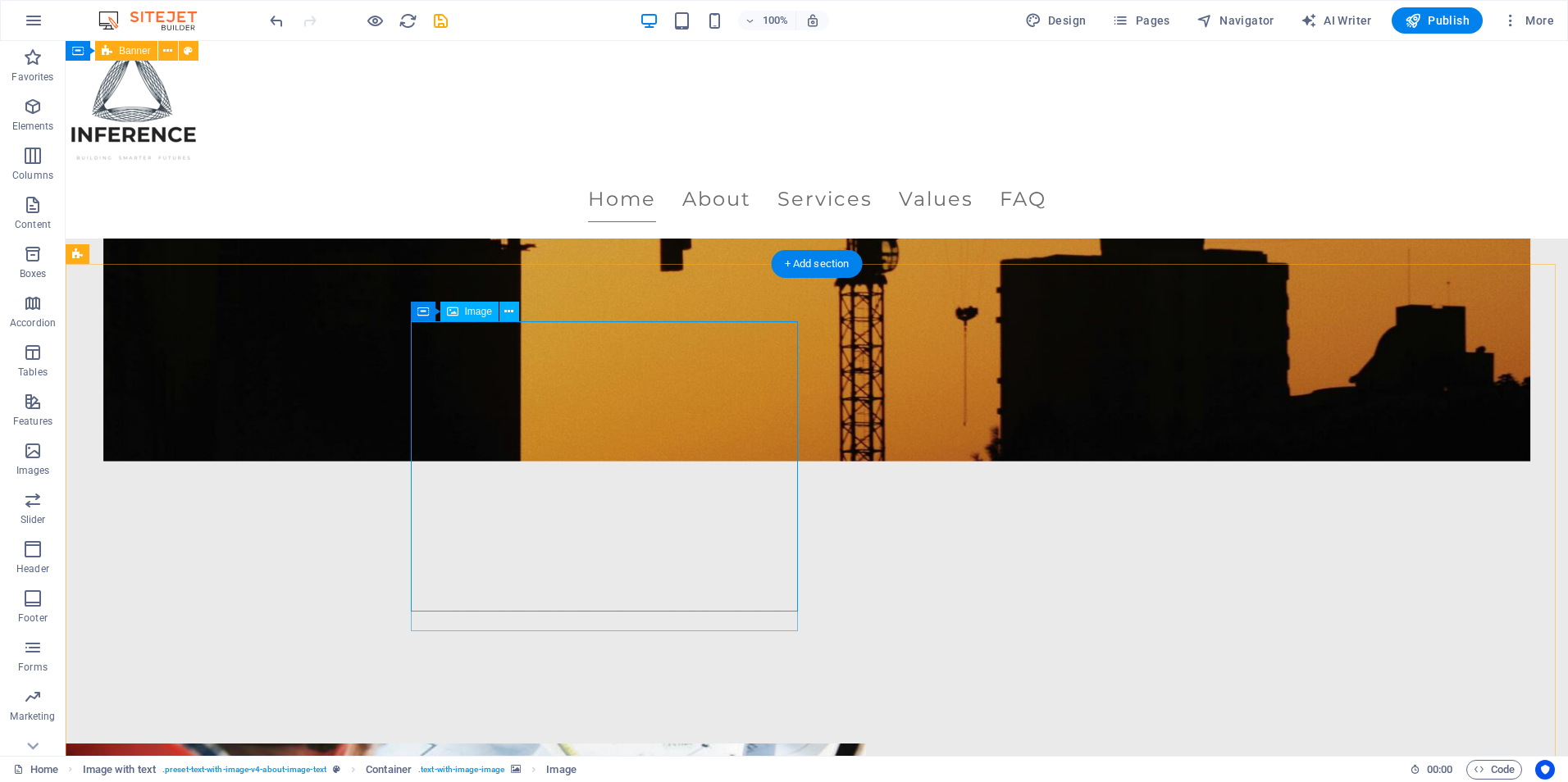
select select "px"
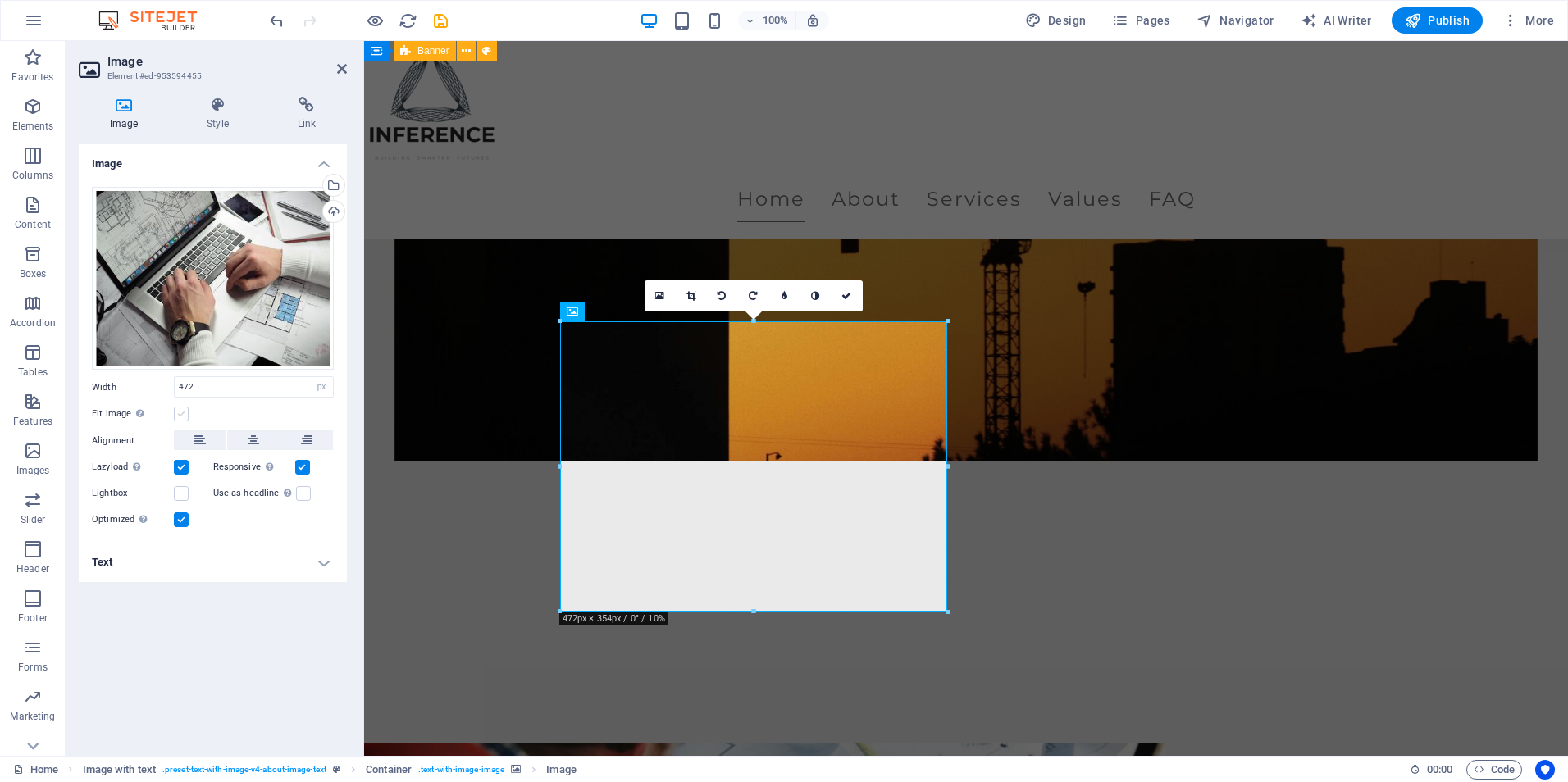
click at [178, 418] on label at bounding box center [181, 414] width 15 height 15
click at [0, 0] on input "Fit image Automatically fit image to a fixed width and height" at bounding box center [0, 0] width 0 height 0
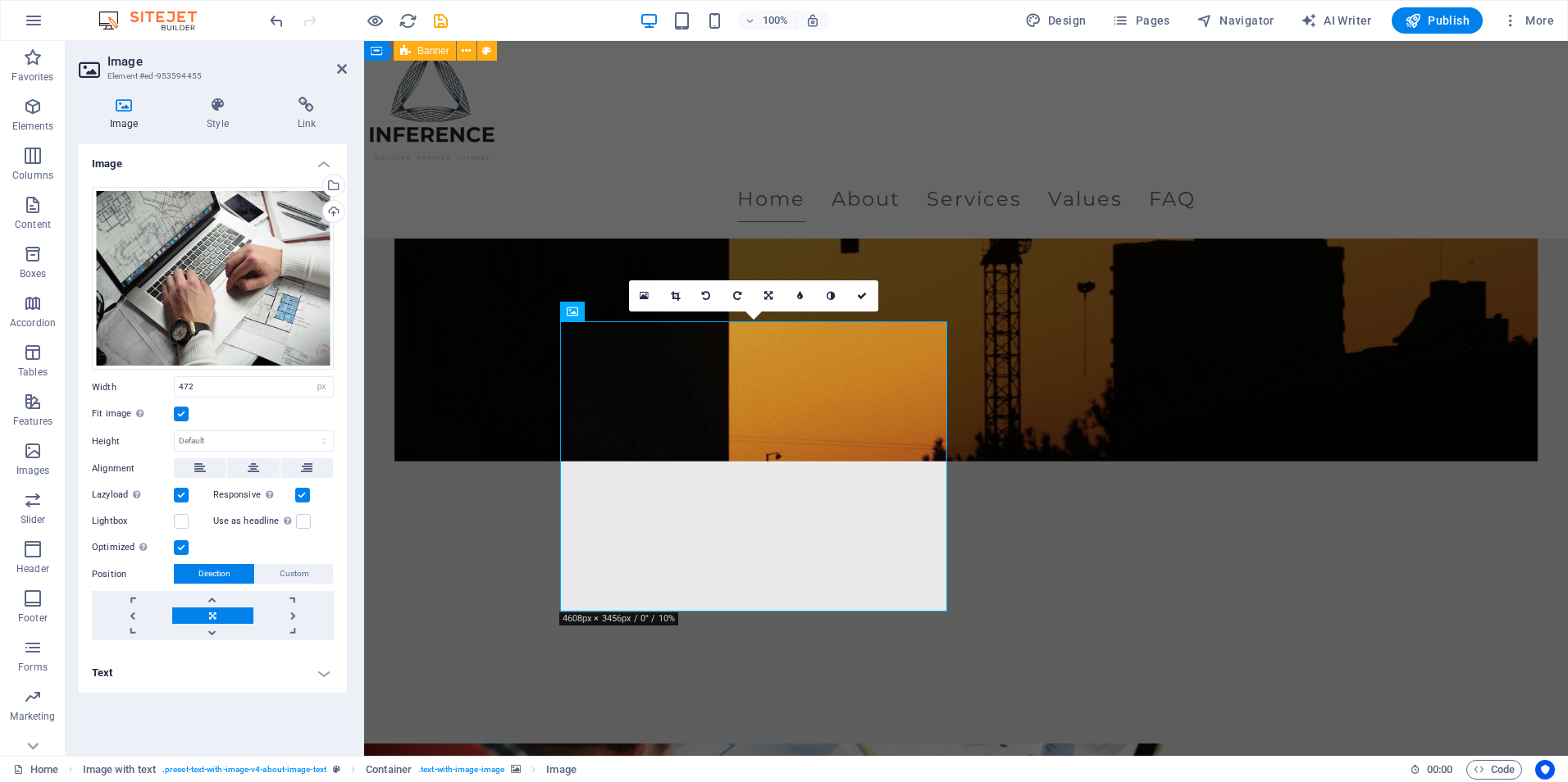
click at [186, 415] on label at bounding box center [181, 414] width 15 height 15
click at [0, 0] on input "Fit image Automatically fit image to a fixed width and height" at bounding box center [0, 0] width 0 height 0
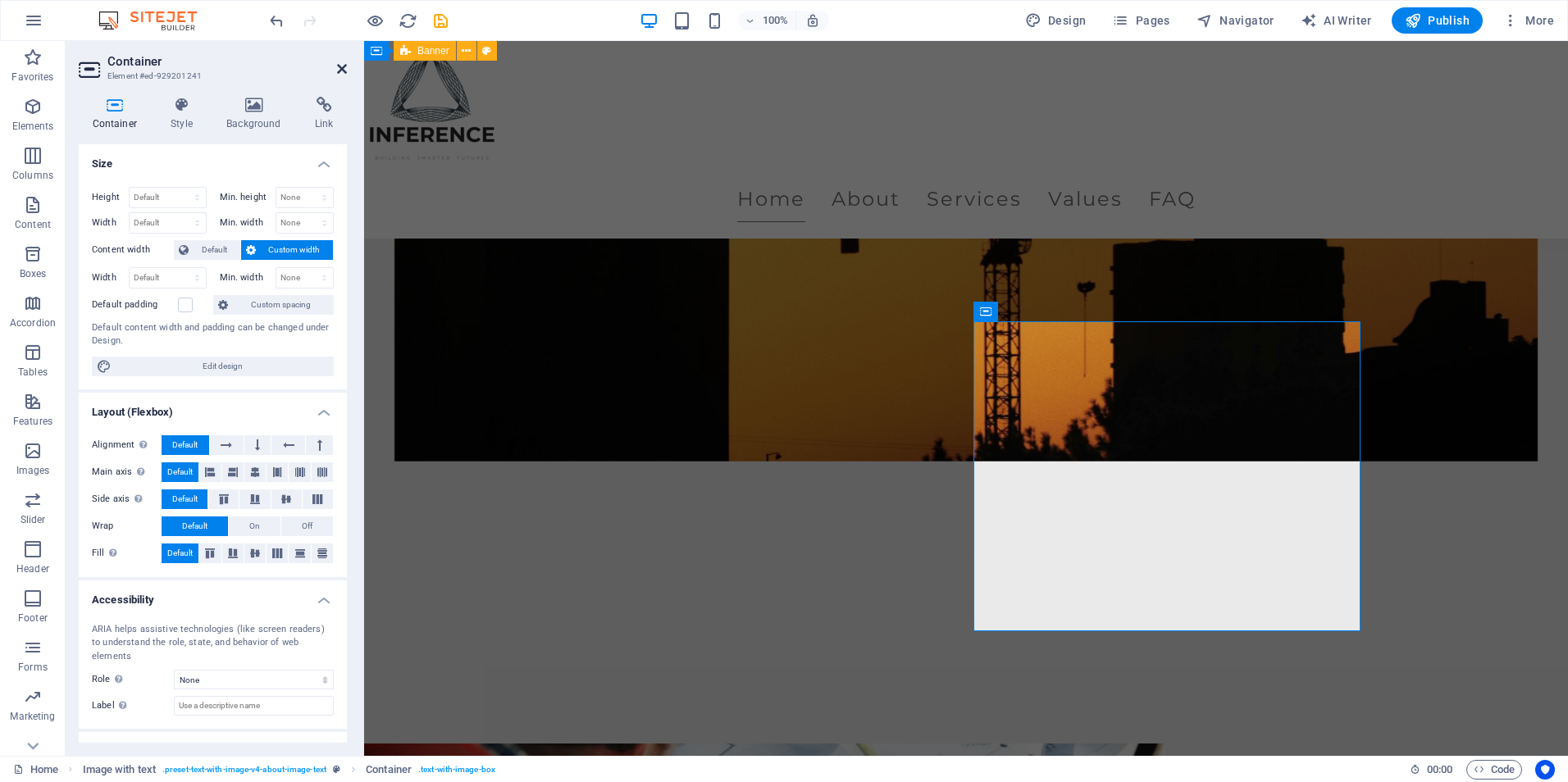
click at [345, 64] on icon at bounding box center [341, 69] width 10 height 13
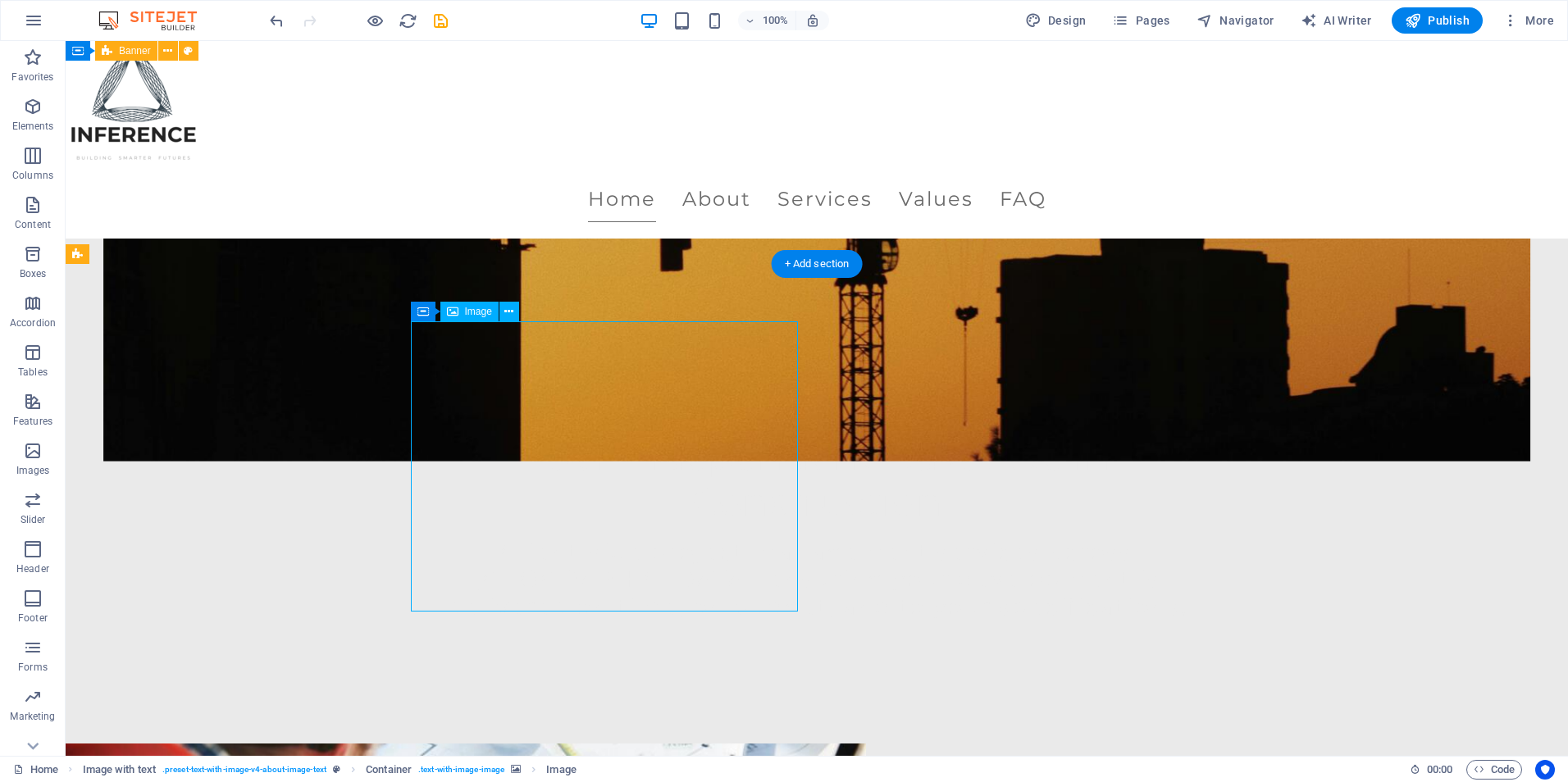
select select "px"
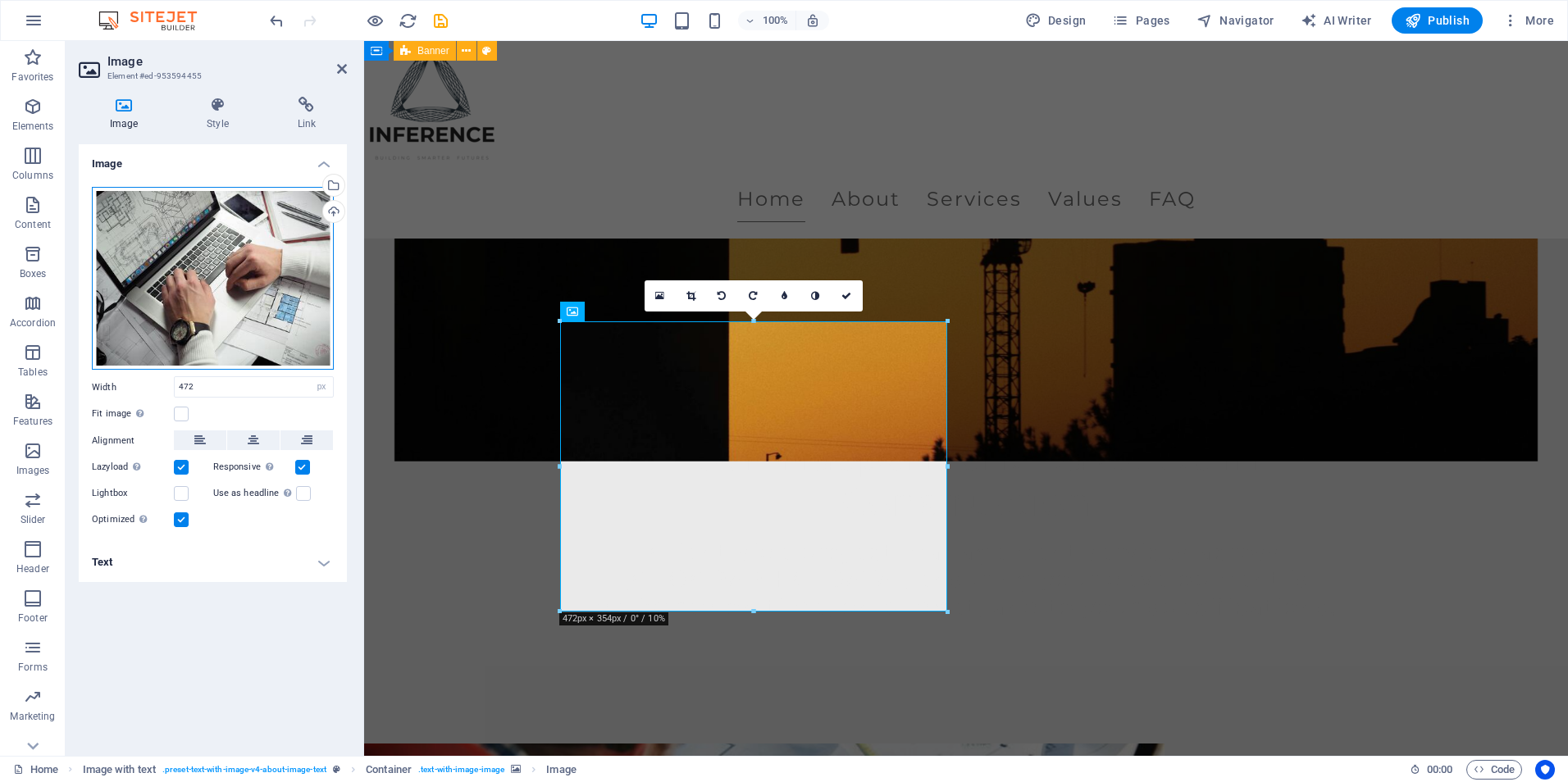
click at [218, 292] on div "Drag files here, click to choose files or select files from Files or our free s…" at bounding box center [213, 279] width 242 height 184
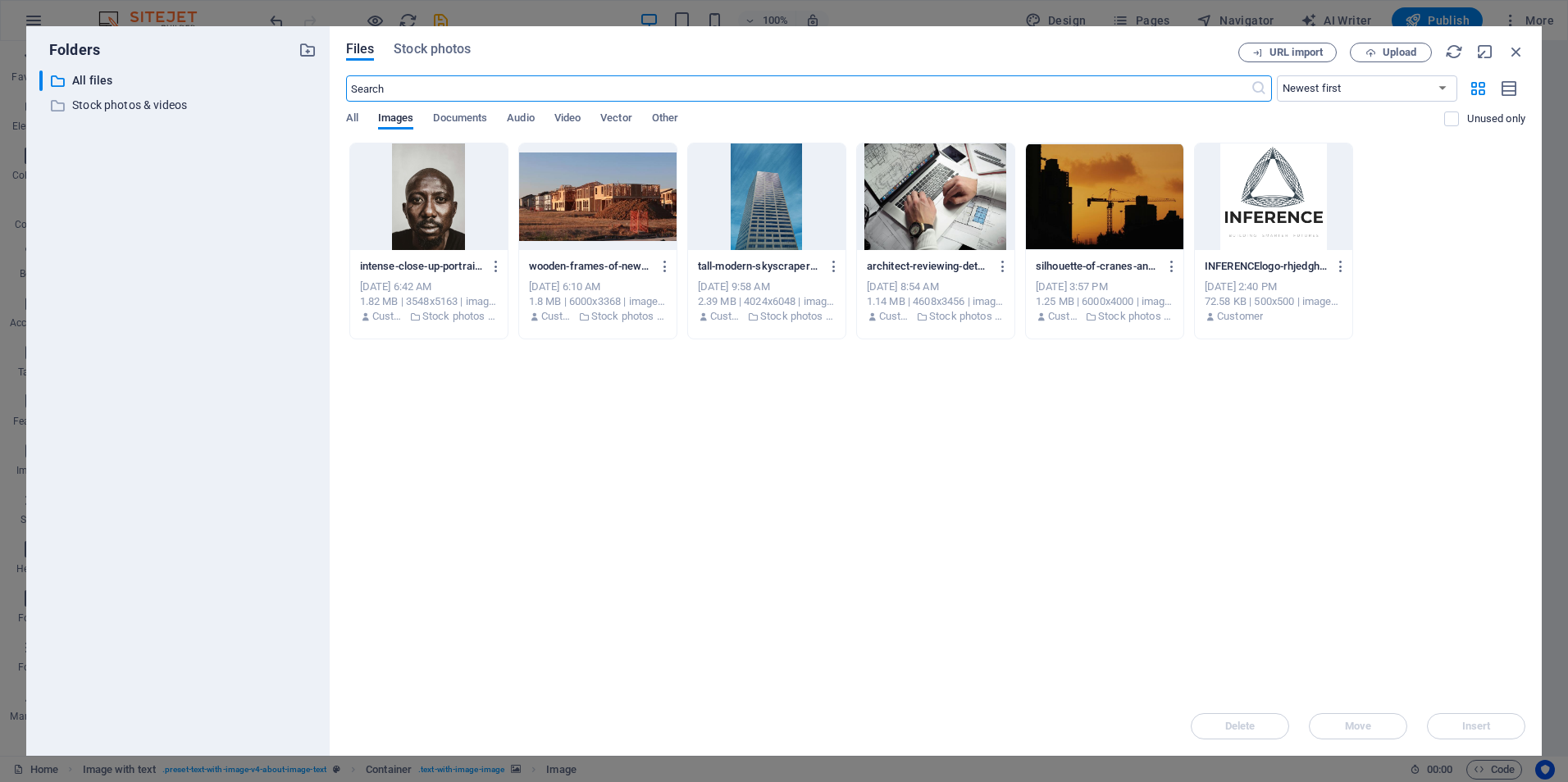
click at [907, 217] on div at bounding box center [936, 197] width 158 height 106
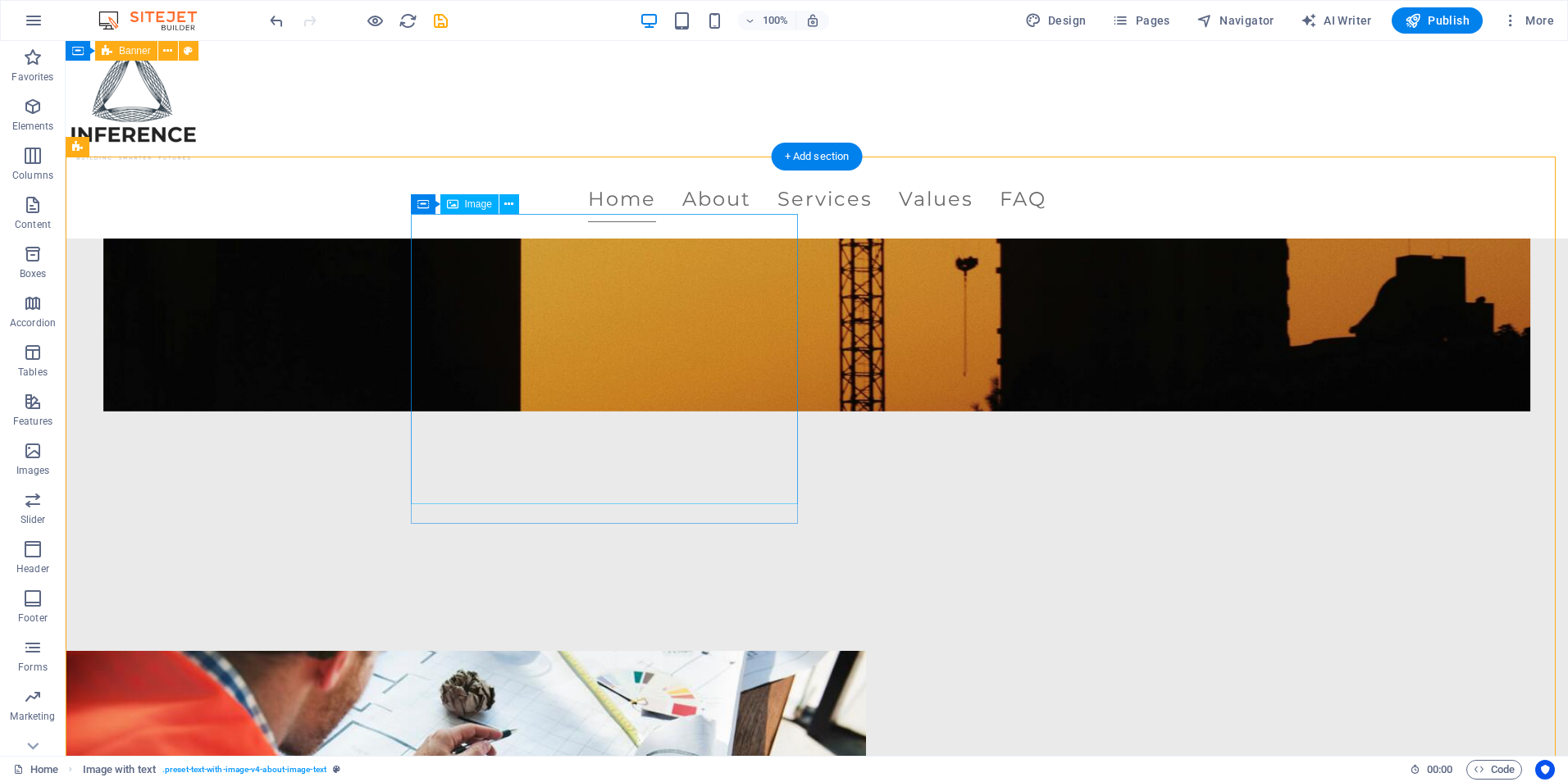
scroll to position [328, 0]
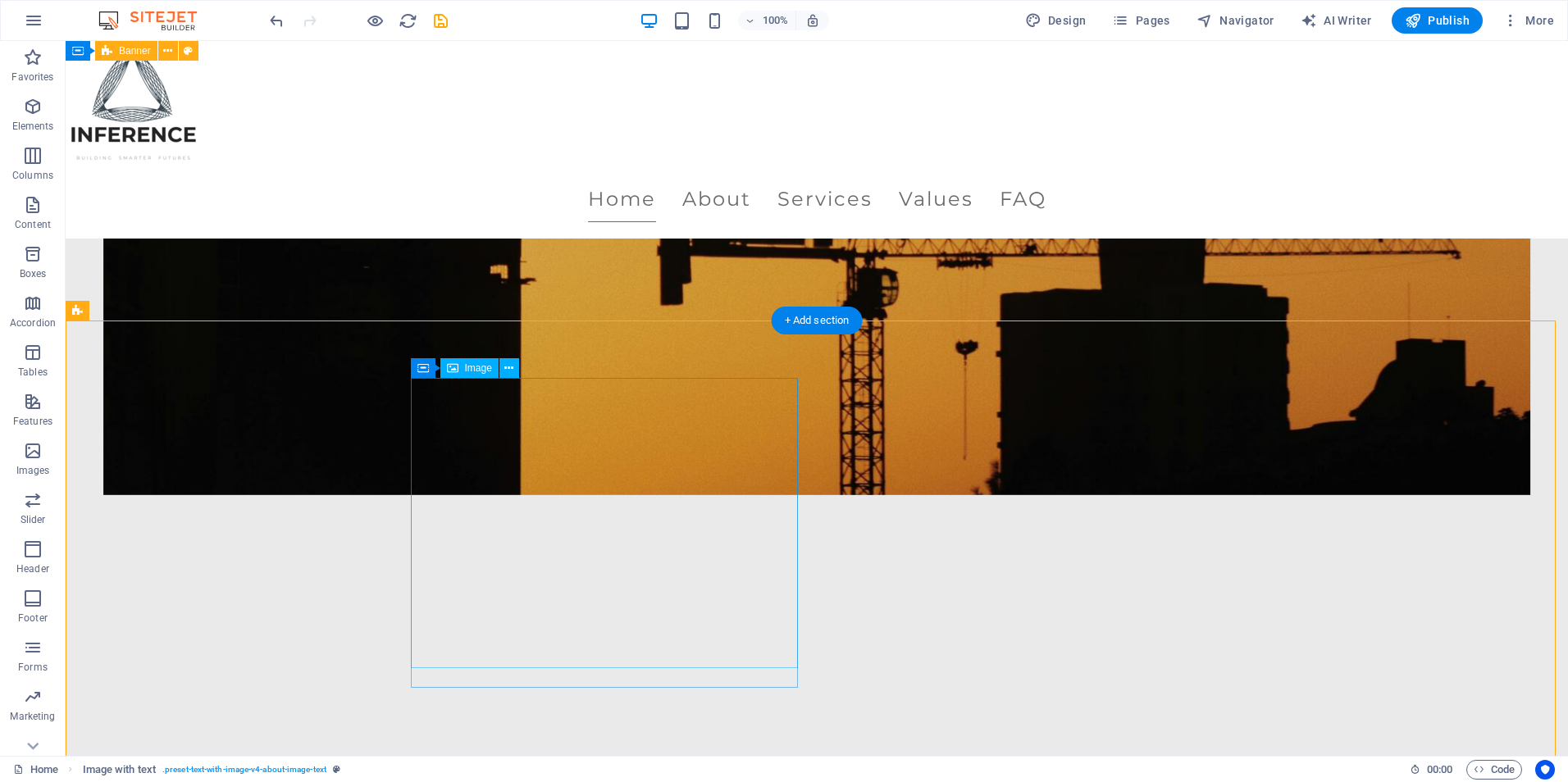
select select "px"
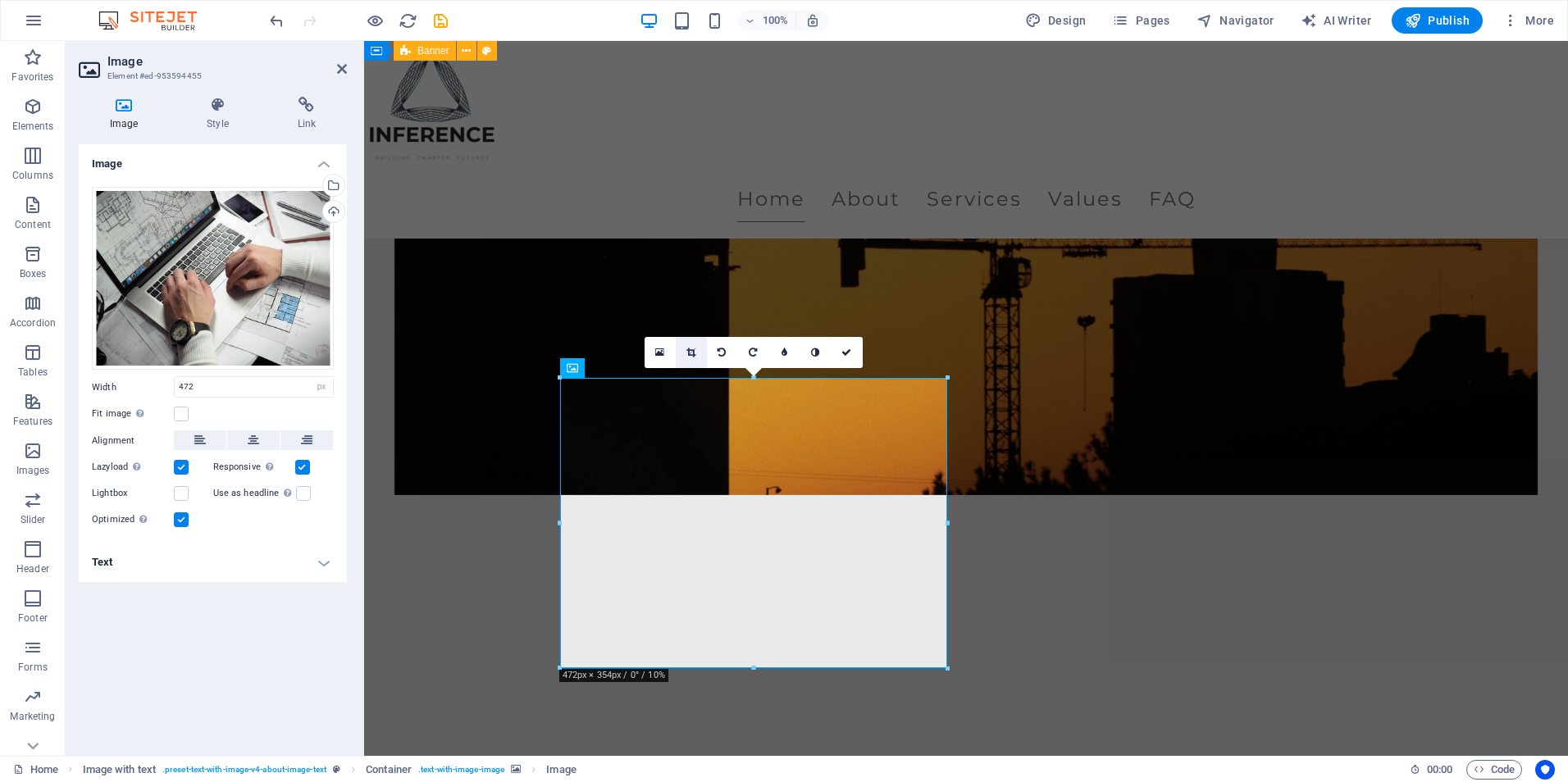
click at [697, 349] on link at bounding box center [692, 353] width 31 height 31
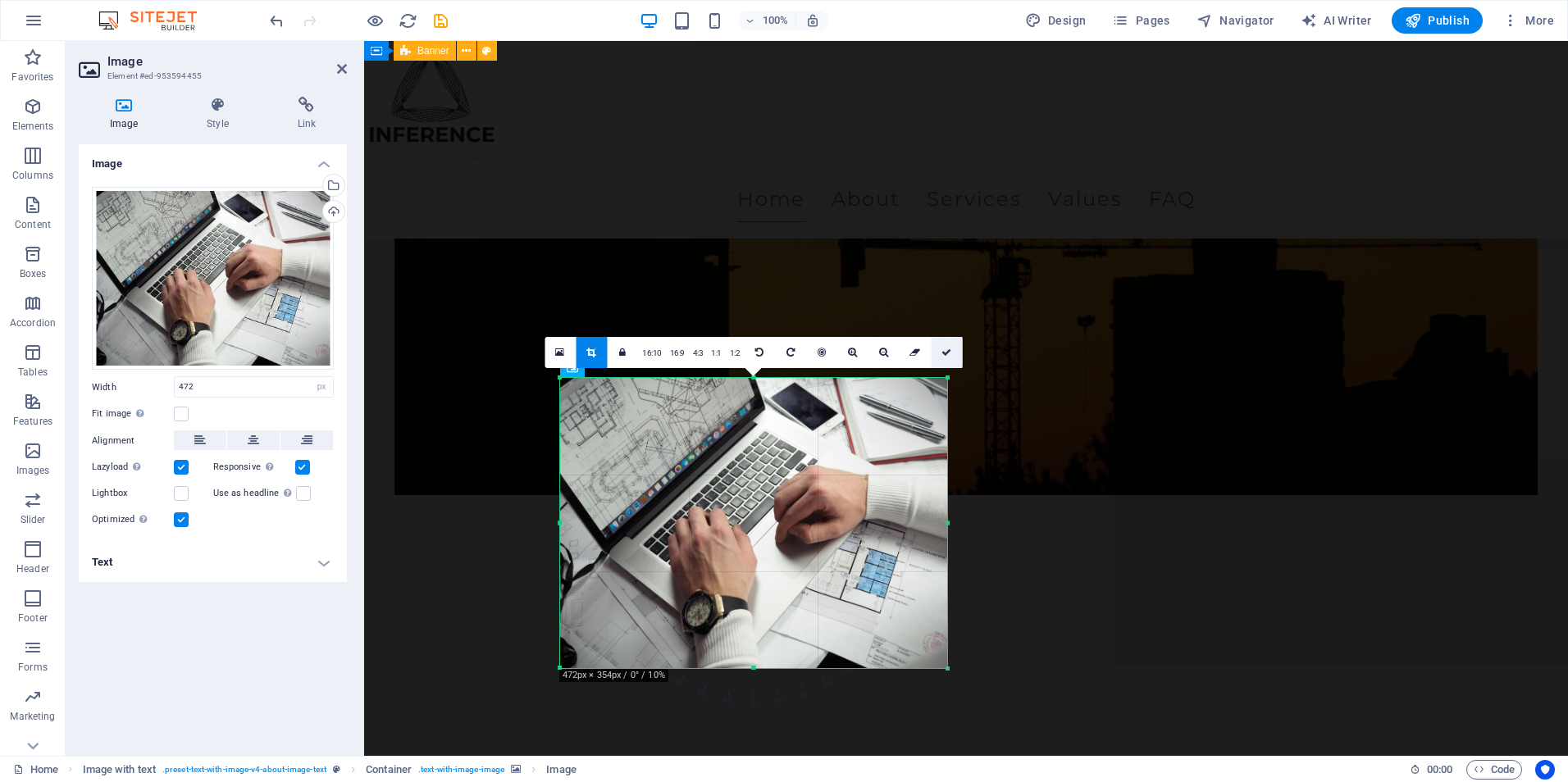
click at [950, 355] on icon at bounding box center [946, 352] width 10 height 10
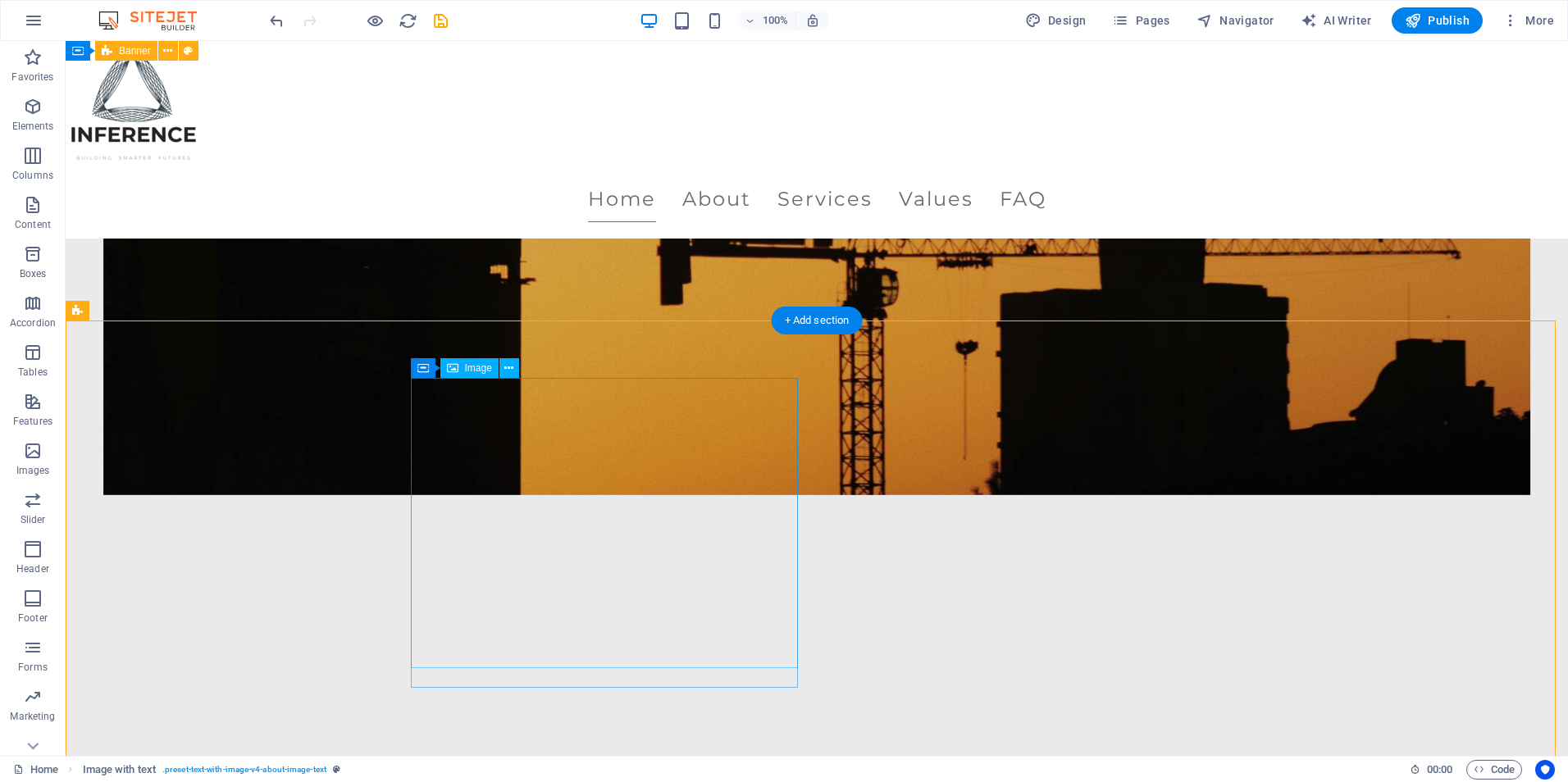
select select "px"
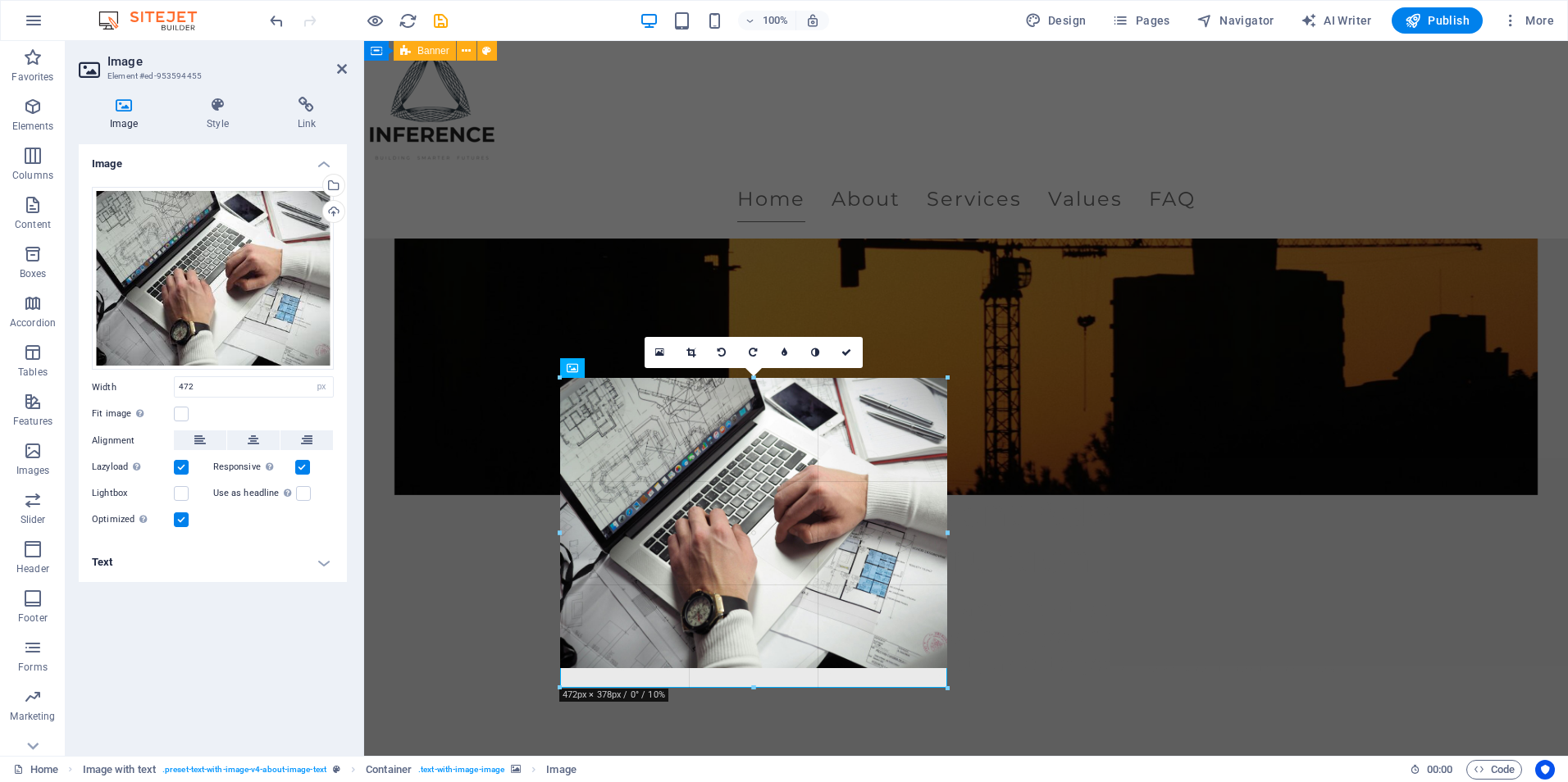
drag, startPoint x: 950, startPoint y: 670, endPoint x: 954, endPoint y: 687, distance: 17.5
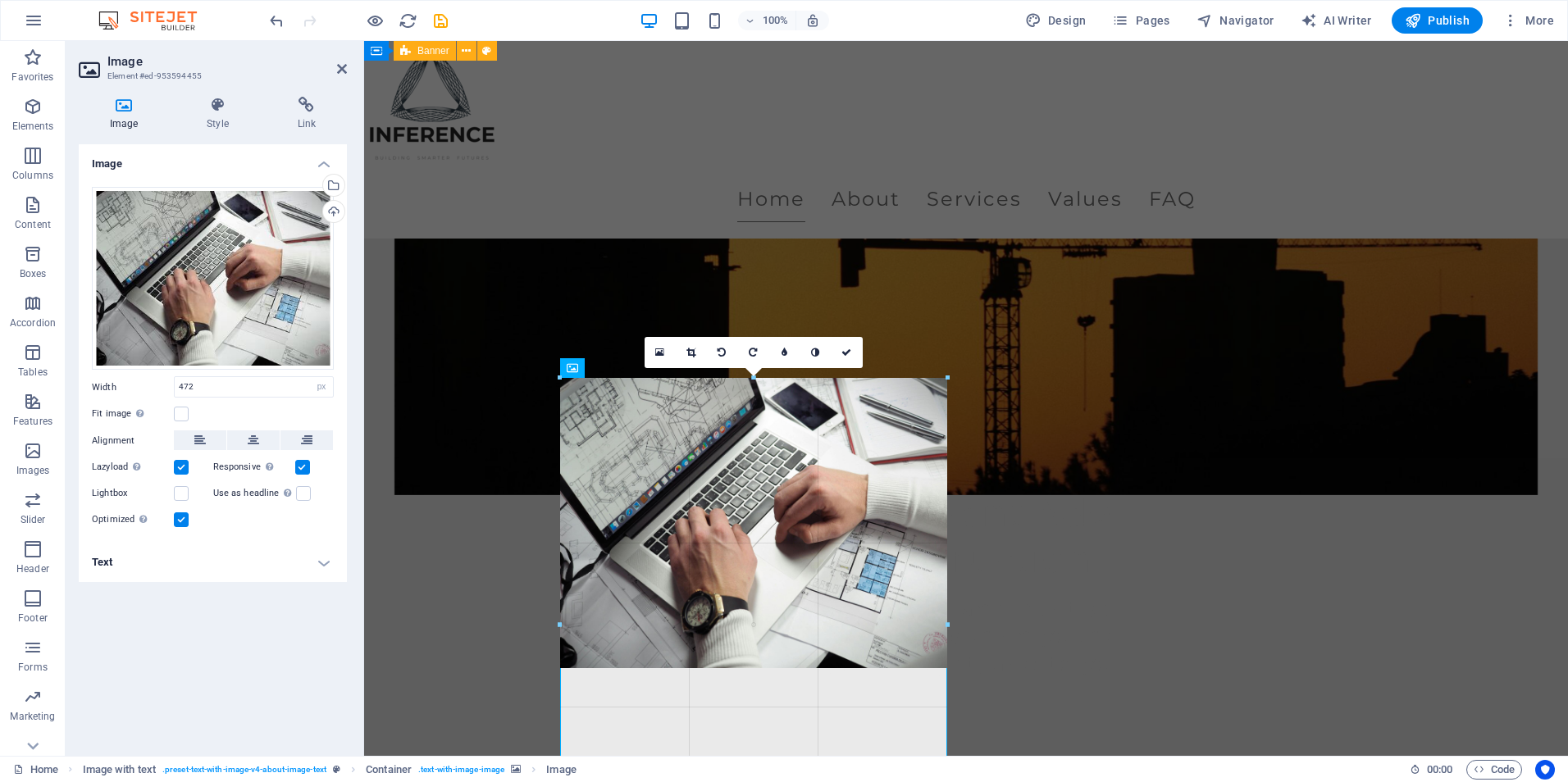
drag, startPoint x: 947, startPoint y: 667, endPoint x: 960, endPoint y: 696, distance: 31.8
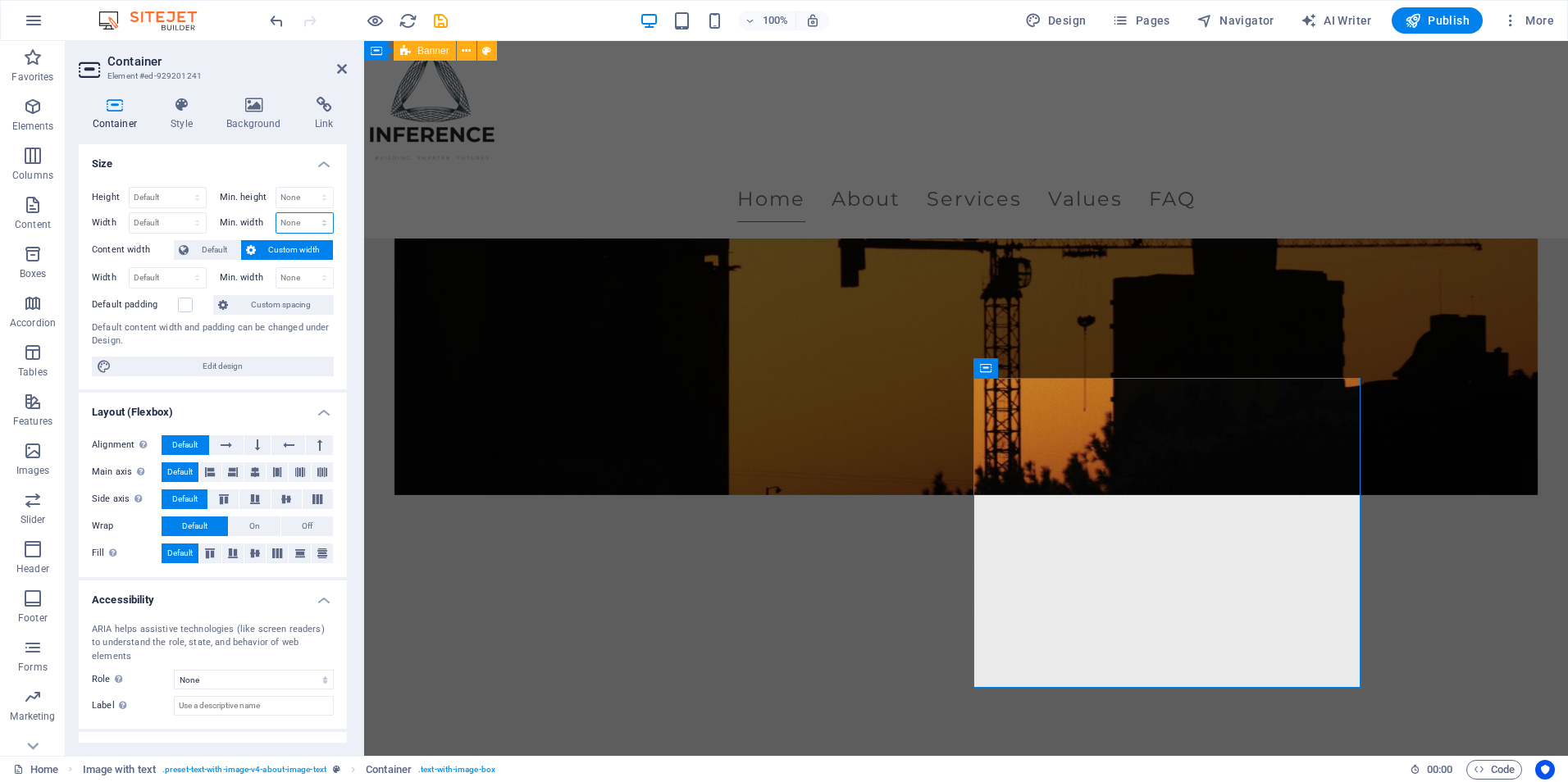
click at [289, 215] on select "None px rem % vh vw" at bounding box center [305, 223] width 57 height 20
click at [283, 282] on select "None px rem % vh vw" at bounding box center [305, 278] width 57 height 20
click at [283, 273] on select "None px rem % vh vw" at bounding box center [305, 278] width 57 height 20
click at [274, 297] on span "Custom spacing" at bounding box center [280, 305] width 96 height 20
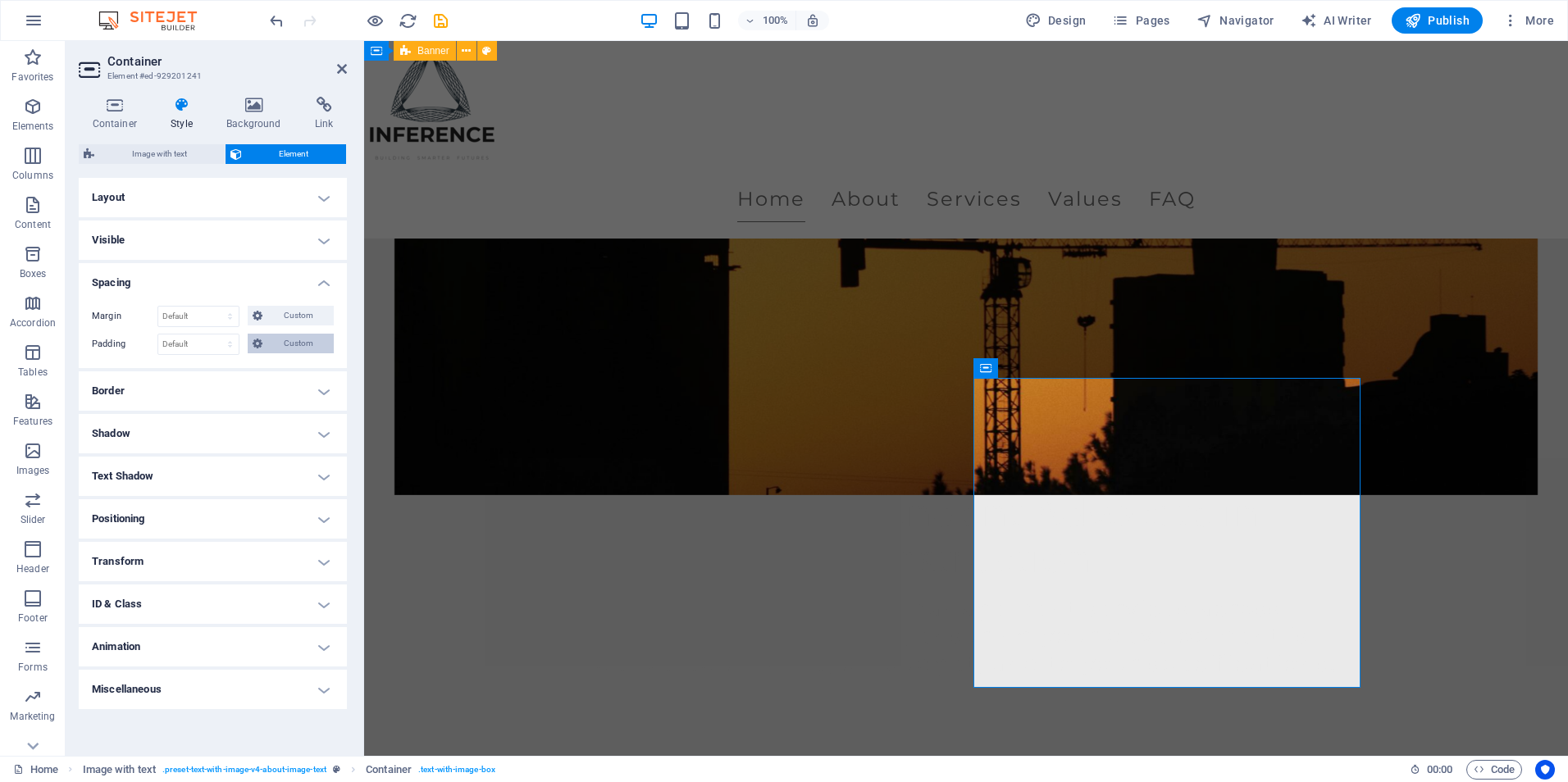
click at [279, 349] on span "Custom" at bounding box center [298, 343] width 62 height 20
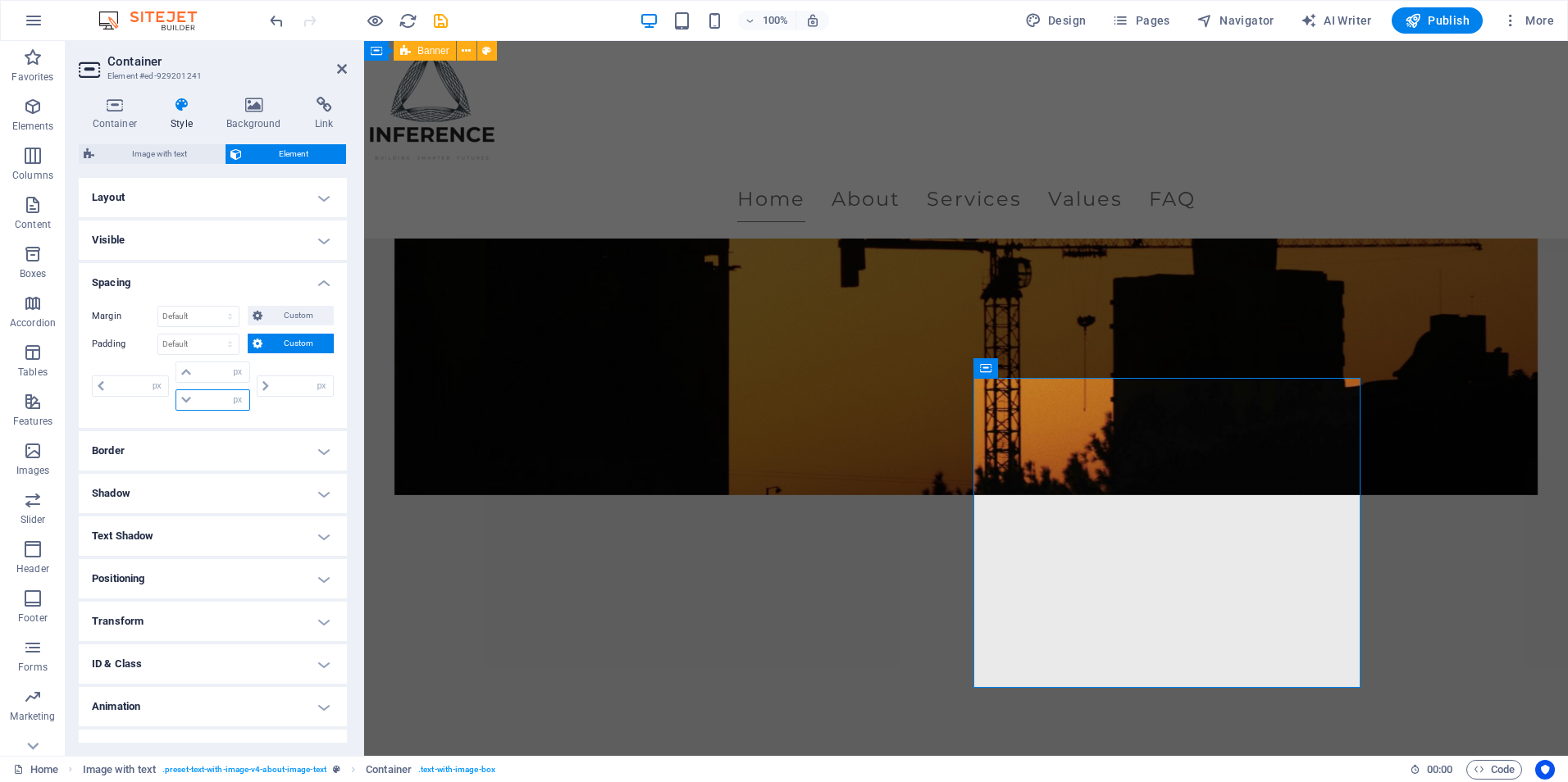
click at [212, 399] on input "number" at bounding box center [222, 400] width 52 height 20
type input "10"
type input "0"
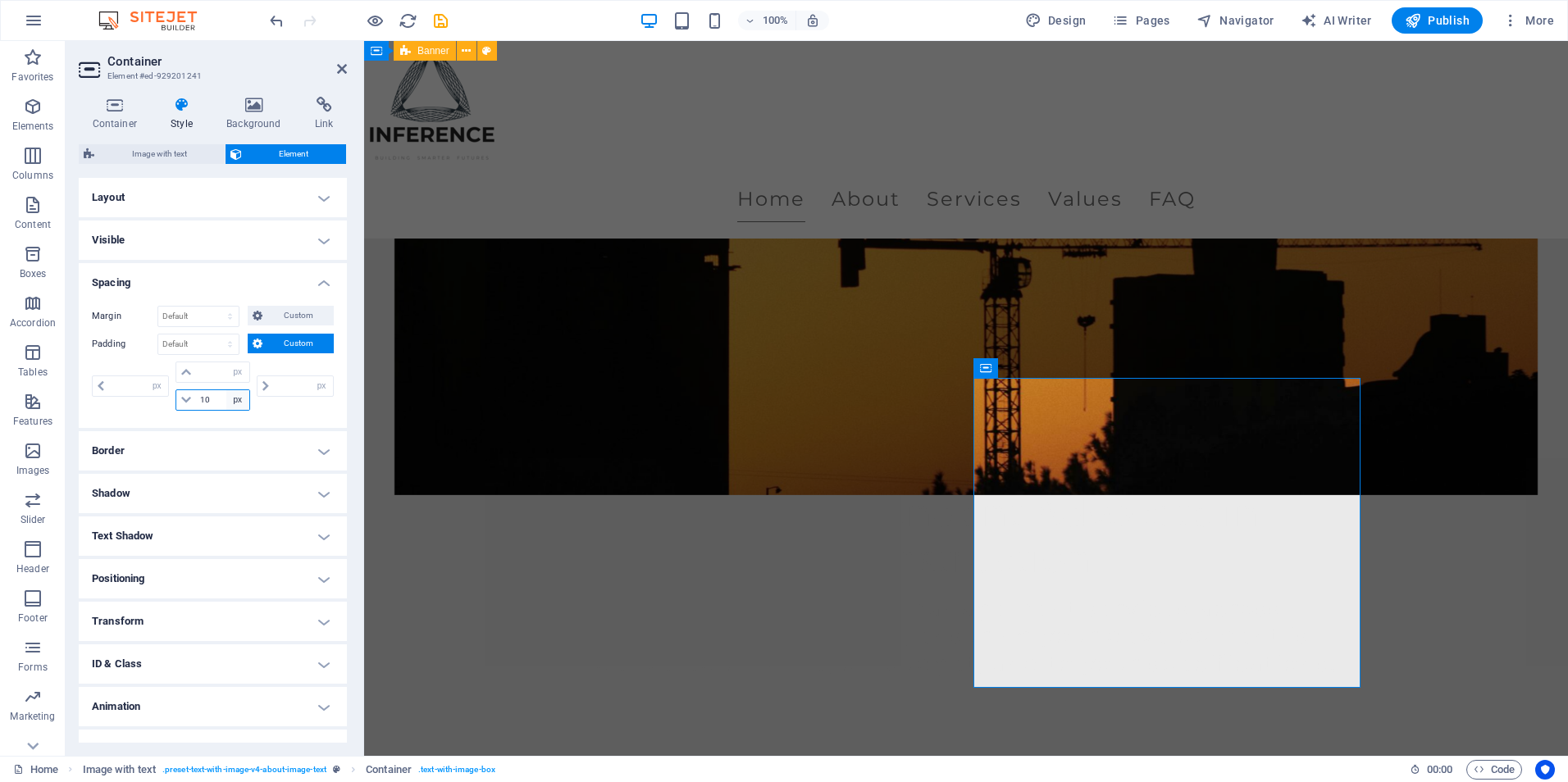
type input "0"
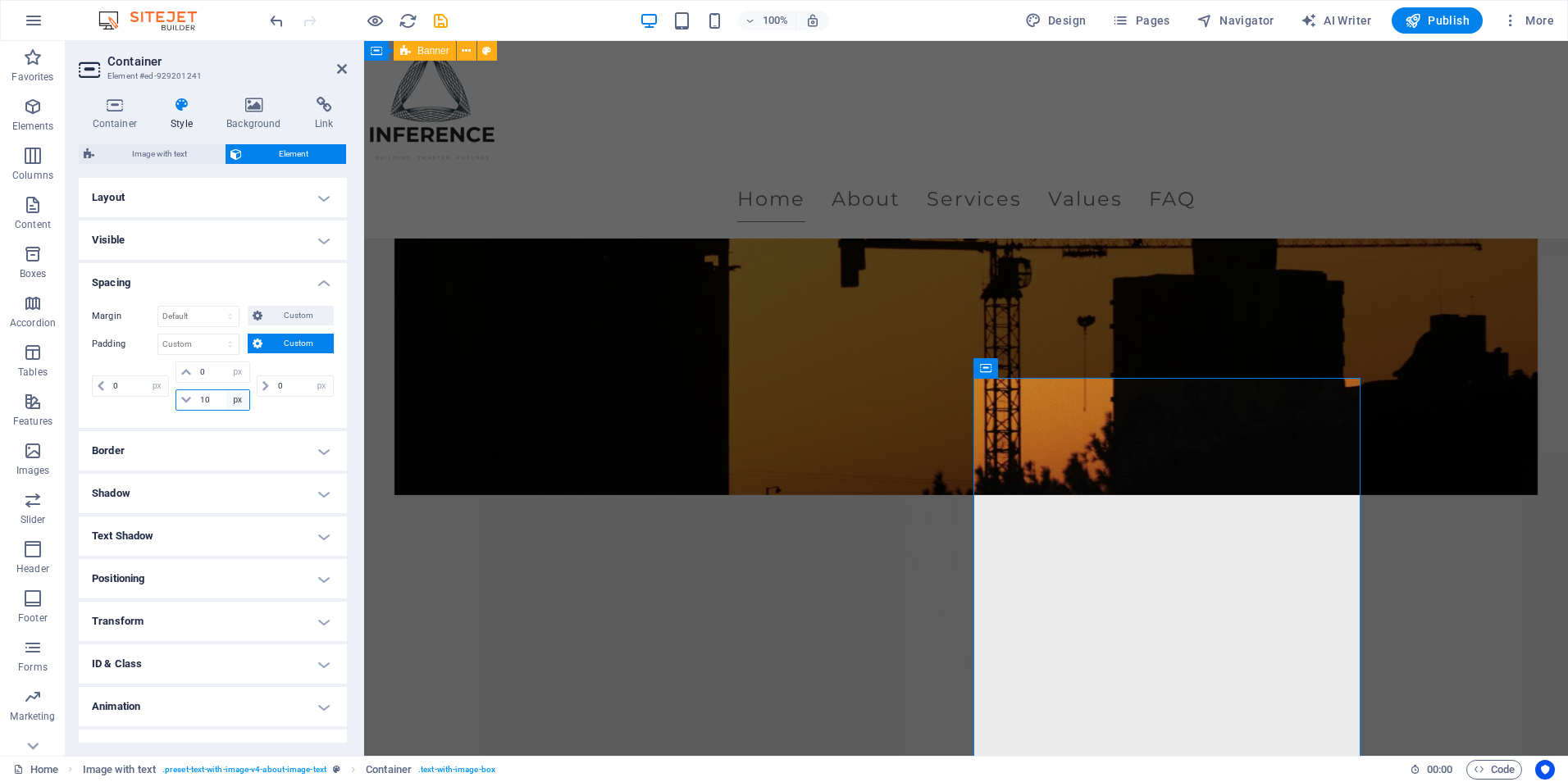
type input "1"
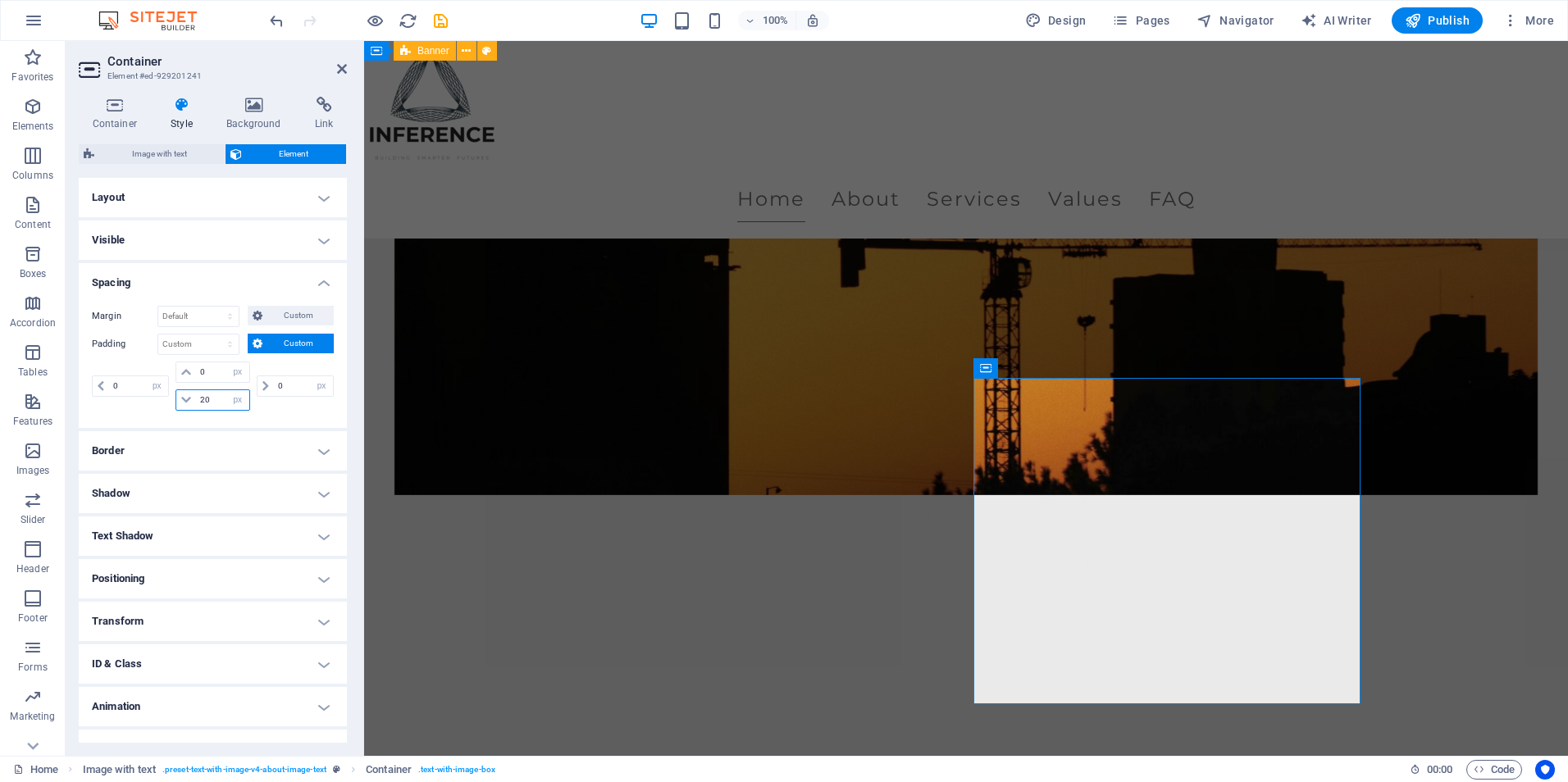
type input "2"
type input "1"
type input "5"
type input "4"
type input "1"
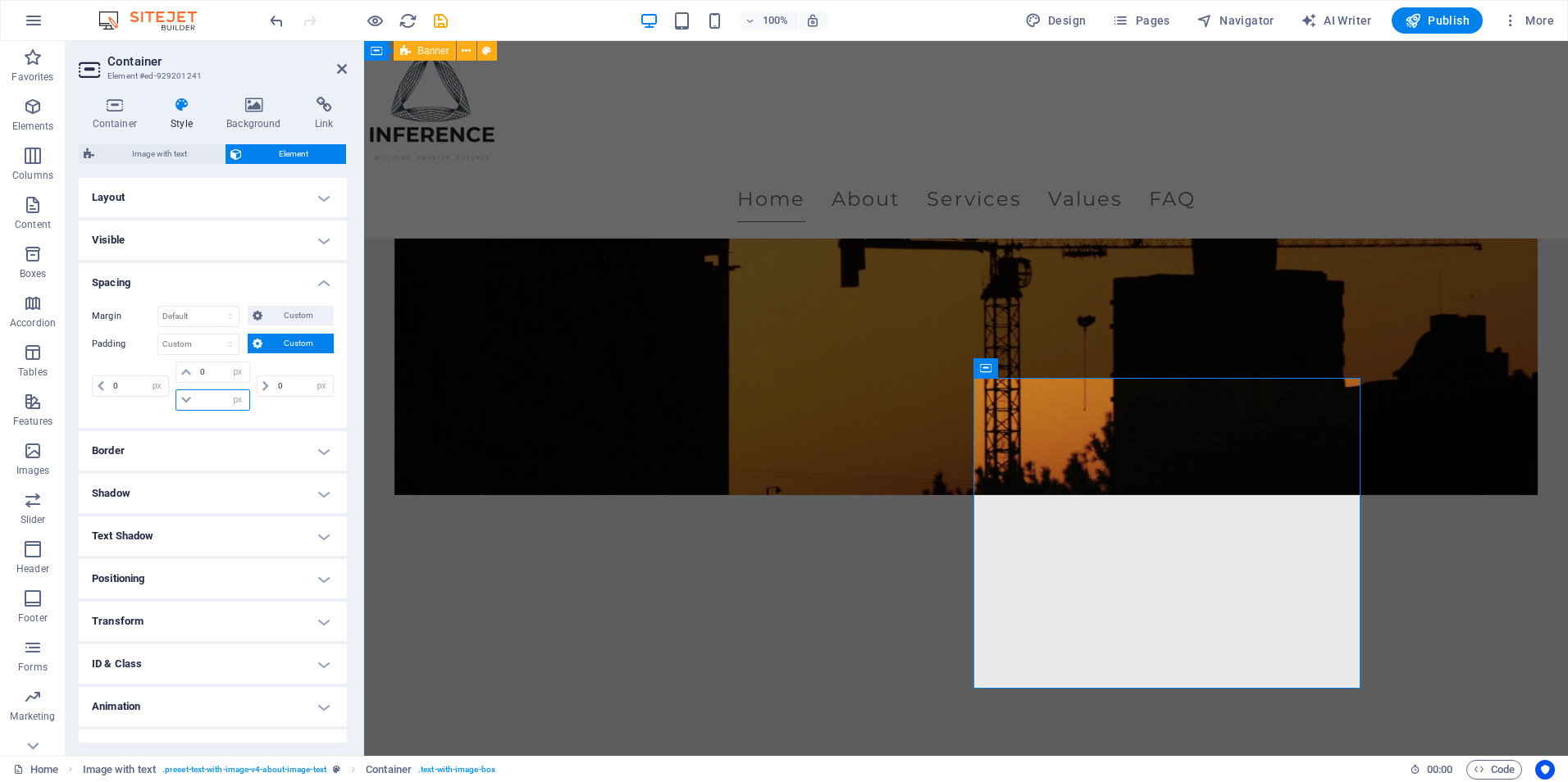
type input "0"
select select "px"
type input "0"
click at [340, 67] on icon at bounding box center [341, 69] width 10 height 13
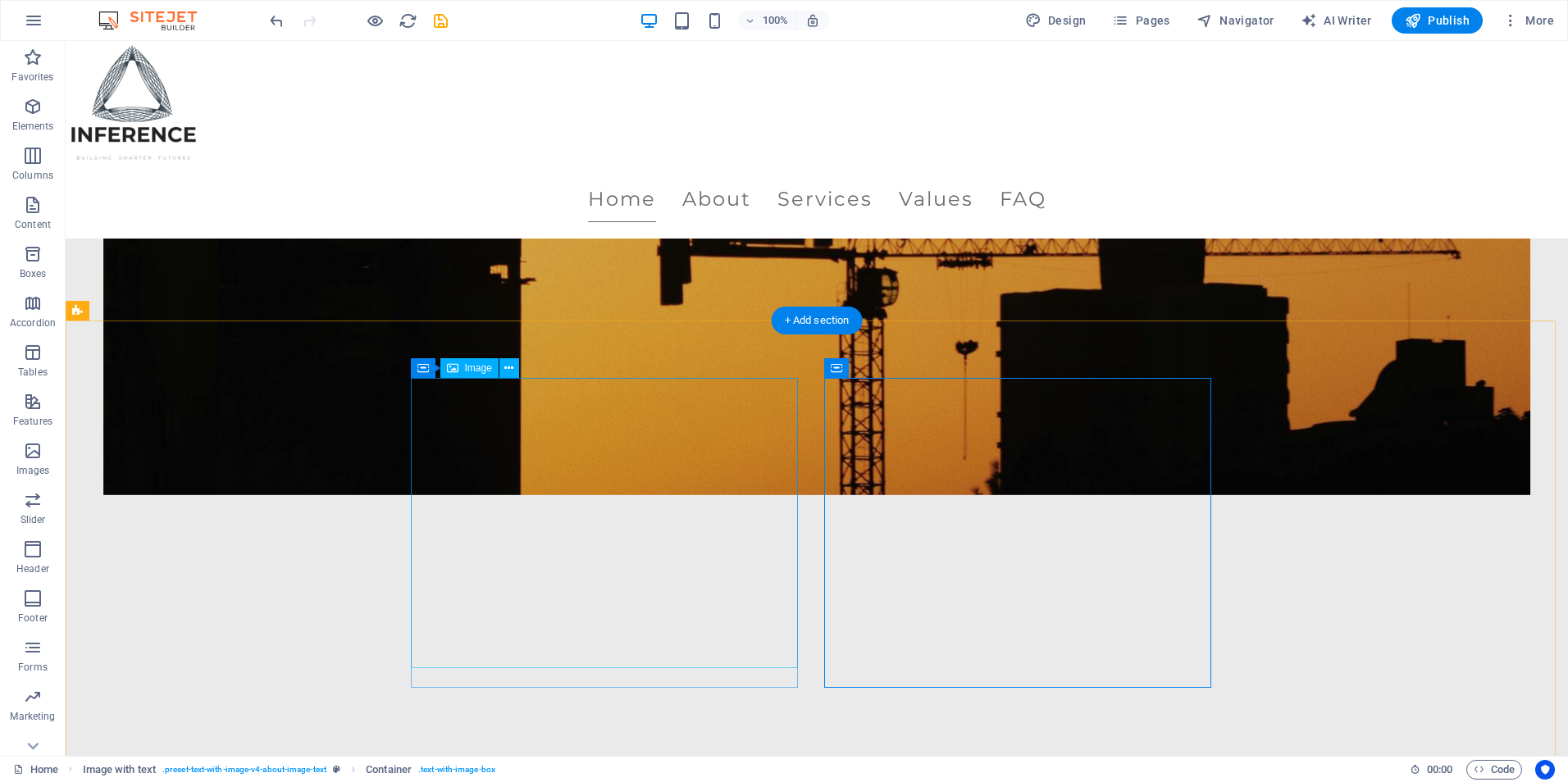
select select "px"
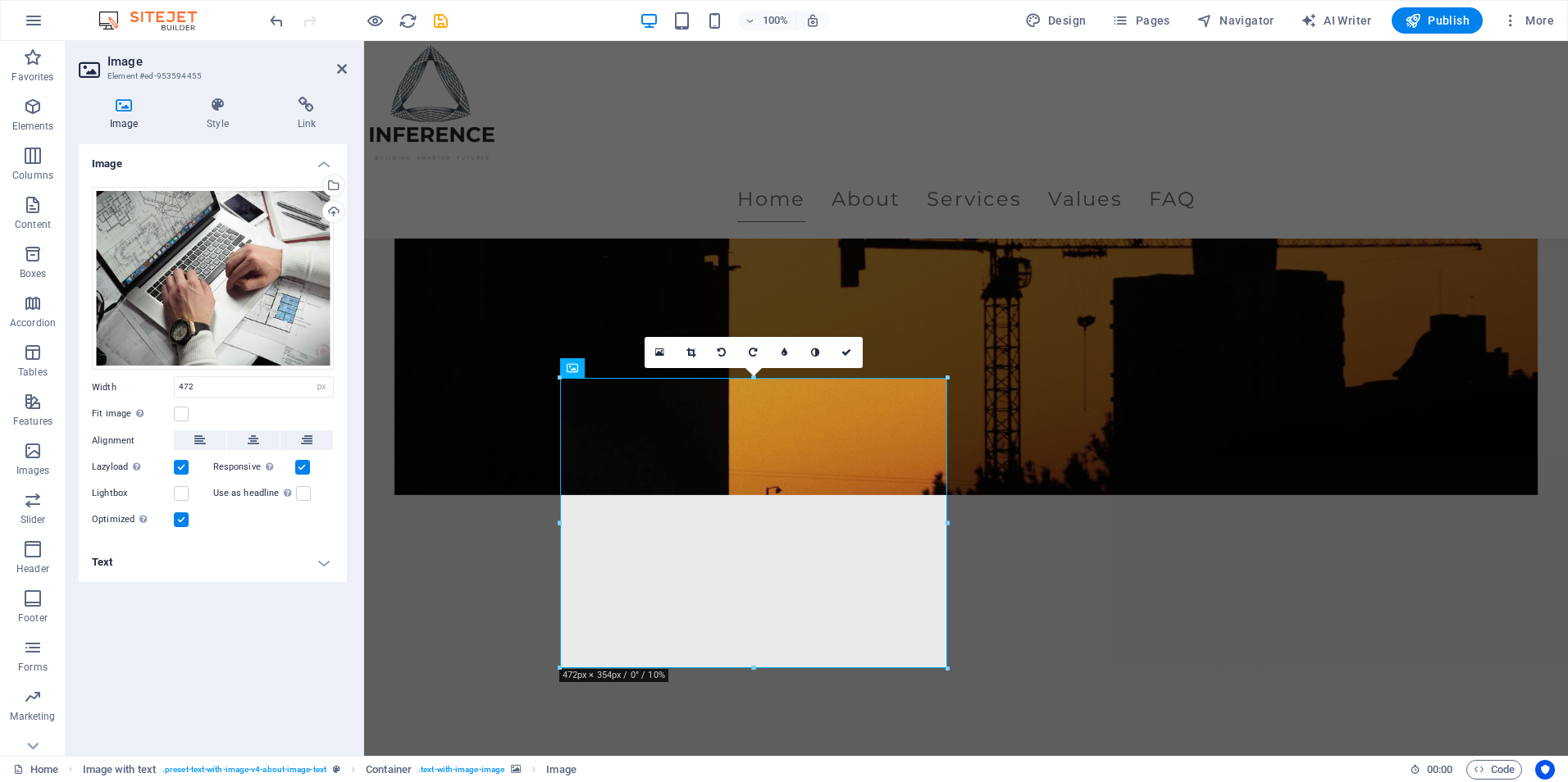
click at [235, 139] on div "Image Style Link Image Drag files here, click to choose files or select files f…" at bounding box center [213, 420] width 268 height 646
click at [229, 130] on h4 "Style" at bounding box center [221, 114] width 91 height 35
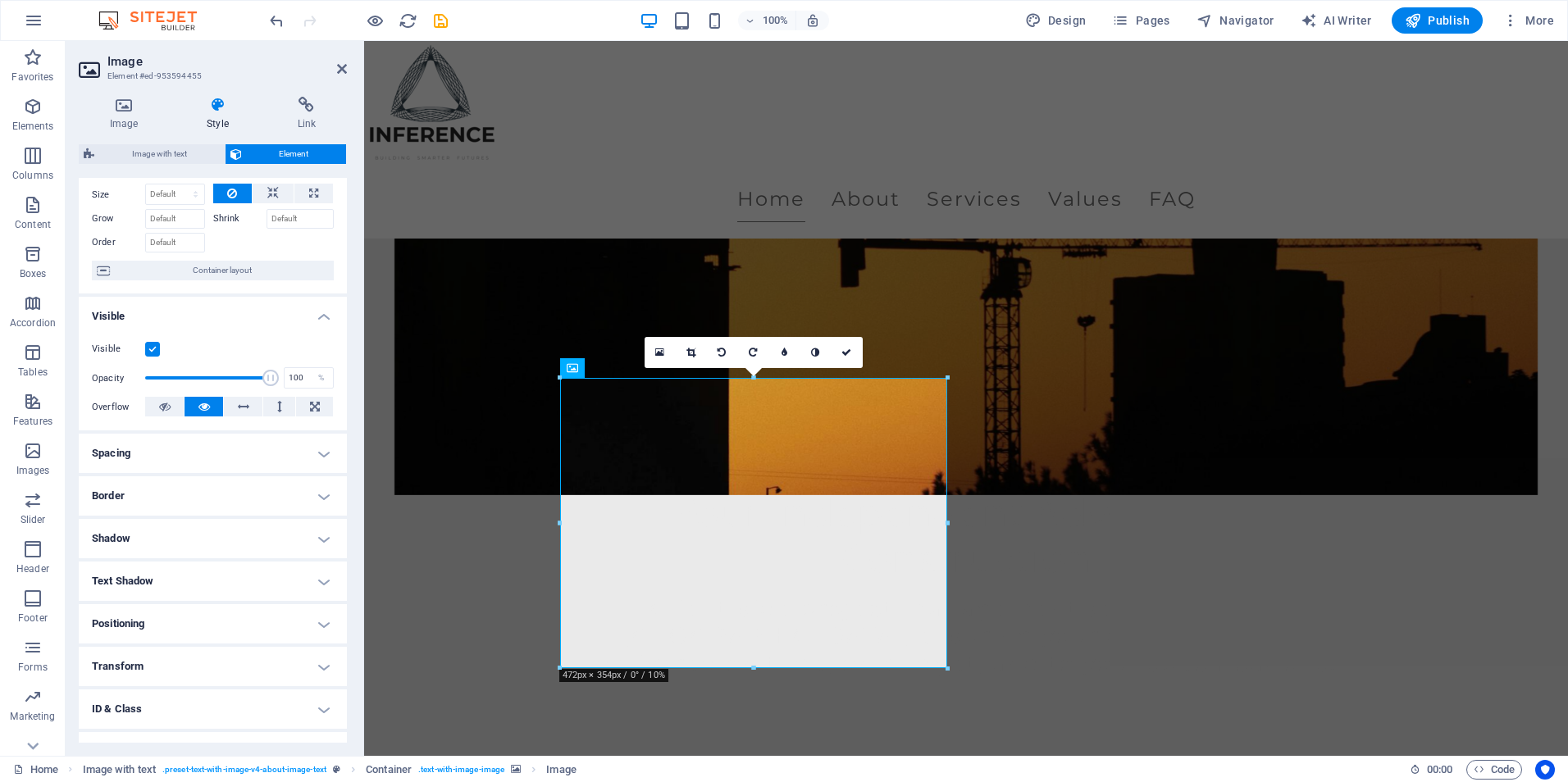
scroll to position [82, 0]
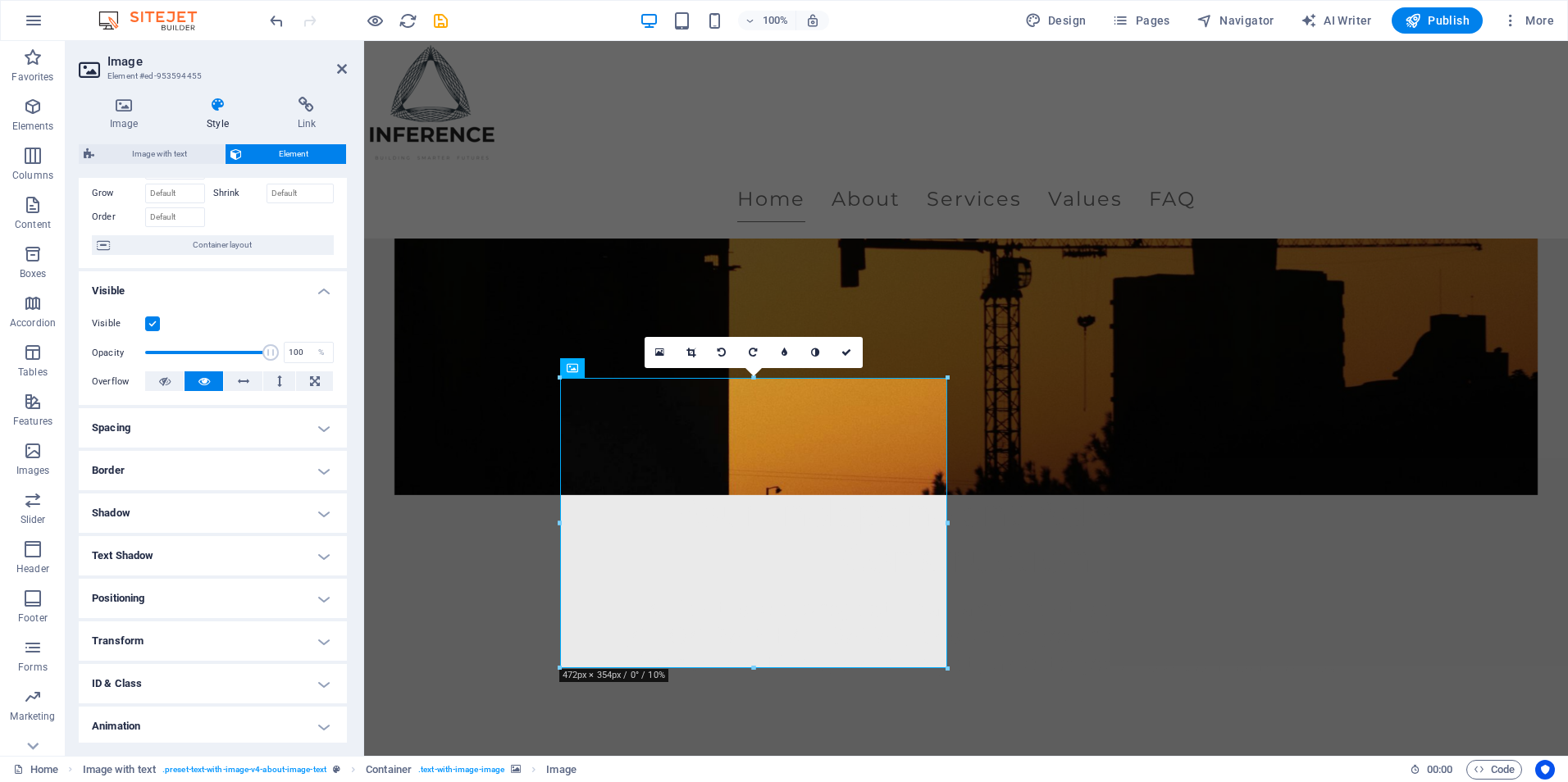
click at [216, 428] on h4 "Spacing" at bounding box center [213, 428] width 268 height 39
click at [274, 489] on span "Custom" at bounding box center [298, 489] width 62 height 20
click at [201, 541] on input "number" at bounding box center [222, 545] width 52 height 20
type input "1"
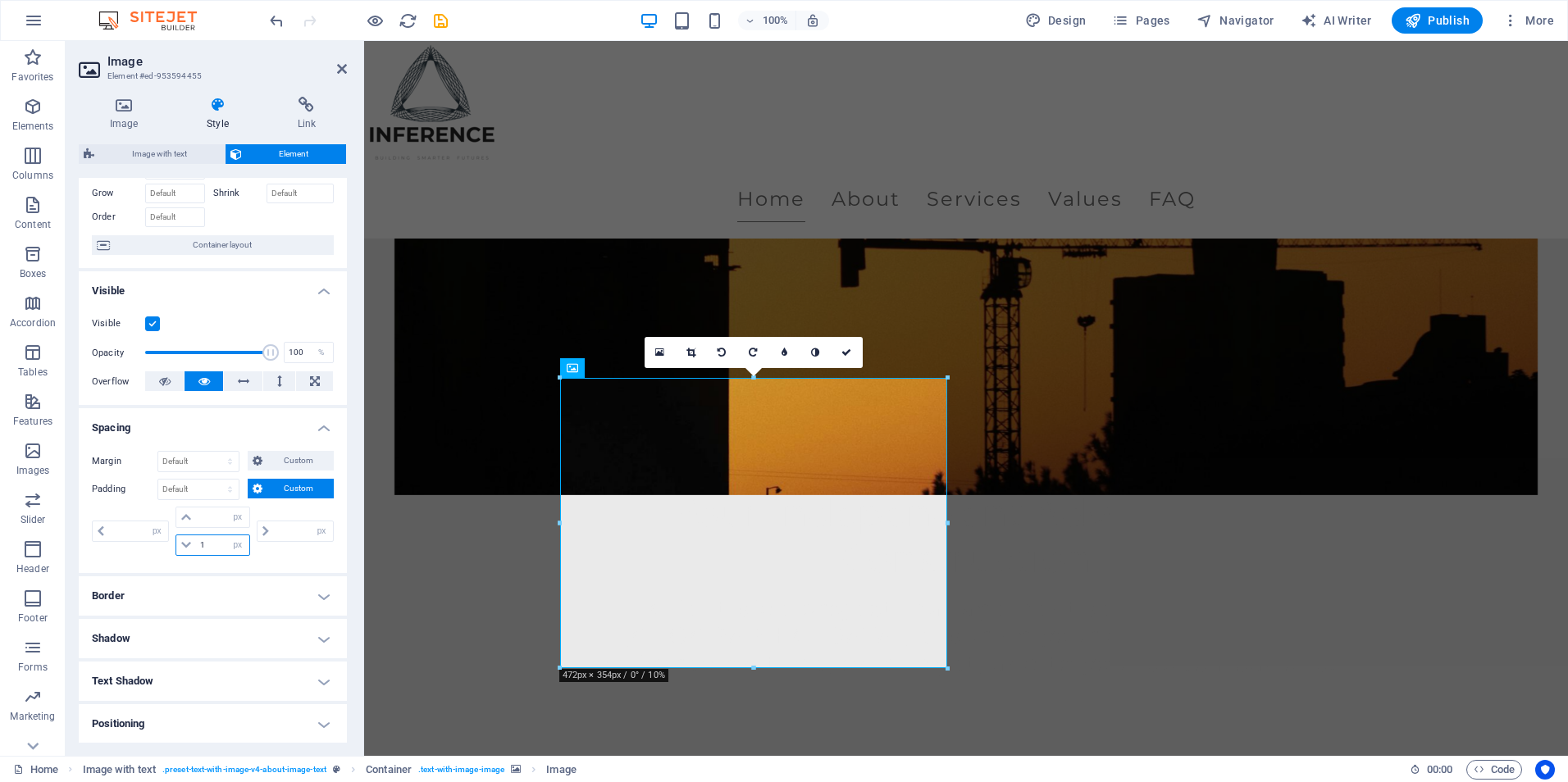
type input "0"
type input "1"
type input "8"
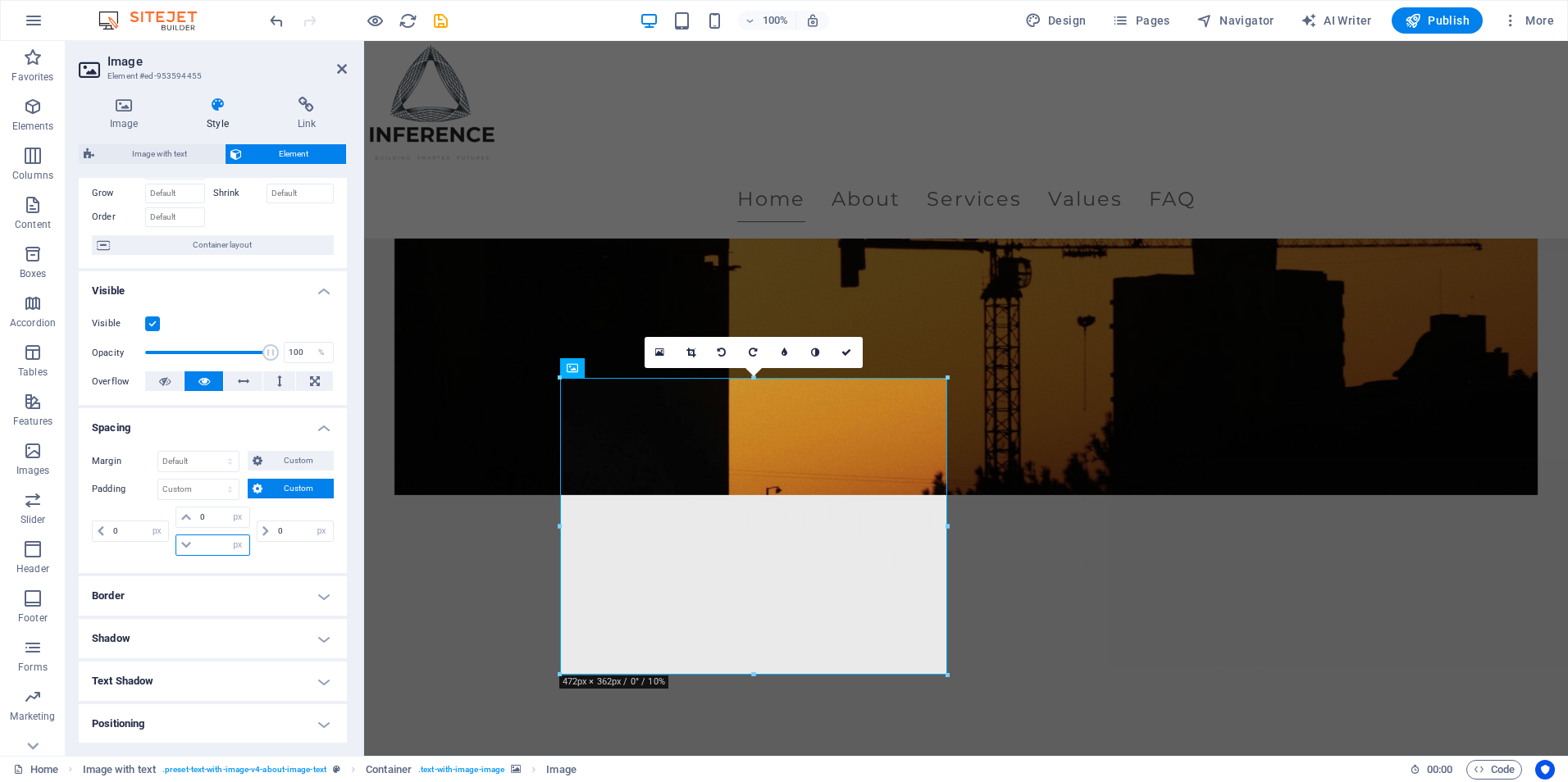
type input "7"
type input "4"
type input "3"
type input "2"
type input "1"
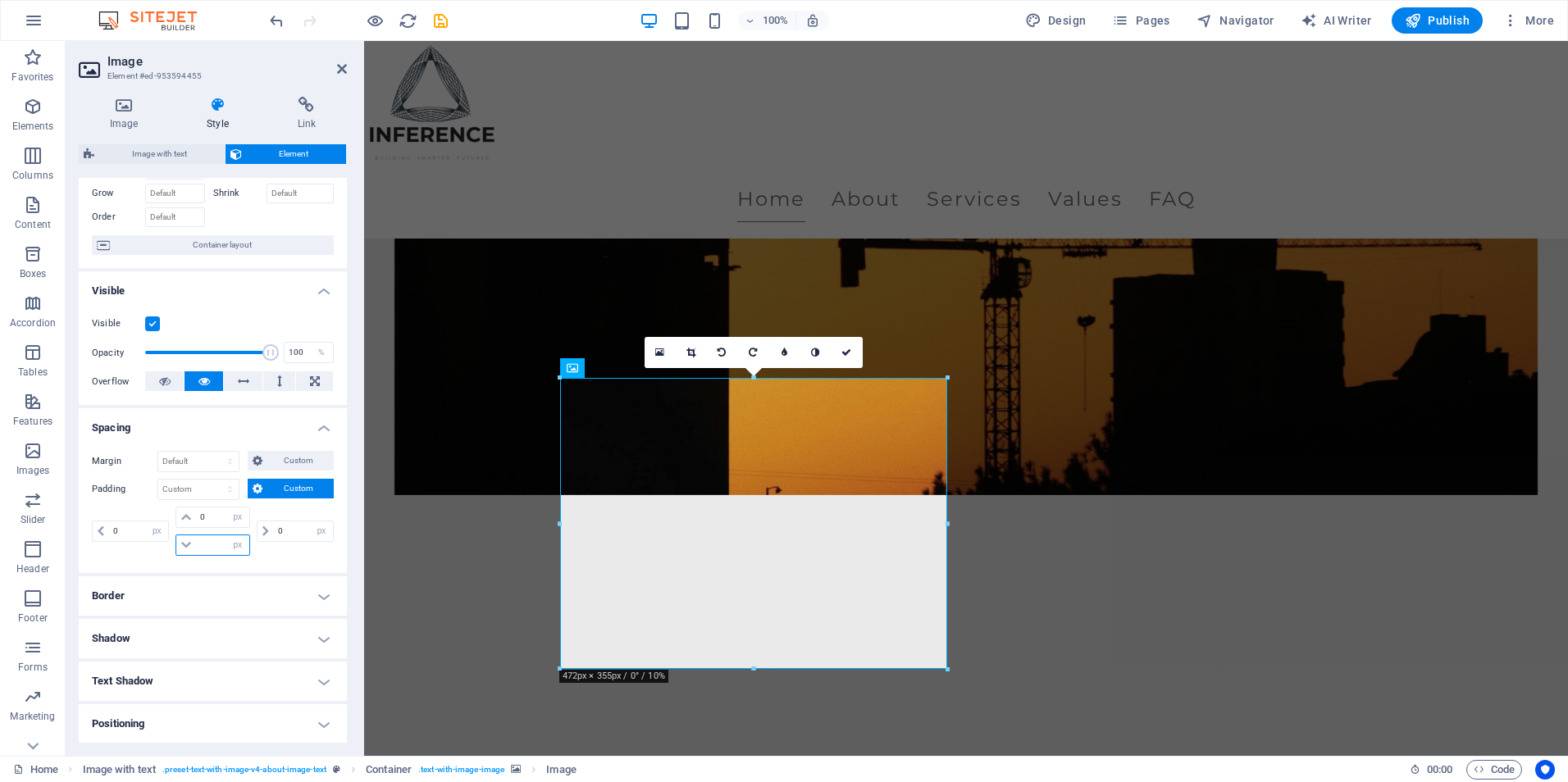
type input "0"
select select "px"
type input "0"
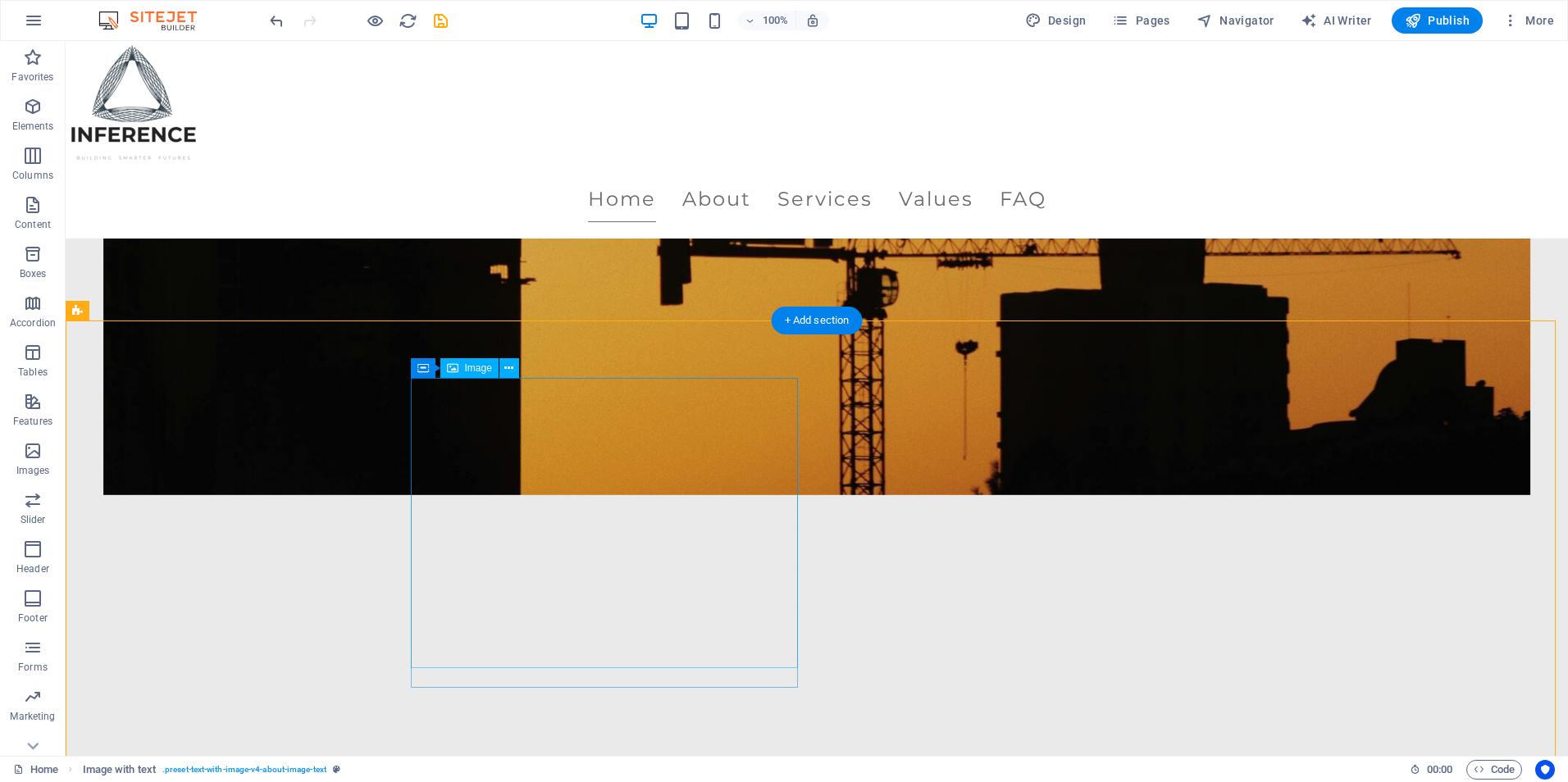
select select "px"
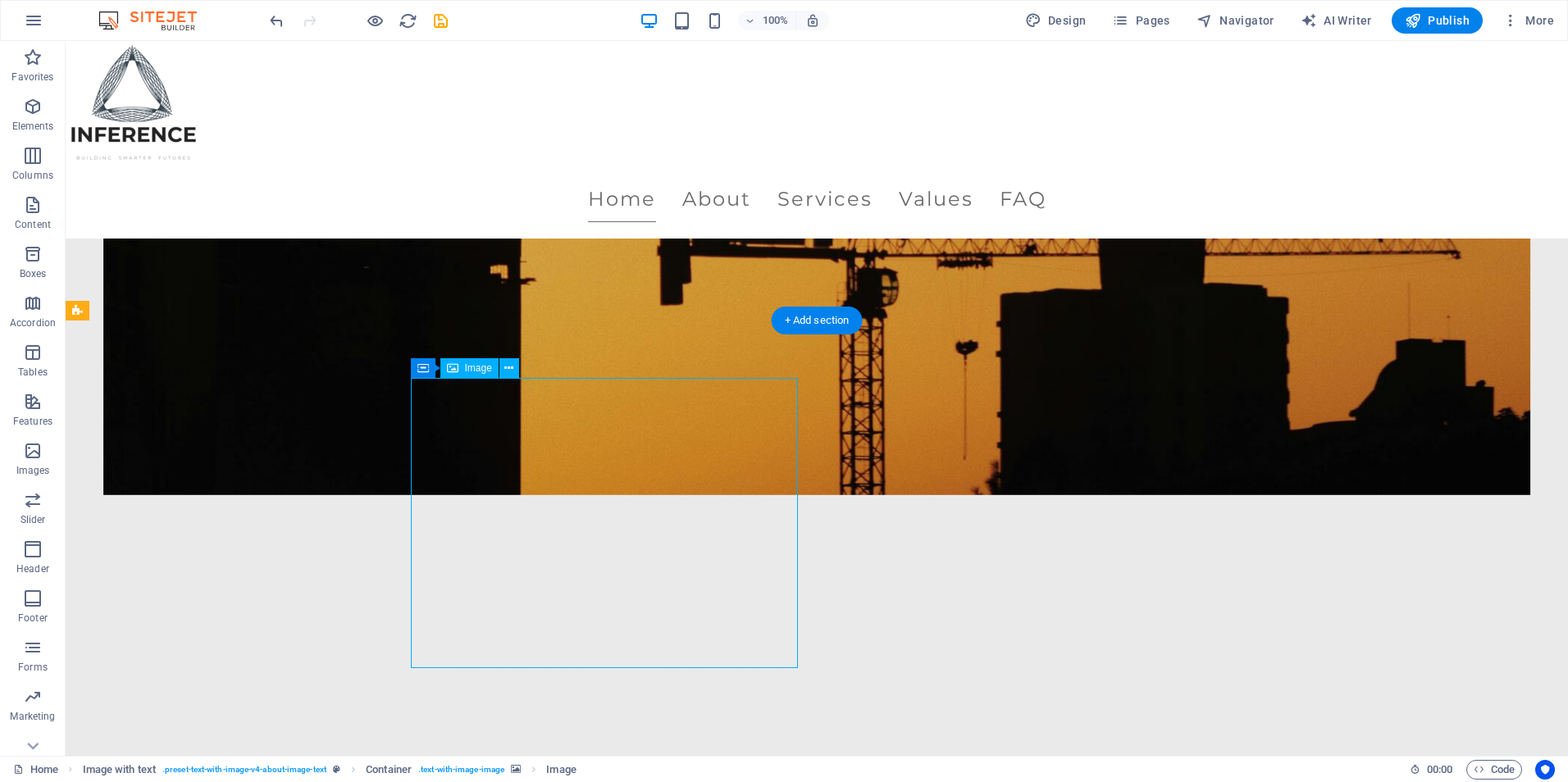
select select "px"
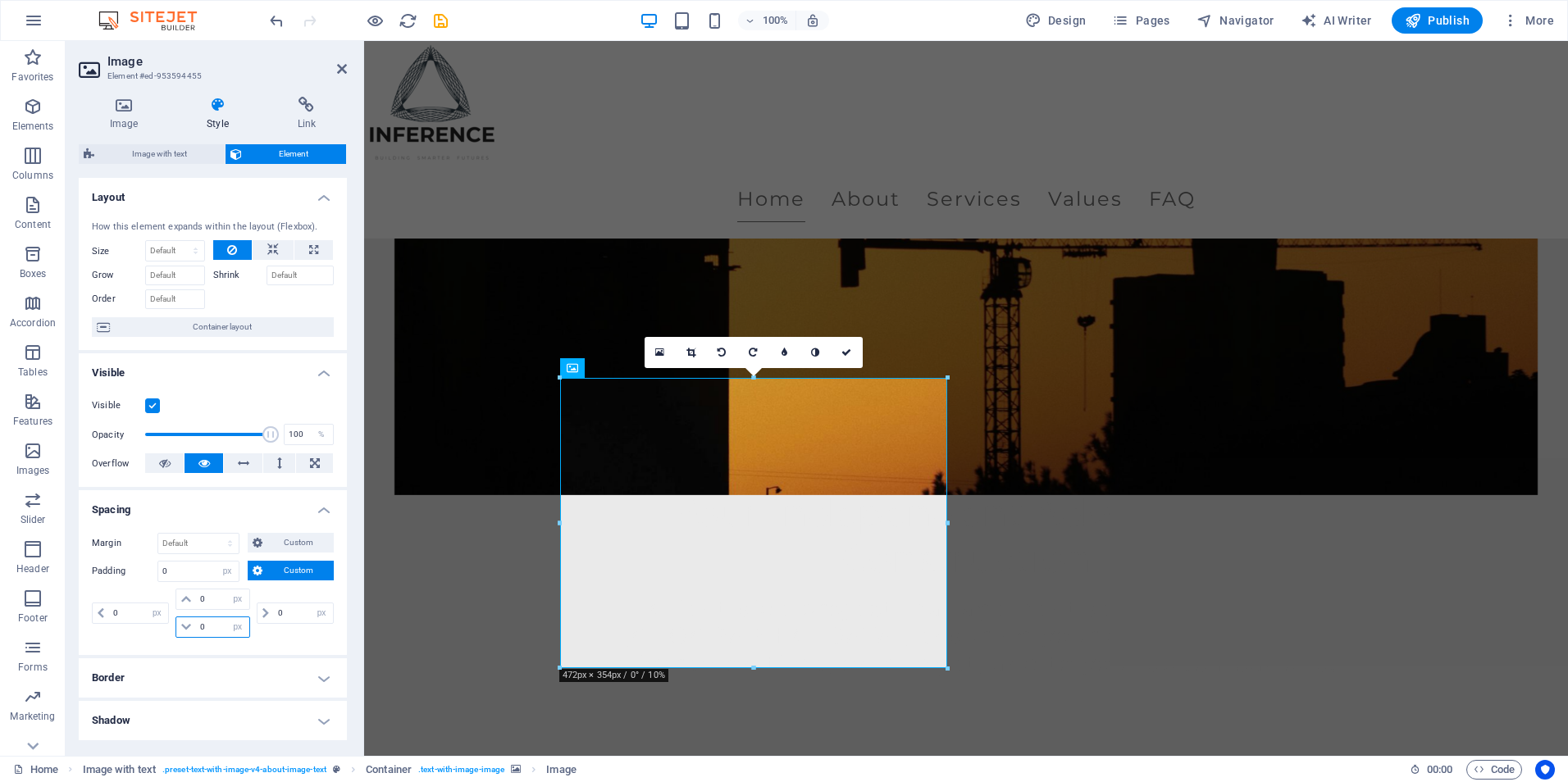
click at [206, 624] on input "0" at bounding box center [222, 627] width 52 height 20
type input "1"
type input "10"
select select "DISABLED_OPTION_VALUE"
type input "1"
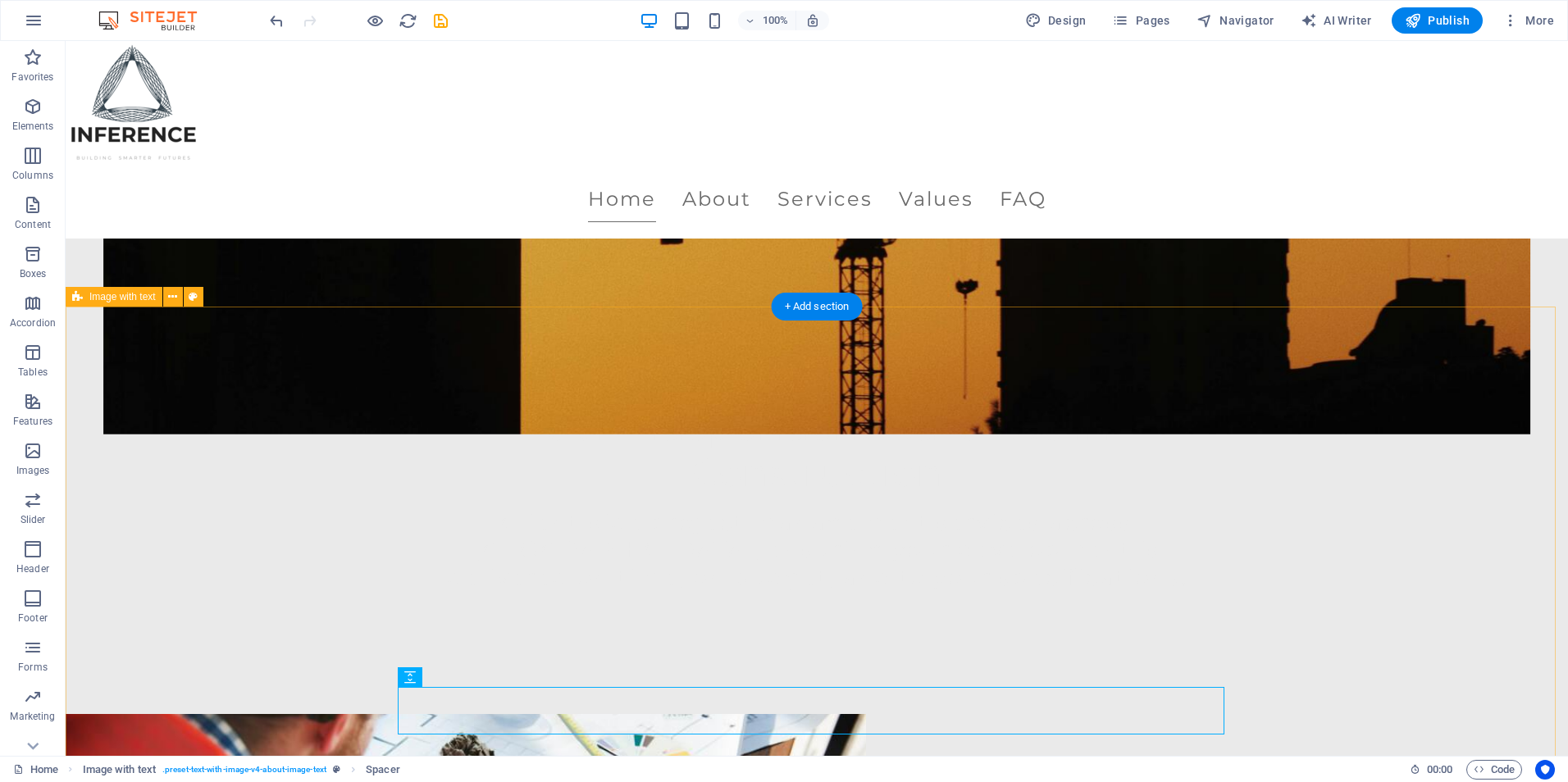
scroll to position [492, 0]
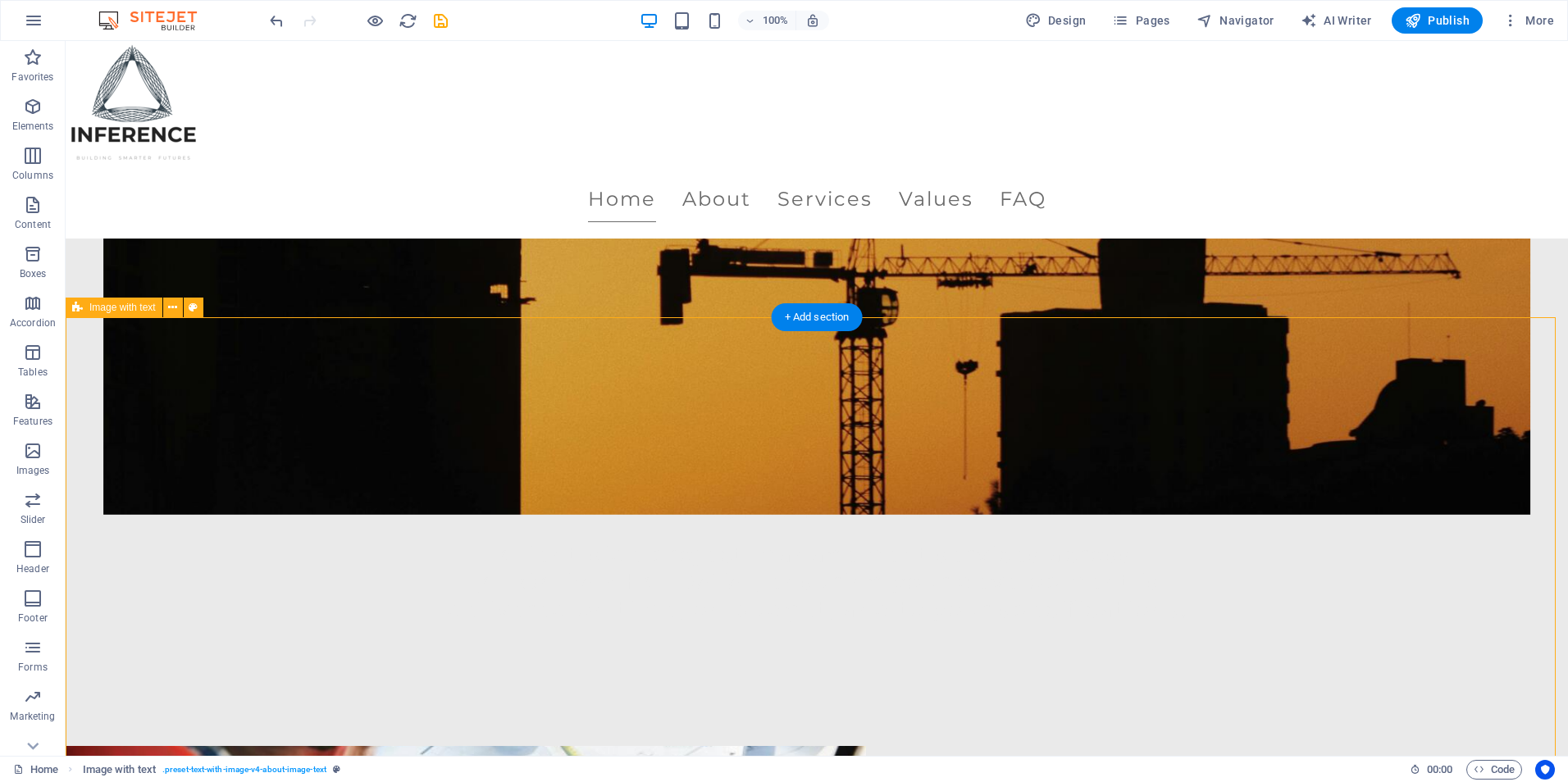
scroll to position [328, 0]
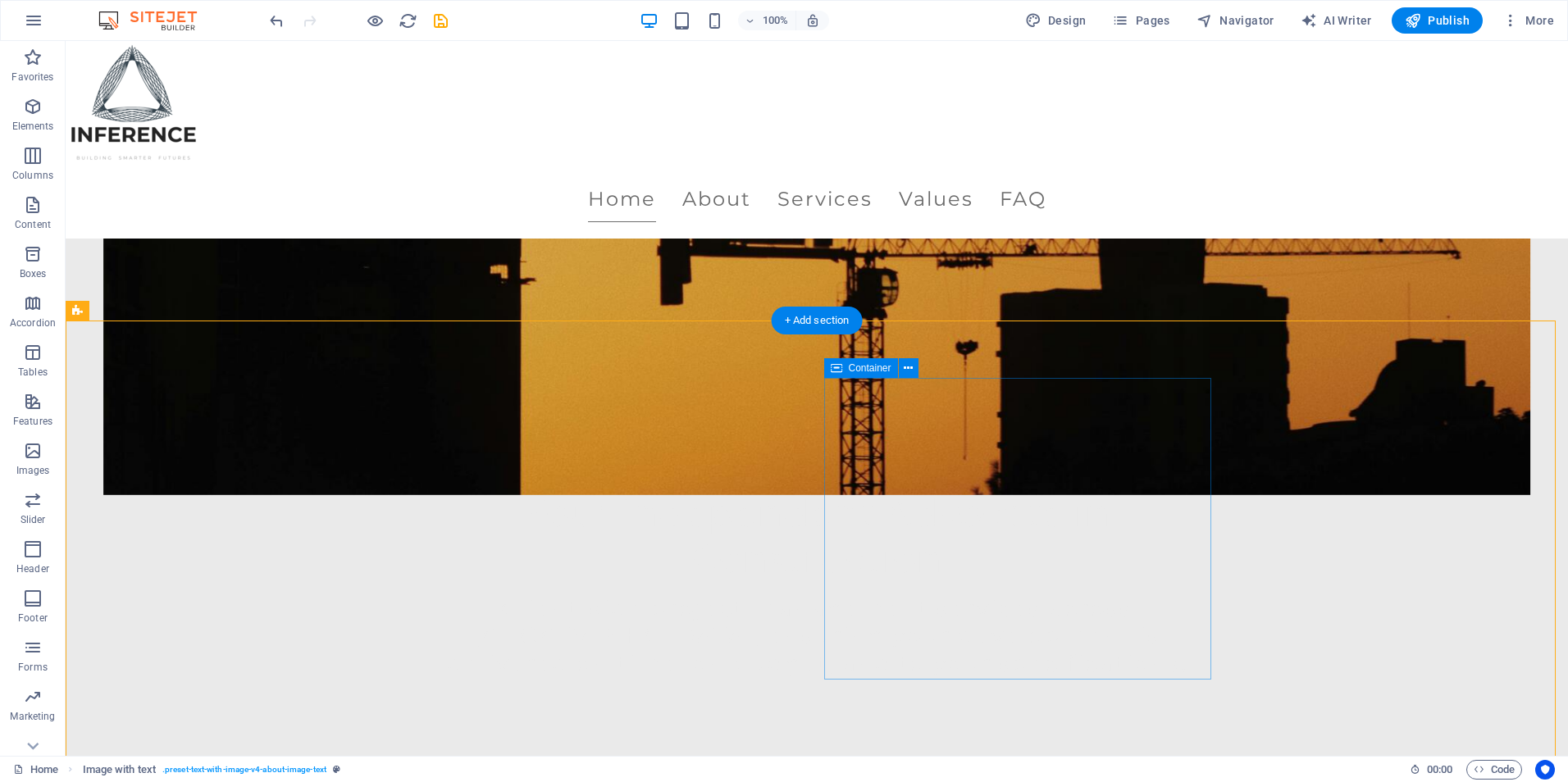
select select "px"
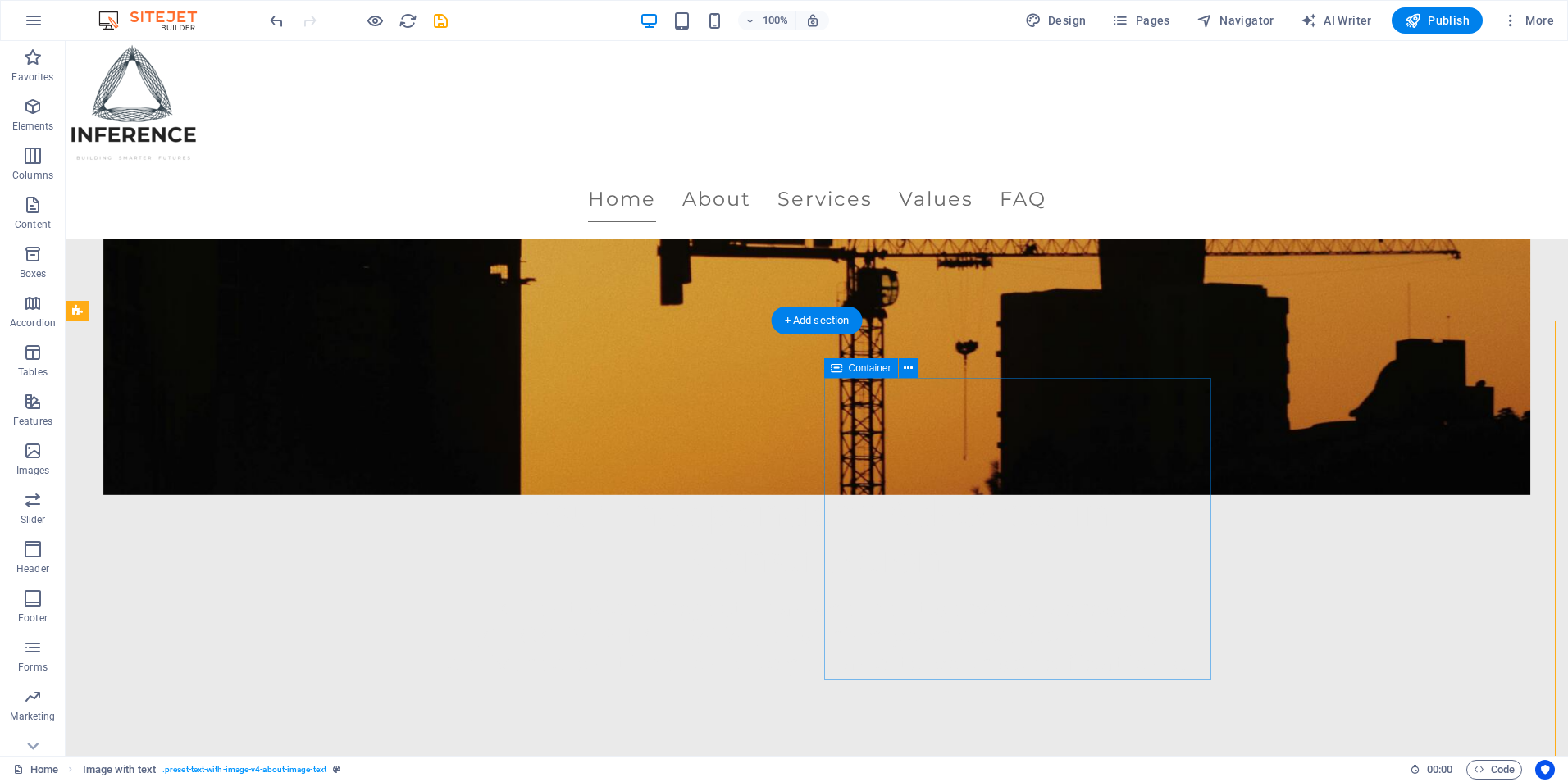
select select "px"
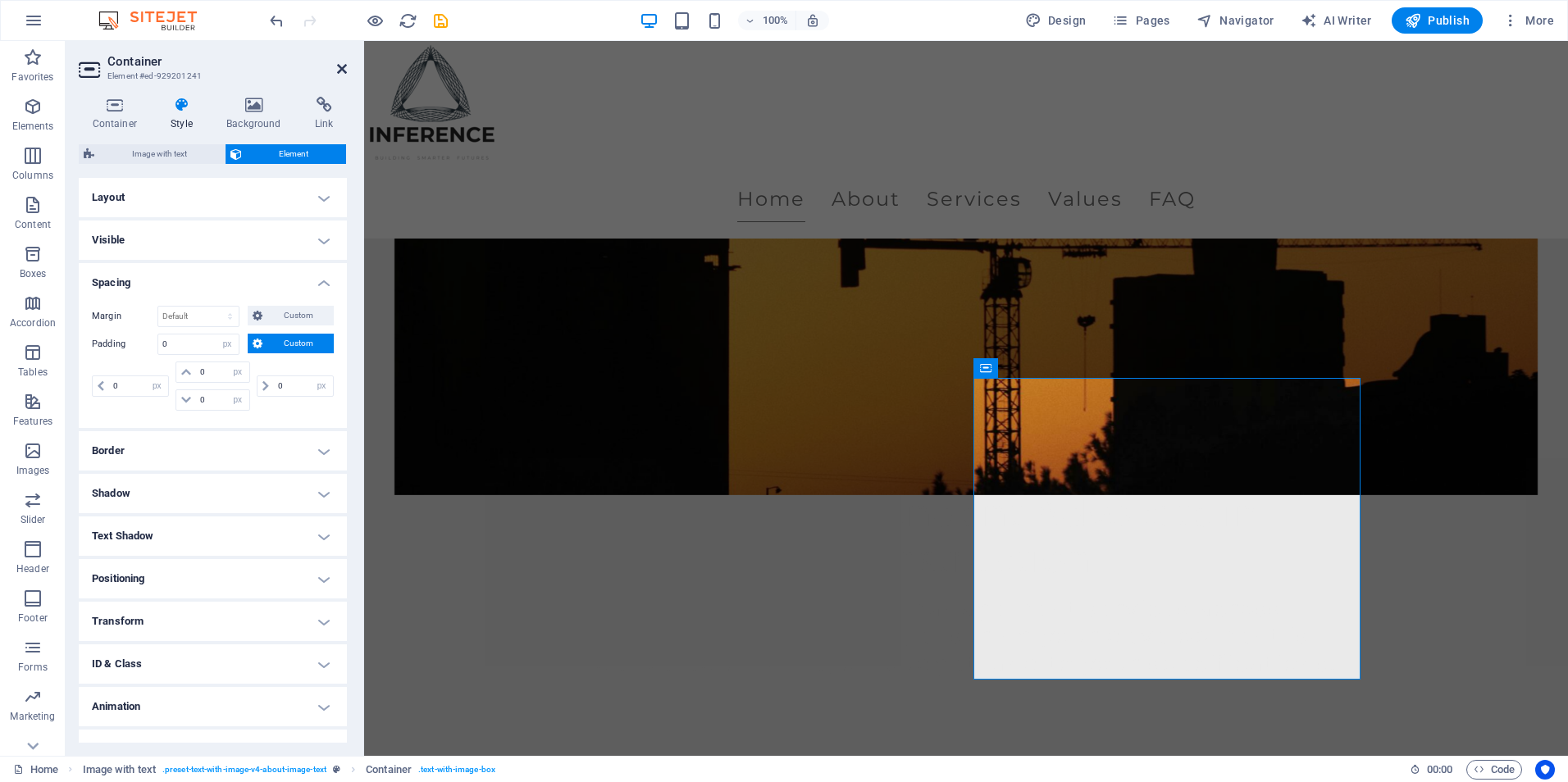
click at [345, 69] on icon at bounding box center [341, 69] width 10 height 13
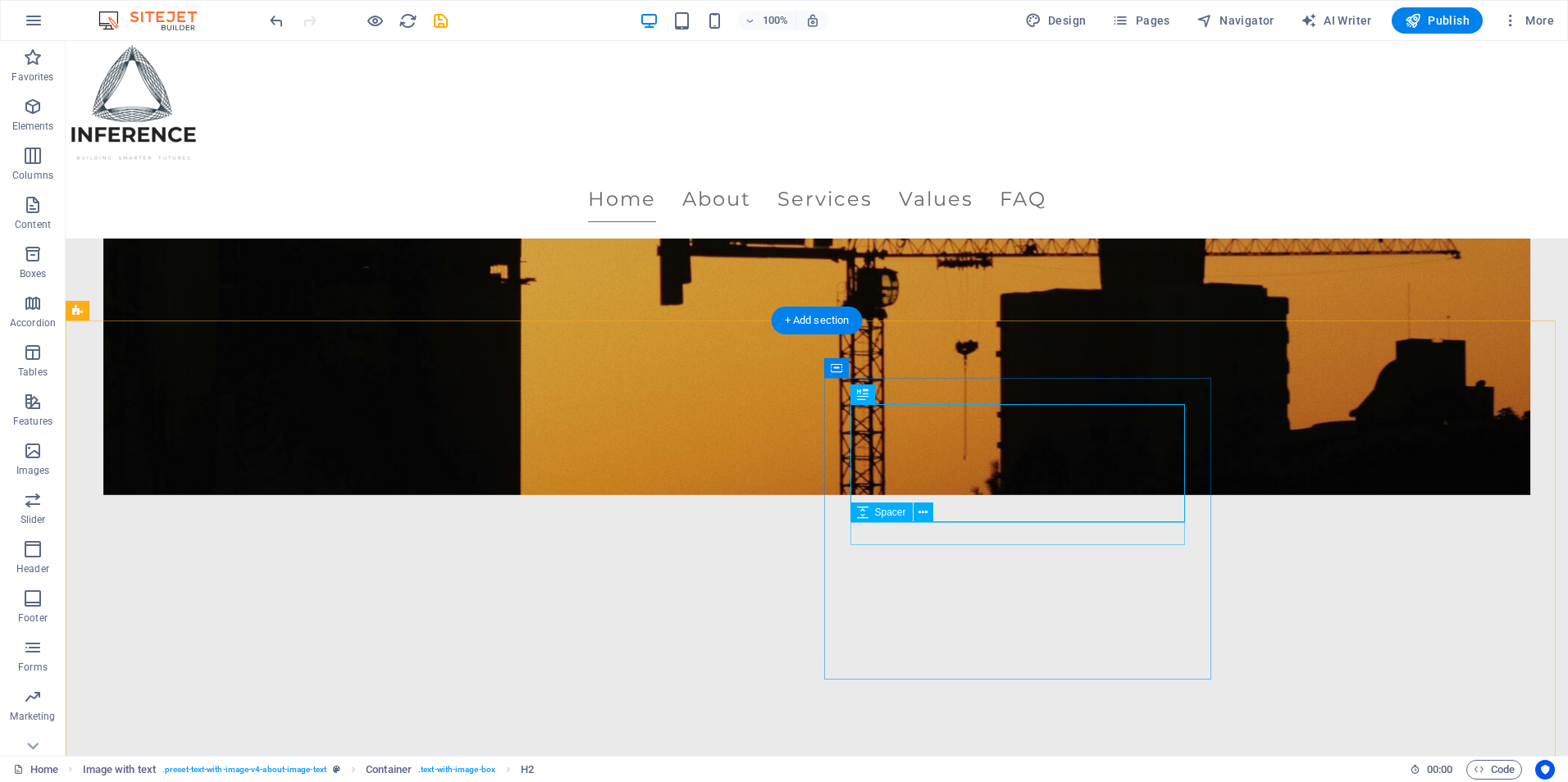
select select "px"
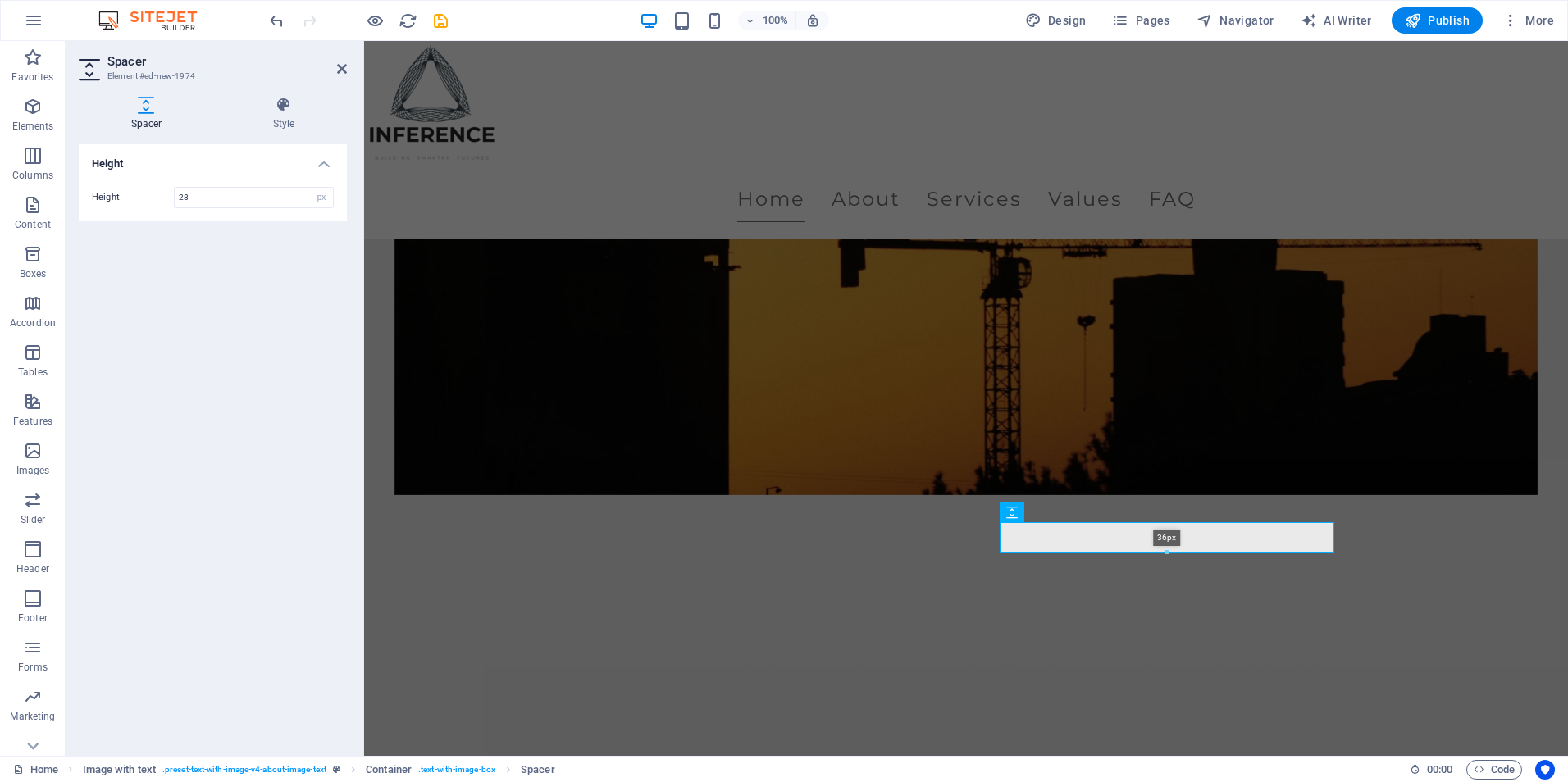
drag, startPoint x: 1166, startPoint y: 543, endPoint x: 893, endPoint y: 503, distance: 275.9
click at [1170, 549] on div "36px" at bounding box center [1167, 538] width 335 height 31
type input "36"
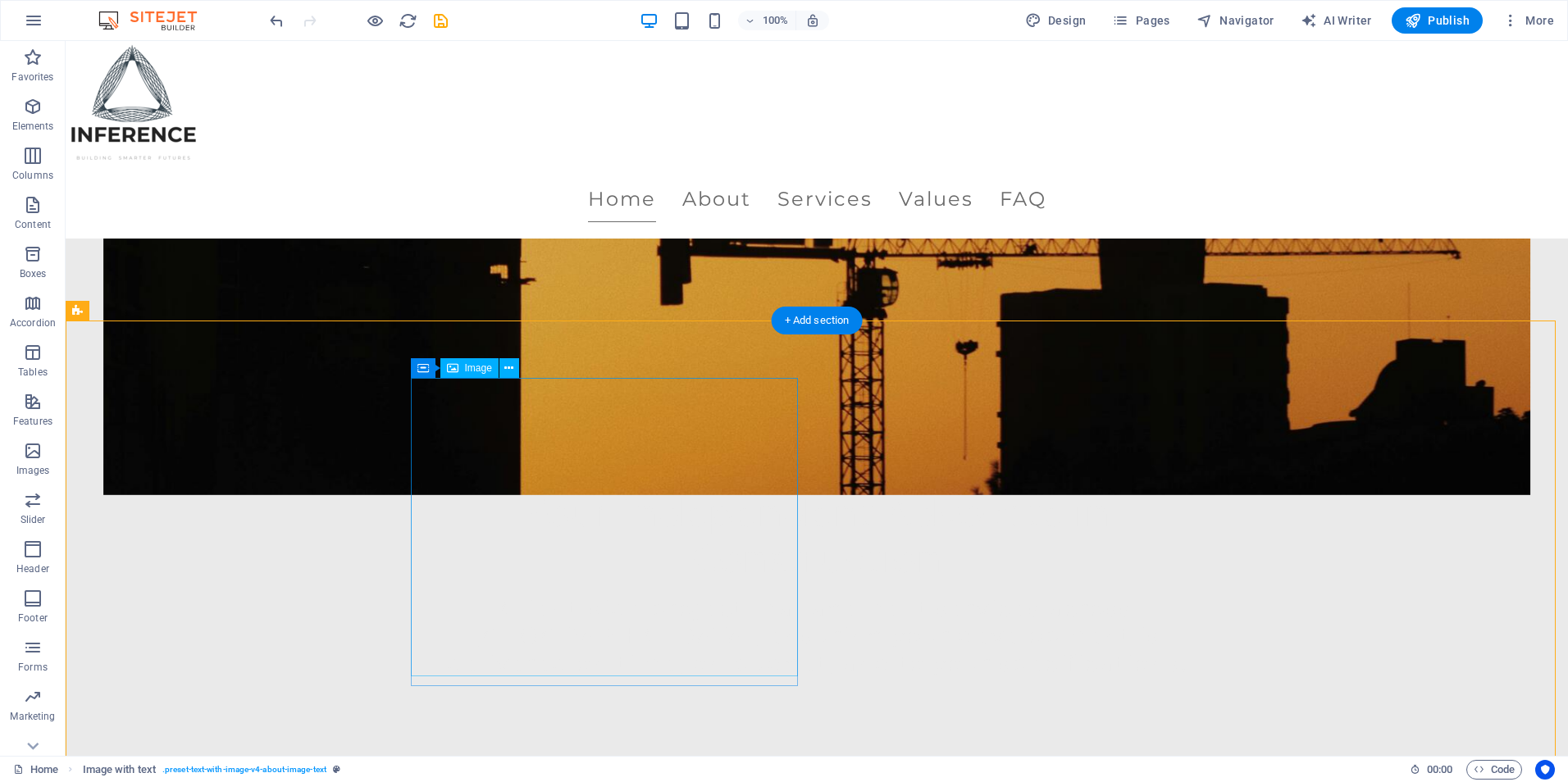
select select "px"
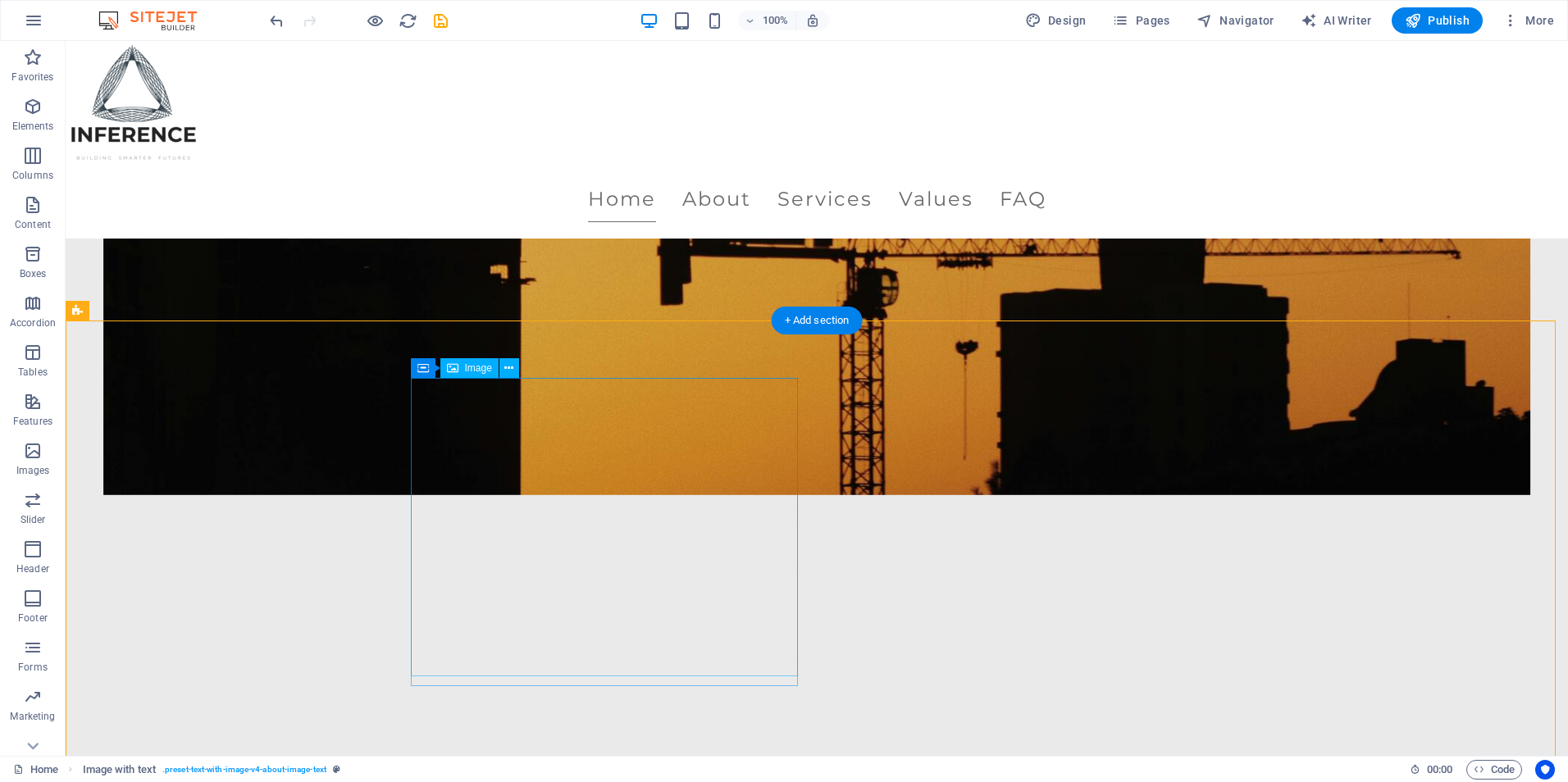
select select "px"
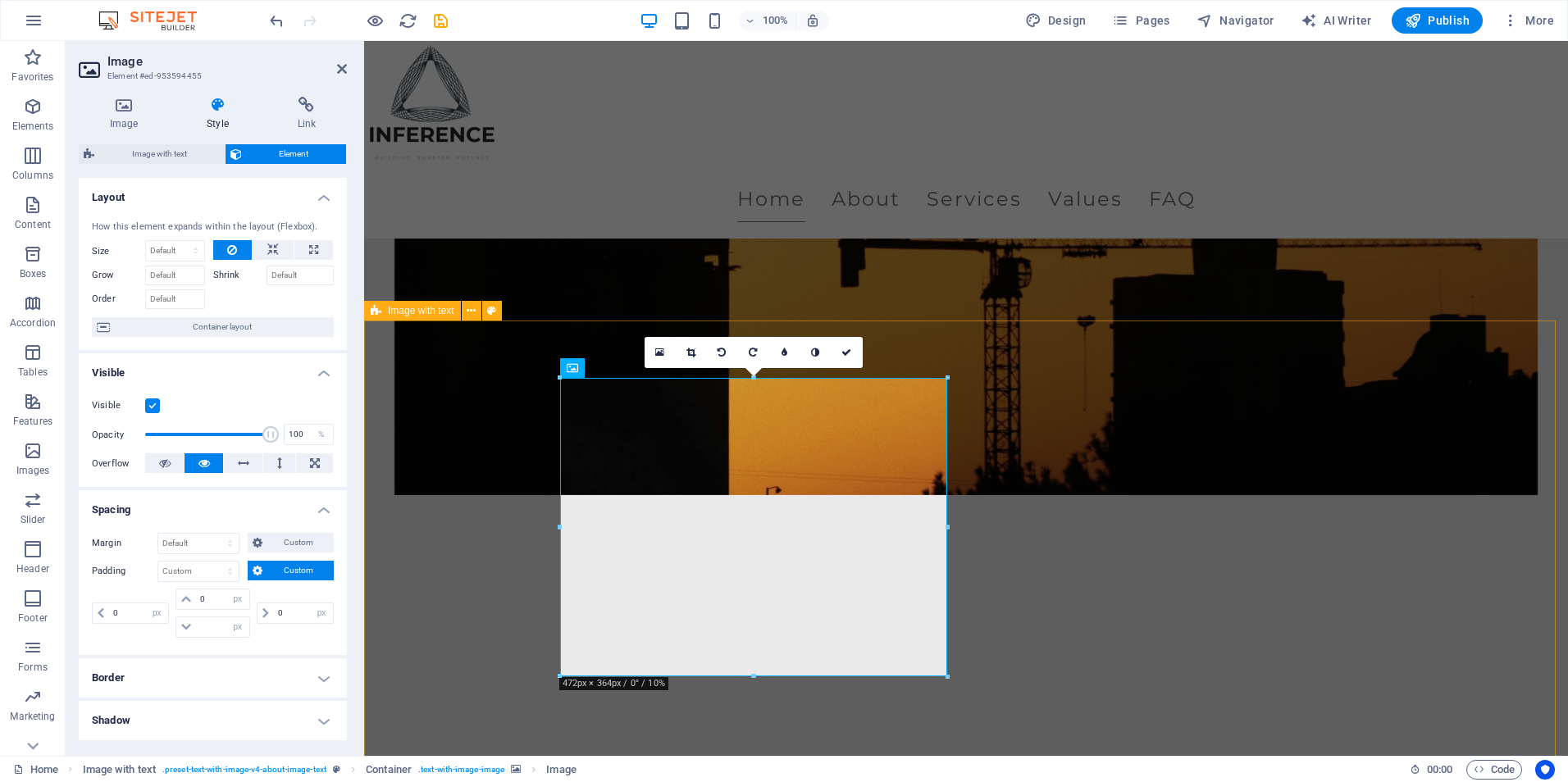
type input "10"
click at [138, 118] on h4 "Image" at bounding box center [126, 114] width 97 height 35
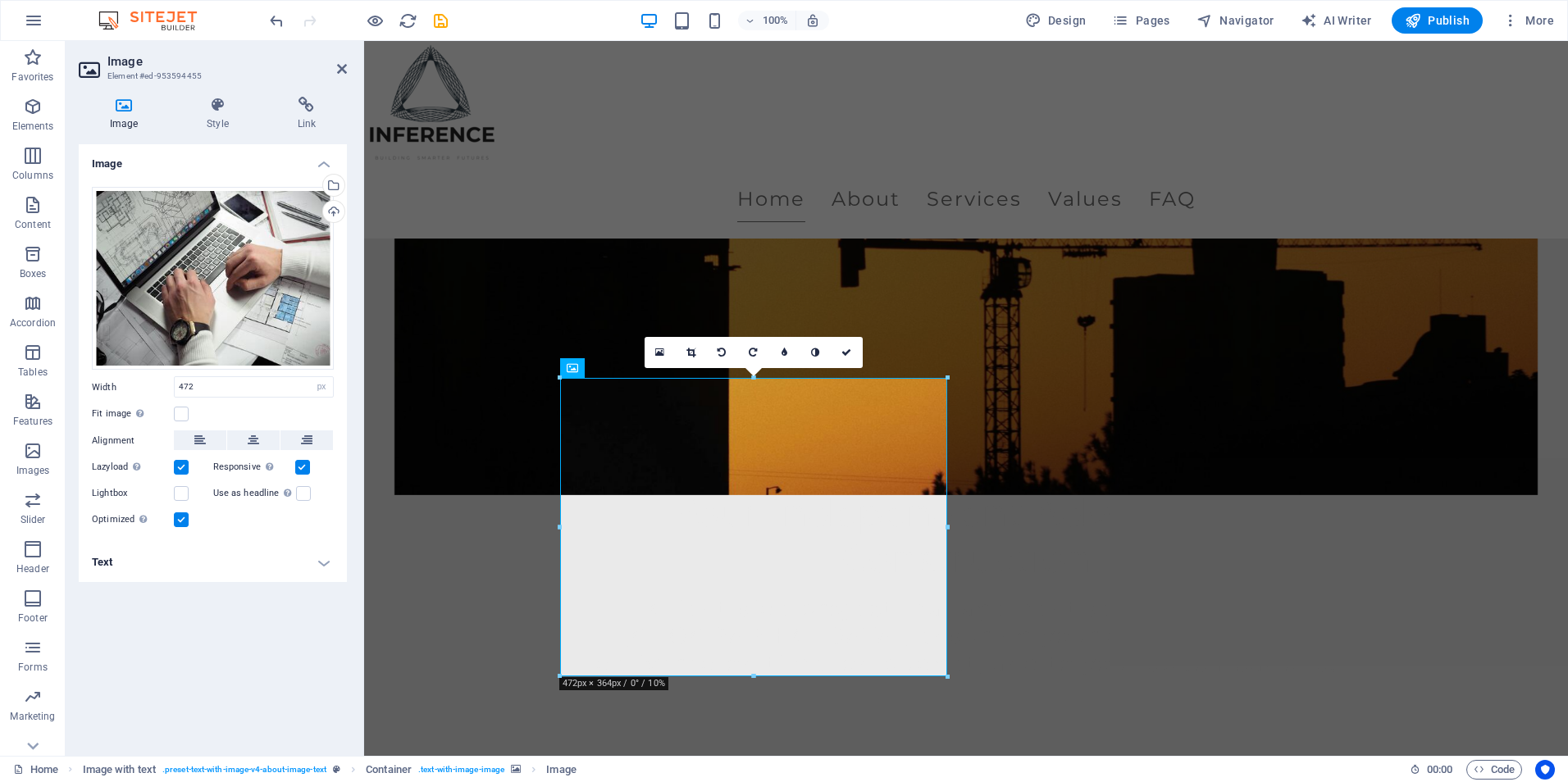
click at [166, 469] on label "Lazyload Loading images after the page loads improves page speed." at bounding box center [132, 467] width 82 height 20
click at [0, 0] on input "Lazyload Loading images after the page loads improves page speed." at bounding box center [0, 0] width 0 height 0
click at [179, 468] on label at bounding box center [181, 467] width 15 height 15
click at [0, 0] on input "Lazyload Loading images after the page loads improves page speed." at bounding box center [0, 0] width 0 height 0
click at [304, 464] on label at bounding box center [302, 467] width 15 height 15
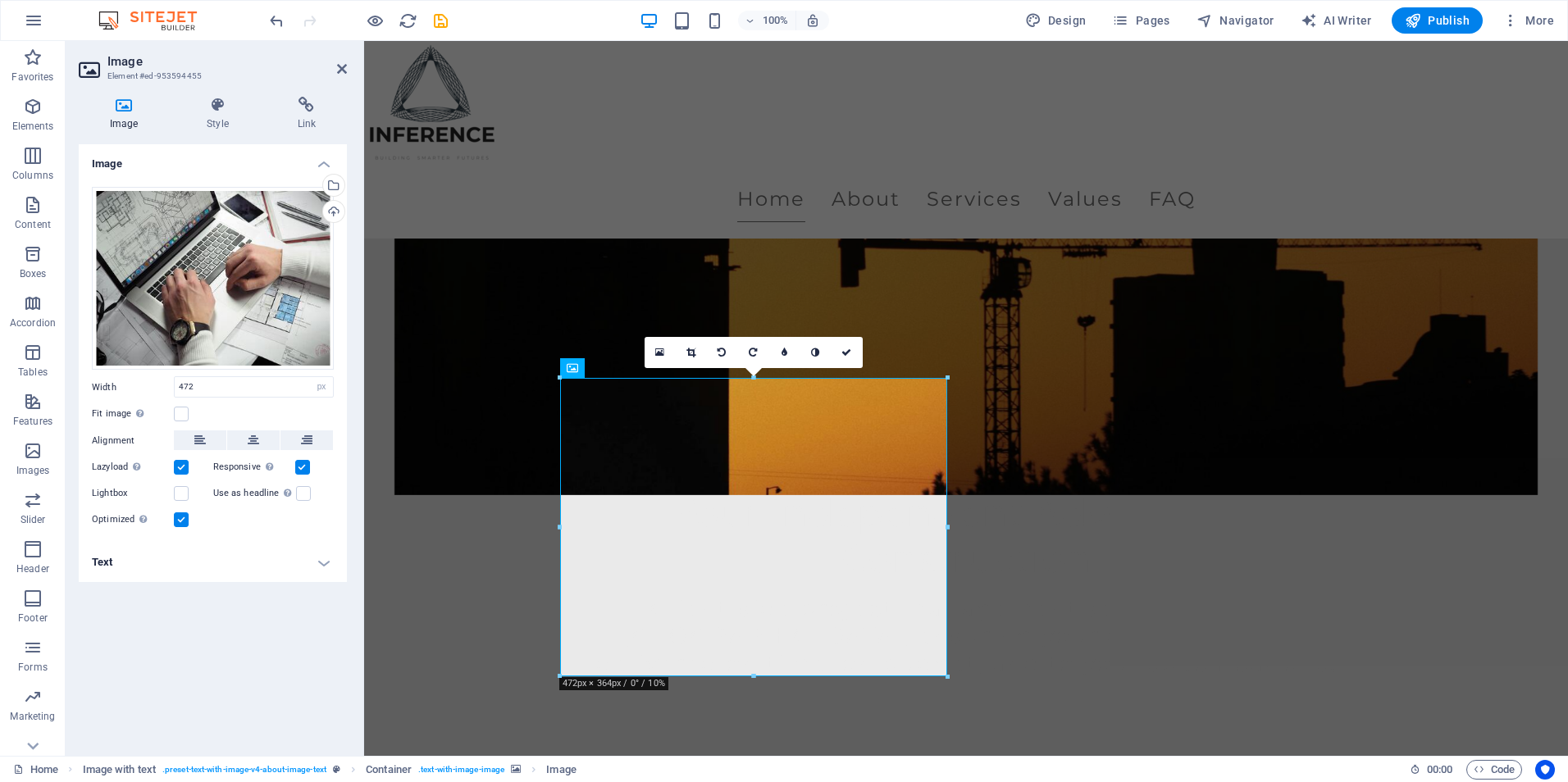
click at [0, 0] on input "Responsive Automatically load retina image and smartphone optimized sizes." at bounding box center [0, 0] width 0 height 0
click at [304, 464] on label at bounding box center [302, 467] width 15 height 15
click at [0, 0] on input "Responsive Automatically load retina image and smartphone optimized sizes." at bounding box center [0, 0] width 0 height 0
click at [188, 520] on label at bounding box center [181, 520] width 15 height 15
click at [0, 0] on input "Optimized Images are compressed to improve page speed." at bounding box center [0, 0] width 0 height 0
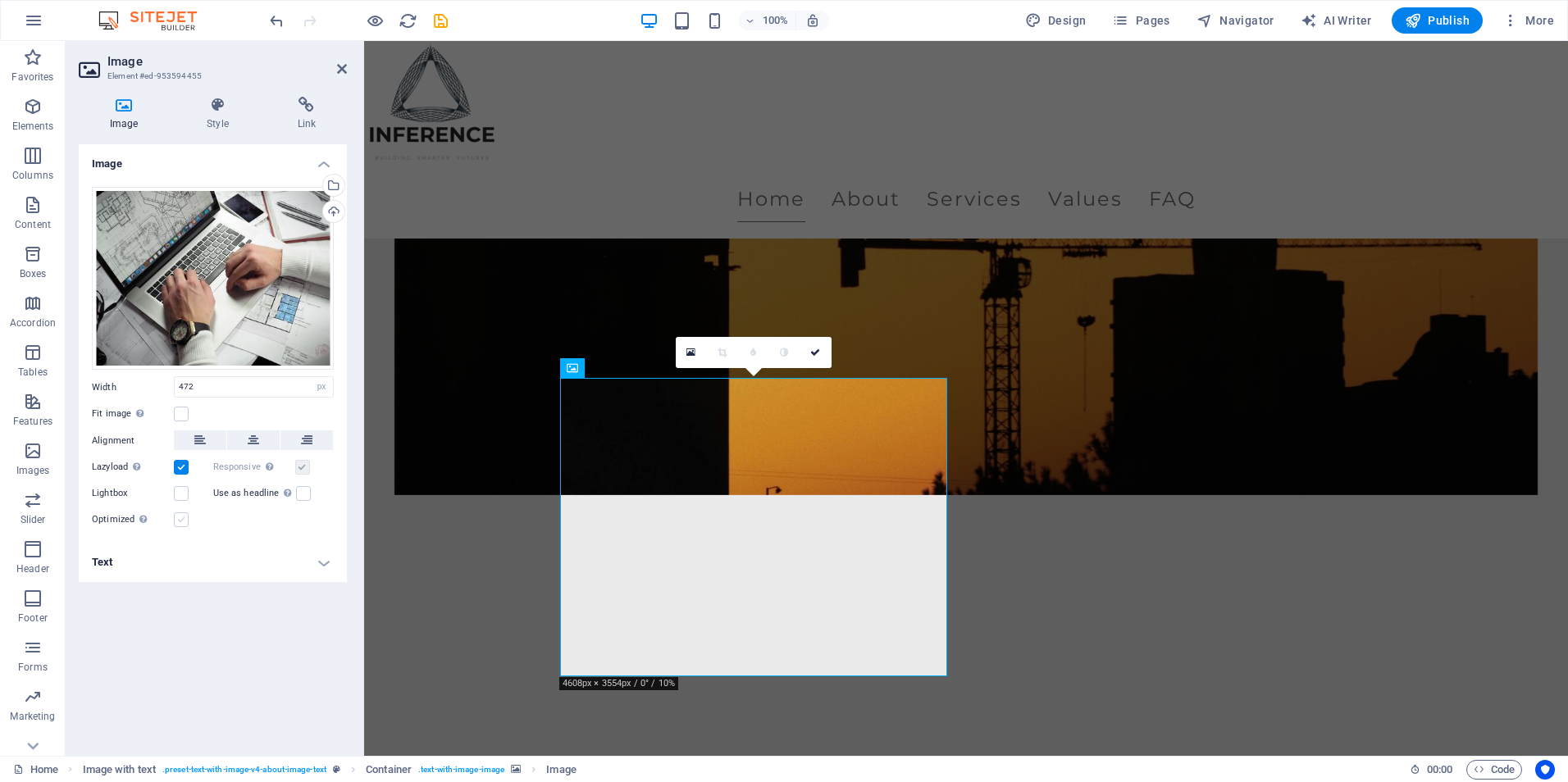
click at [174, 520] on label at bounding box center [181, 520] width 15 height 15
click at [0, 0] on input "Optimized Images are compressed to improve page speed." at bounding box center [0, 0] width 0 height 0
click at [174, 520] on label at bounding box center [181, 520] width 15 height 15
click at [0, 0] on input "Optimized Images are compressed to improve page speed." at bounding box center [0, 0] width 0 height 0
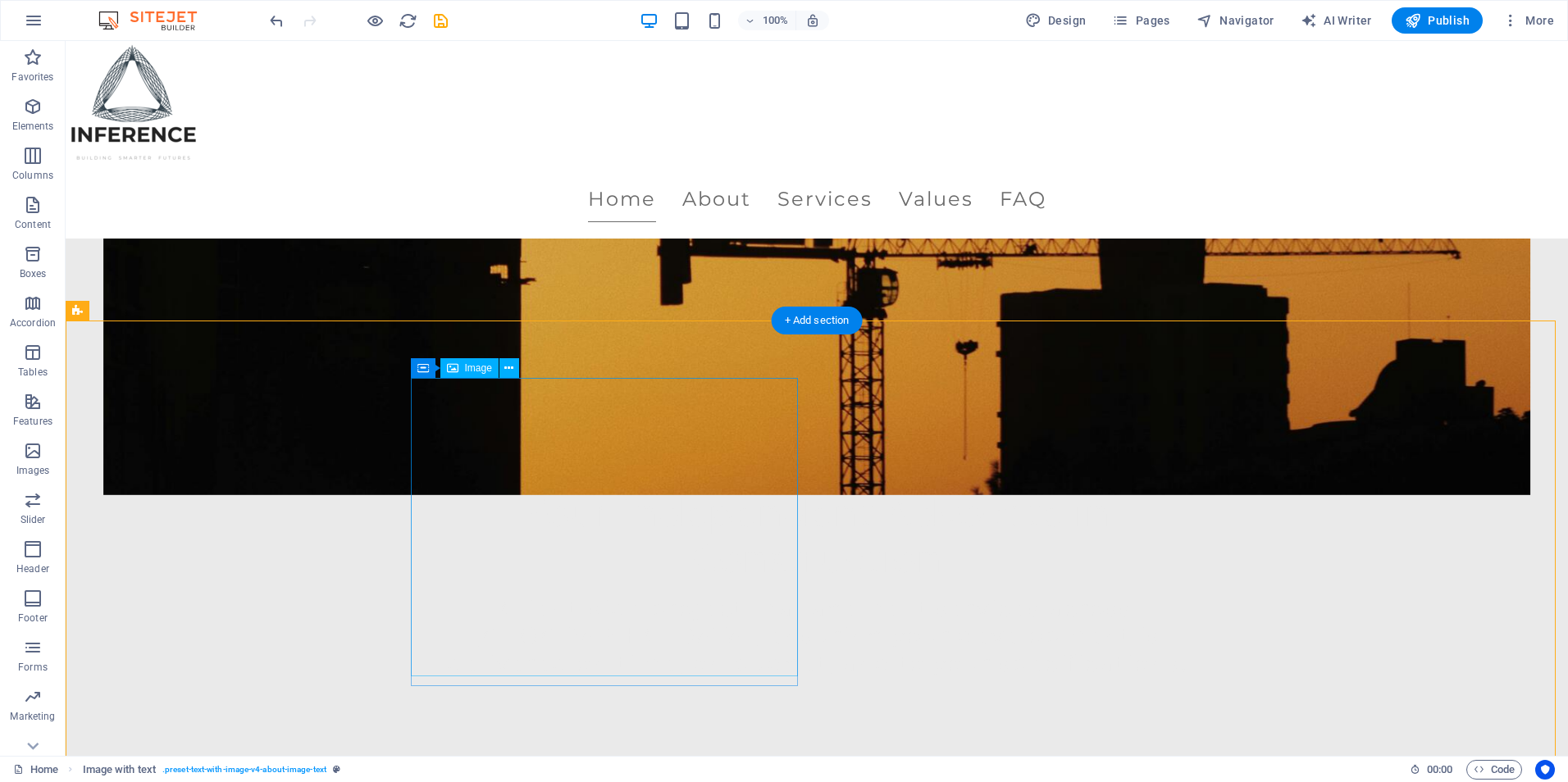
select select "px"
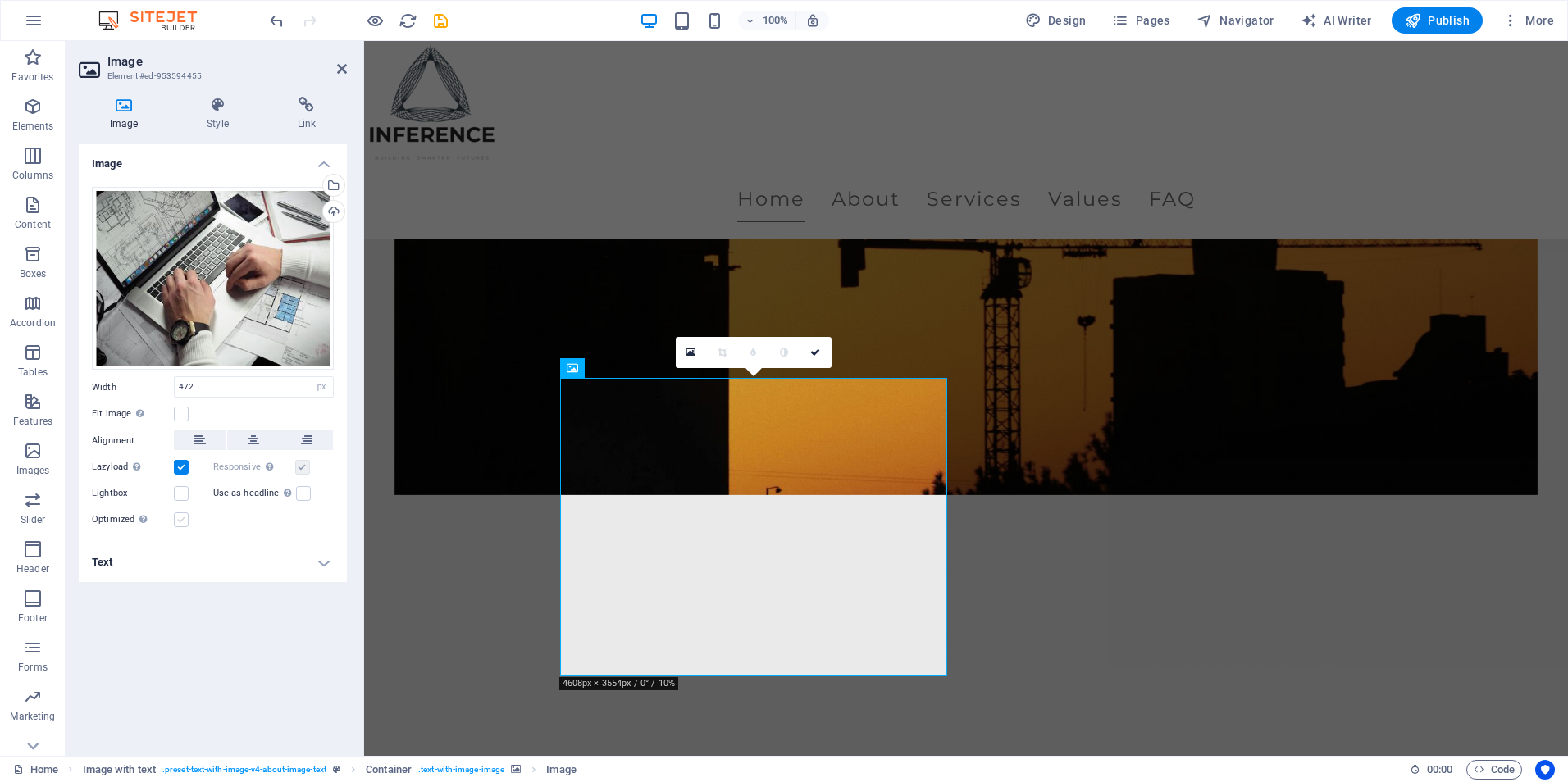
click at [181, 515] on label at bounding box center [181, 520] width 15 height 15
click at [0, 0] on input "Optimized Images are compressed to improve page speed." at bounding box center [0, 0] width 0 height 0
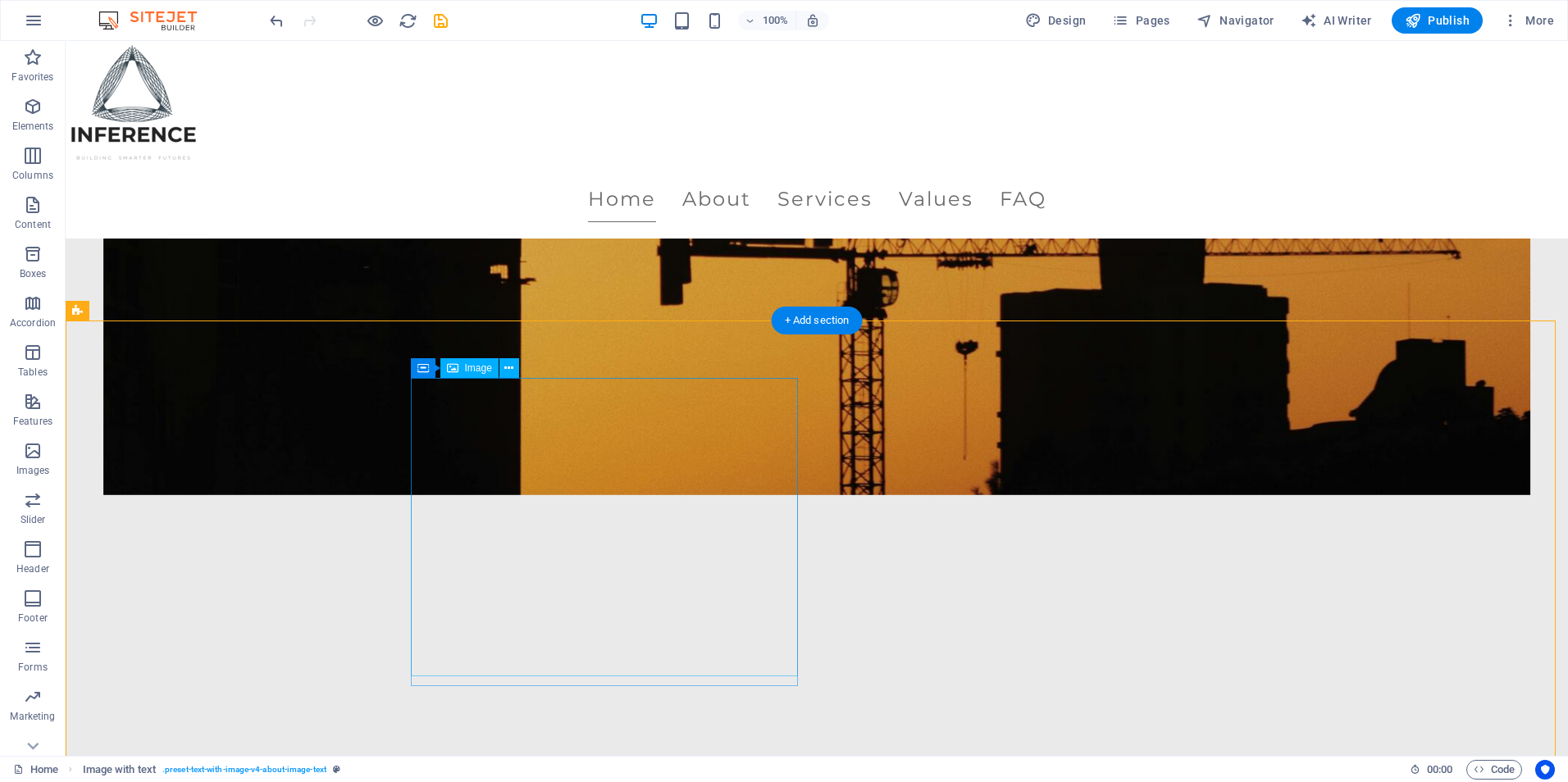
select select "px"
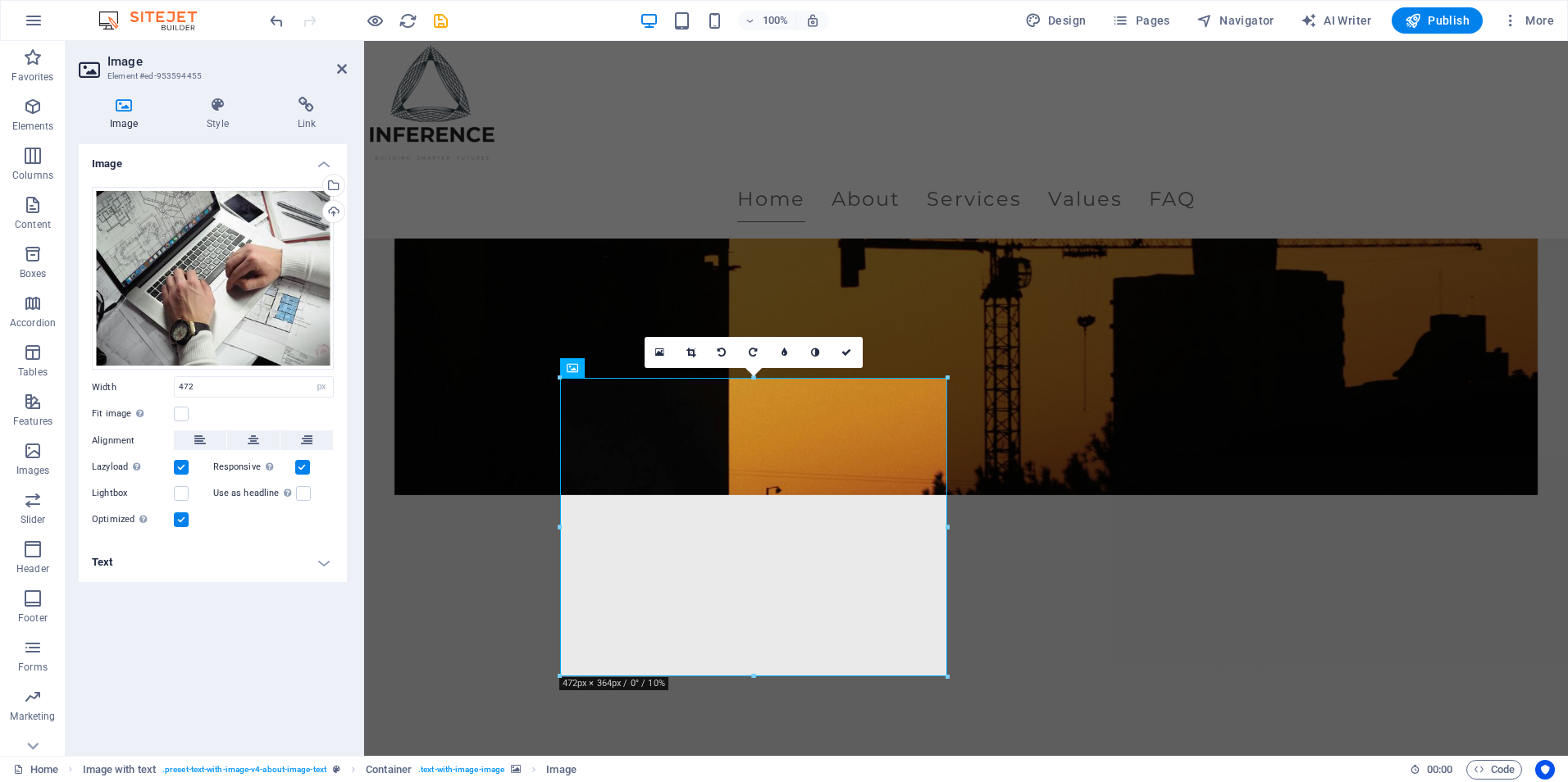
click at [310, 550] on h4 "Text" at bounding box center [213, 562] width 268 height 39
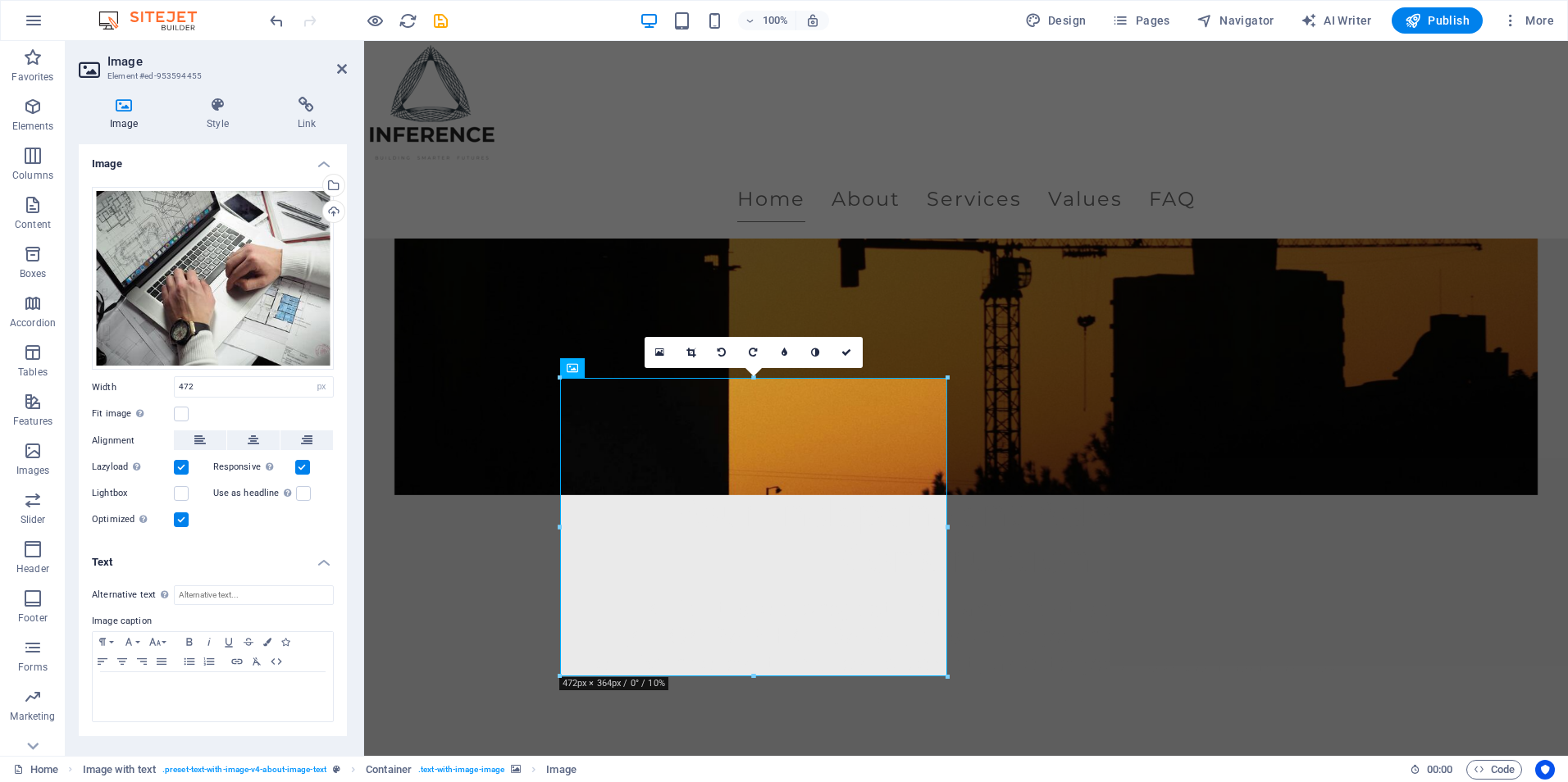
click at [316, 550] on h4 "Text" at bounding box center [213, 557] width 268 height 30
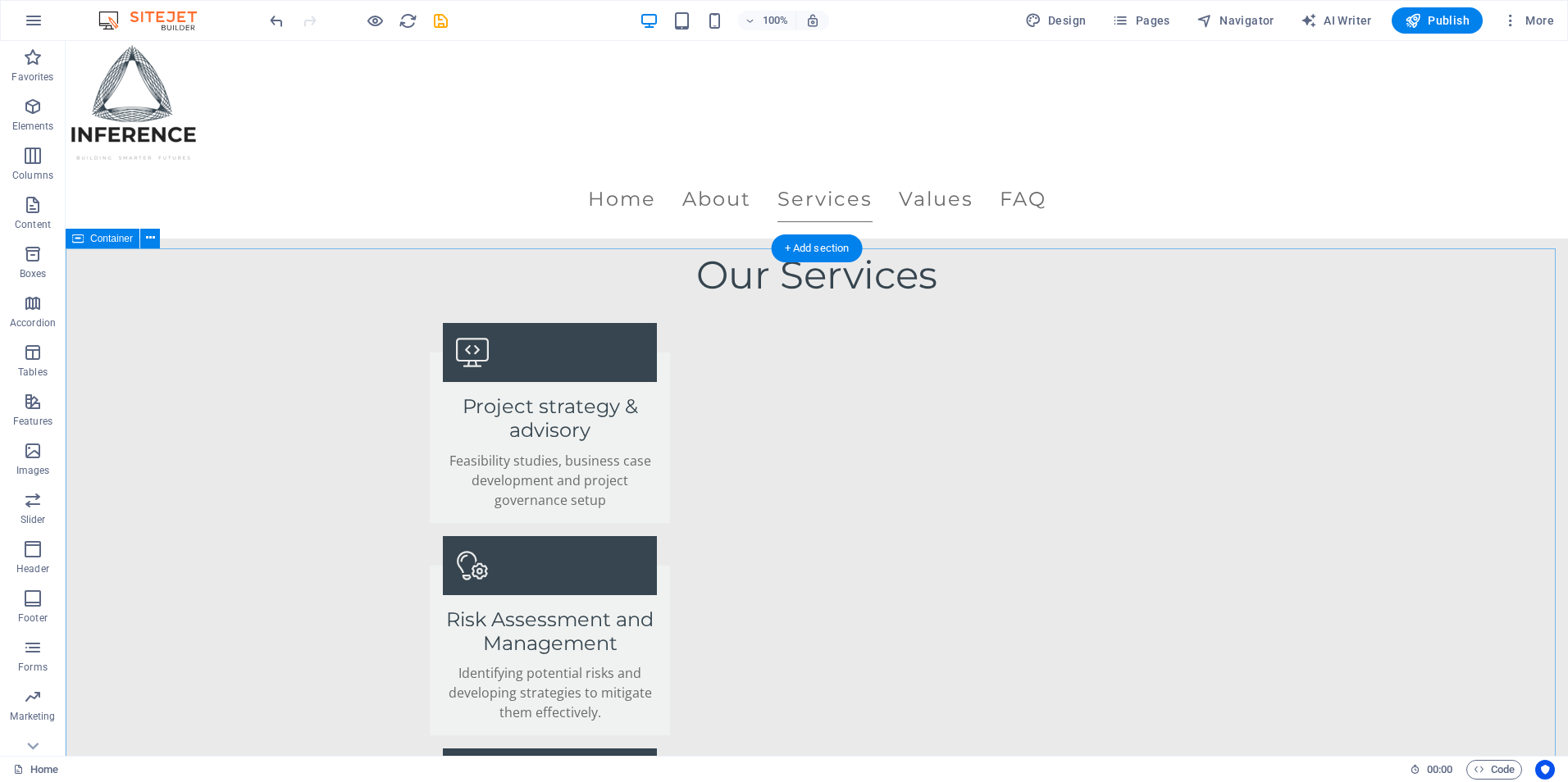
scroll to position [2460, 0]
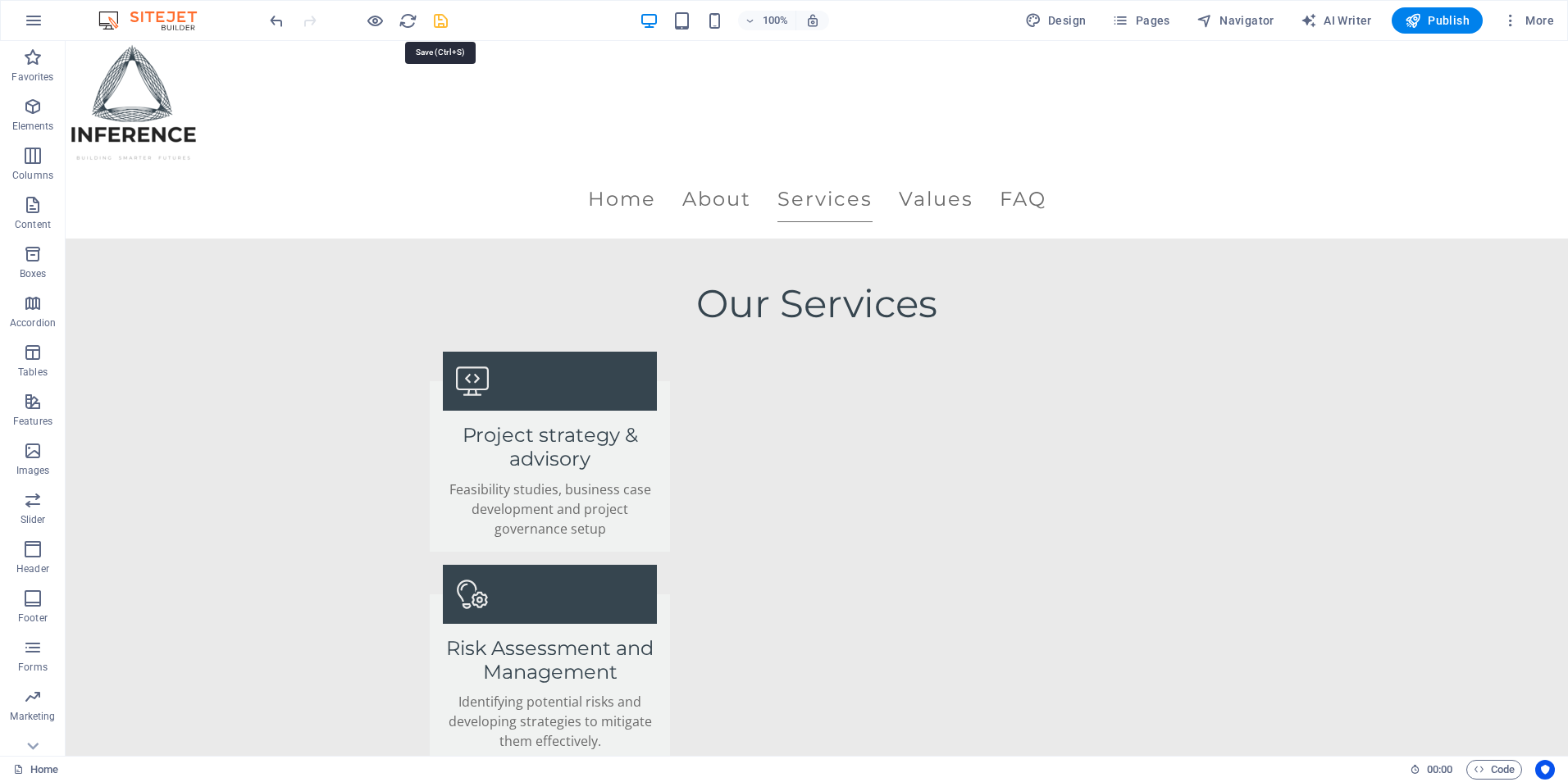
click at [436, 22] on icon "save" at bounding box center [441, 21] width 19 height 19
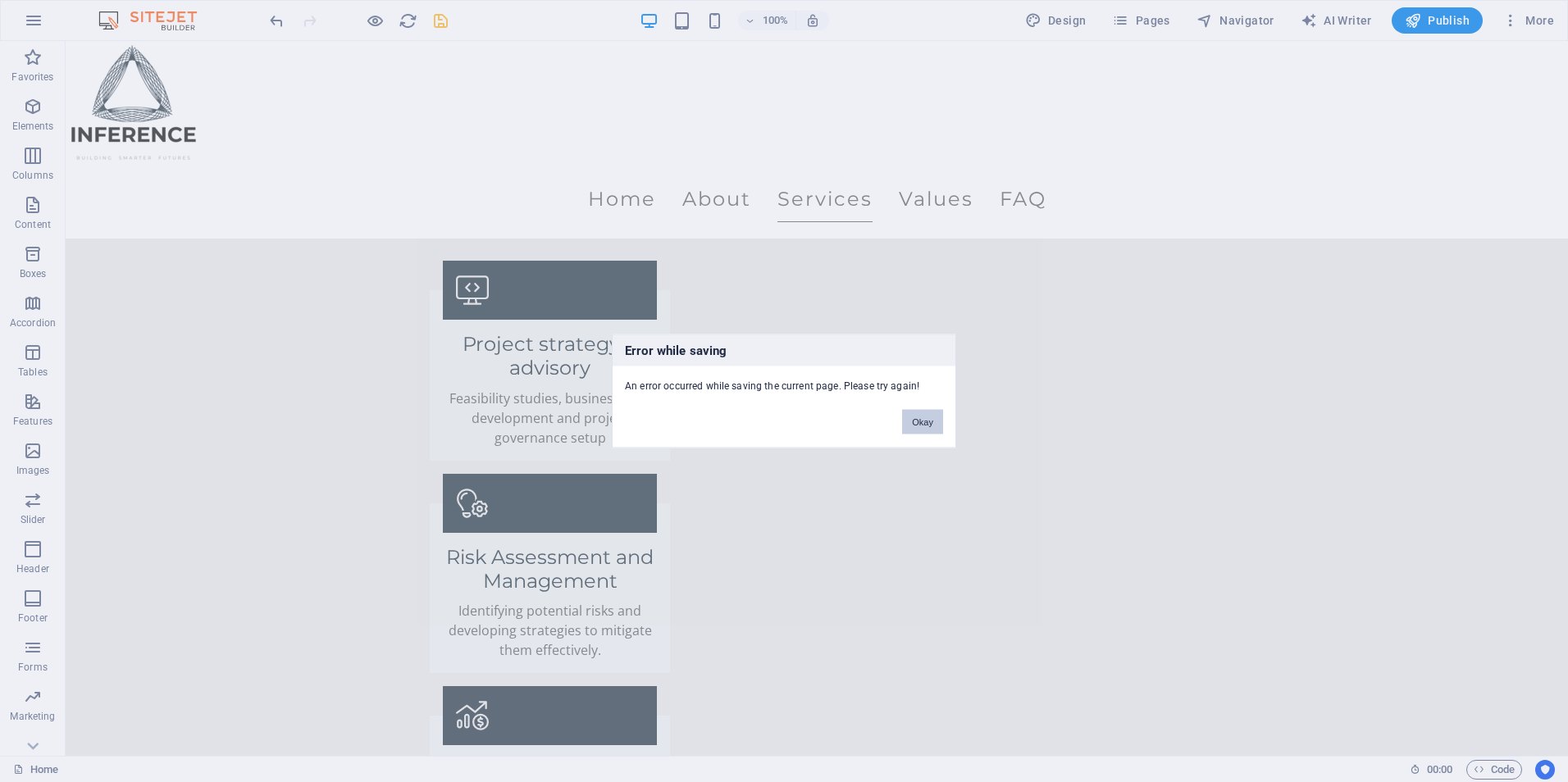
click at [929, 427] on button "Okay" at bounding box center [923, 422] width 41 height 24
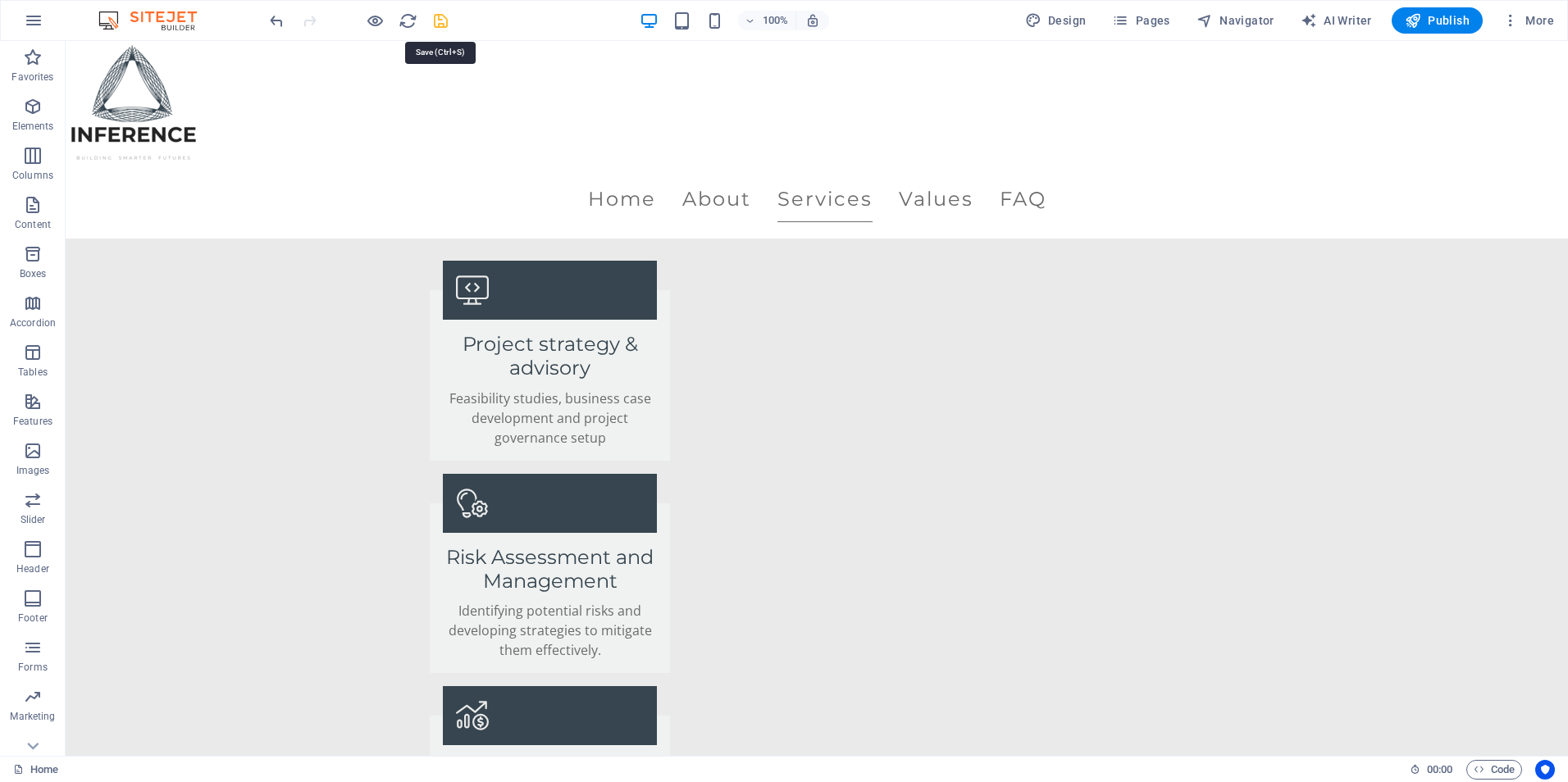
click at [437, 21] on icon "save" at bounding box center [441, 21] width 19 height 19
checkbox input "false"
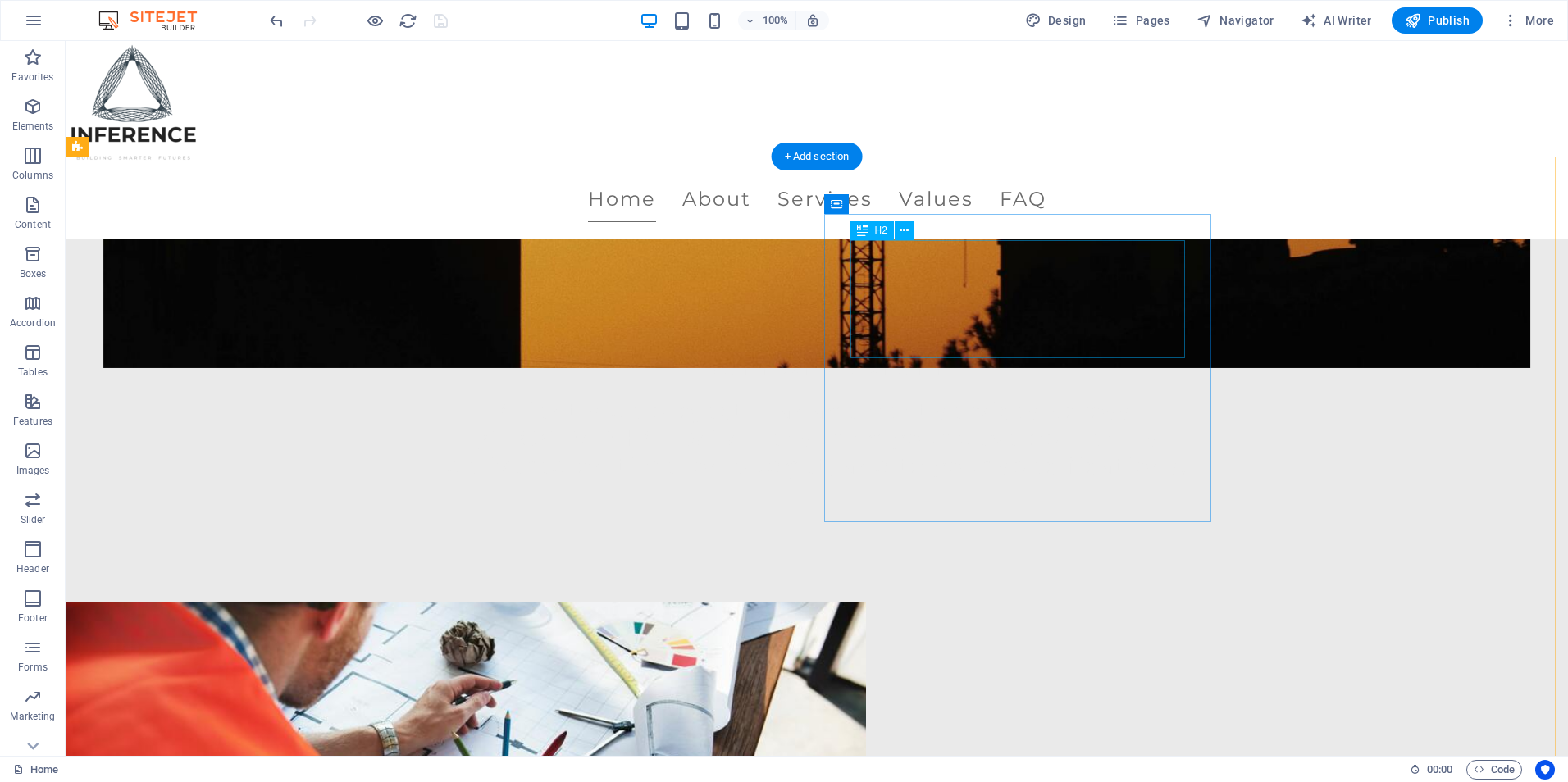
scroll to position [820, 0]
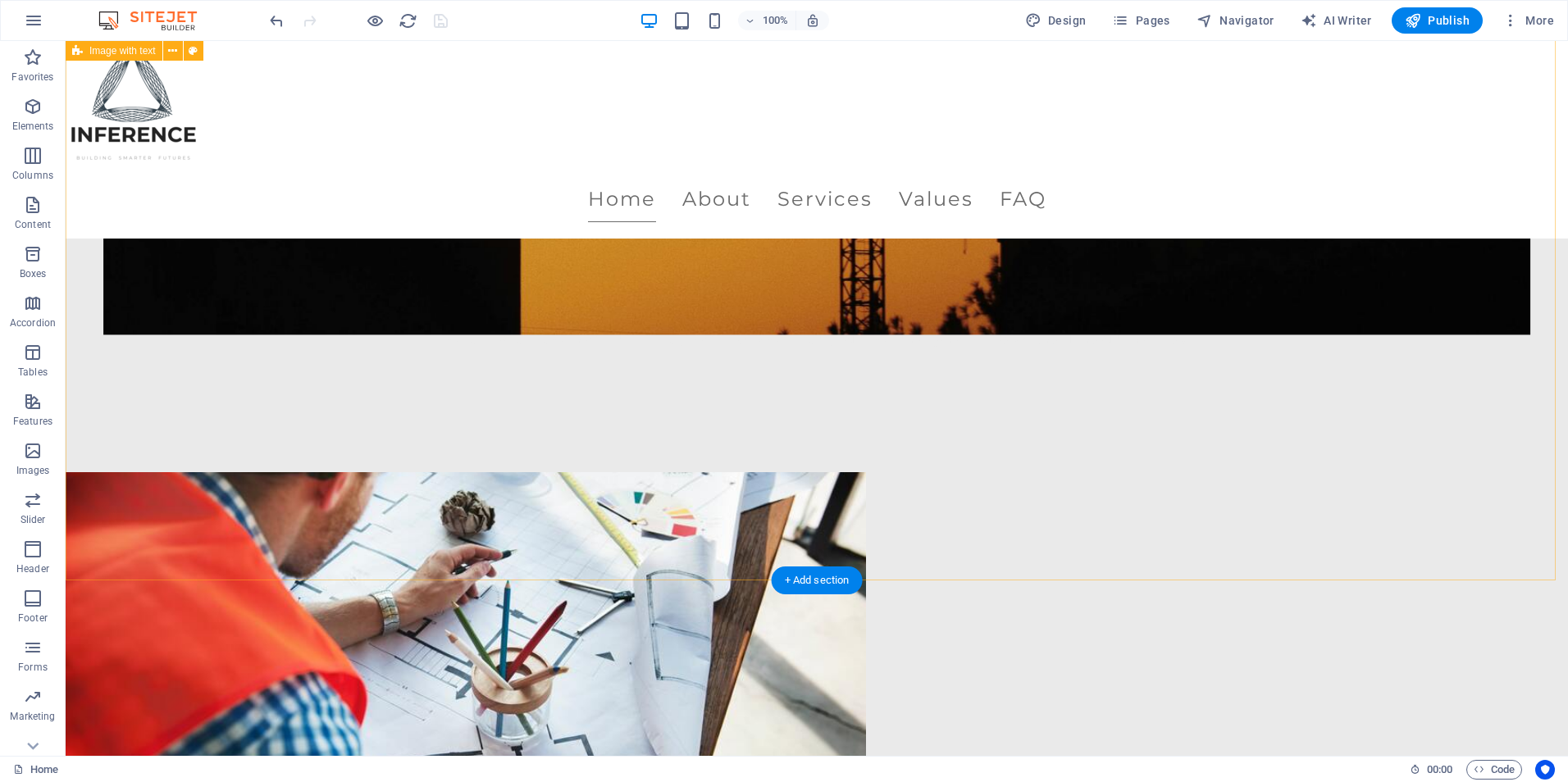
scroll to position [984, 0]
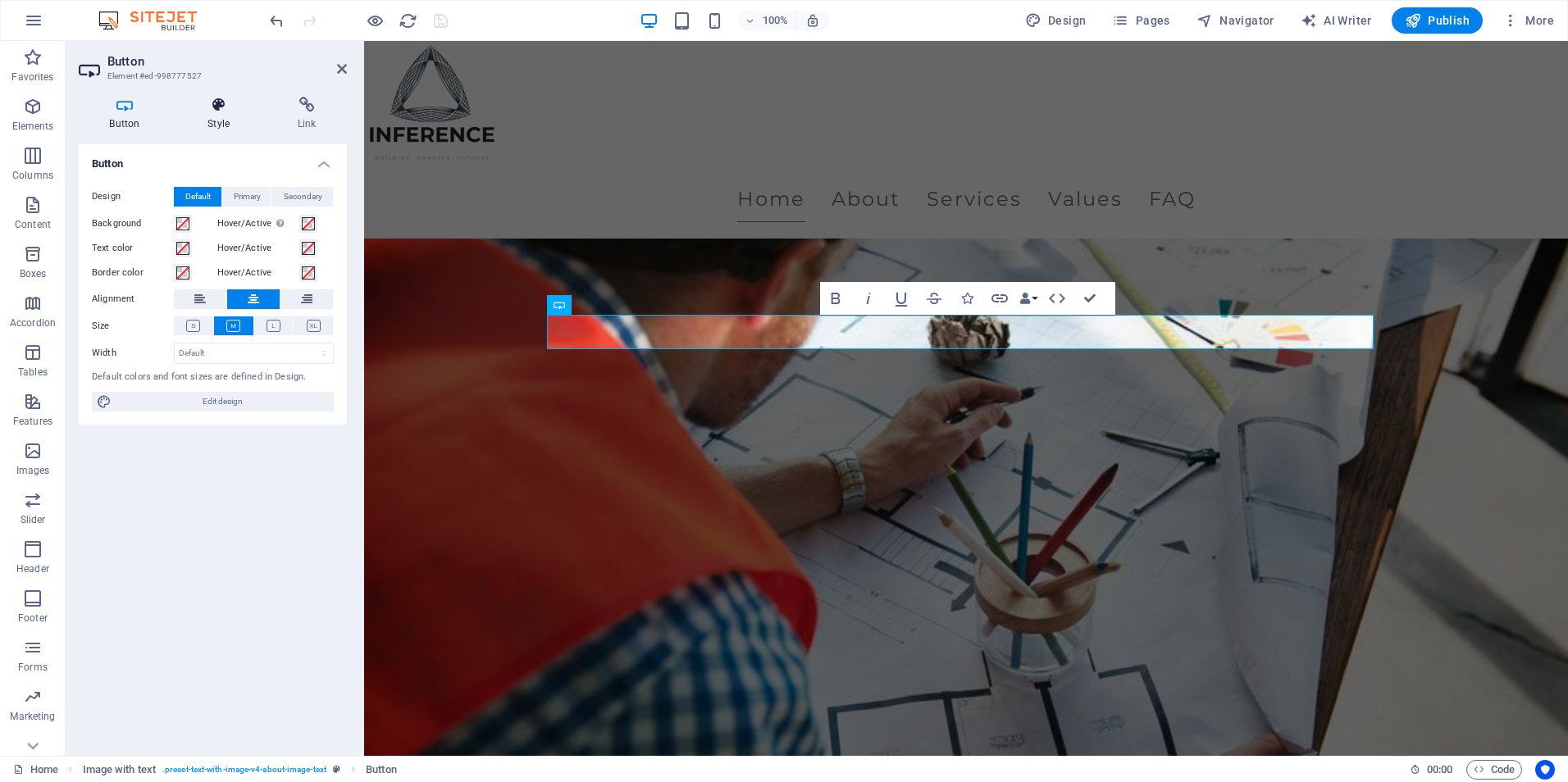
click at [213, 119] on h4 "Style" at bounding box center [222, 114] width 91 height 35
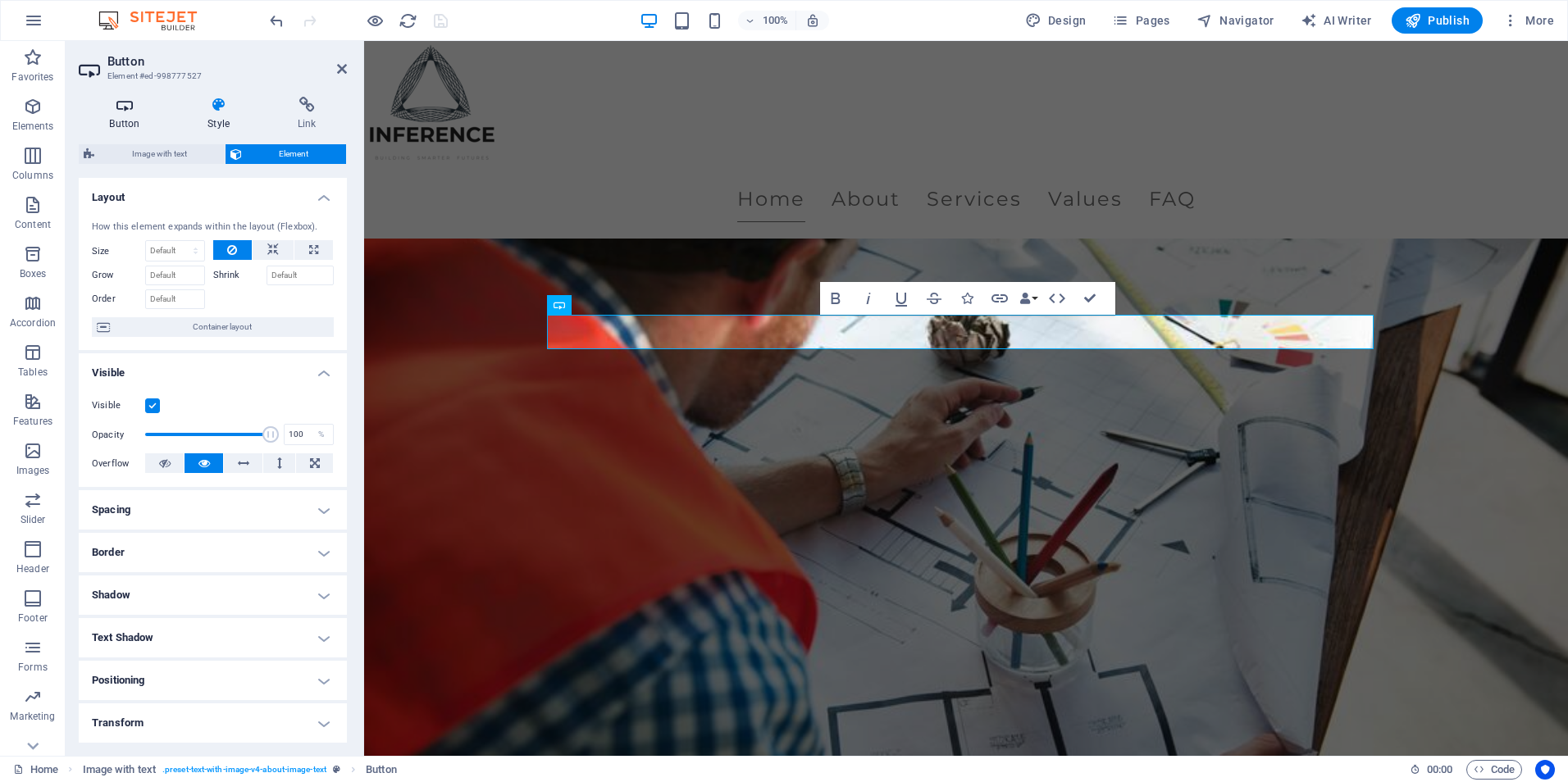
click at [132, 124] on h4 "Button" at bounding box center [127, 114] width 98 height 35
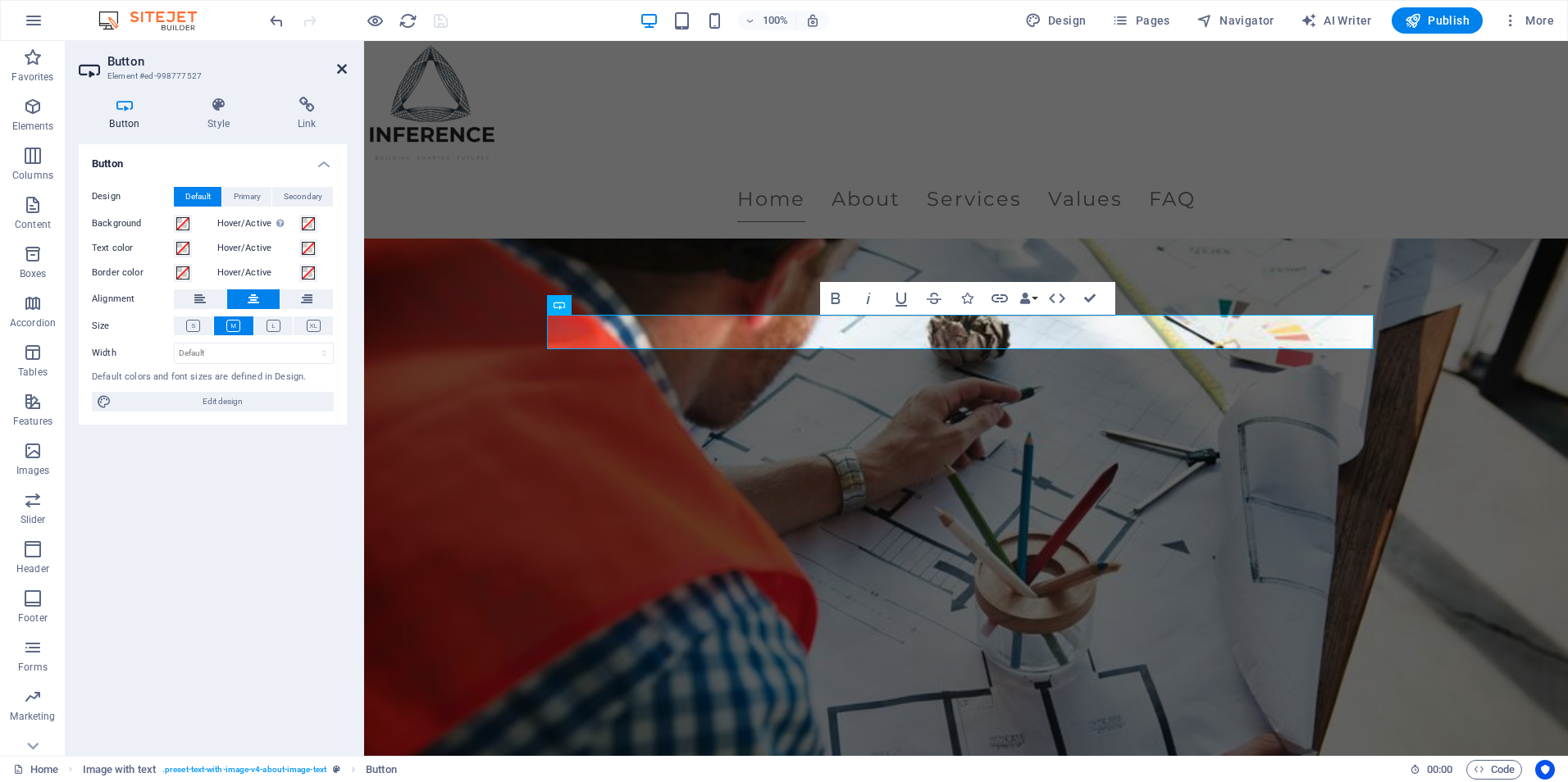
click at [346, 64] on icon at bounding box center [341, 69] width 10 height 13
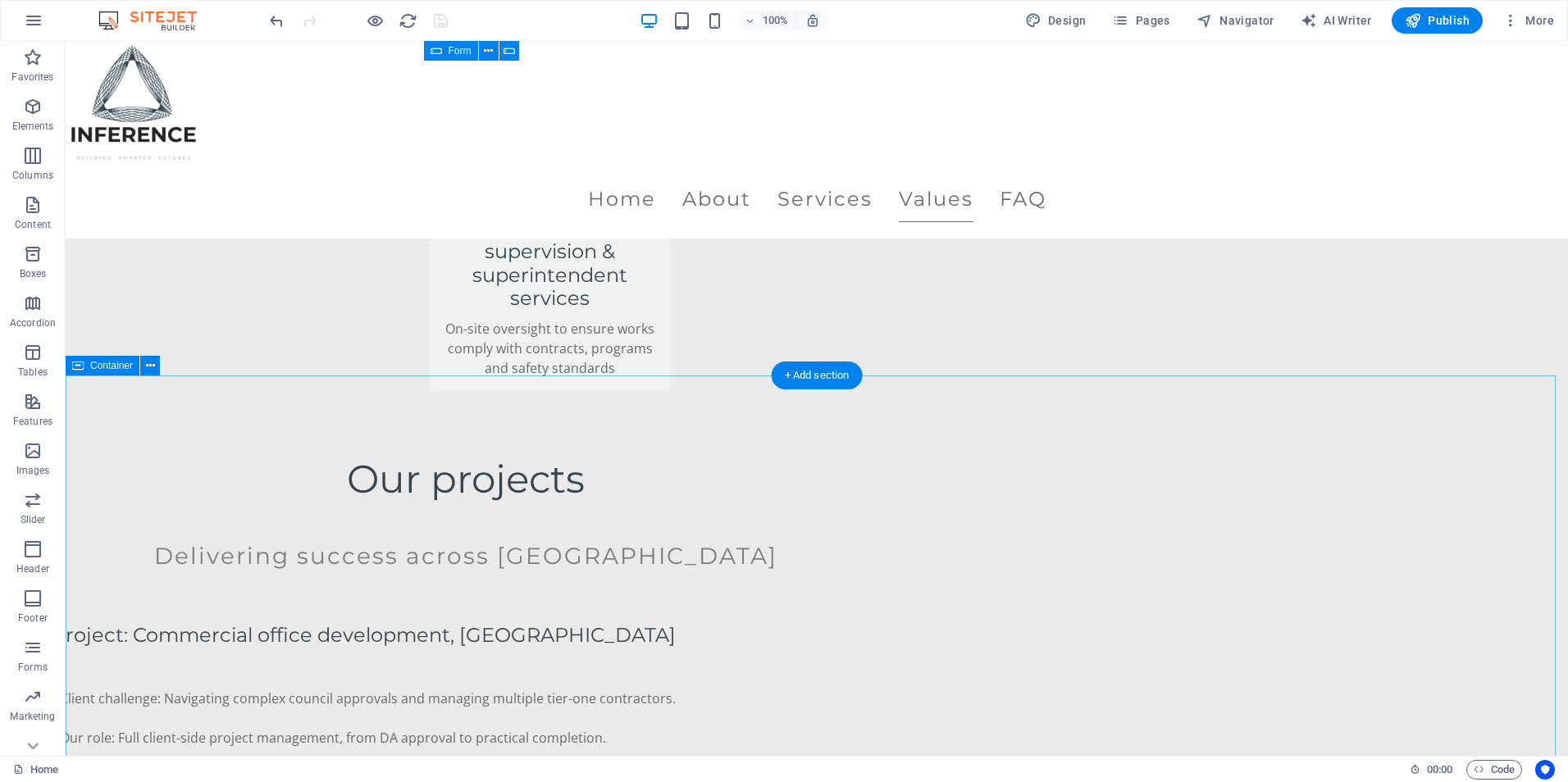
scroll to position [3526, 0]
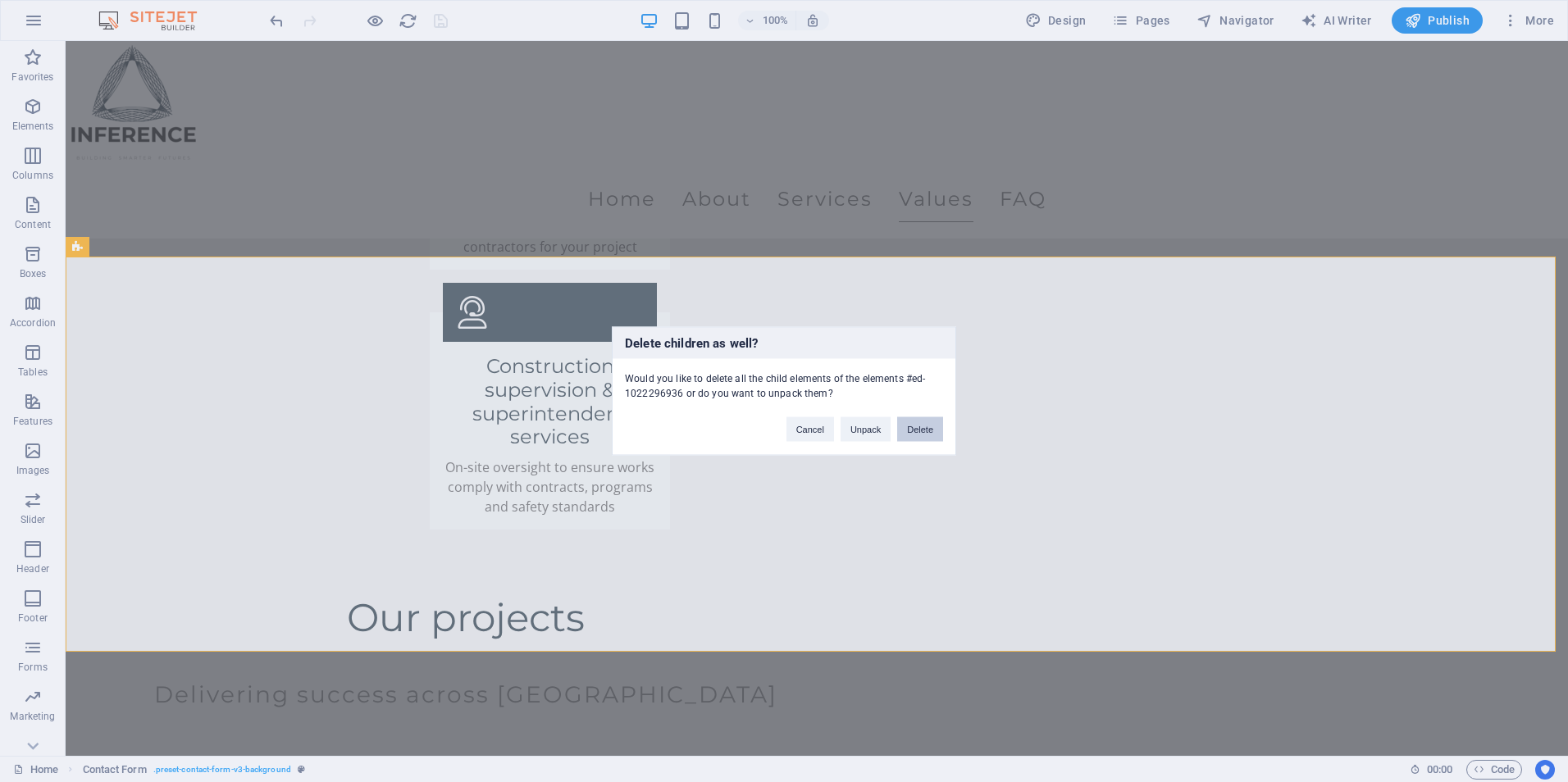
click at [916, 426] on button "Delete" at bounding box center [920, 429] width 46 height 24
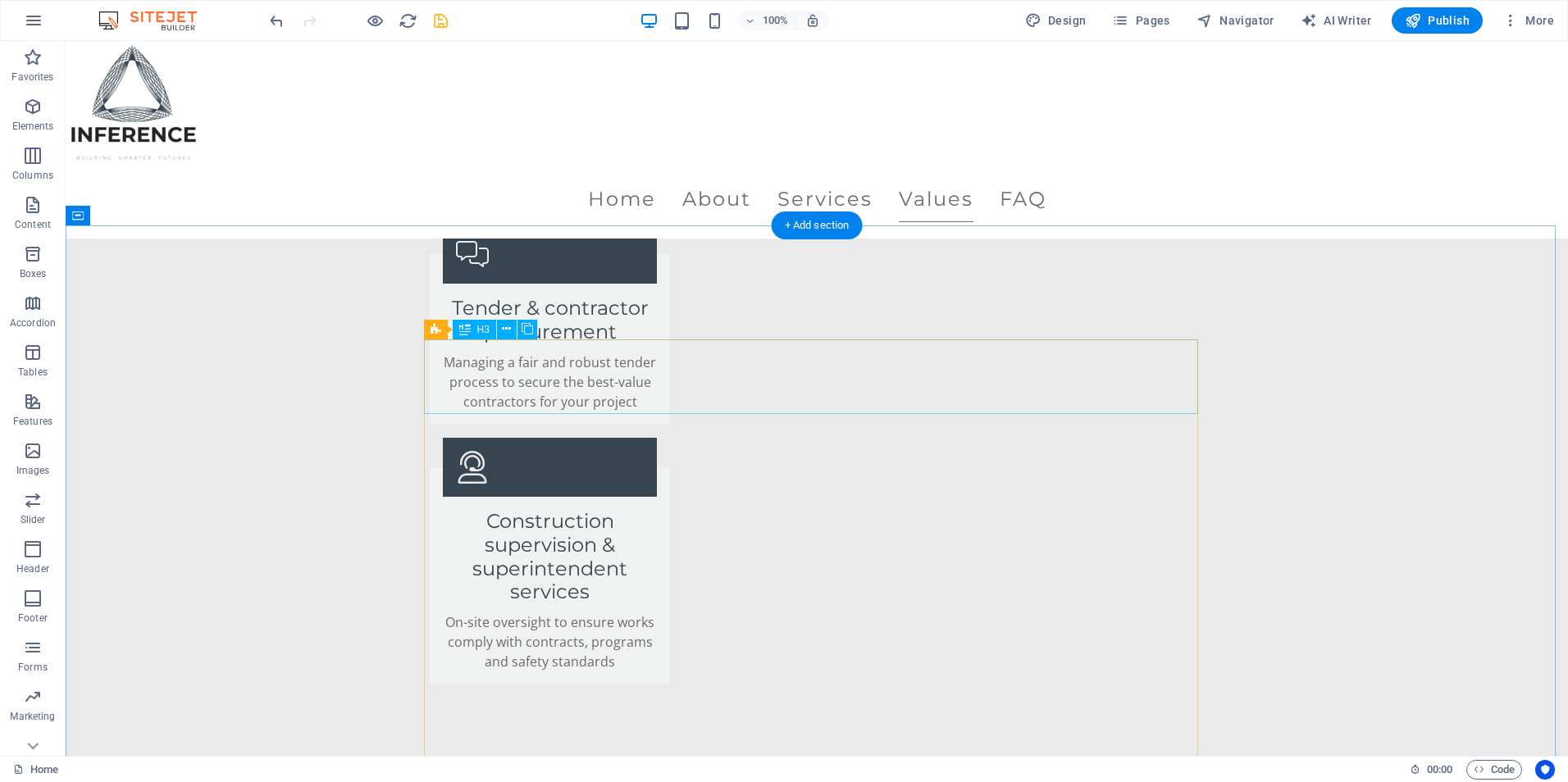
scroll to position [3280, 0]
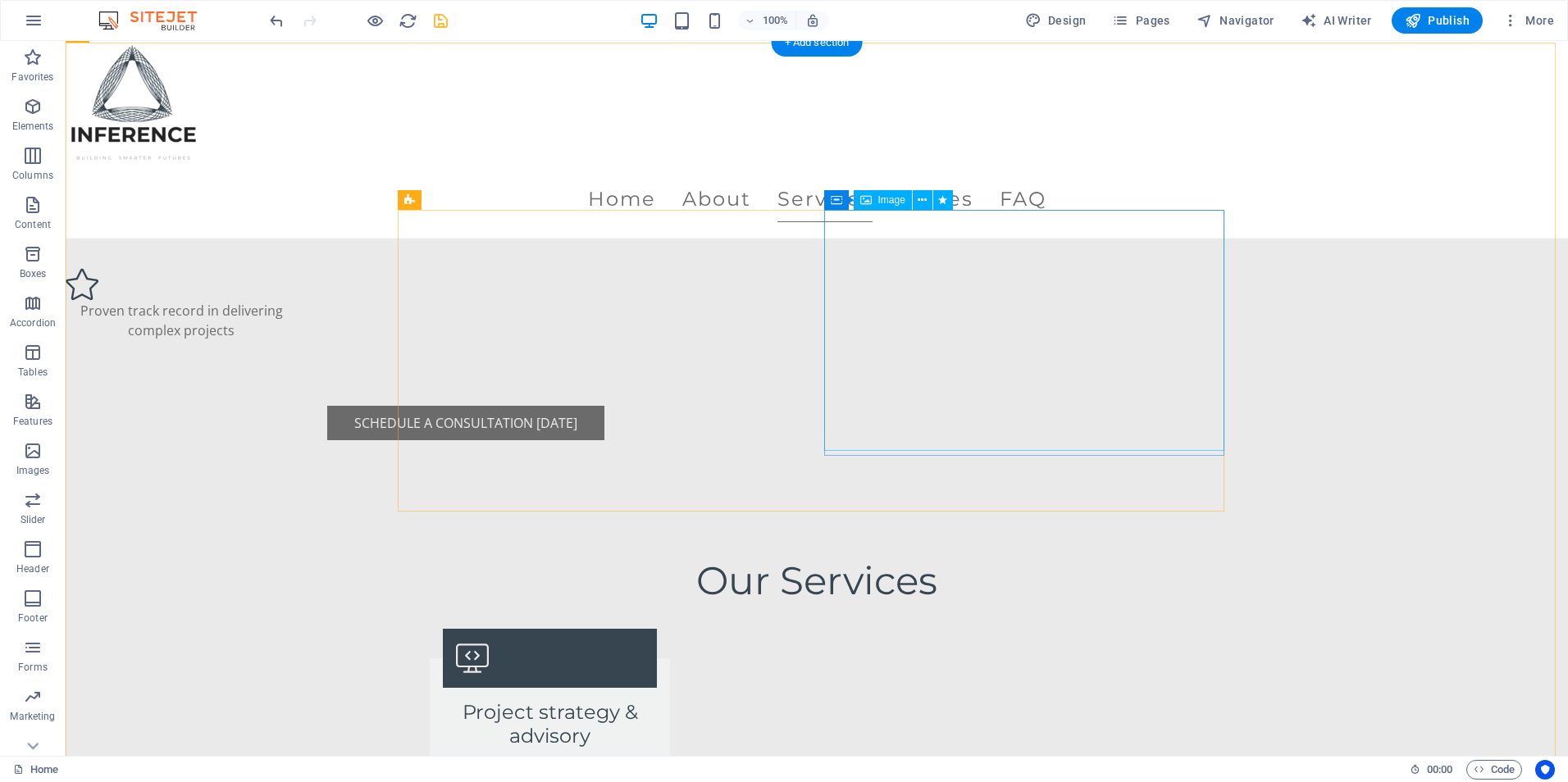
scroll to position [1968, 0]
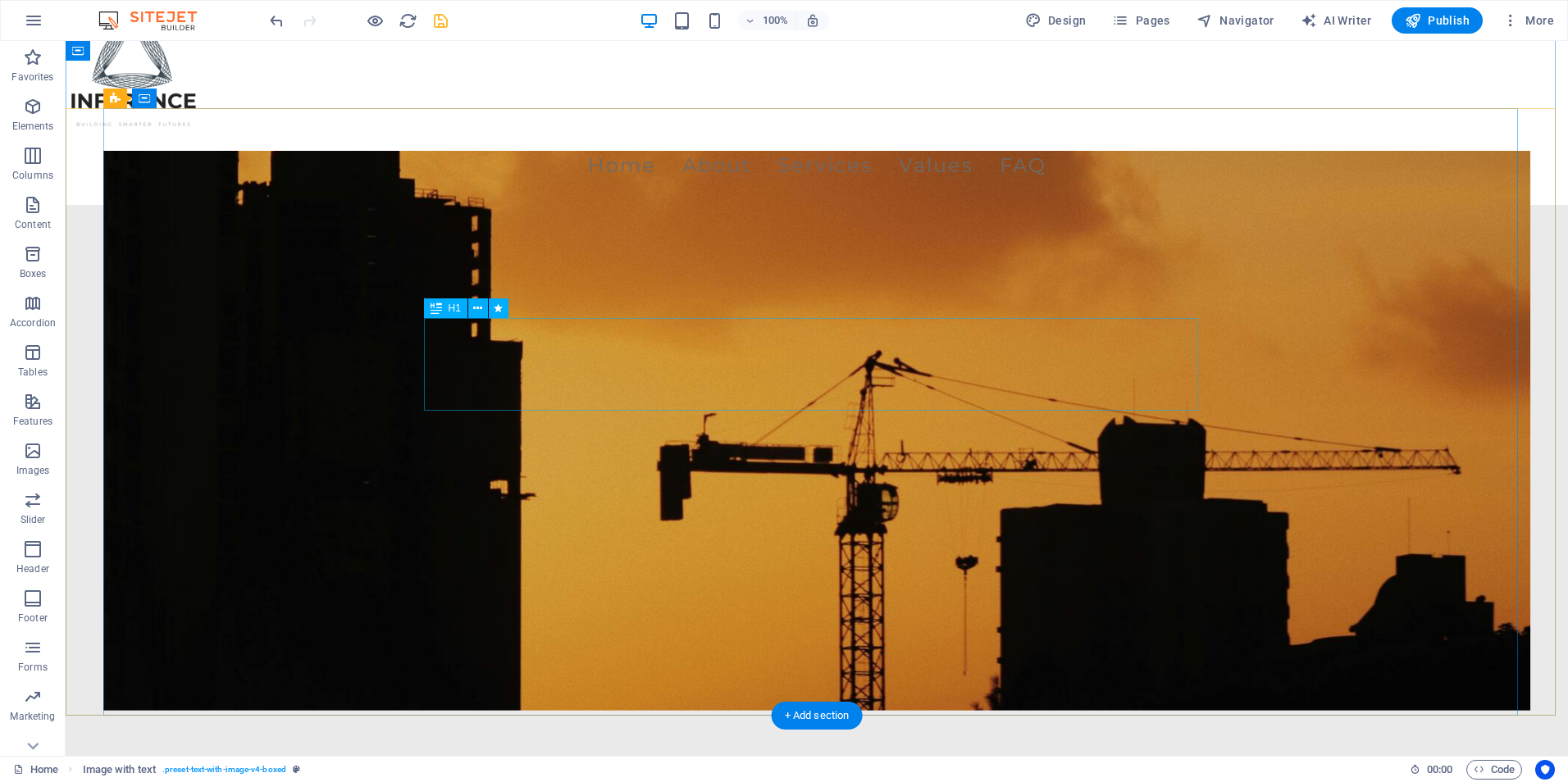
scroll to position [0, 0]
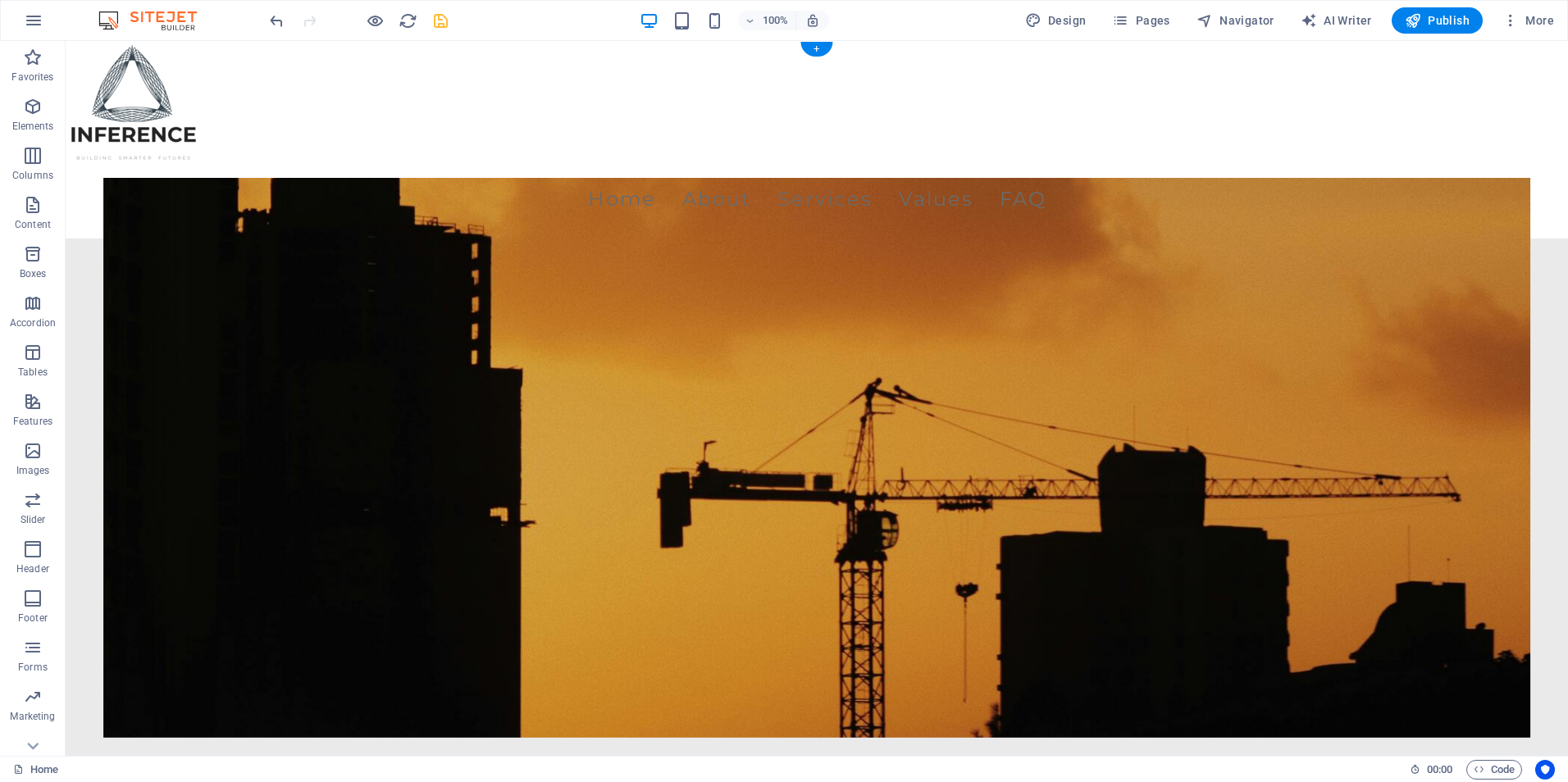
click at [261, 327] on figure at bounding box center [817, 457] width 1428 height 560
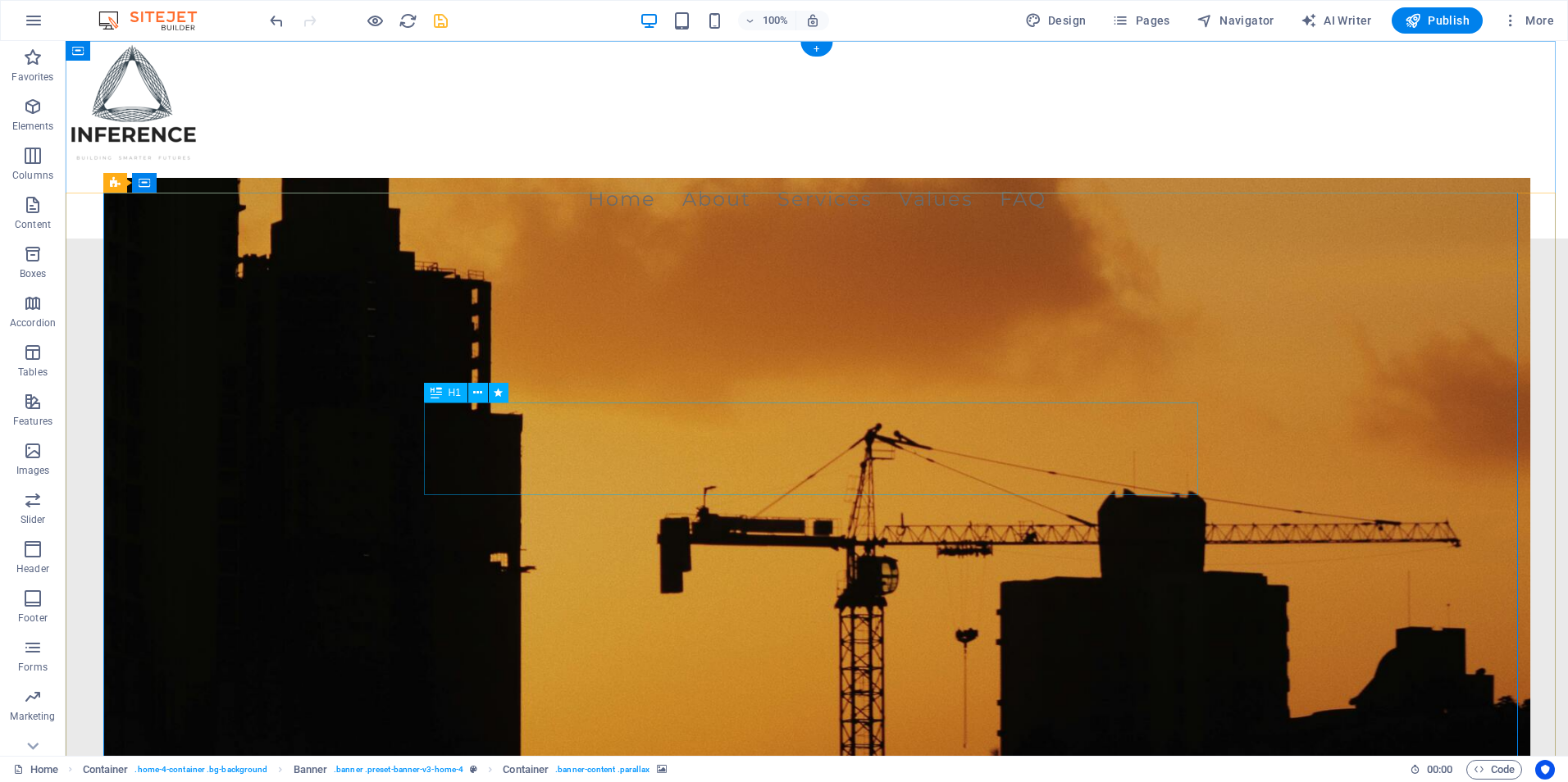
click at [388, 361] on figure at bounding box center [817, 503] width 1428 height 651
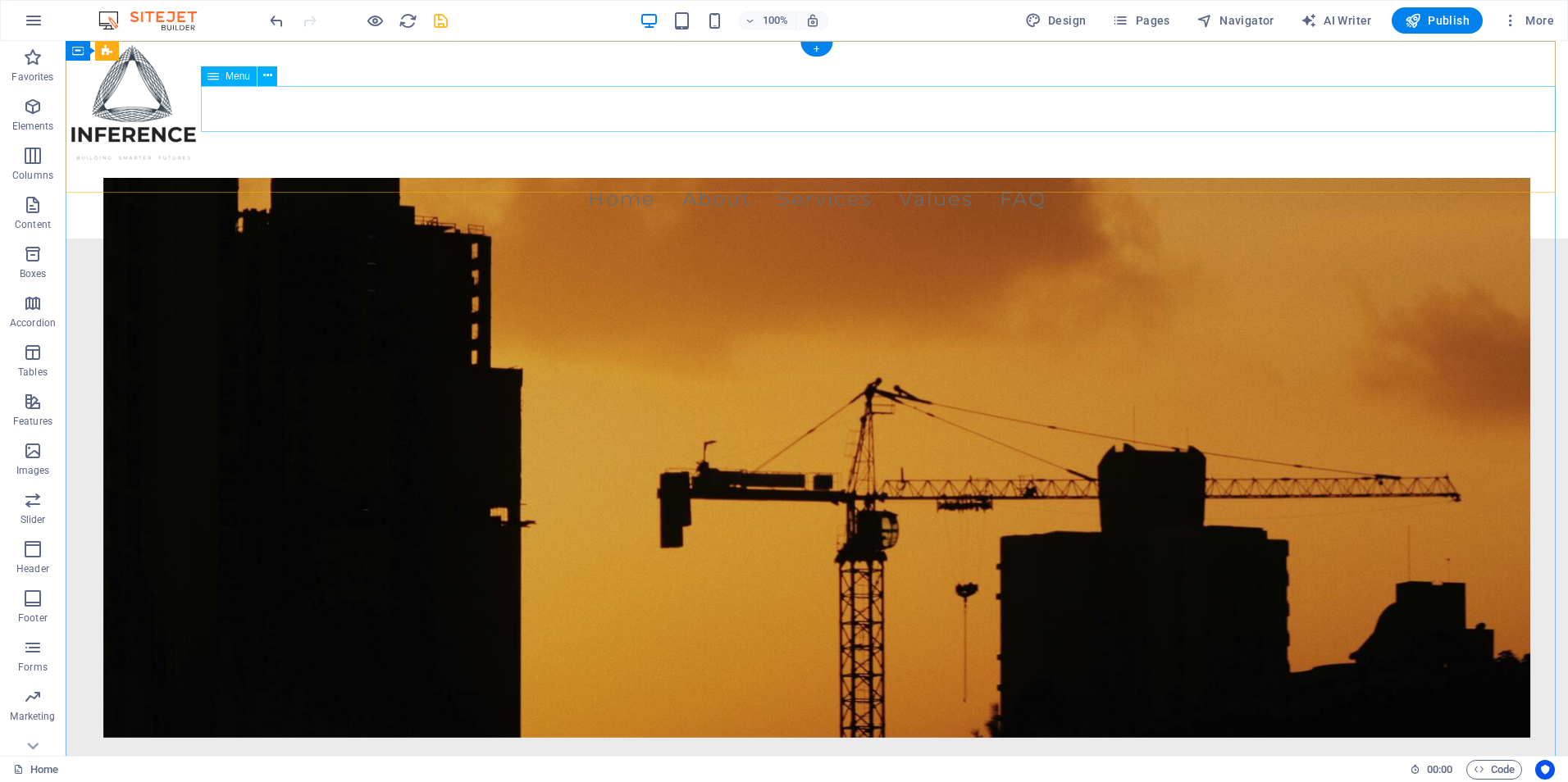
click at [707, 176] on nav "Home About Services Values FAQ" at bounding box center [816, 199] width 1503 height 46
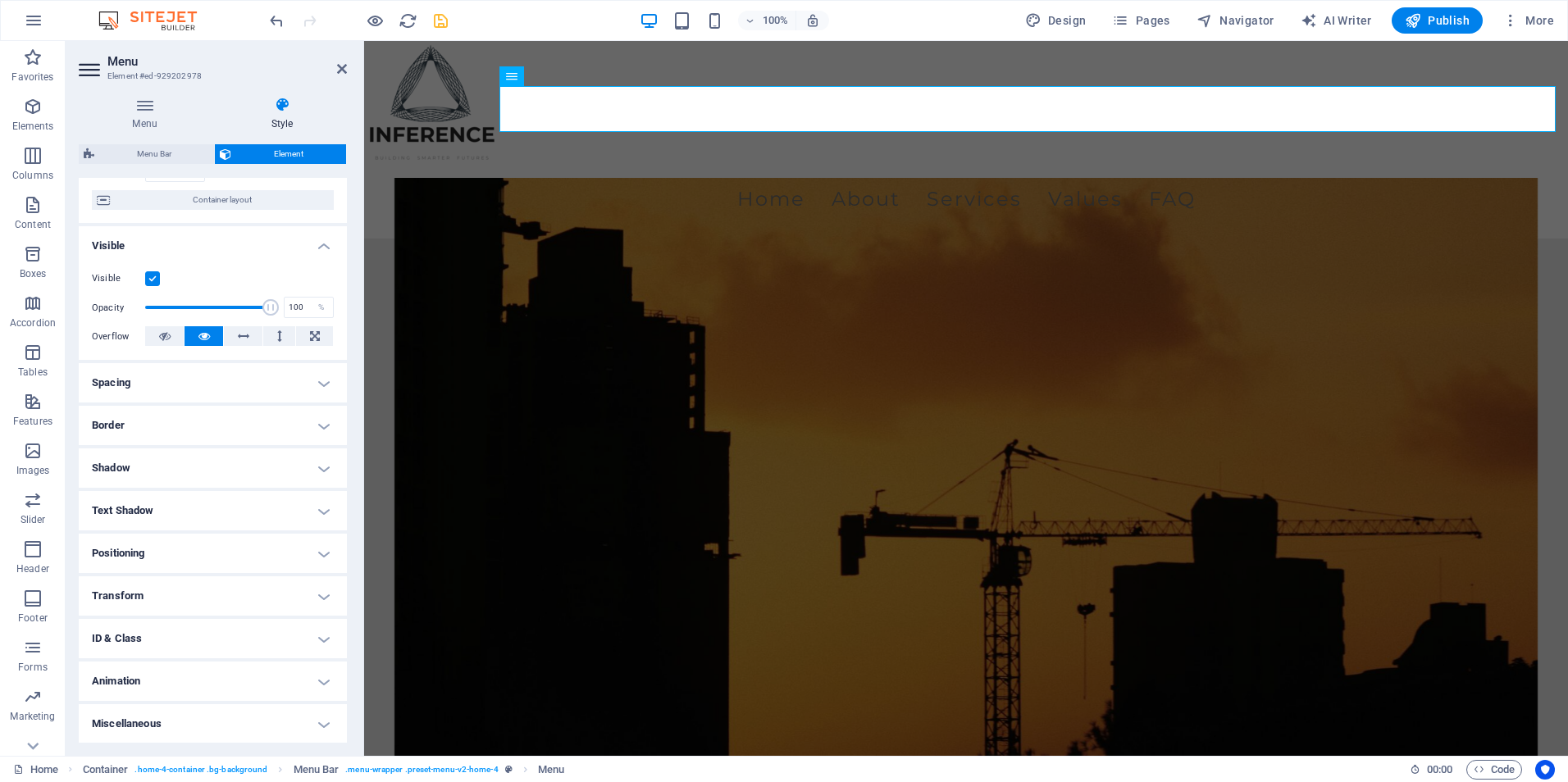
scroll to position [128, 0]
click at [339, 62] on h2 "Menu" at bounding box center [226, 61] width 240 height 15
click at [341, 78] on header "Menu Element #ed-929202978" at bounding box center [213, 62] width 268 height 43
click at [342, 71] on icon at bounding box center [341, 69] width 10 height 13
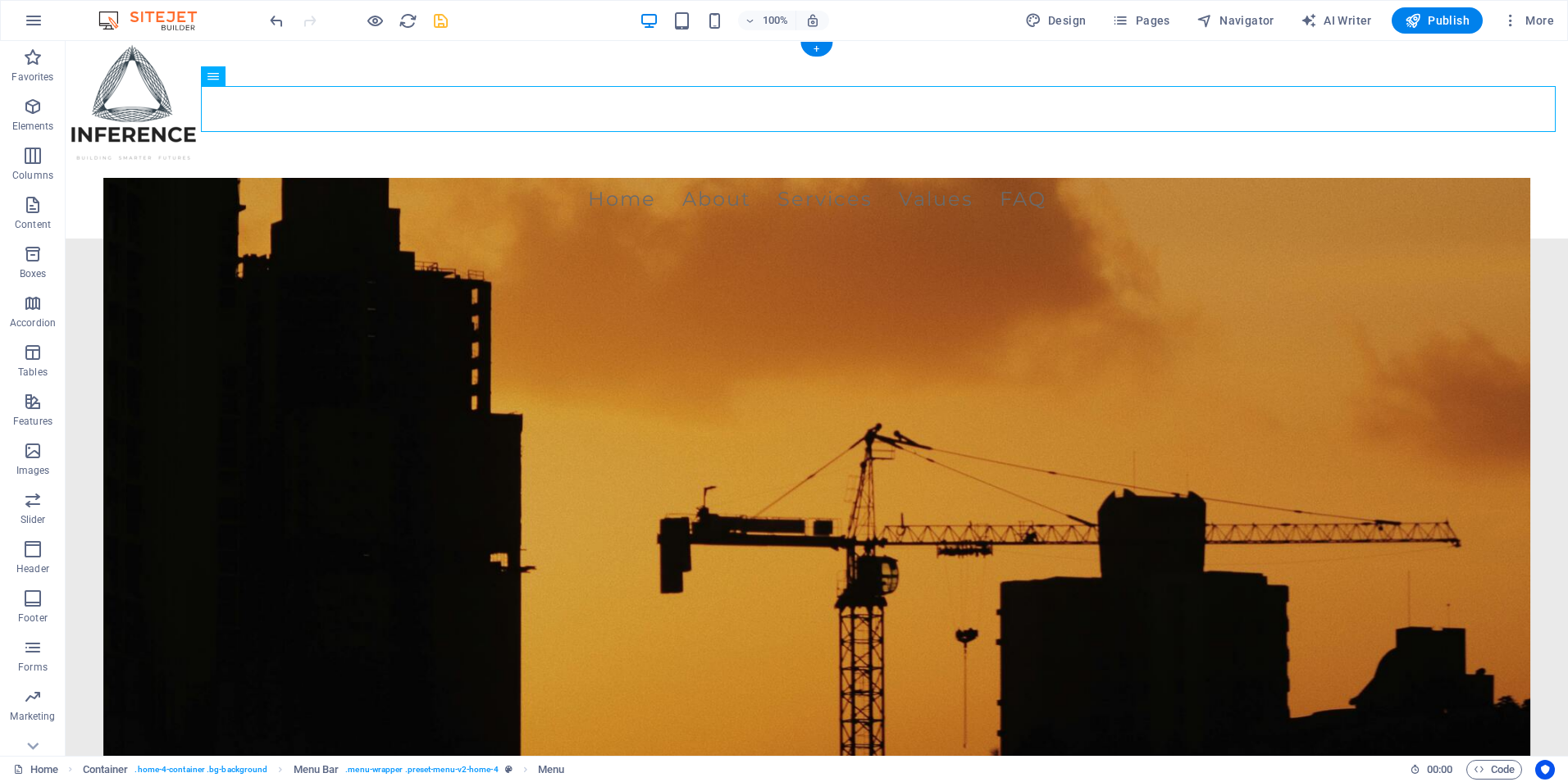
click at [497, 281] on figure at bounding box center [817, 503] width 1428 height 651
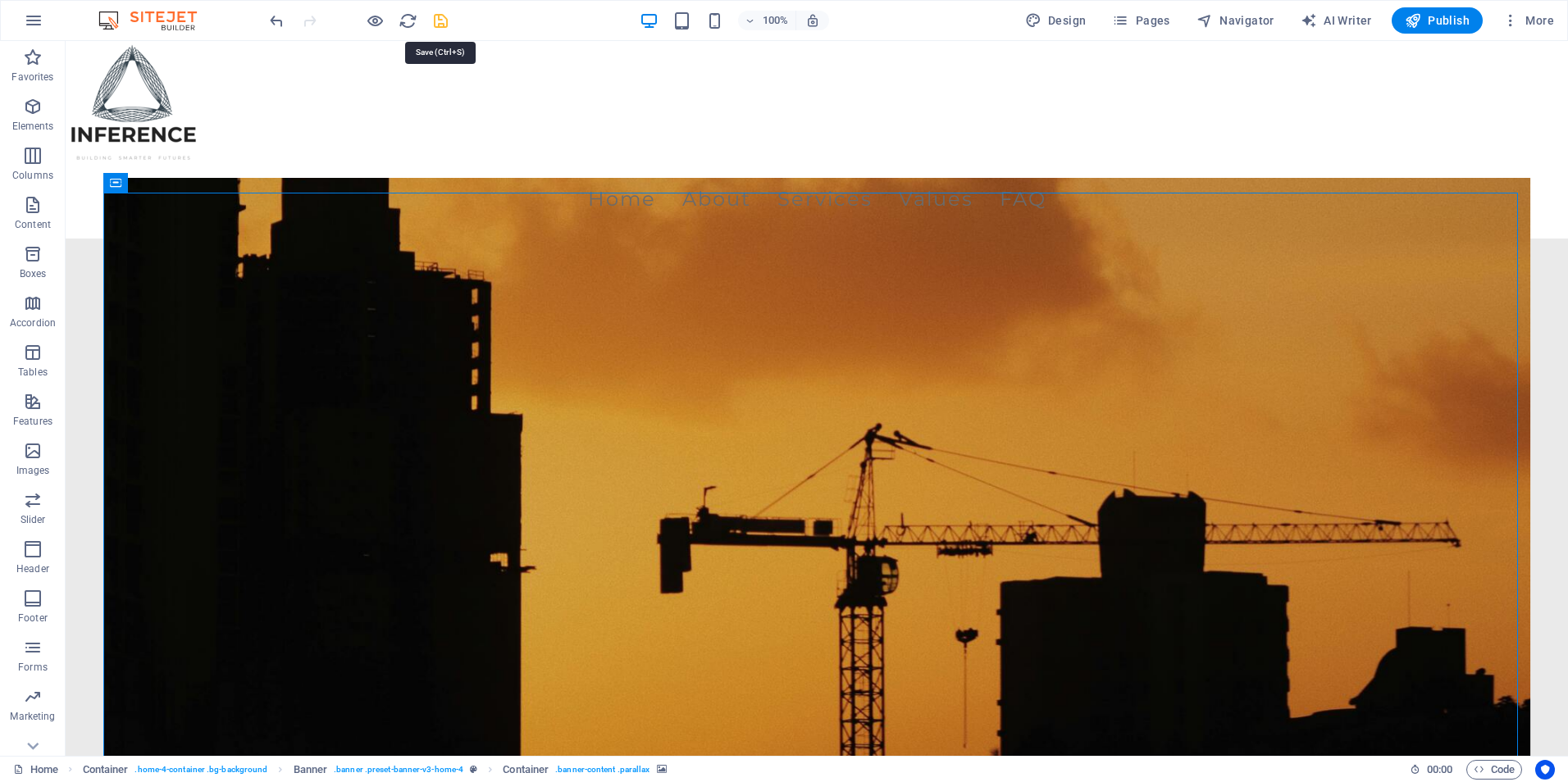
click at [435, 27] on icon "save" at bounding box center [441, 21] width 19 height 19
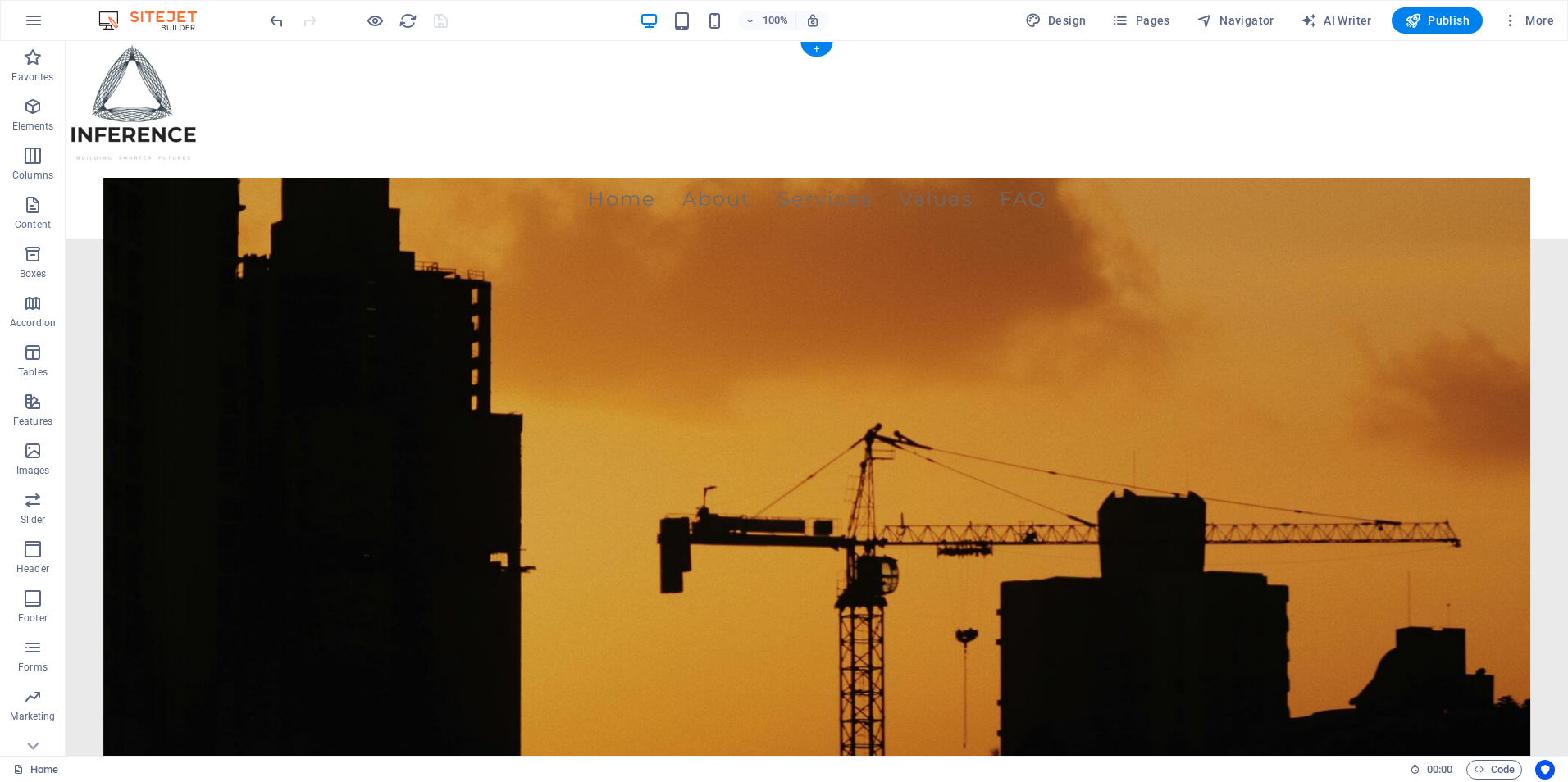
click at [479, 231] on figure at bounding box center [817, 503] width 1428 height 651
